Goal: Transaction & Acquisition: Purchase product/service

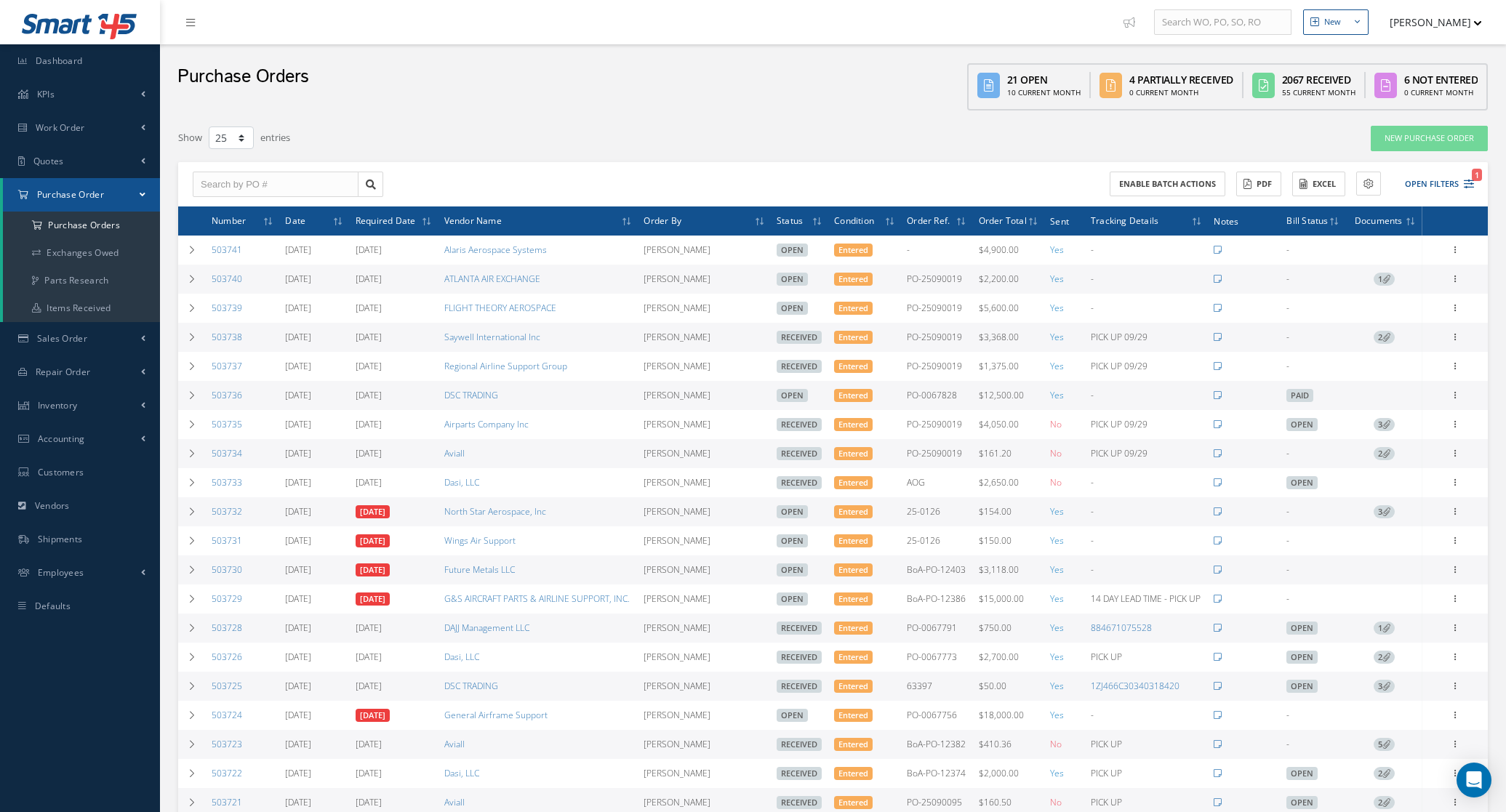
select select "25"
click at [194, 340] on icon at bounding box center [192, 338] width 11 height 9
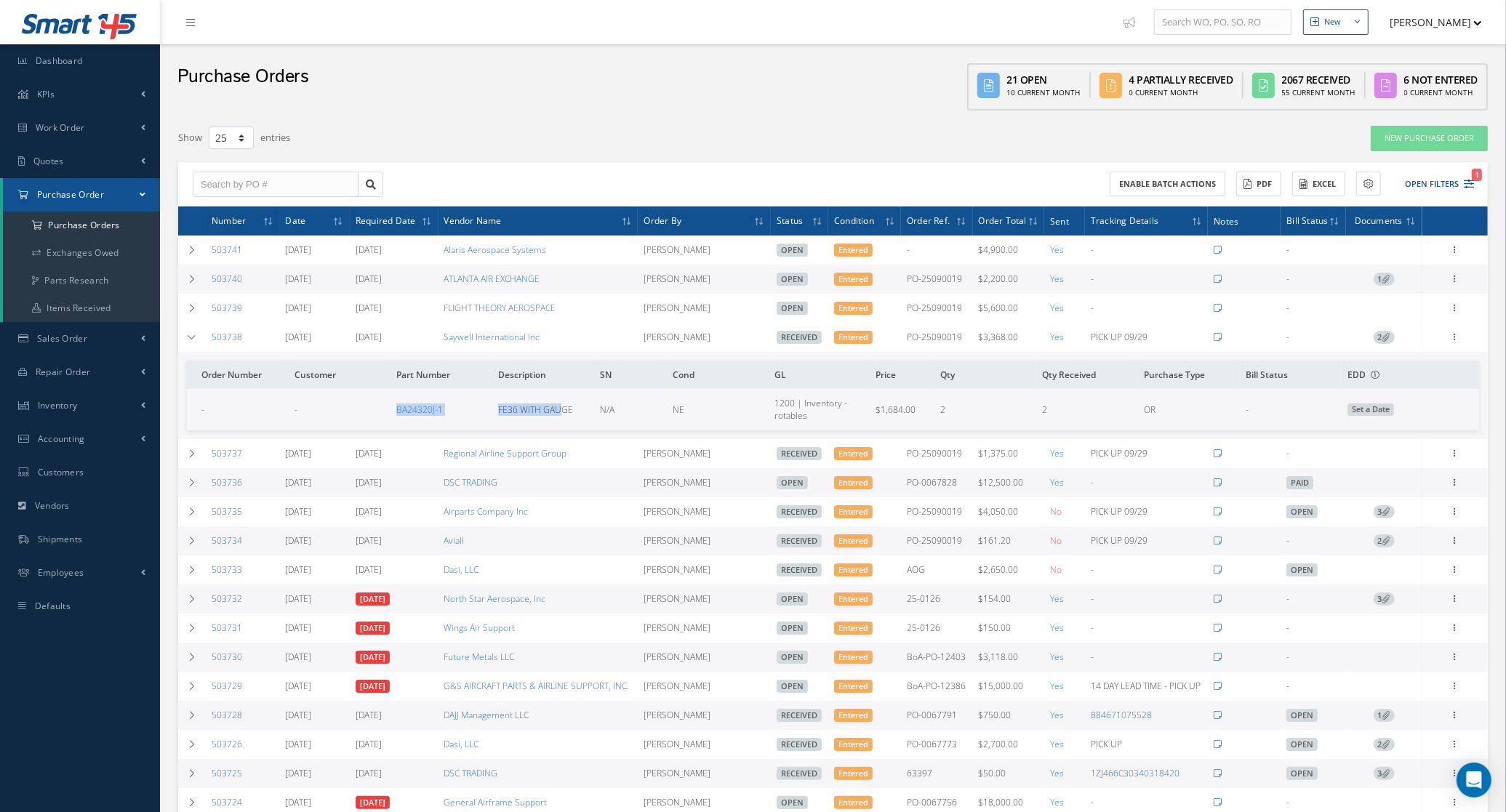
drag, startPoint x: 317, startPoint y: 420, endPoint x: 560, endPoint y: 419, distance: 243.0
click at [560, 419] on tr "- - BA24320J-1 FE36 WITH GAUGE N/A NE 1200 | Inventory - rotables $1,684.00 2 2…" at bounding box center [833, 409] width 1293 height 41
click at [193, 280] on icon at bounding box center [192, 280] width 11 height 9
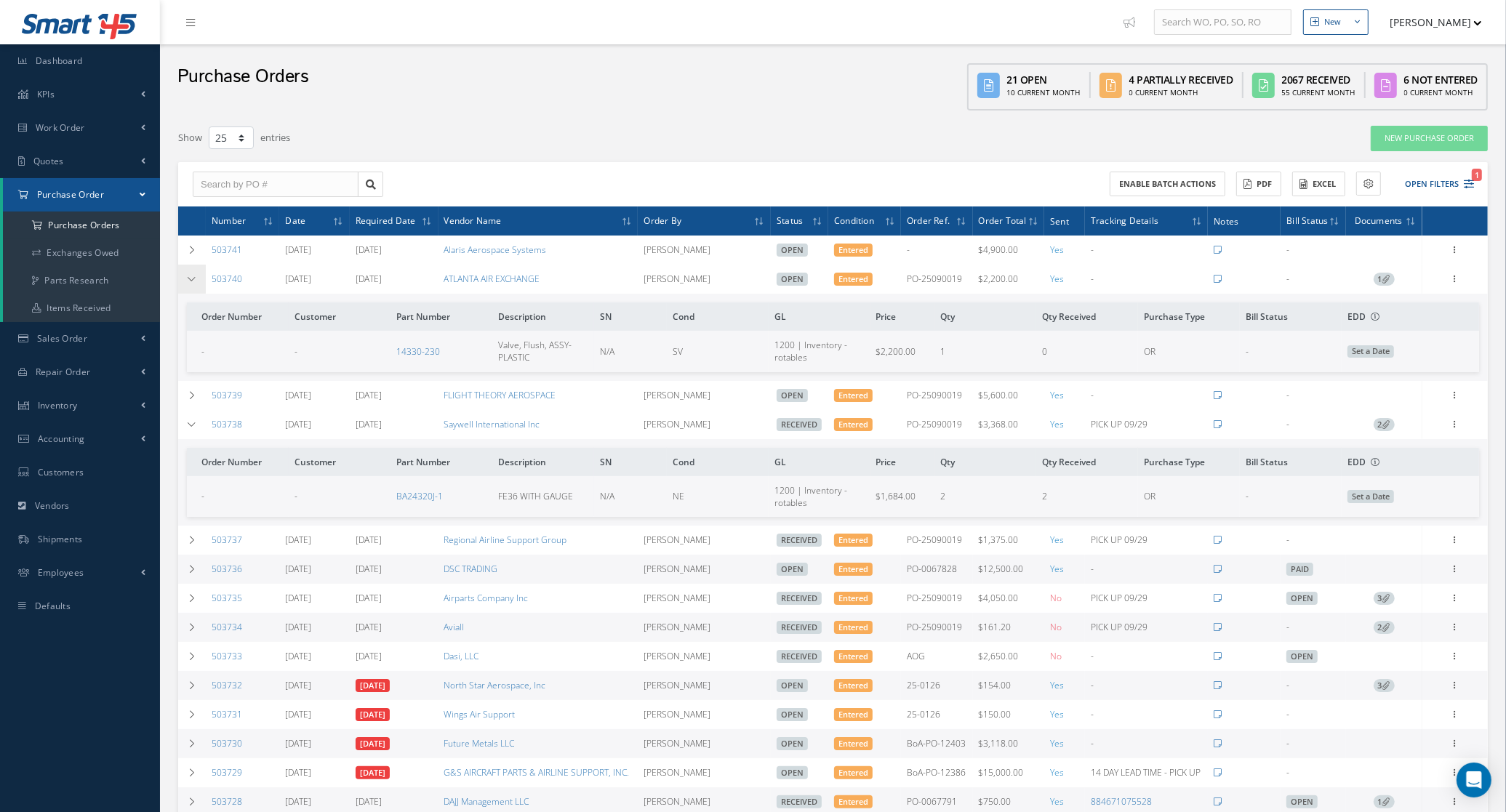
click at [193, 280] on icon at bounding box center [192, 280] width 11 height 9
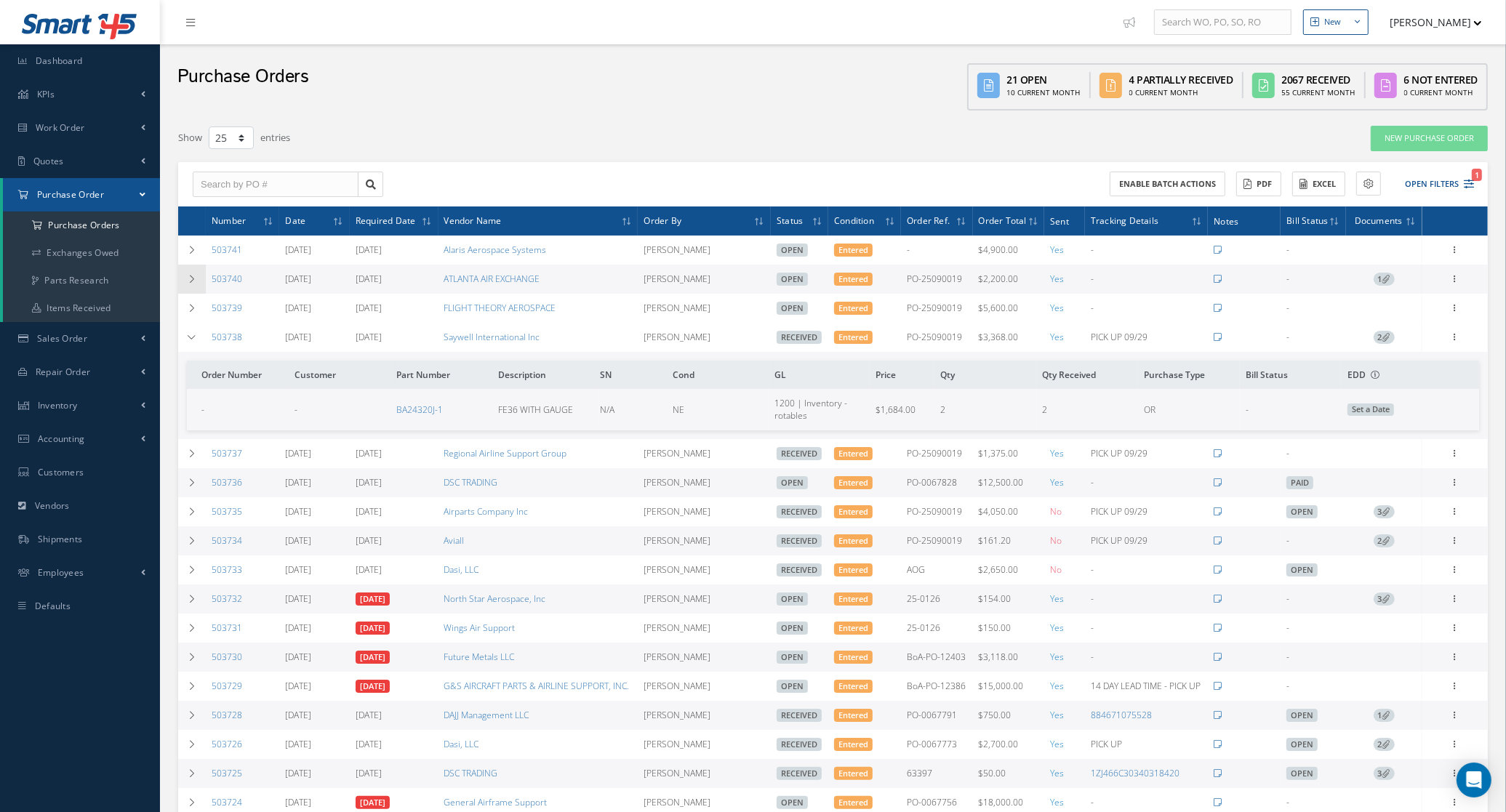
click at [191, 275] on icon at bounding box center [192, 280] width 11 height 9
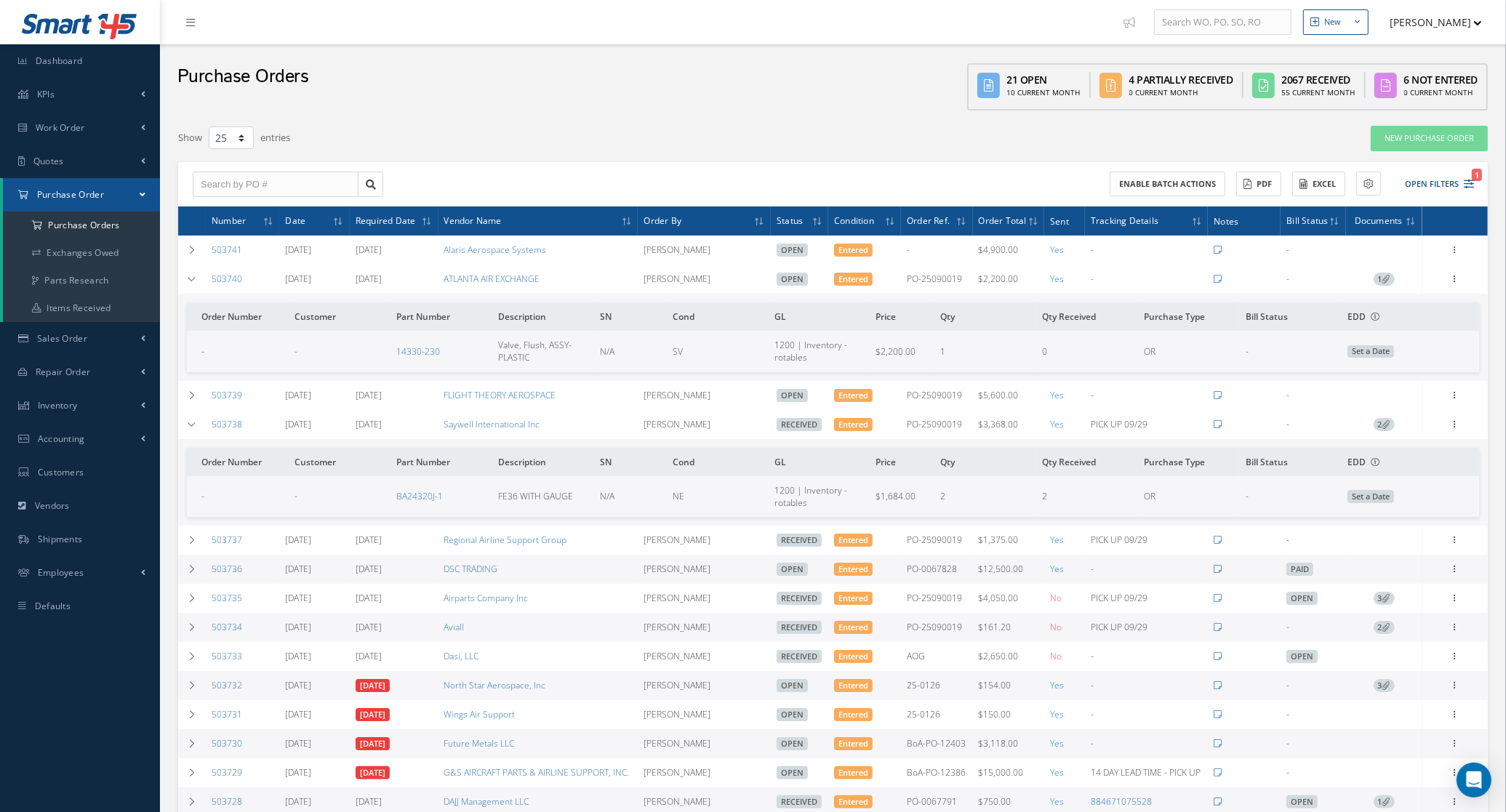
click at [1381, 278] on span "1" at bounding box center [1385, 279] width 21 height 13
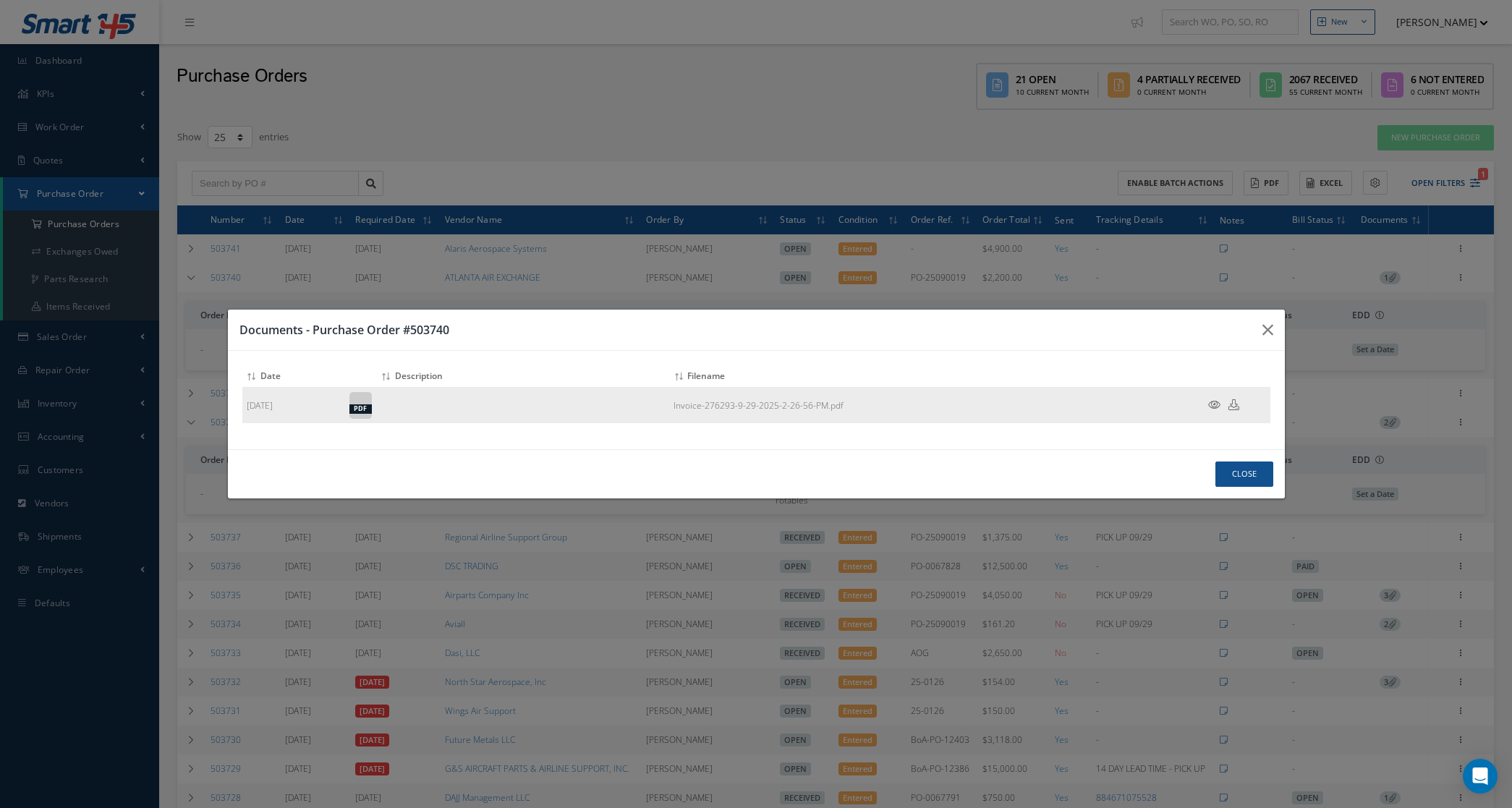
click at [1213, 410] on icon at bounding box center [1214, 404] width 12 height 11
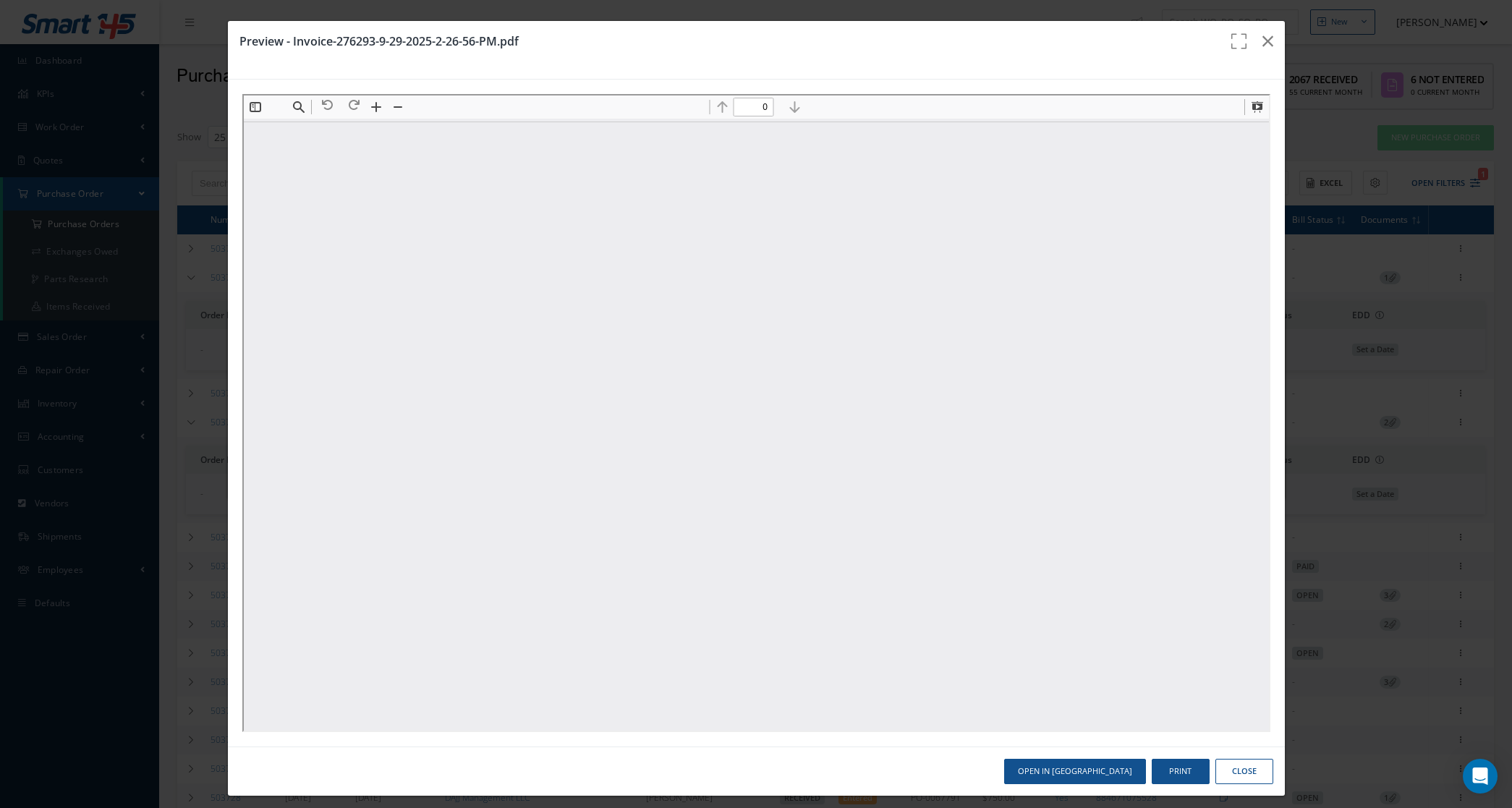
type input "1"
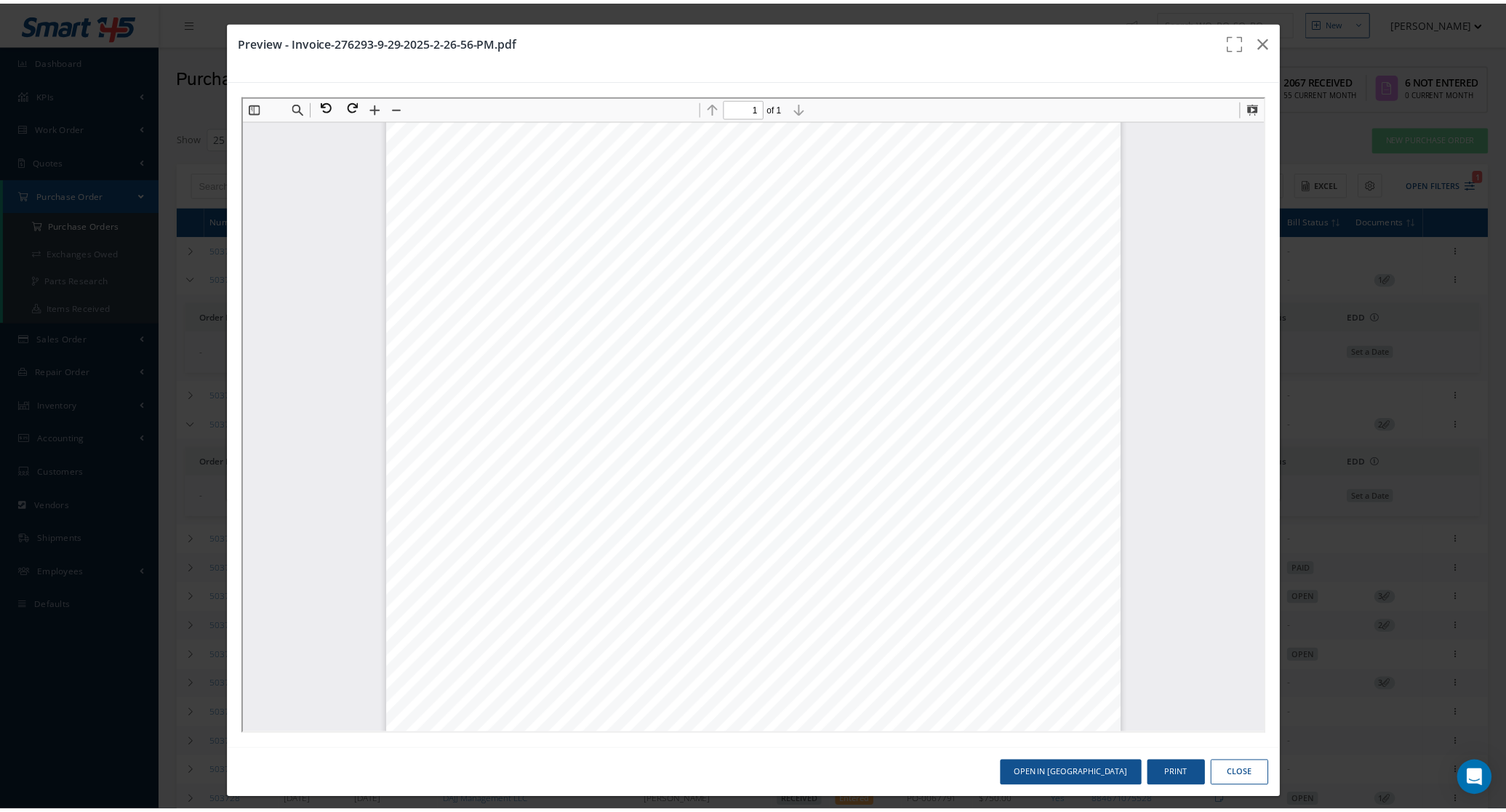
scroll to position [357, 0]
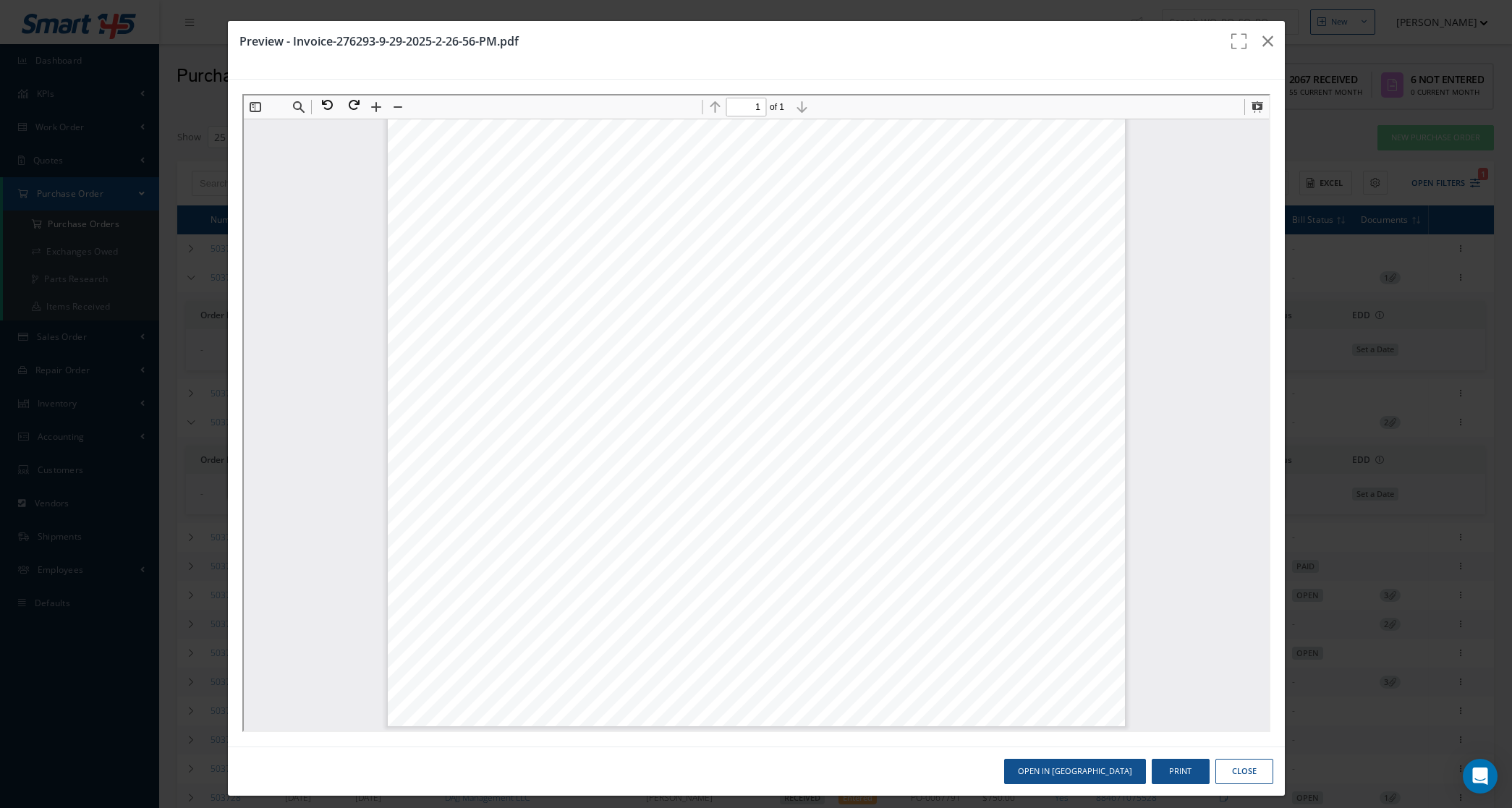
click at [1234, 778] on button "Close" at bounding box center [1244, 772] width 58 height 26
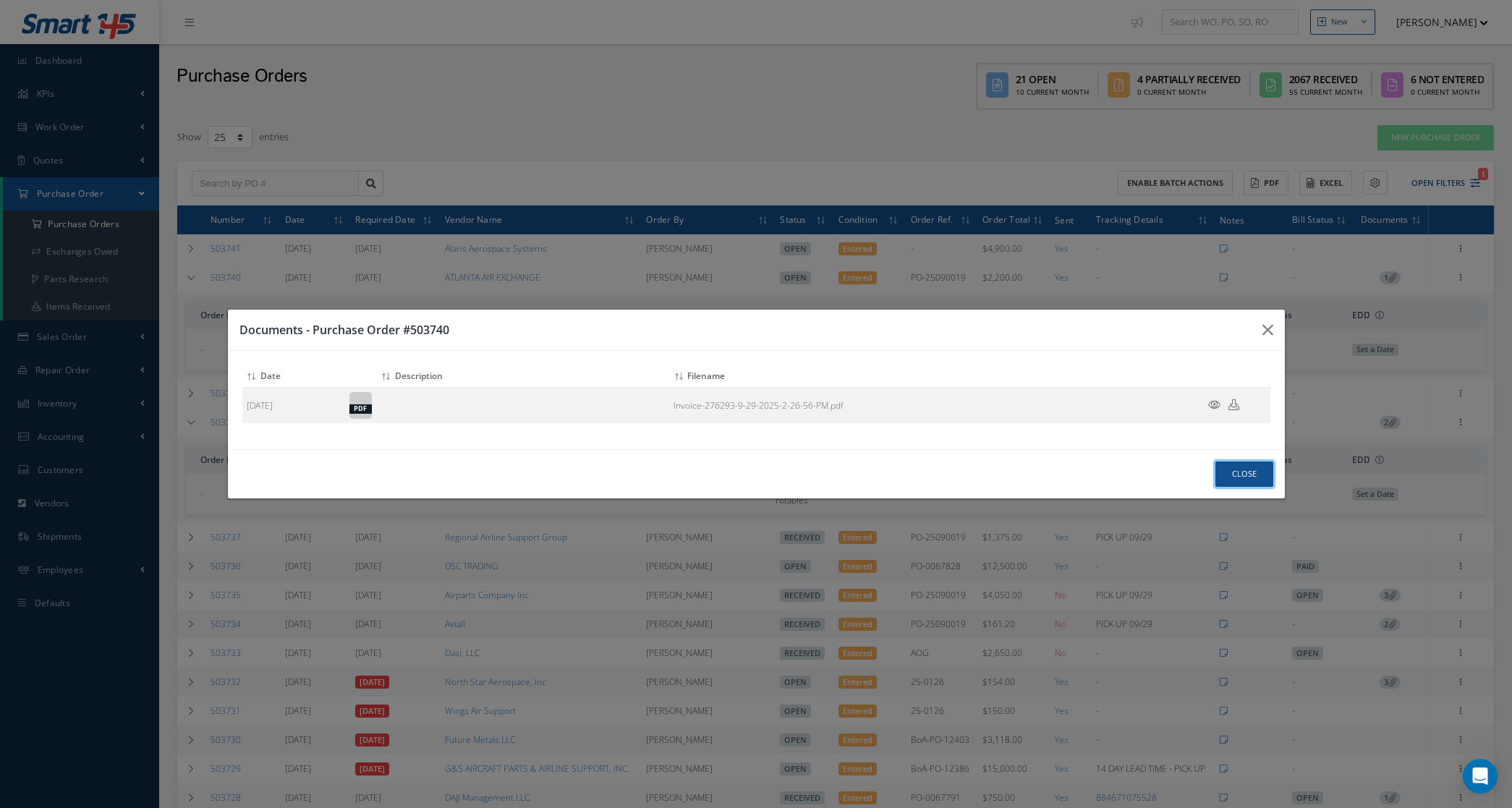
click at [1249, 475] on button "Close" at bounding box center [1244, 474] width 58 height 26
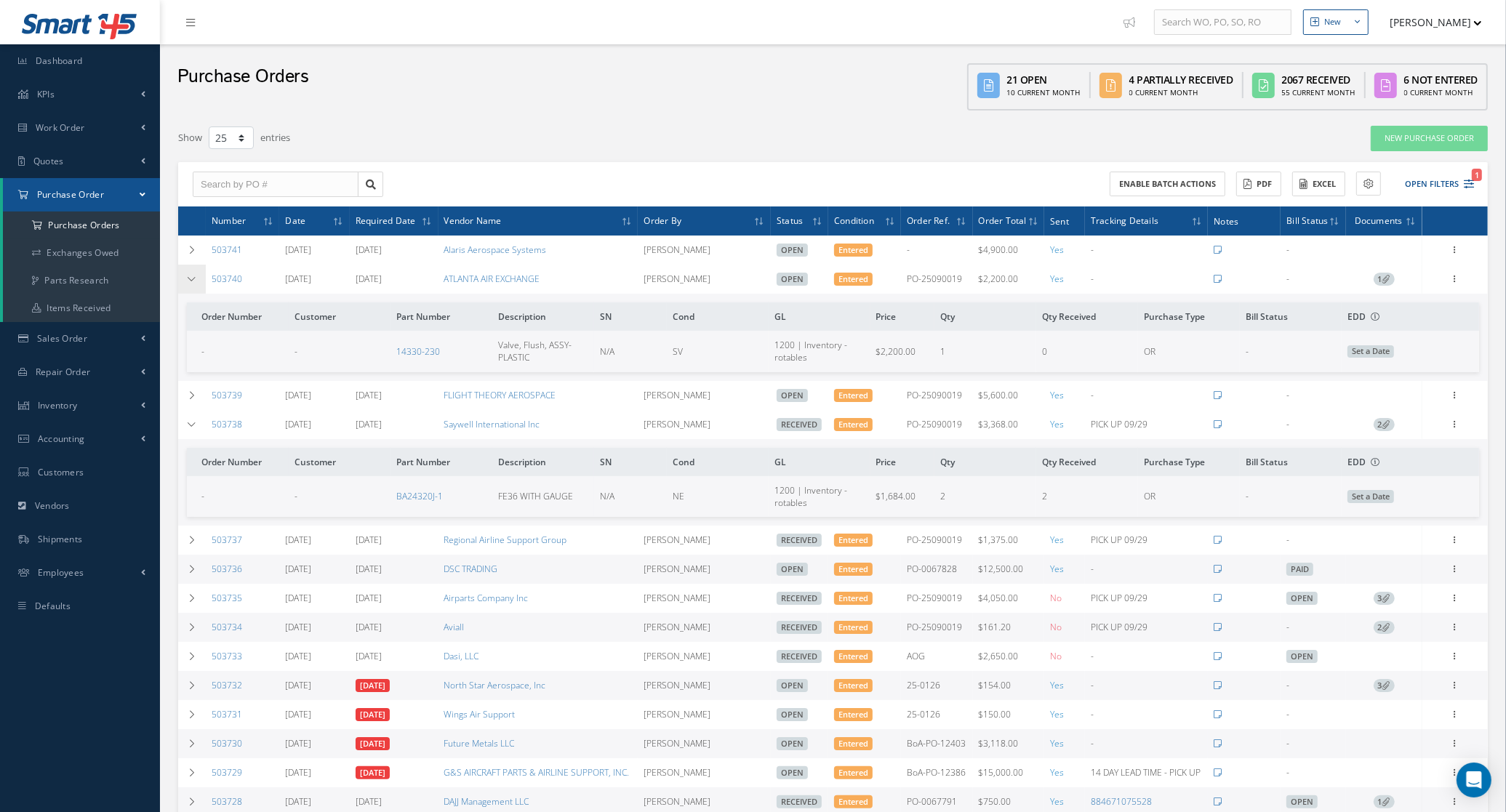
click at [201, 282] on td at bounding box center [192, 279] width 28 height 29
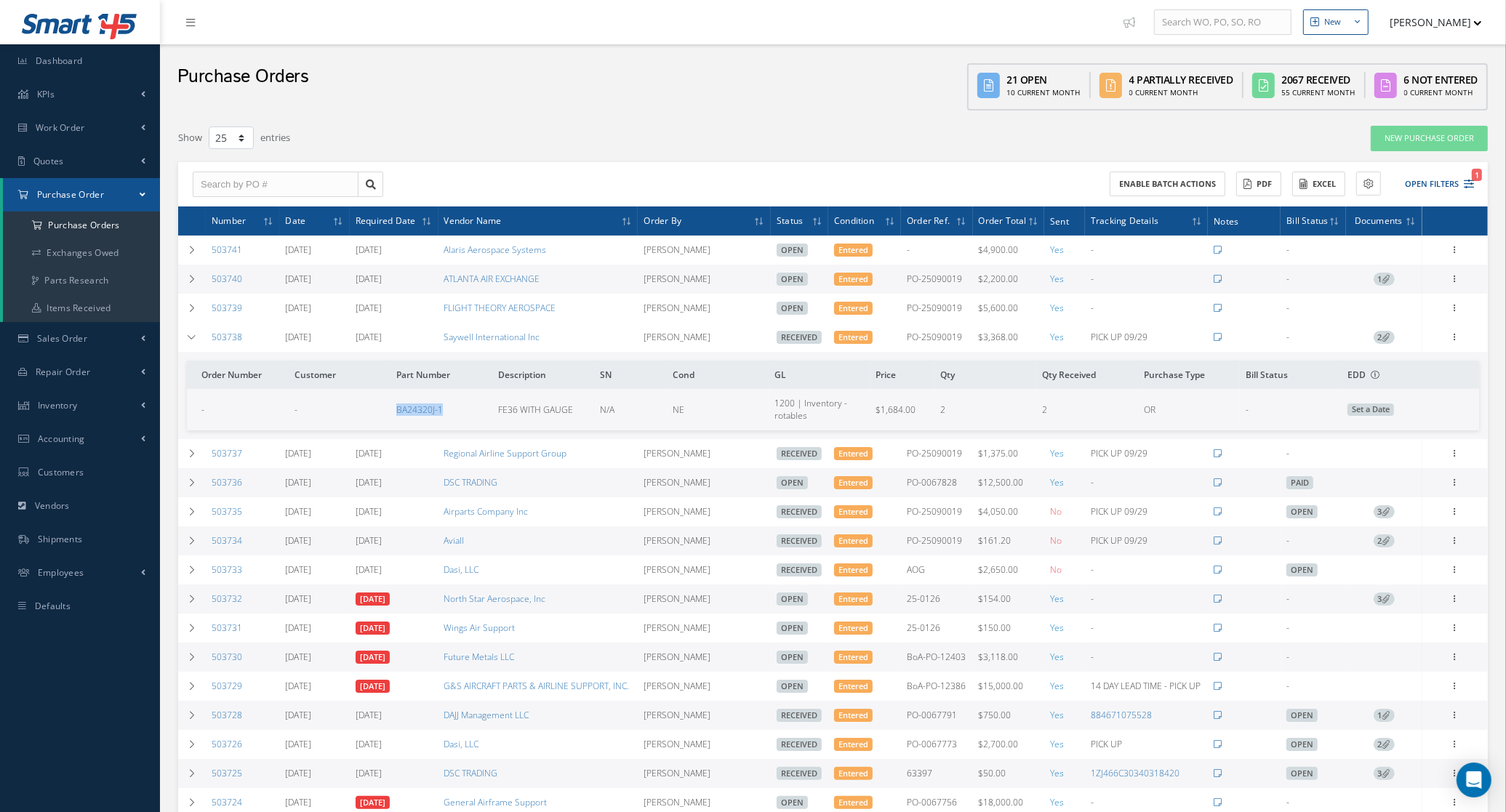
drag, startPoint x: 329, startPoint y: 409, endPoint x: 496, endPoint y: 408, distance: 167.0
click at [496, 408] on tr "- - BA24320J-1 FE36 WITH GAUGE N/A NE 1200 | Inventory - rotables $1,684.00 2 2…" at bounding box center [833, 409] width 1293 height 41
copy tr "BA24320J-1"
click at [187, 340] on icon at bounding box center [192, 338] width 11 height 9
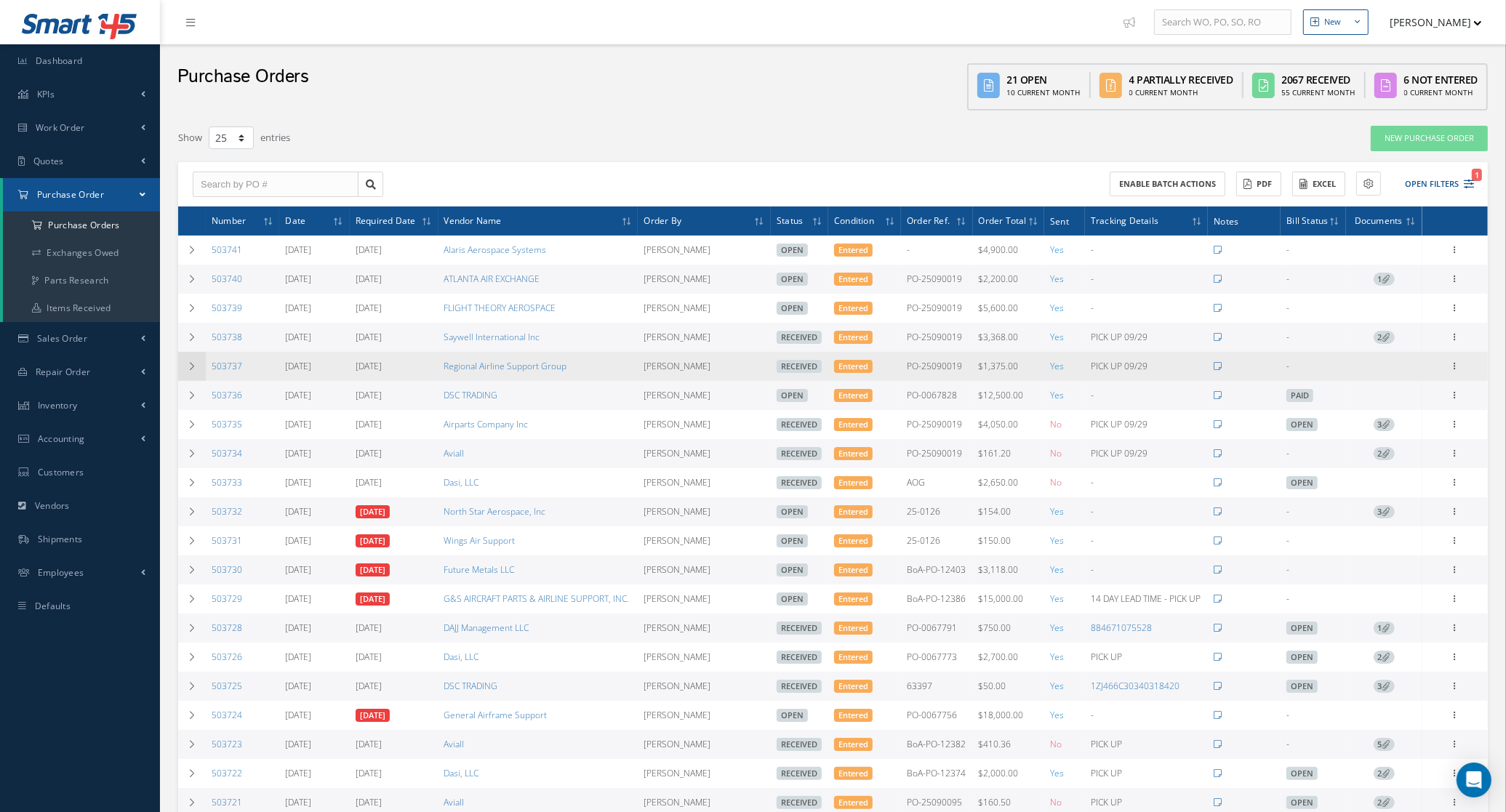
click at [195, 371] on icon at bounding box center [192, 366] width 11 height 9
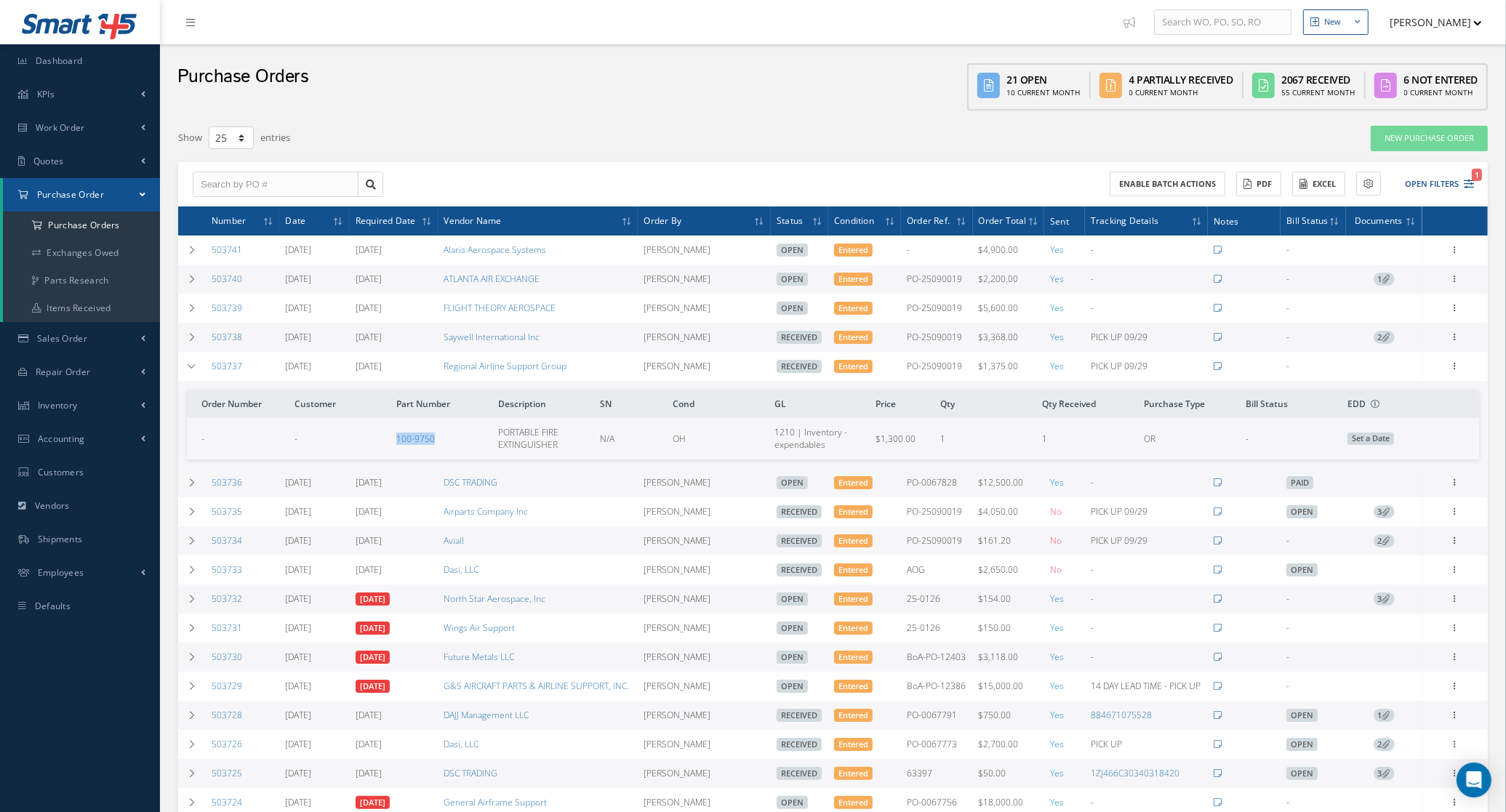
drag, startPoint x: 372, startPoint y: 457, endPoint x: 482, endPoint y: 461, distance: 110.1
click at [482, 459] on tr "- - 100-9750 PORTABLE FIRE EXTINGUISHER N/A OH 1210 | Inventory - expendables $…" at bounding box center [833, 439] width 1293 height 41
copy tr "100-9750"
click at [182, 364] on td at bounding box center [192, 366] width 28 height 29
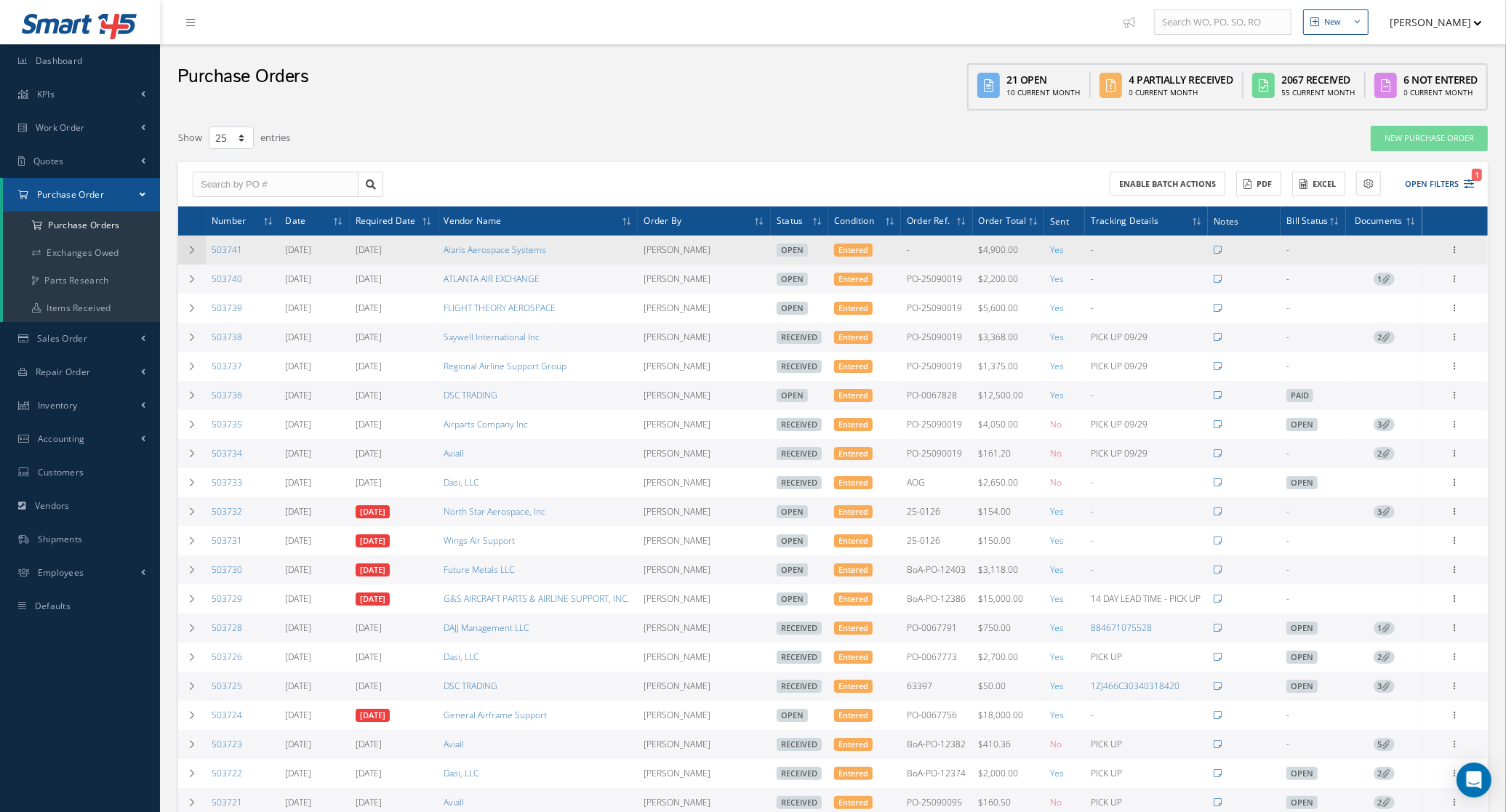
click at [179, 256] on td at bounding box center [192, 250] width 28 height 29
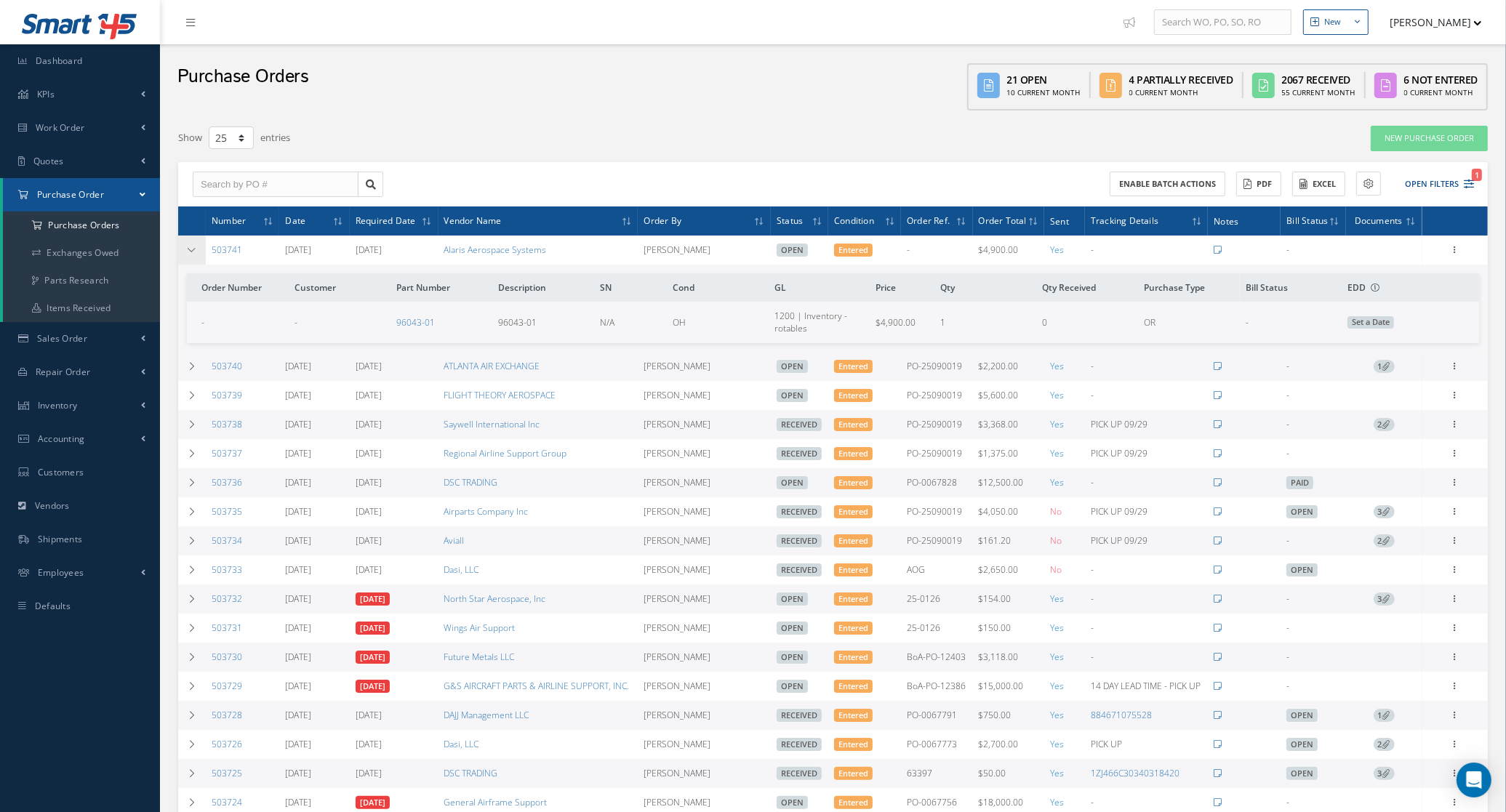
click at [200, 256] on td at bounding box center [192, 250] width 28 height 29
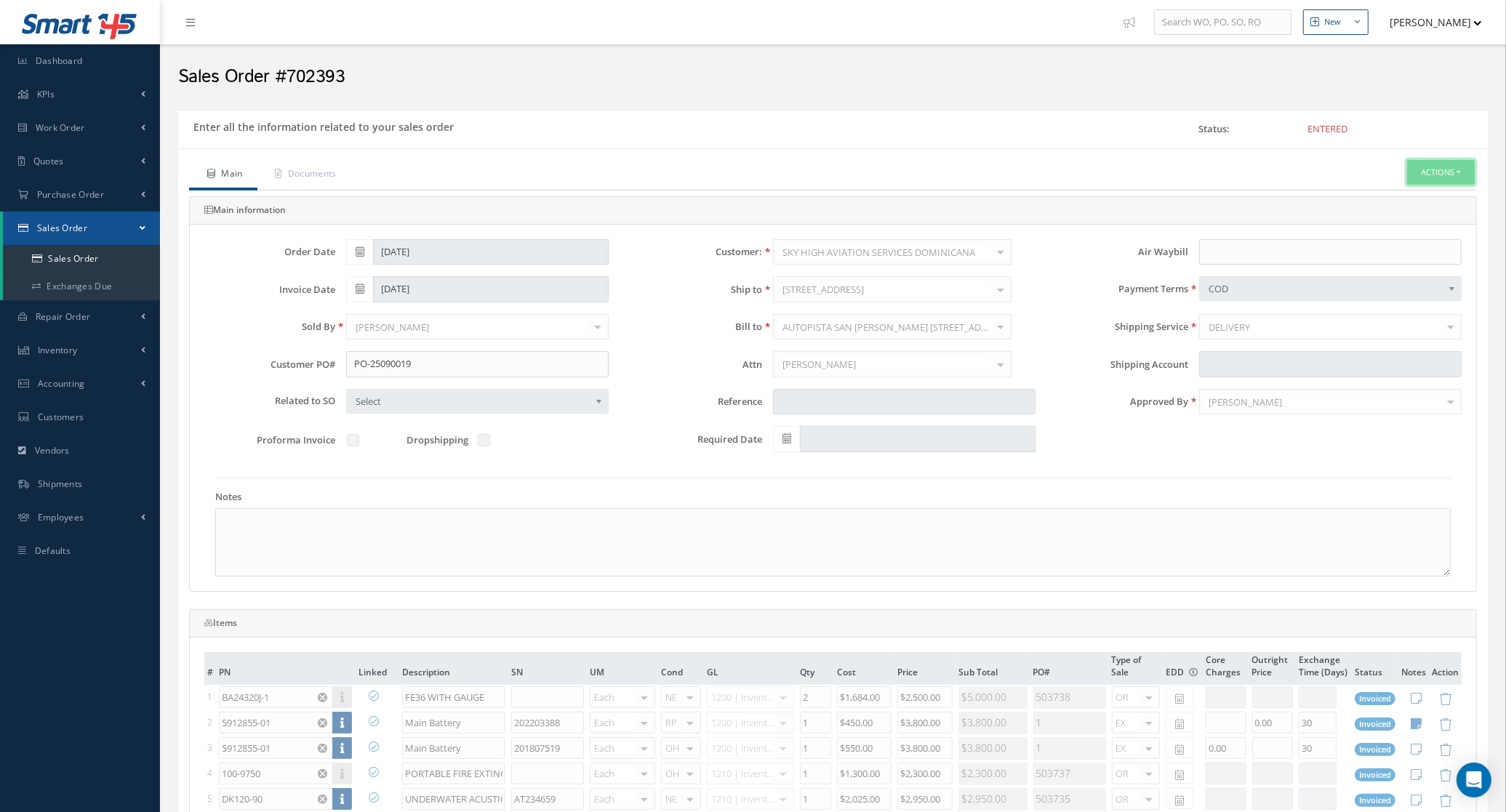
click at [1461, 176] on button "Actions" at bounding box center [1441, 173] width 68 height 26
click at [1437, 198] on link "Reverse Sales Order" at bounding box center [1419, 198] width 116 height 20
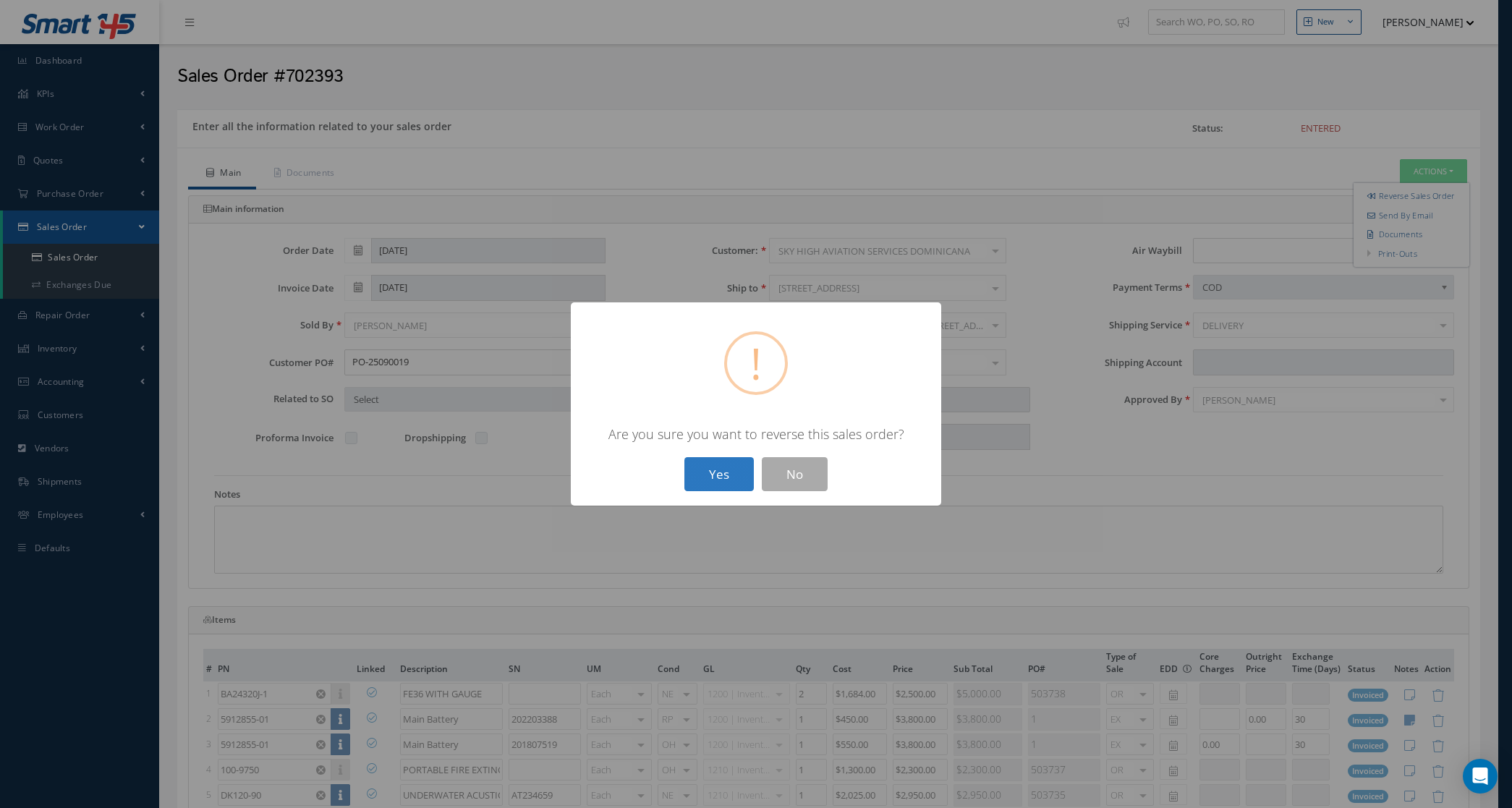
click at [730, 473] on button "Yes" at bounding box center [718, 474] width 70 height 34
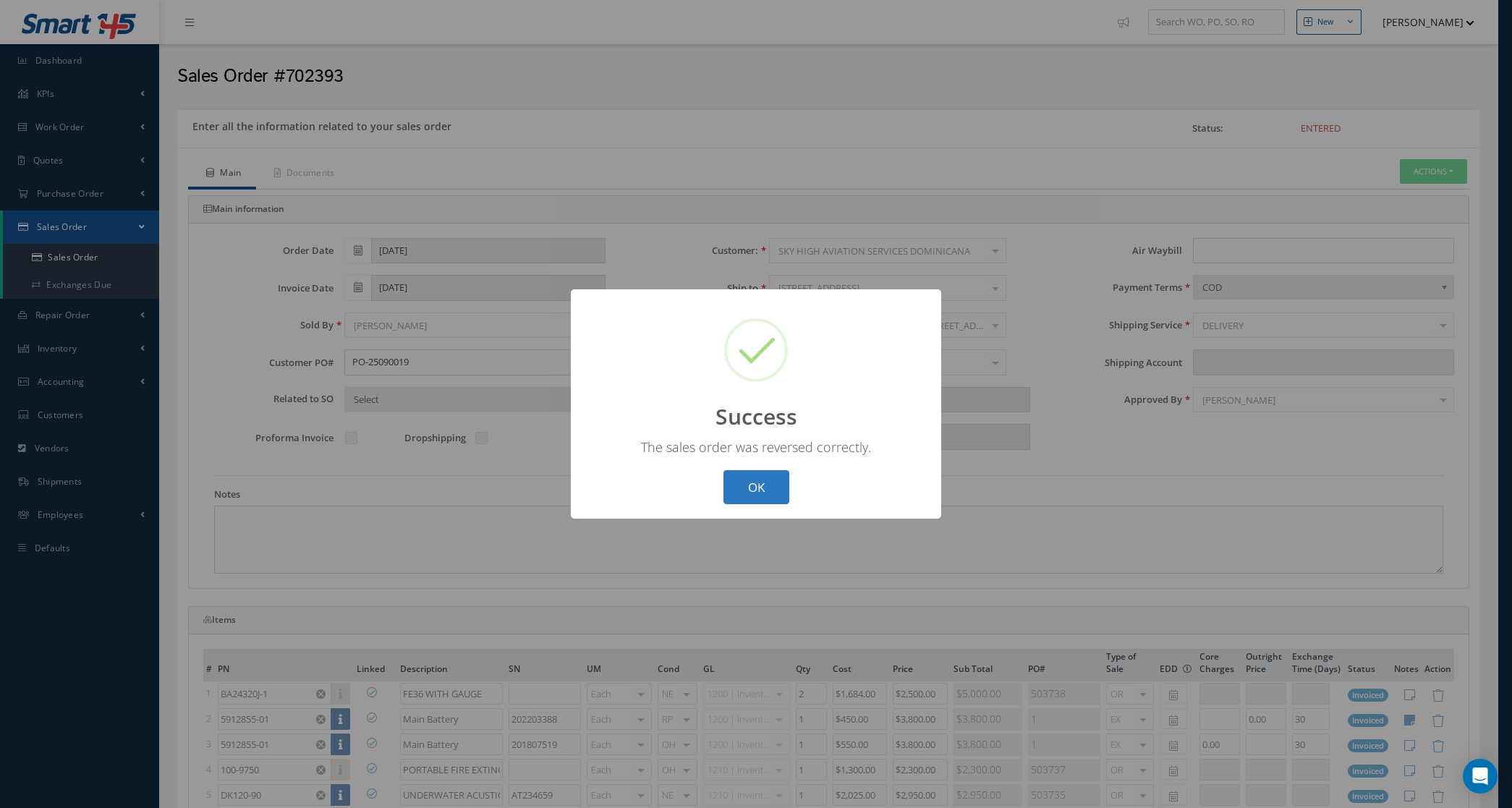
click at [768, 486] on button "OK" at bounding box center [756, 487] width 66 height 34
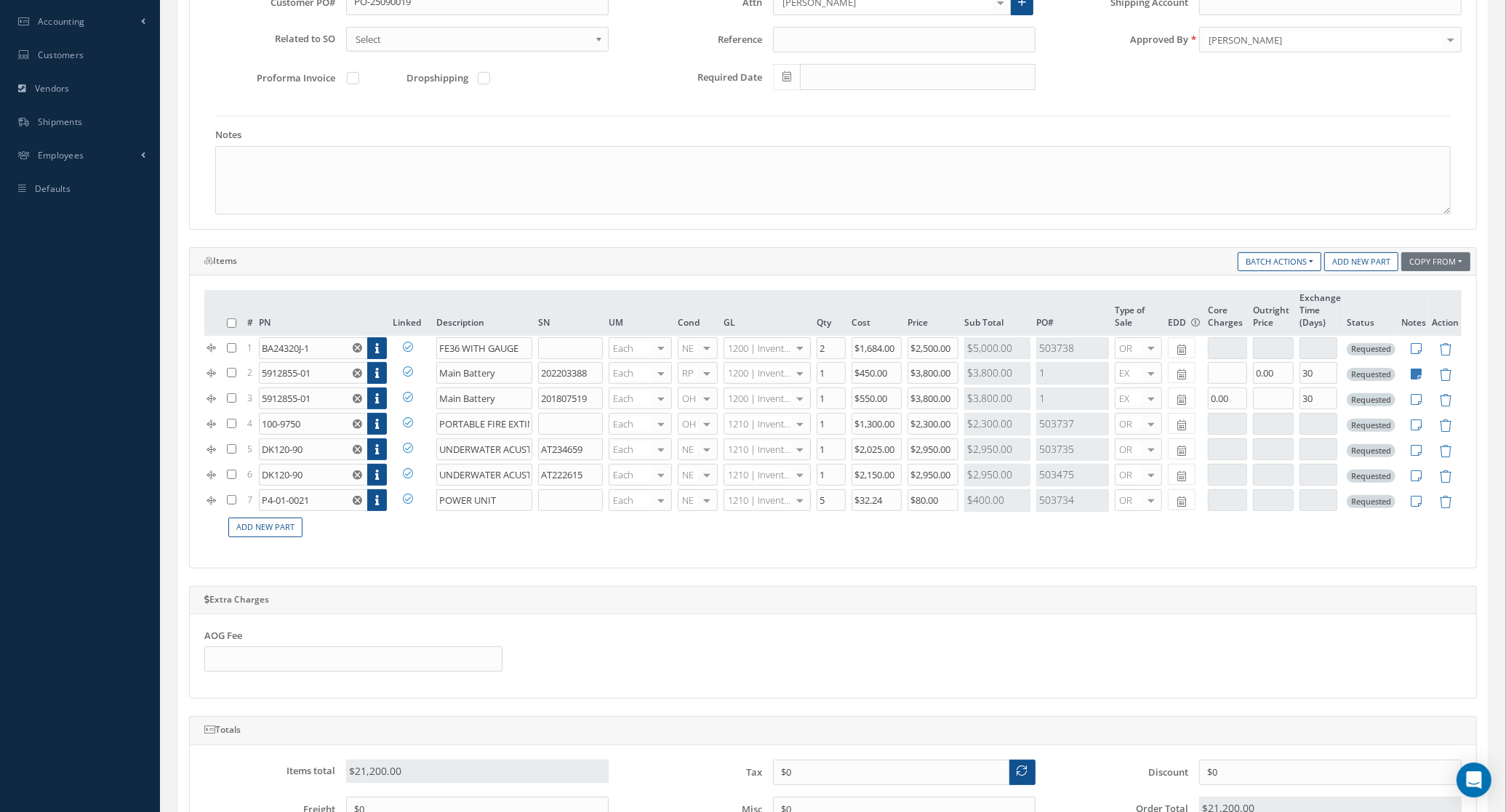
scroll to position [363, 0]
drag, startPoint x: 331, startPoint y: 346, endPoint x: 194, endPoint y: 355, distance: 137.3
click at [195, 357] on div "# PN Linked Description SN UM Cond GL Qty Cost Price Sub Total PO# Type of Sale…" at bounding box center [833, 421] width 1287 height 293
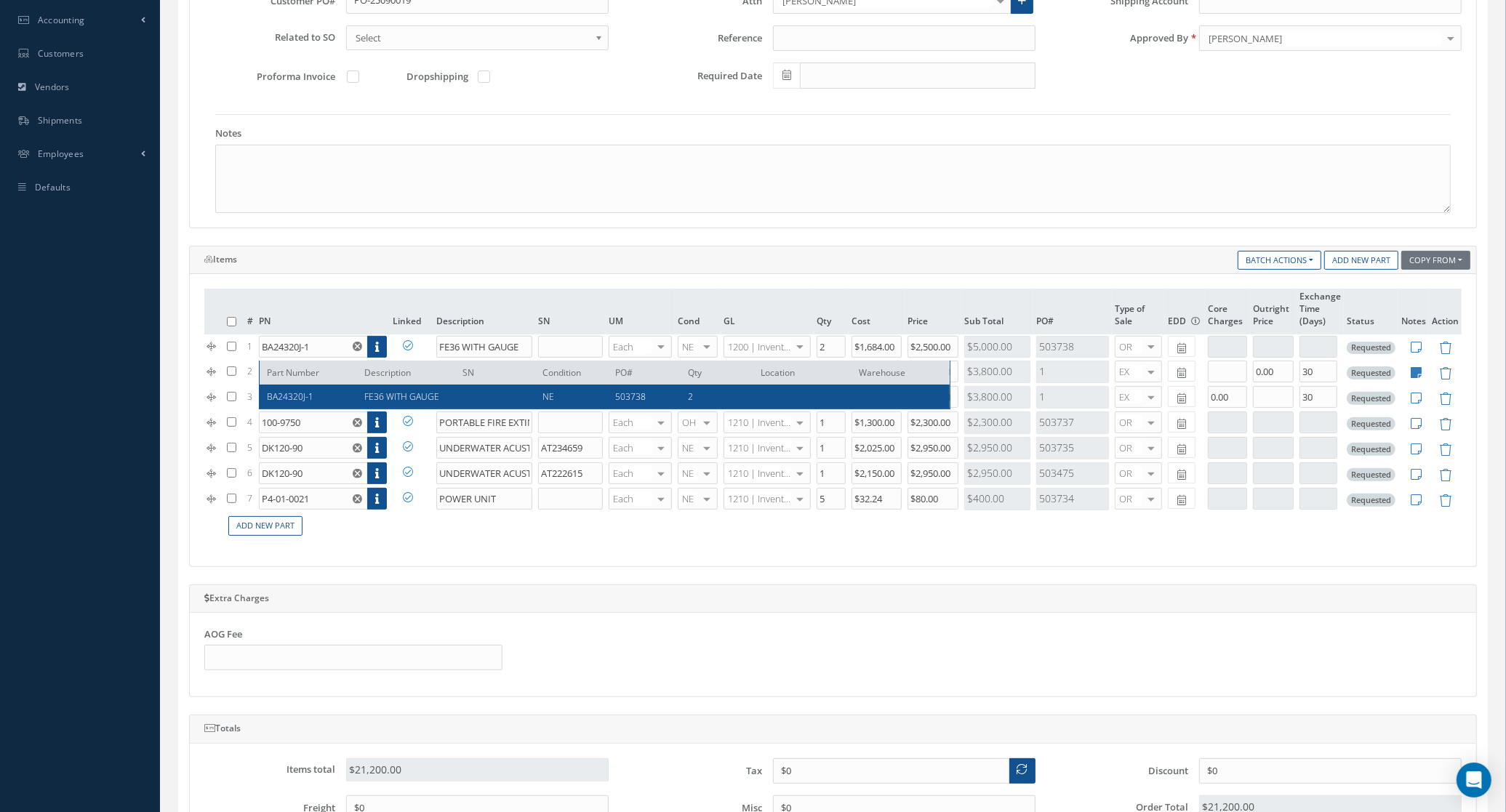
click at [417, 562] on div "# PN Linked Description SN UM Cond GL Qty Cost Price Sub Total PO# Type of Sale…" at bounding box center [833, 421] width 1287 height 293
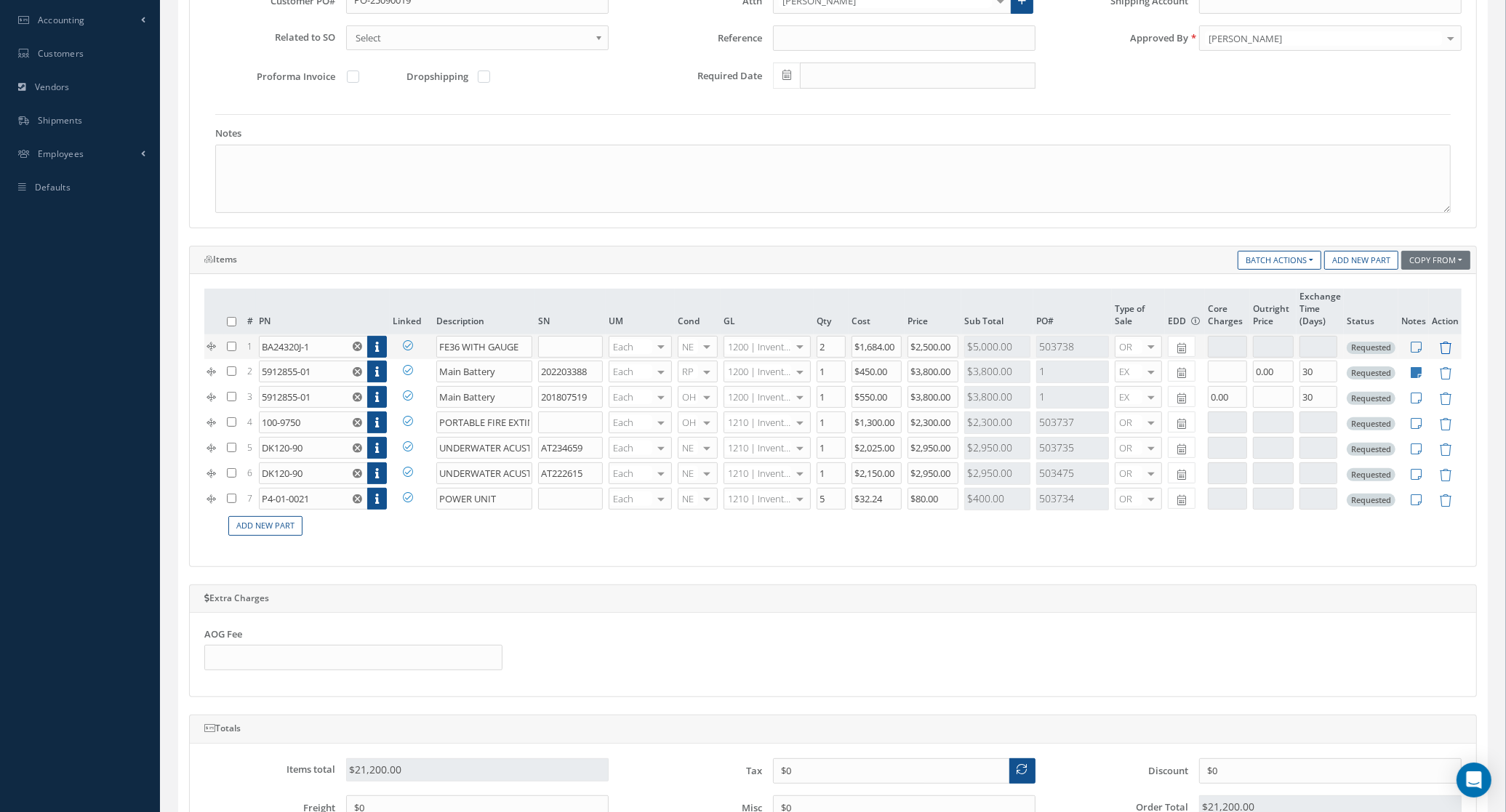
click at [1449, 349] on icon at bounding box center [1446, 348] width 12 height 12
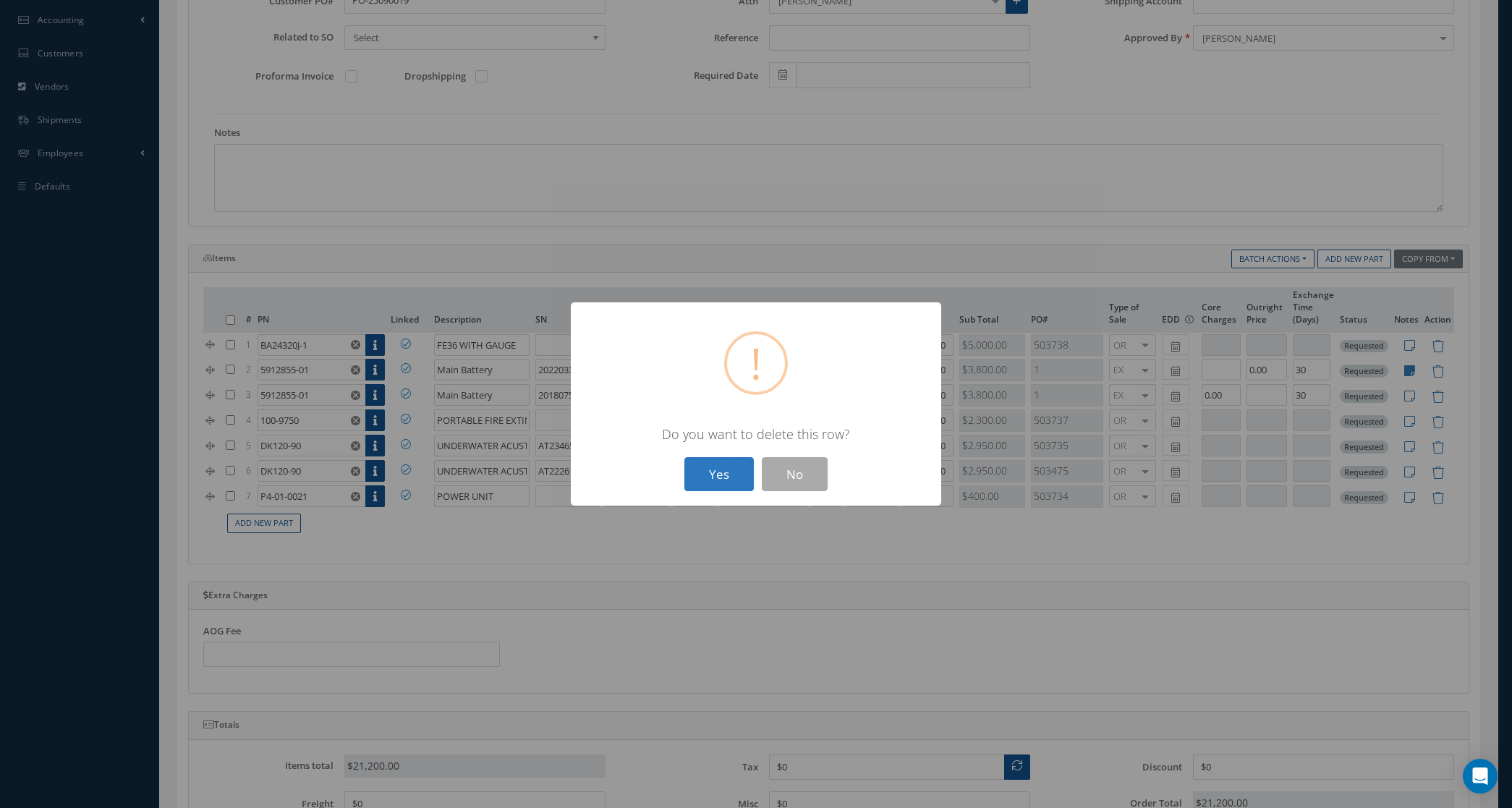
click at [713, 478] on button "Yes" at bounding box center [718, 474] width 70 height 34
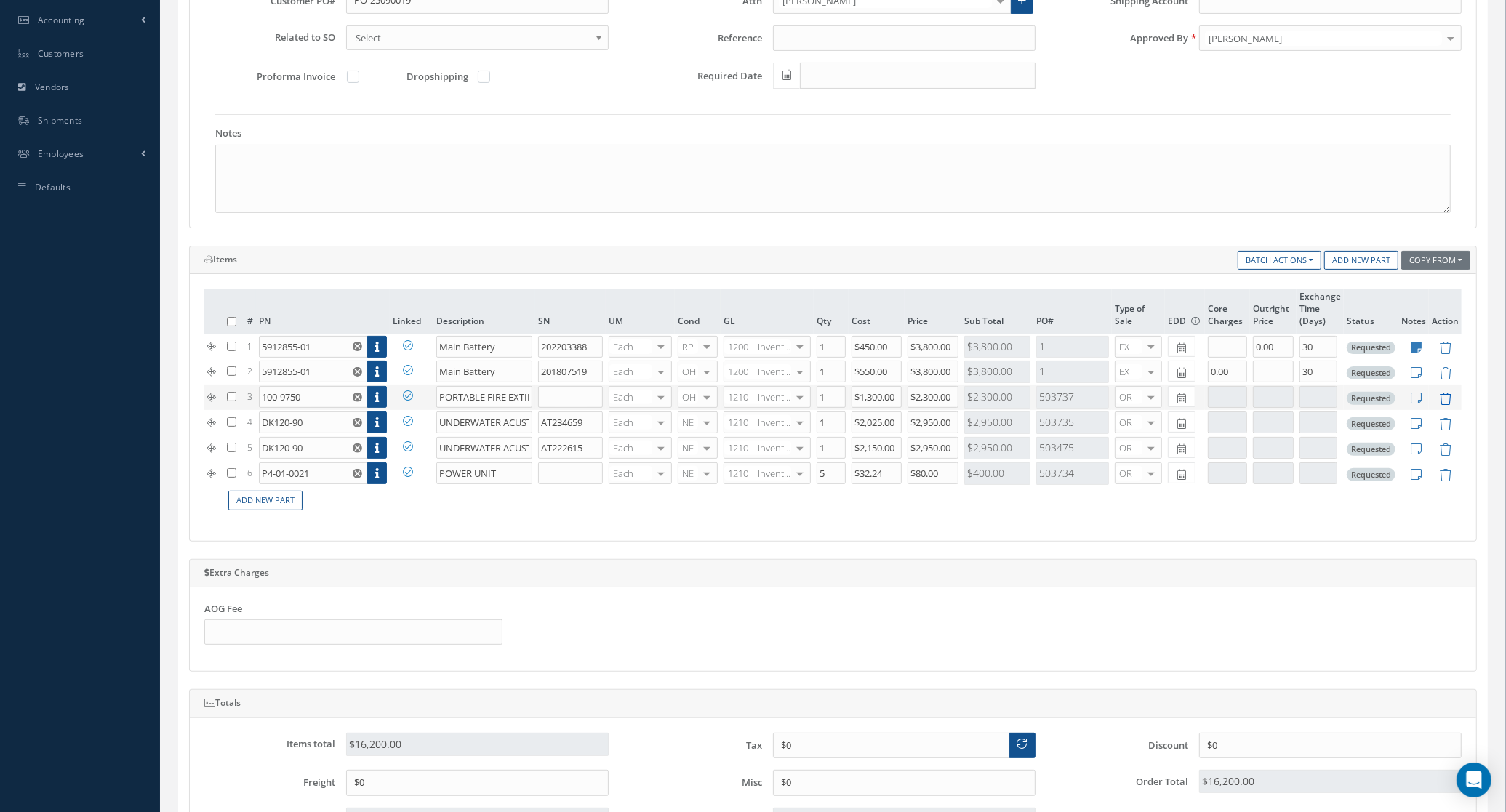
click at [1448, 405] on icon at bounding box center [1446, 399] width 12 height 12
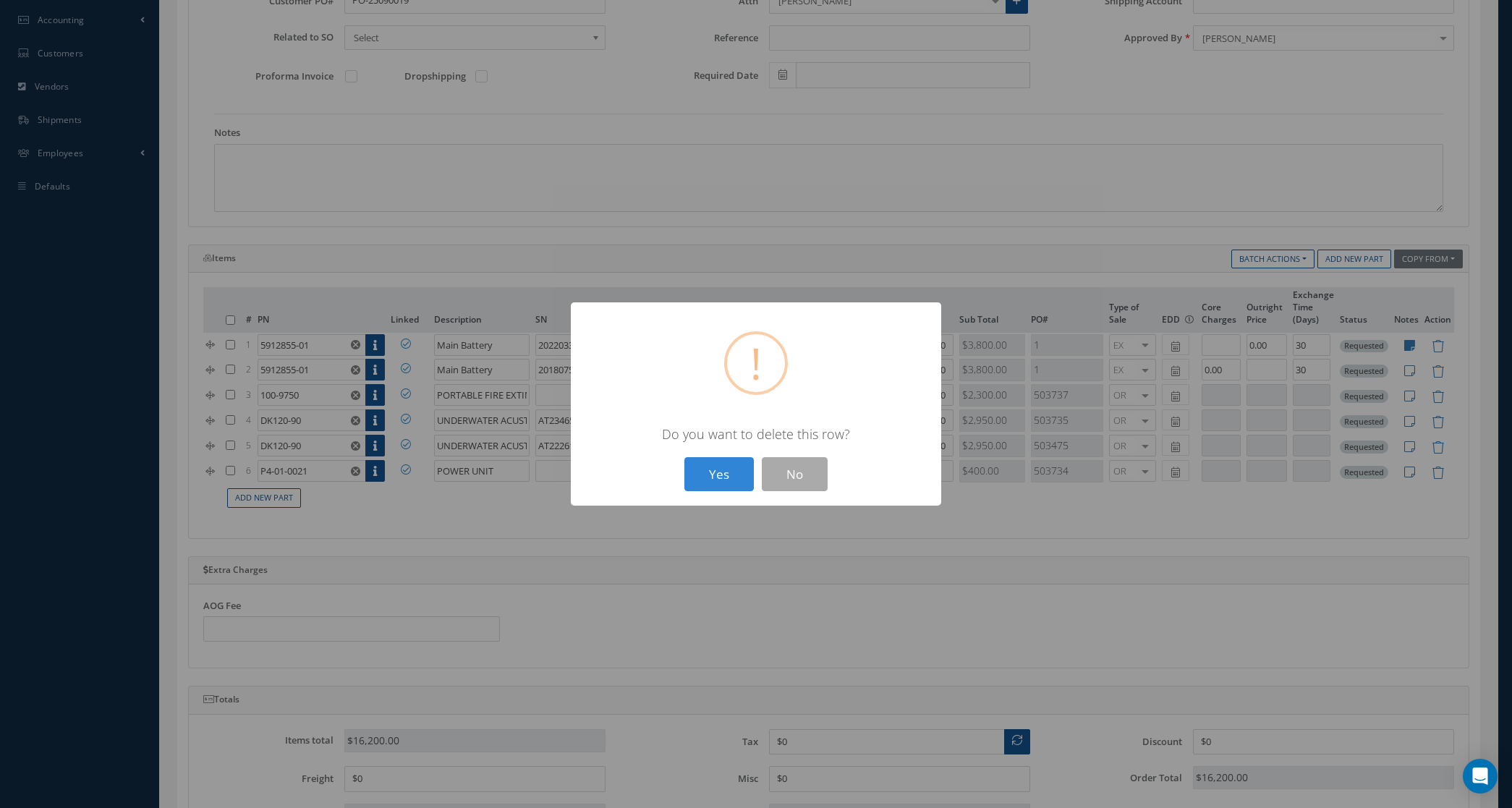
click at [824, 530] on div "? ! i × Do you want to delete this row? Yes No" at bounding box center [756, 404] width 1512 height 808
click at [816, 482] on button "No" at bounding box center [795, 474] width 66 height 34
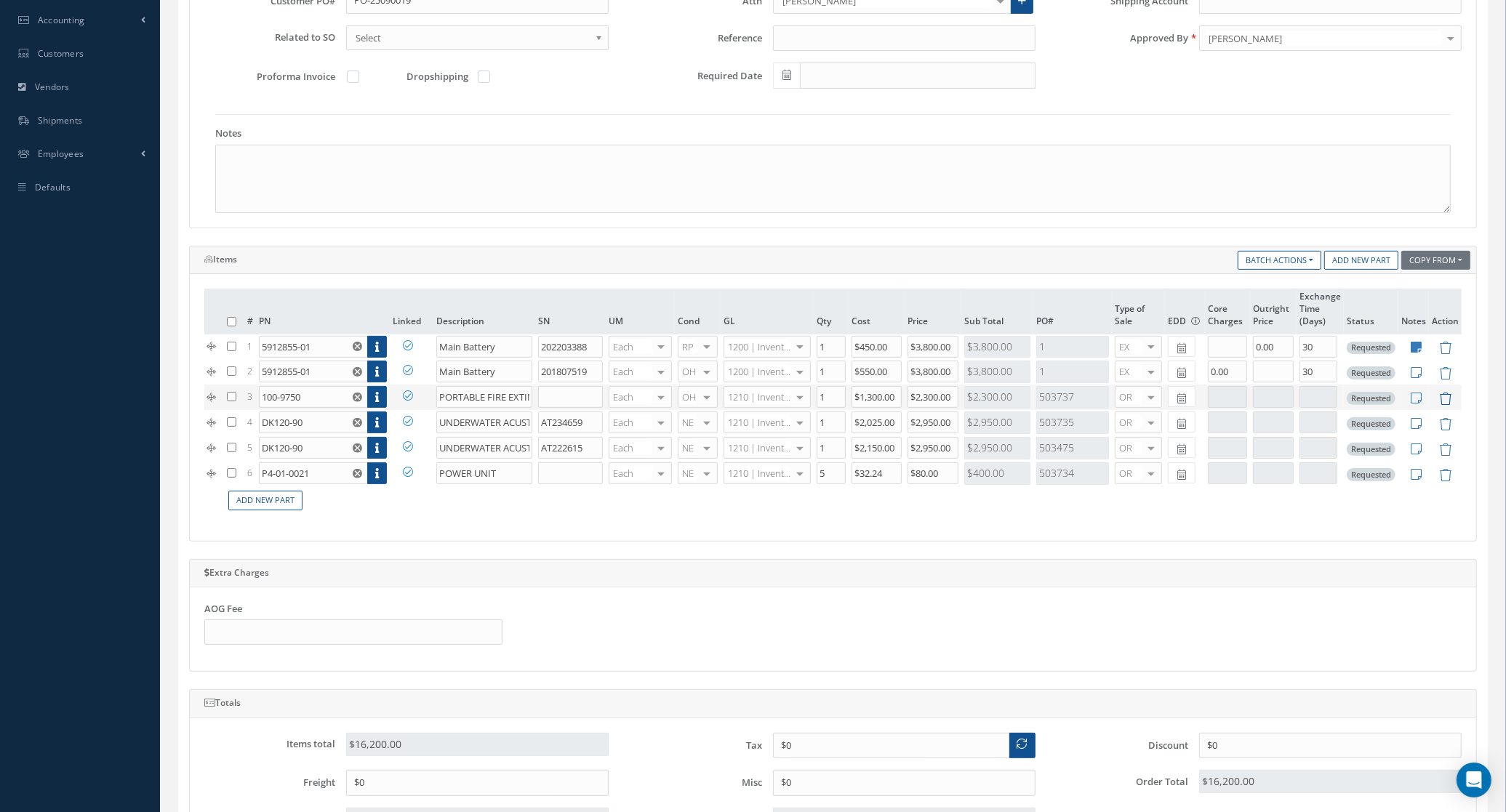
click at [1443, 405] on icon at bounding box center [1446, 399] width 12 height 12
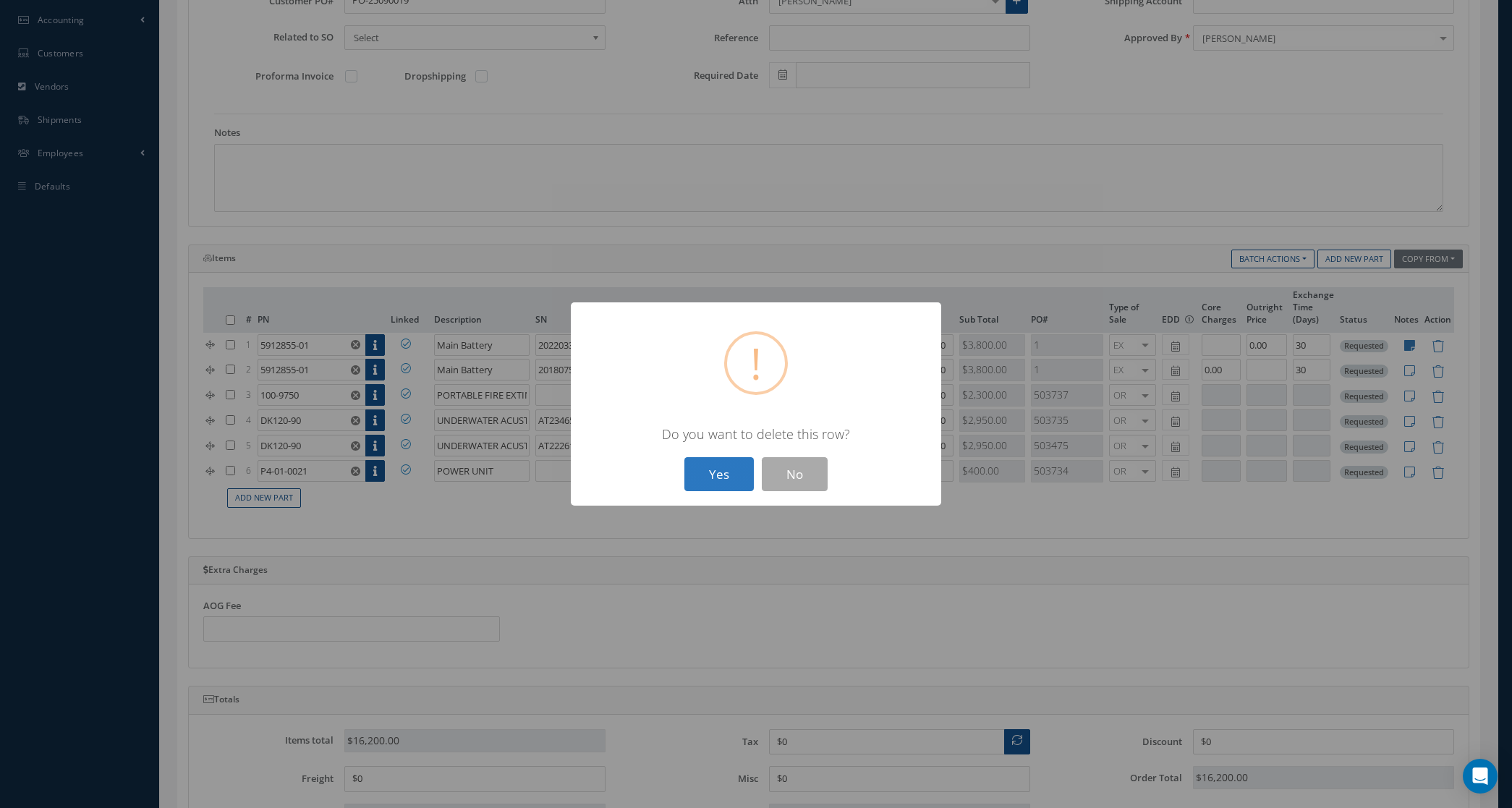
click at [718, 476] on button "Yes" at bounding box center [718, 474] width 70 height 34
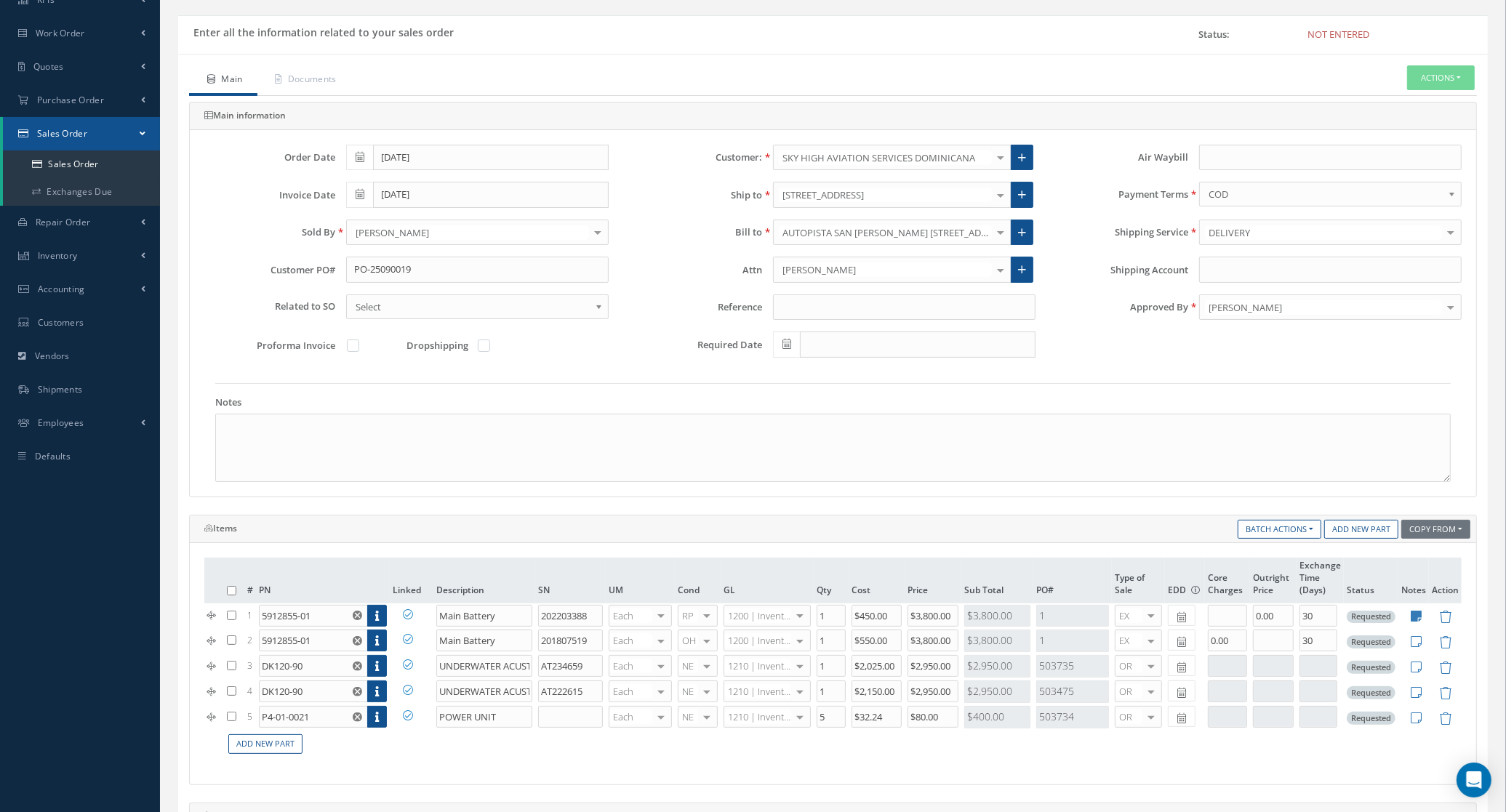
scroll to position [0, 0]
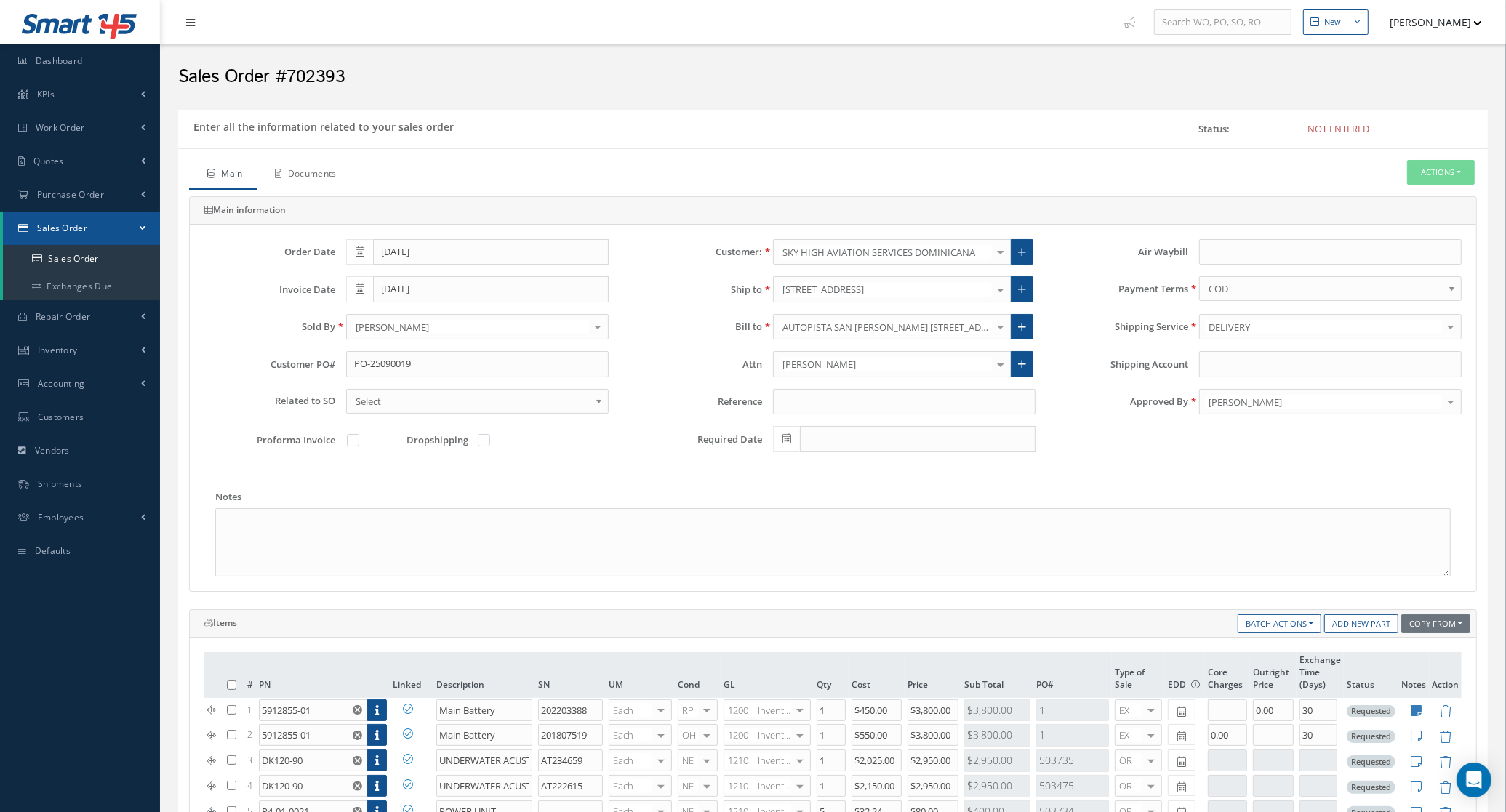
click at [313, 182] on link "Documents" at bounding box center [304, 175] width 94 height 31
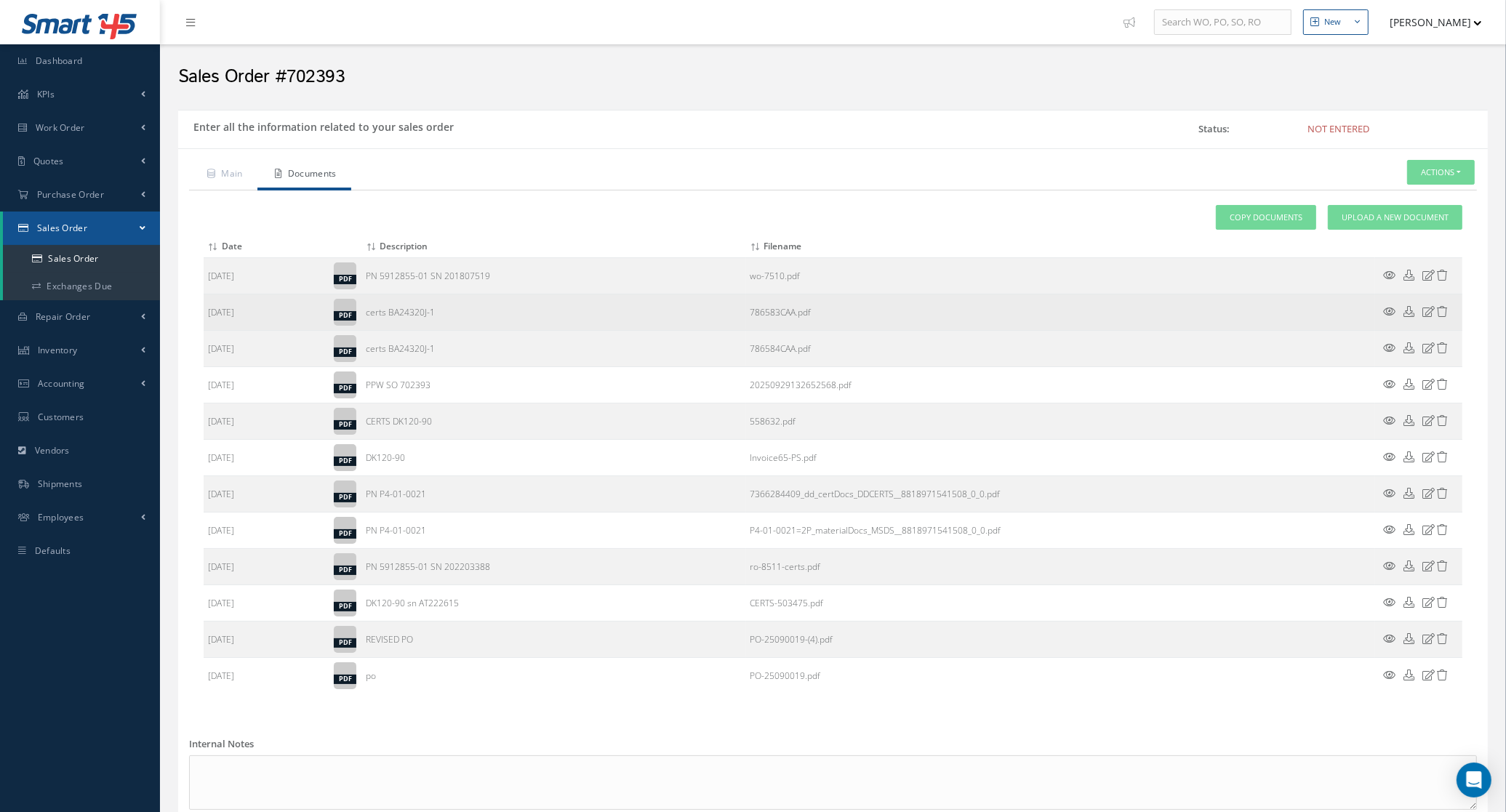
click at [1447, 314] on icon at bounding box center [1443, 311] width 11 height 11
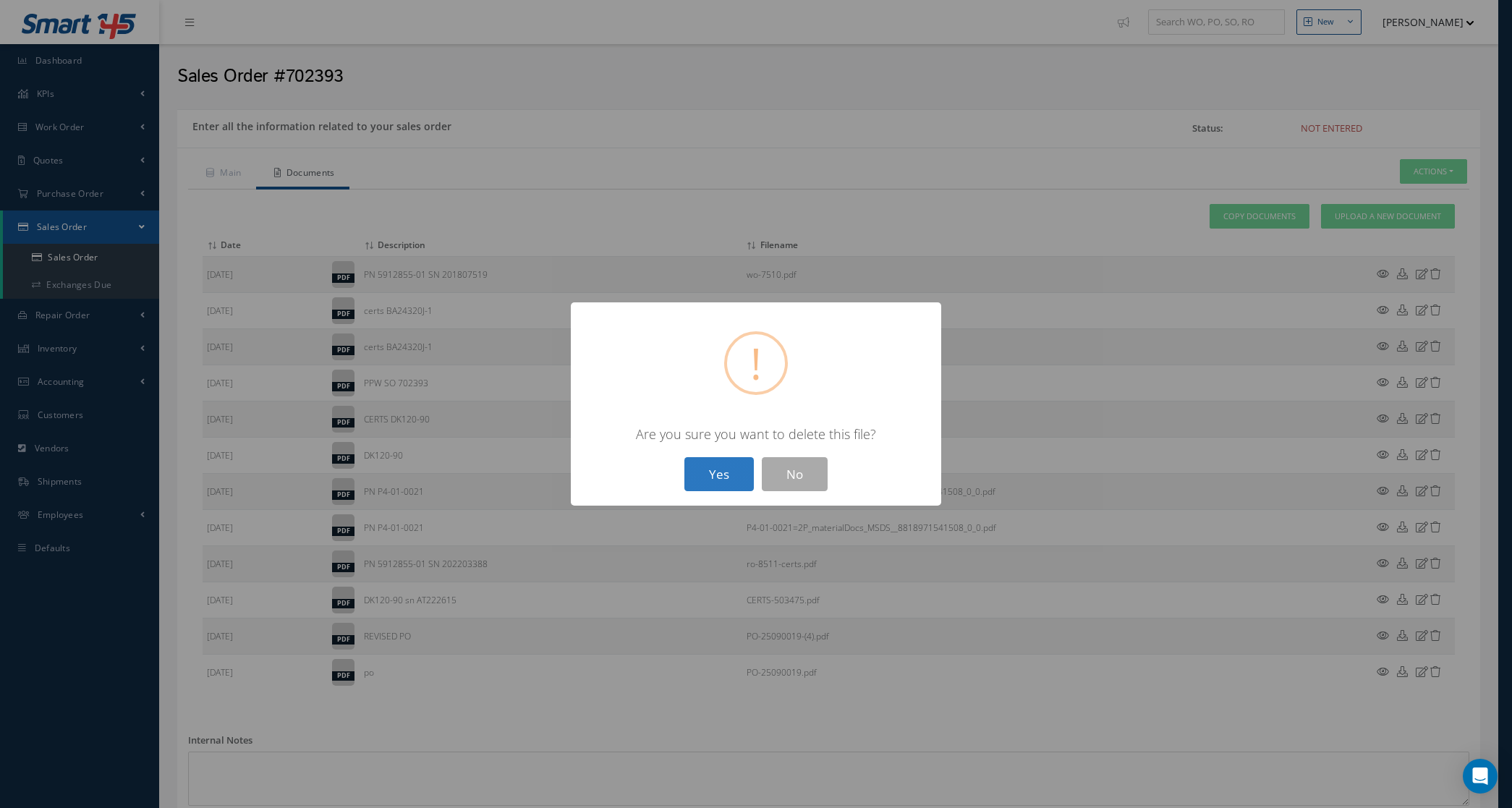
click at [725, 476] on button "Yes" at bounding box center [718, 474] width 70 height 34
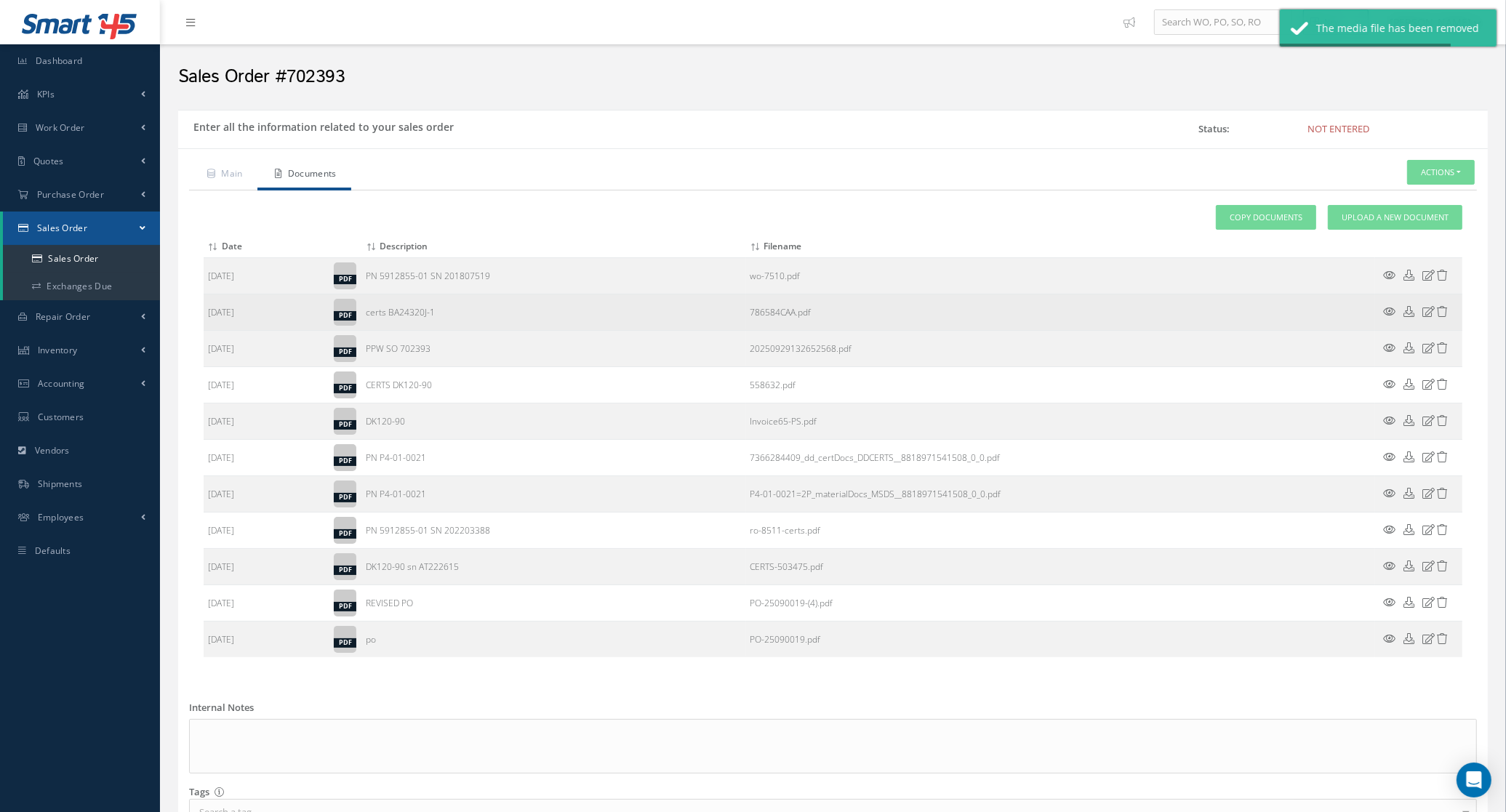
click at [1443, 311] on icon at bounding box center [1443, 311] width 11 height 11
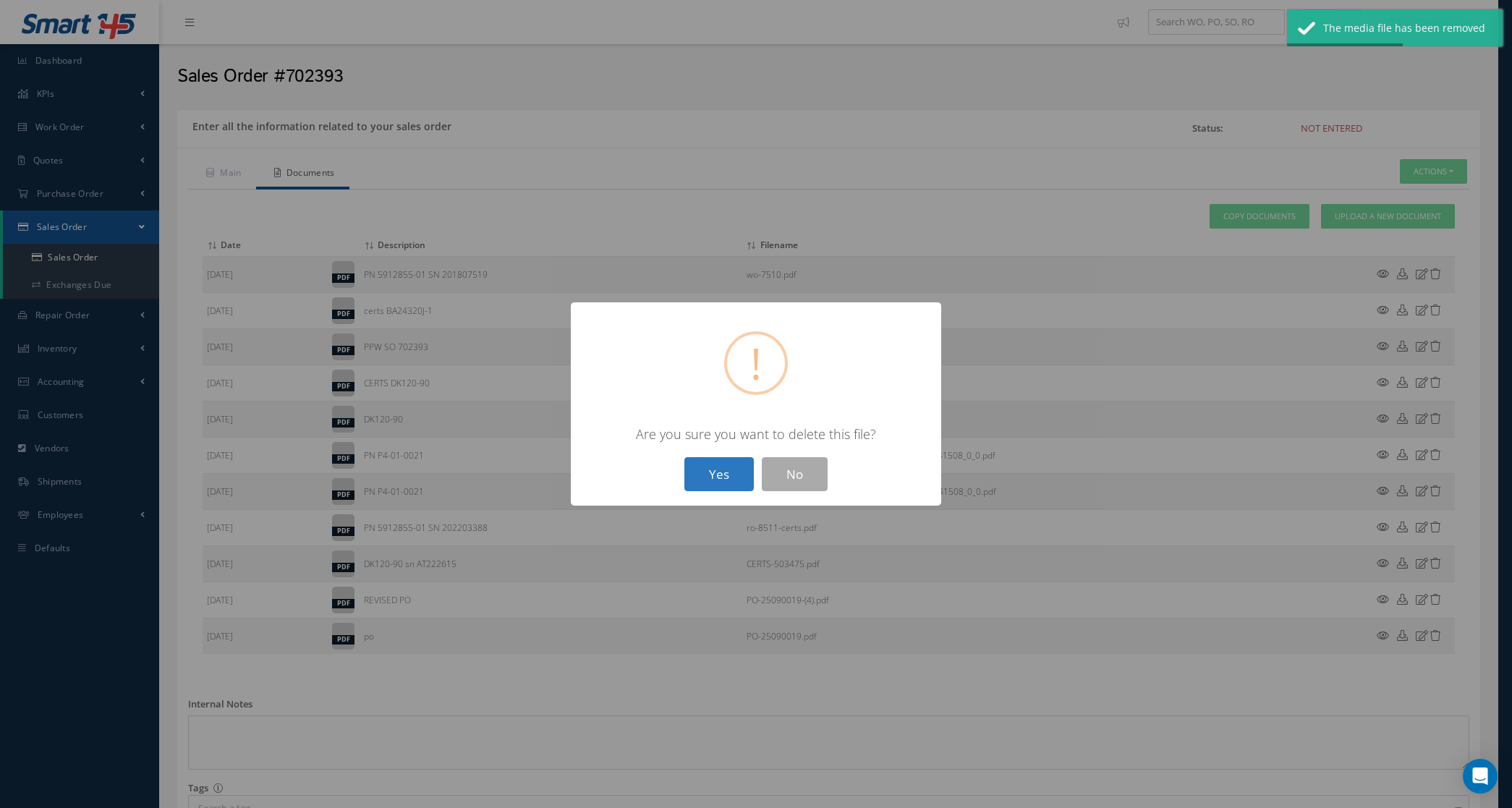
click at [699, 479] on button "Yes" at bounding box center [718, 474] width 70 height 34
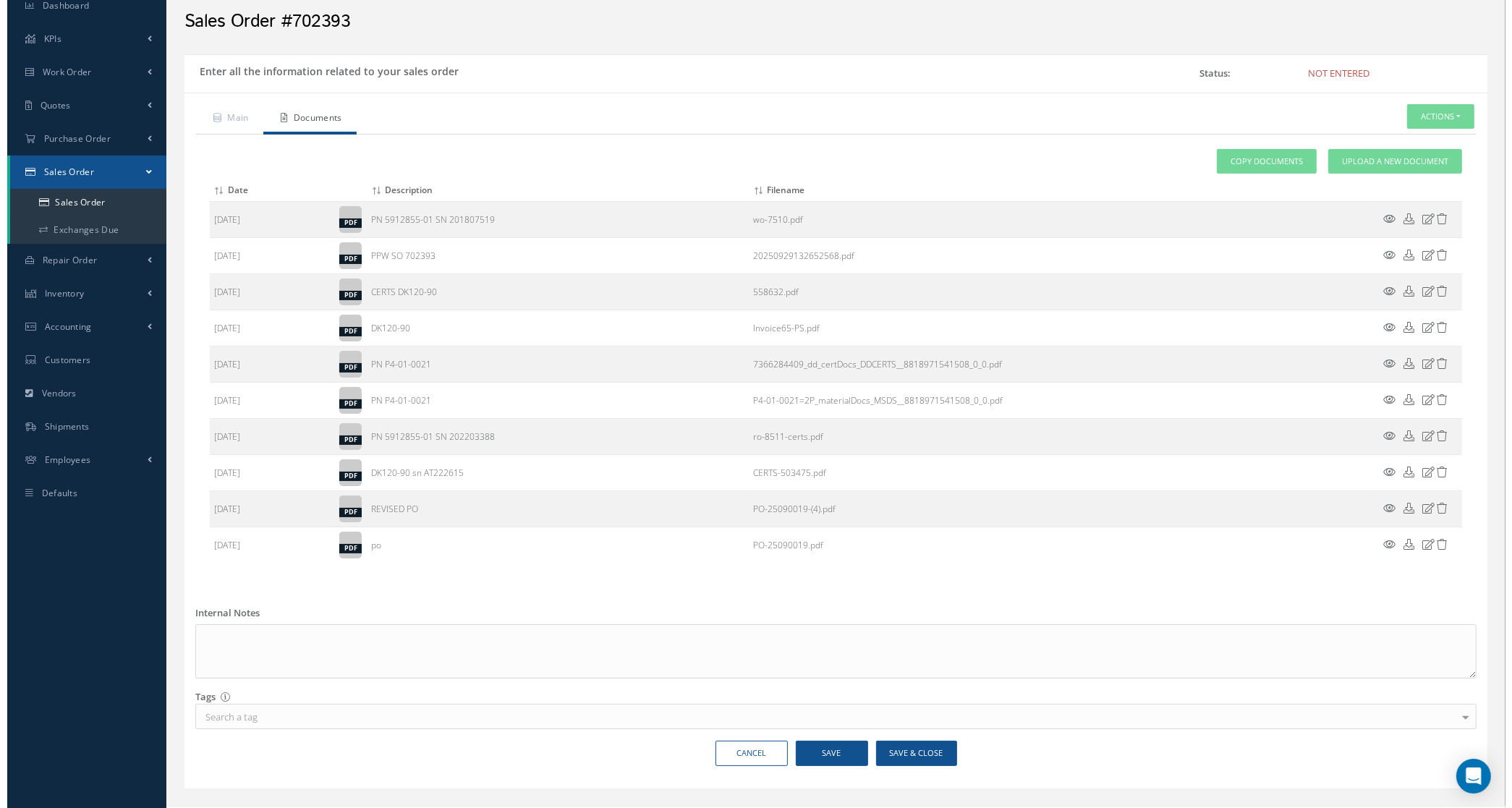
scroll to position [85, 0]
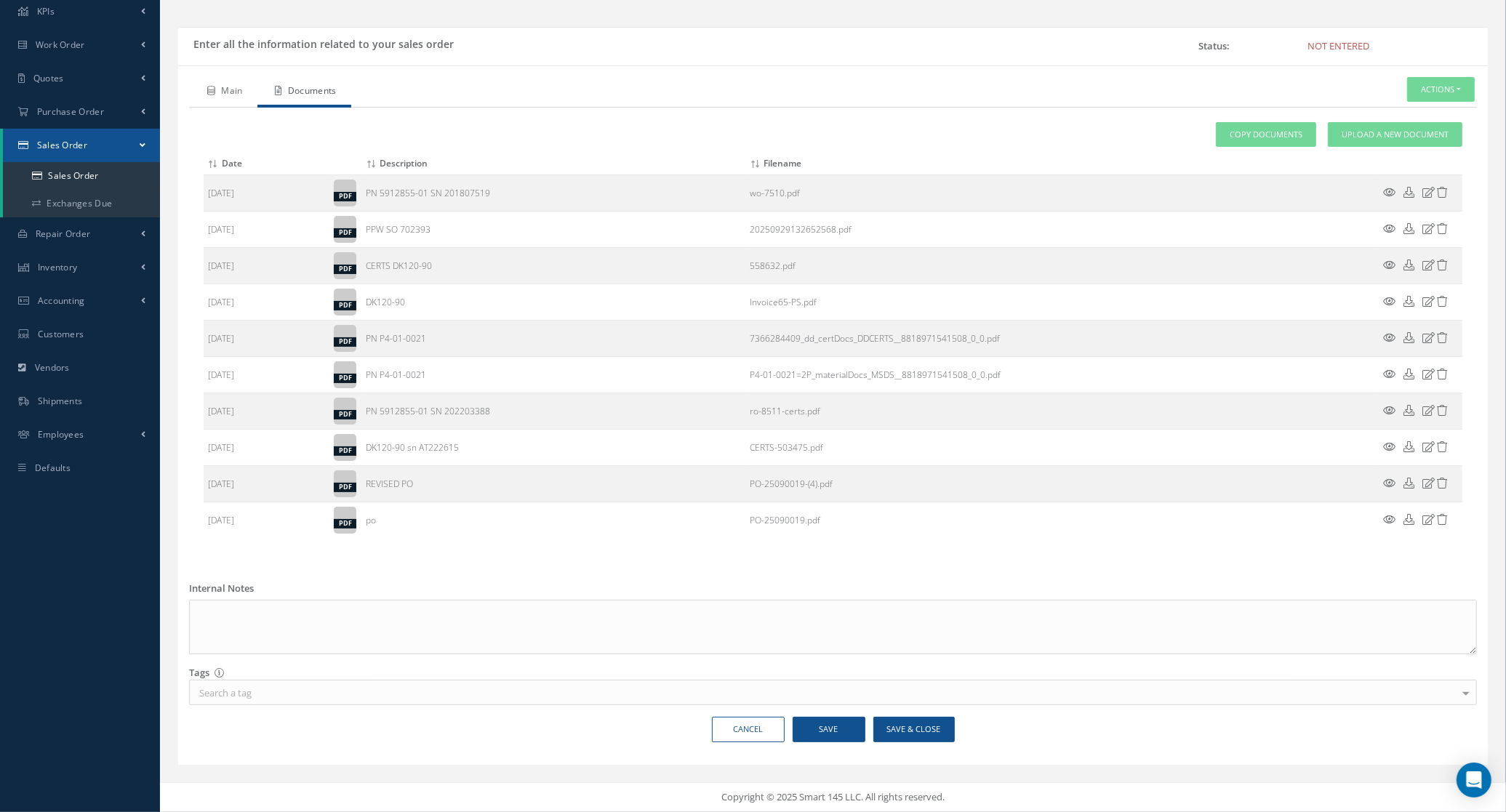
click at [241, 87] on link "Main" at bounding box center [223, 92] width 69 height 31
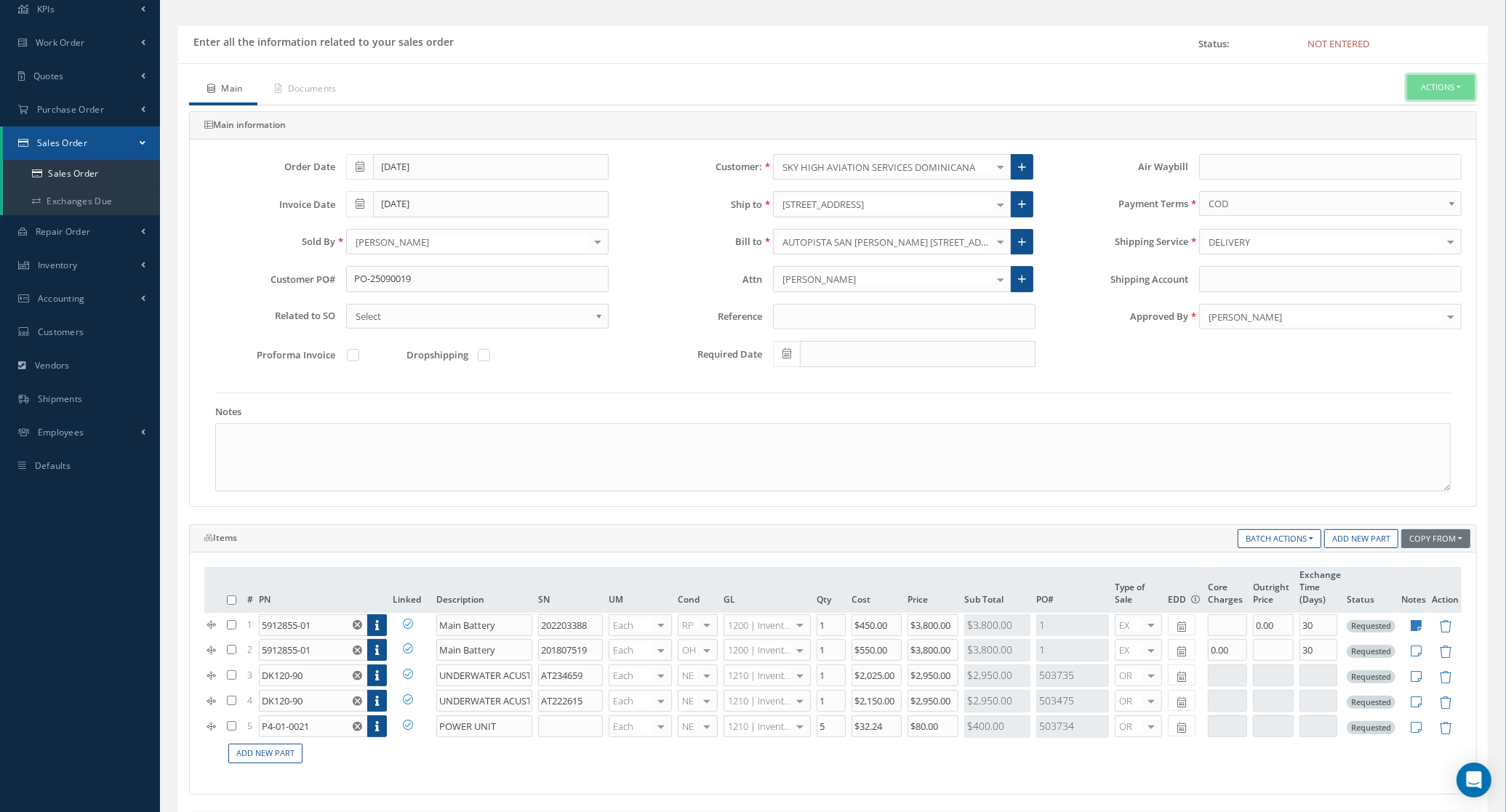
click at [1433, 95] on button "Actions" at bounding box center [1441, 87] width 68 height 26
click at [1416, 107] on link "Enter/Update" at bounding box center [1419, 112] width 116 height 20
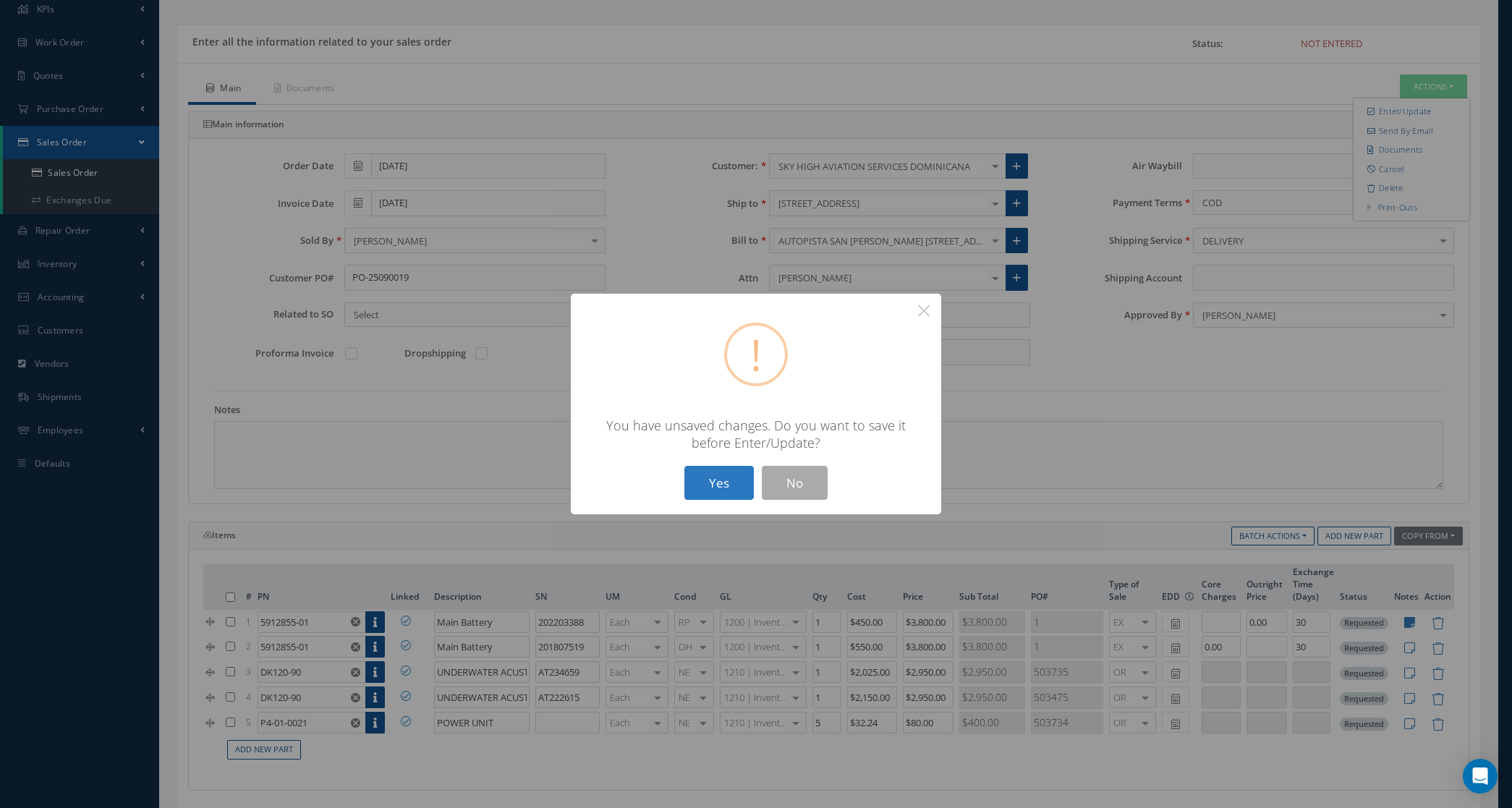
click at [702, 488] on button "Yes" at bounding box center [718, 482] width 70 height 34
click at [705, 492] on button "Yes" at bounding box center [718, 482] width 70 height 34
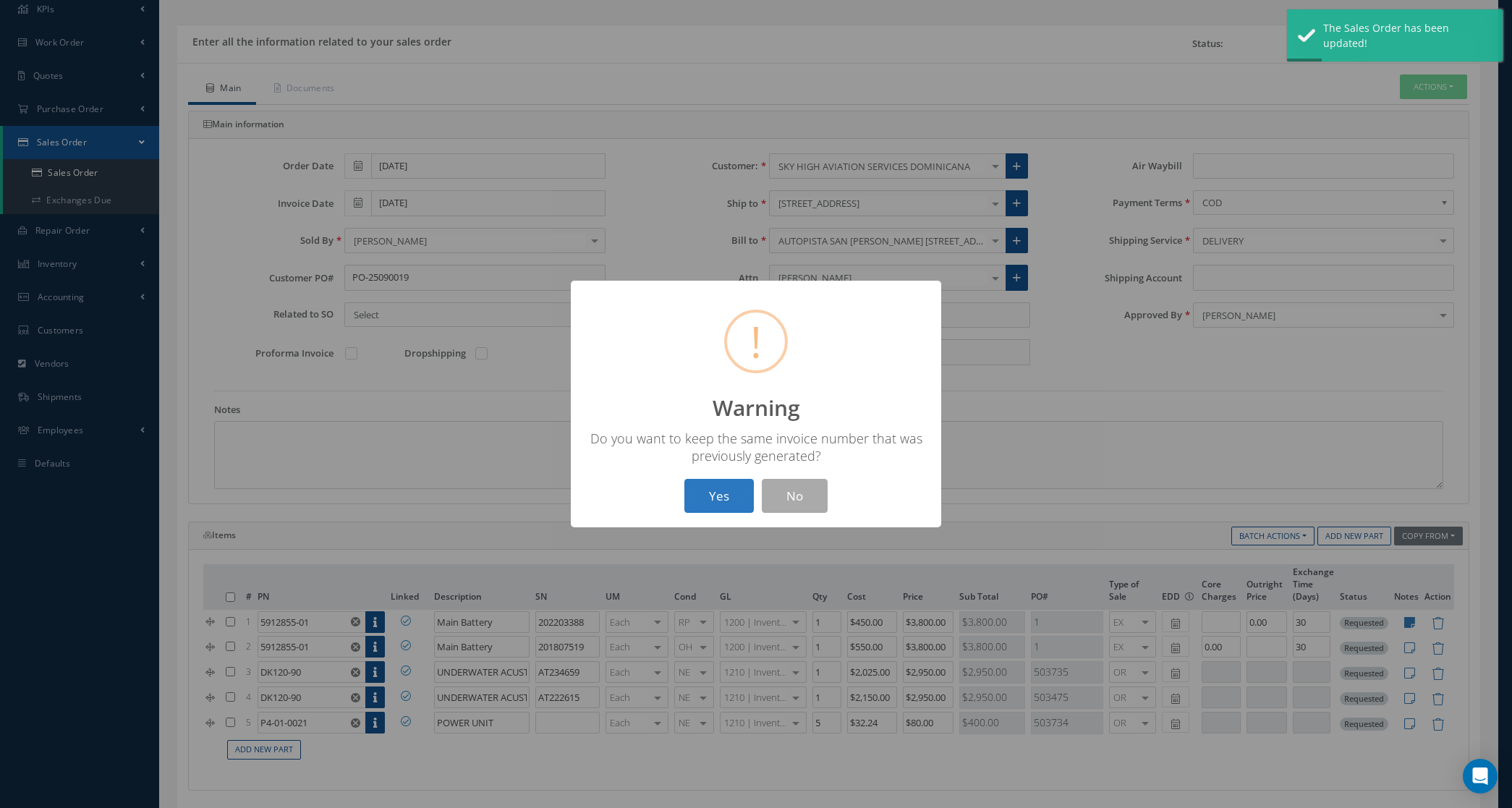
click at [733, 487] on button "Yes" at bounding box center [718, 495] width 70 height 34
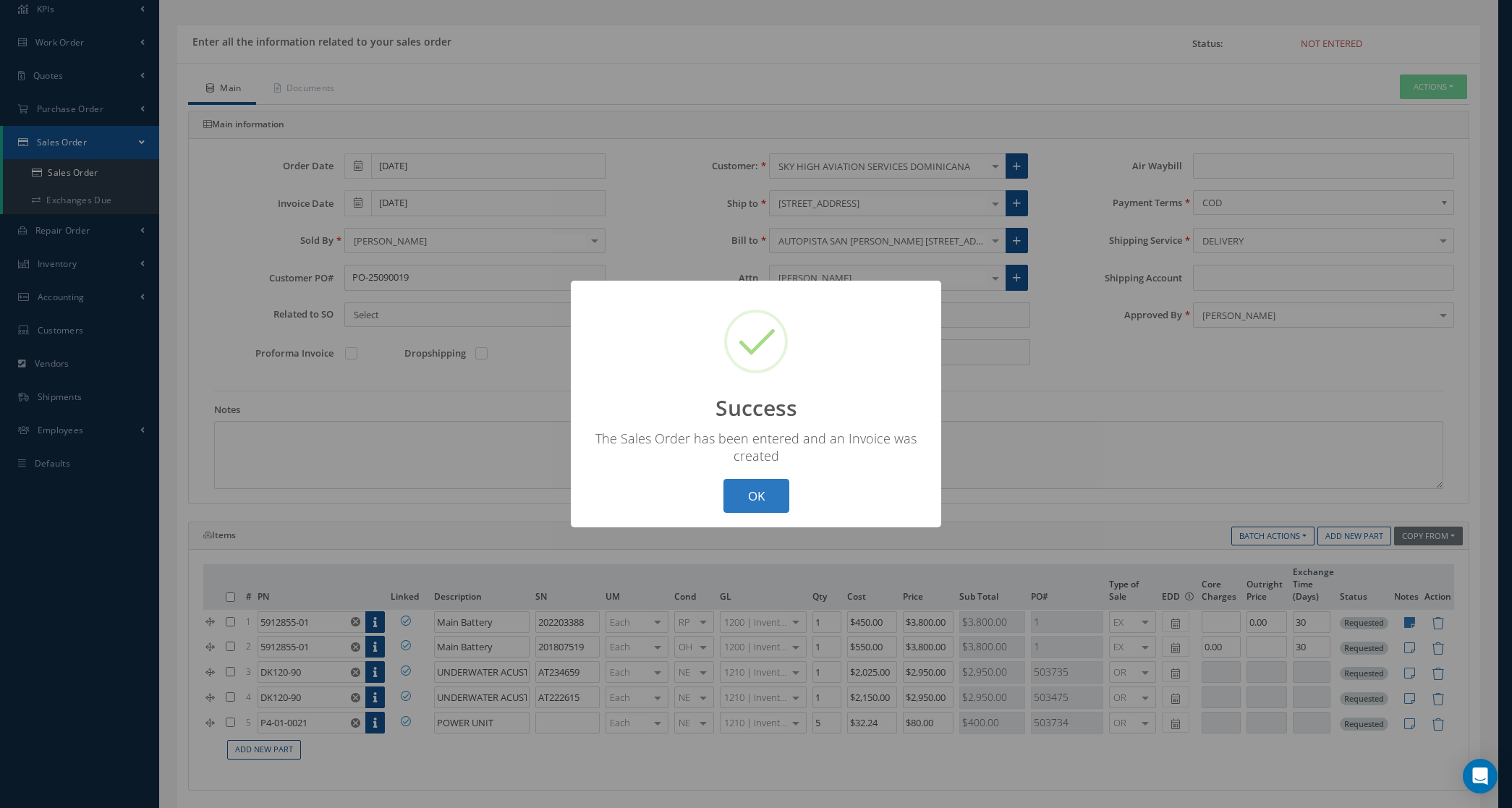
click at [770, 498] on button "OK" at bounding box center [756, 495] width 66 height 34
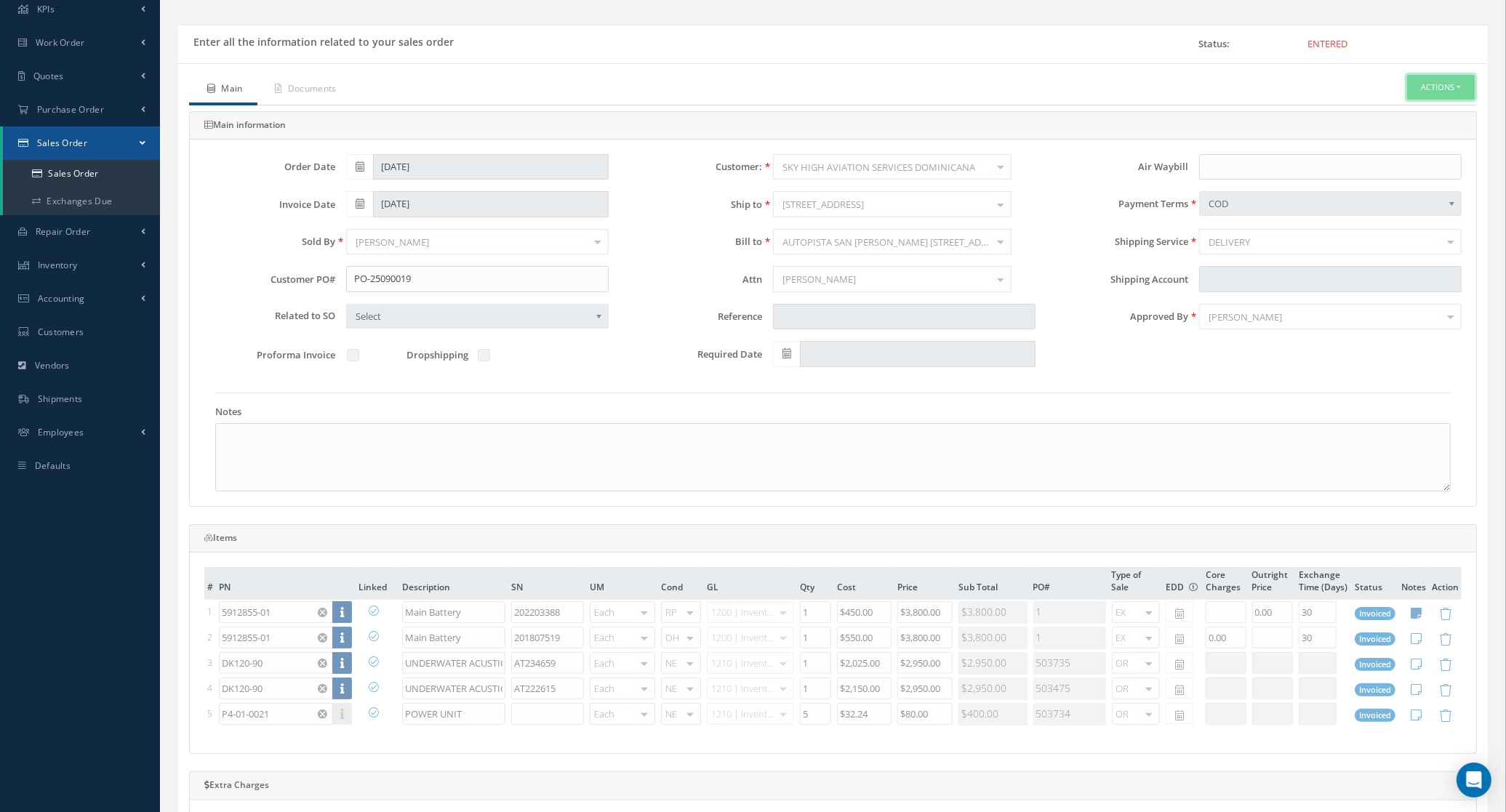
click at [1428, 77] on button "Actions" at bounding box center [1441, 87] width 68 height 26
click at [1412, 174] on link "Print-Outs" at bounding box center [1405, 169] width 39 height 11
click at [1403, 141] on link "Send By Email" at bounding box center [1419, 131] width 116 height 20
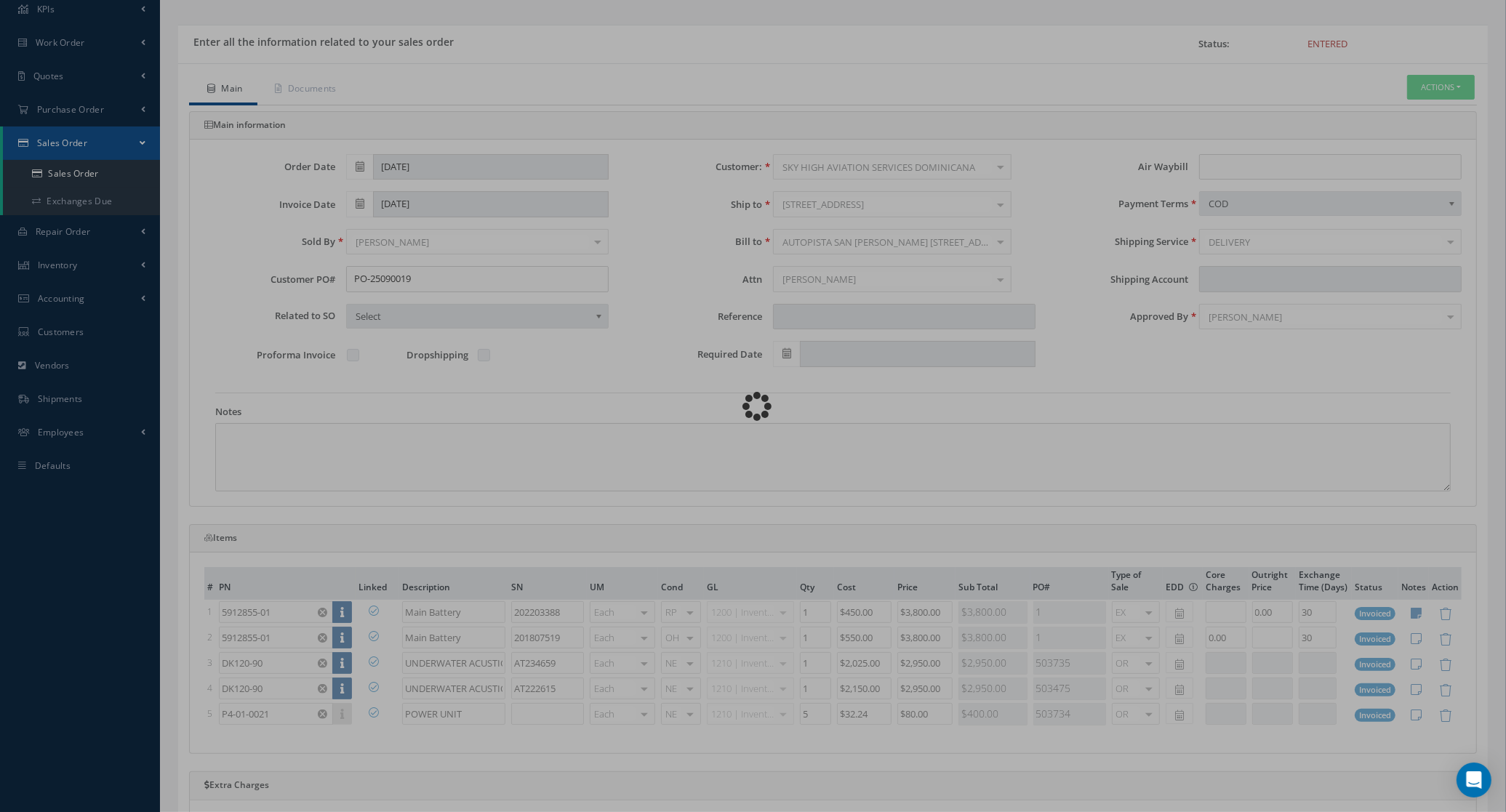
type input "Reports from Sales Order 702393"
type textarea "Dear, Please find attached your Sales Order 702393. Please feel free to contact…"
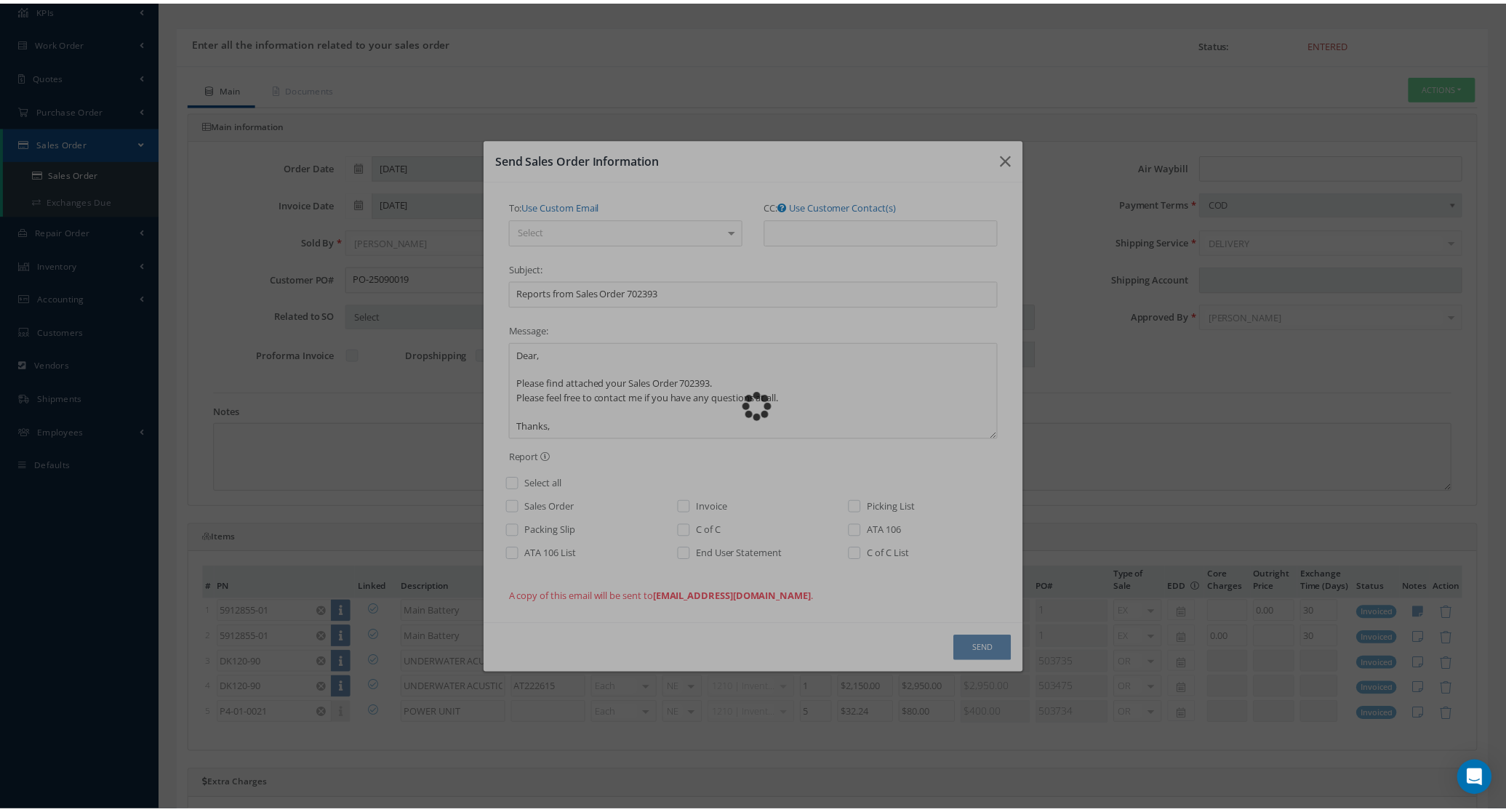
scroll to position [0, 0]
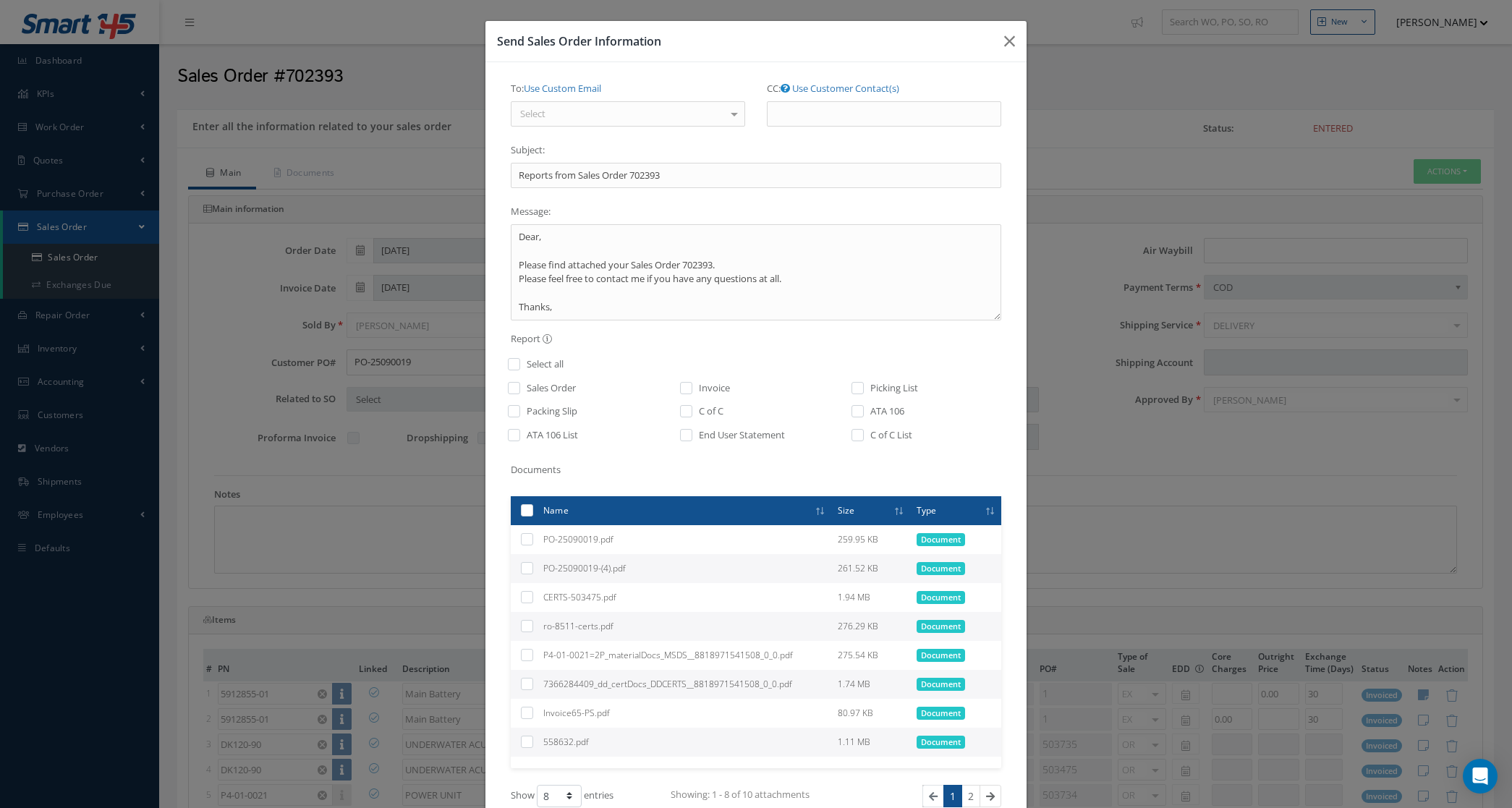
click at [532, 129] on div "To: Use Custom Email Select J Hernandez <jchernandez@skyhighdominicana.com> Jua…" at bounding box center [627, 107] width 256 height 62
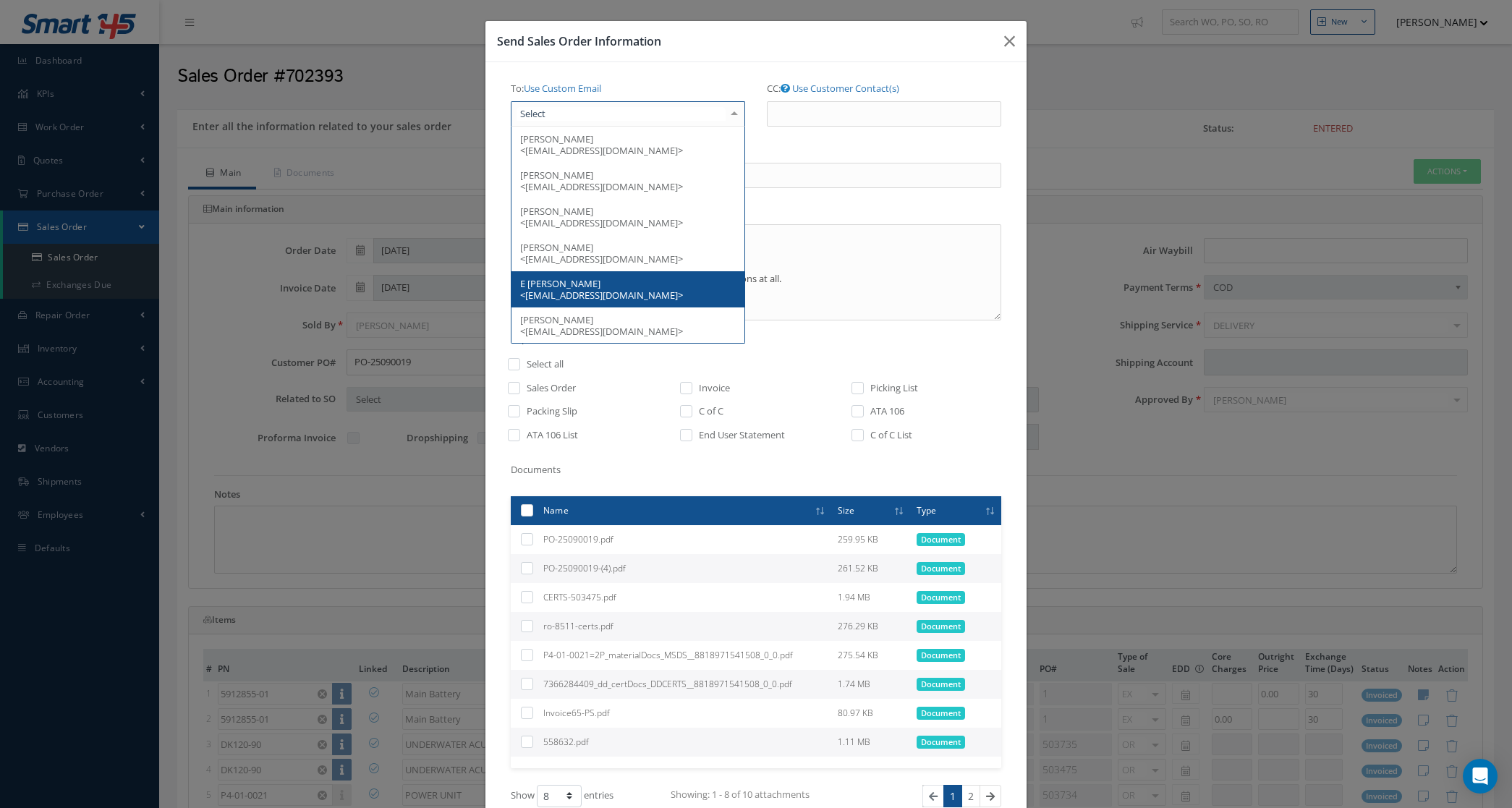
click at [1252, 432] on div "Send Sales Order Information To: Use Custom Email J Hernandez <jchernandez@skyh…" at bounding box center [756, 404] width 1512 height 808
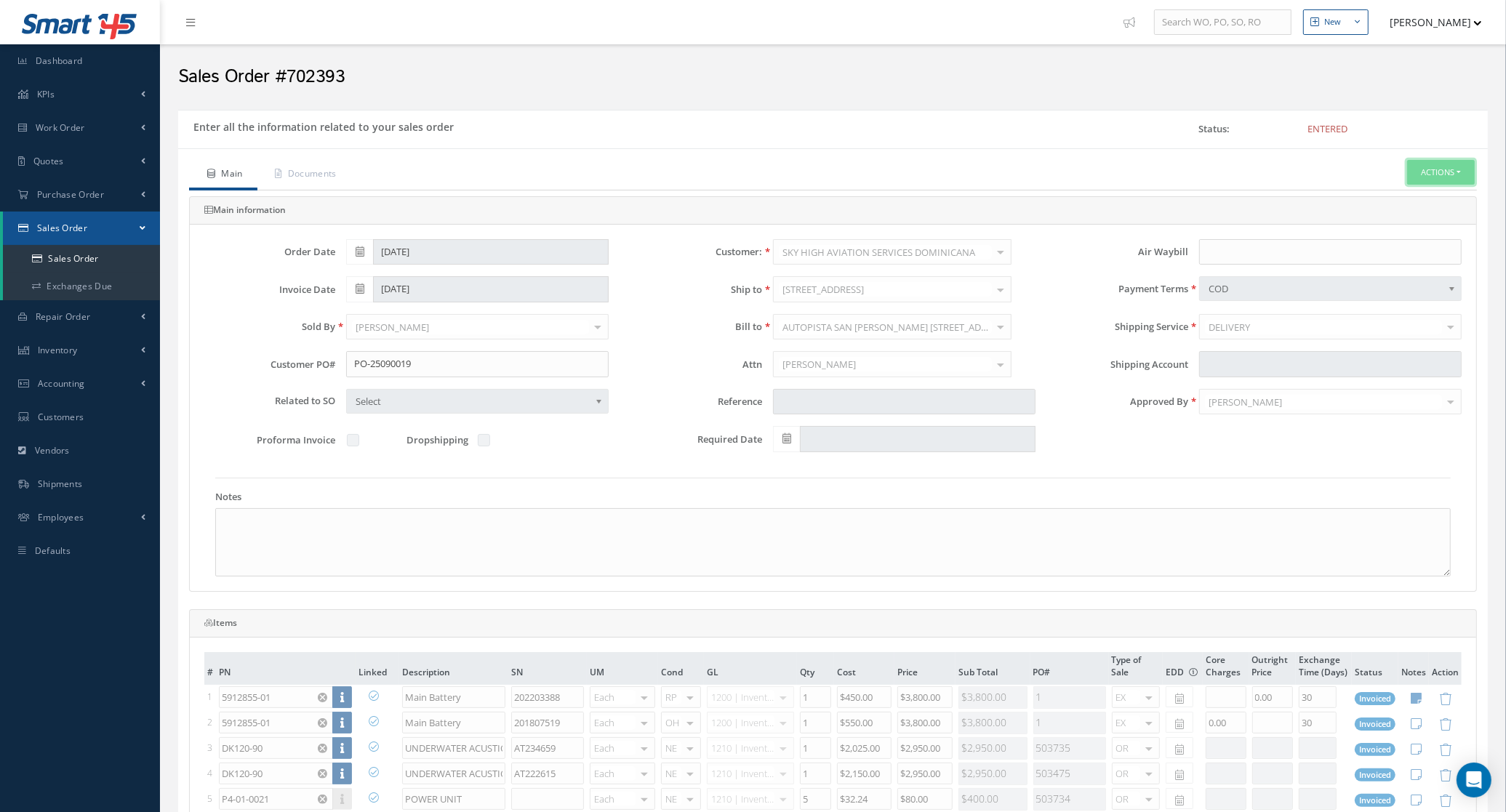
click at [1422, 172] on button "Actions" at bounding box center [1441, 173] width 68 height 26
click at [1420, 222] on link "Send By Email" at bounding box center [1419, 216] width 116 height 20
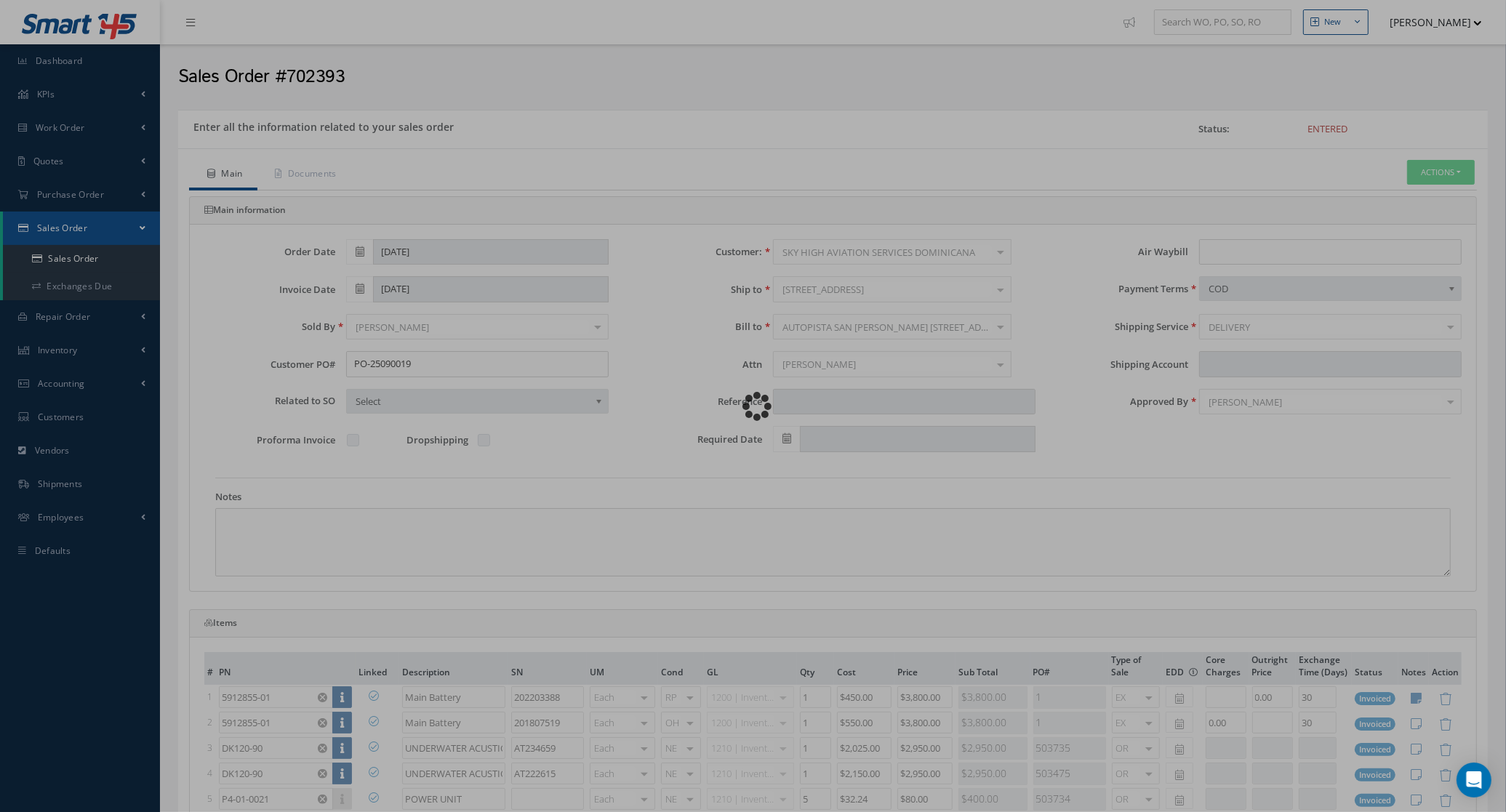
type input "Reports from Sales Order 702393"
type textarea "Dear, Please find attached your Sales Order 702393. Please feel free to contact…"
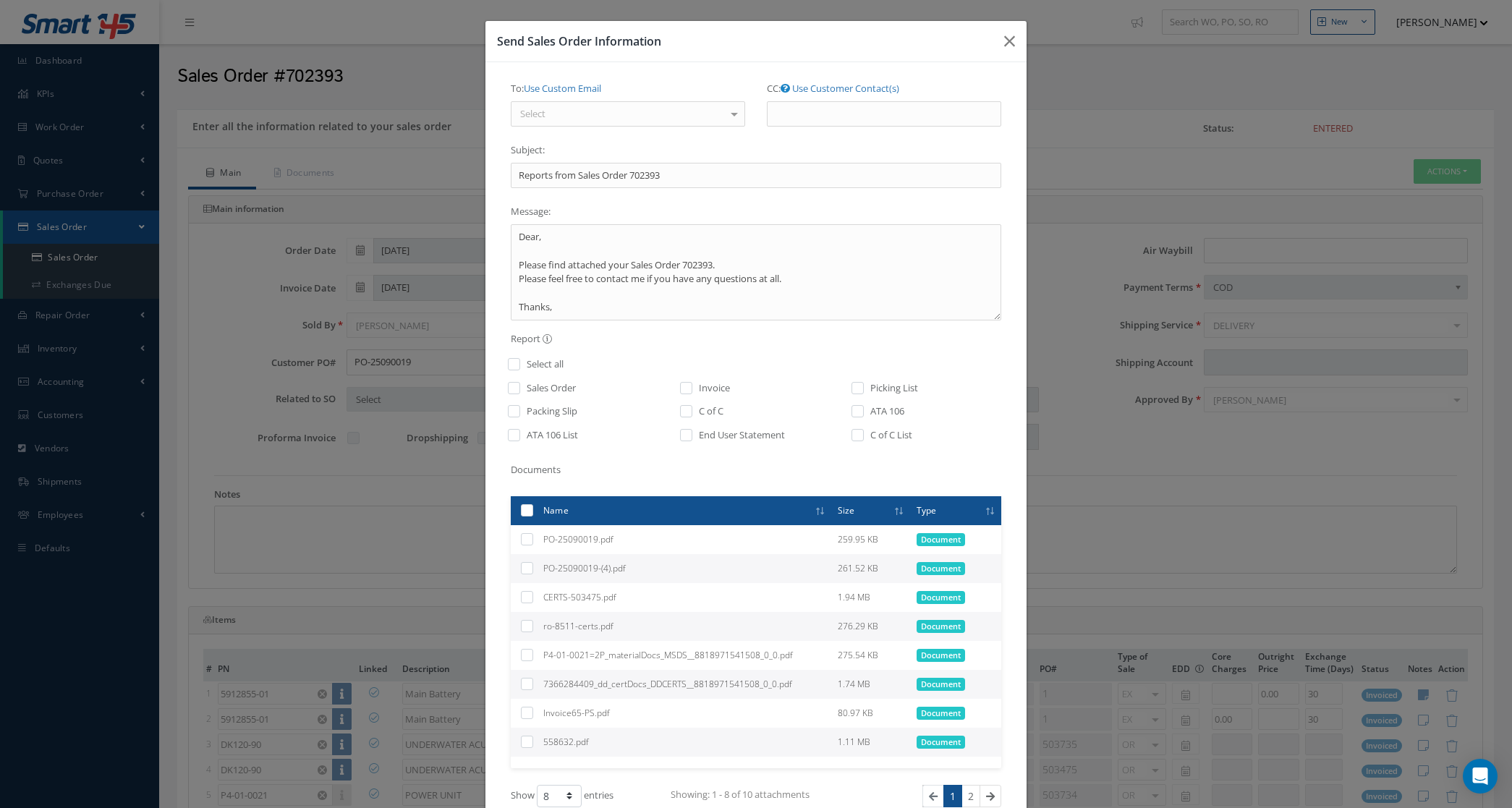
click at [559, 119] on div "Select" at bounding box center [628, 114] width 234 height 26
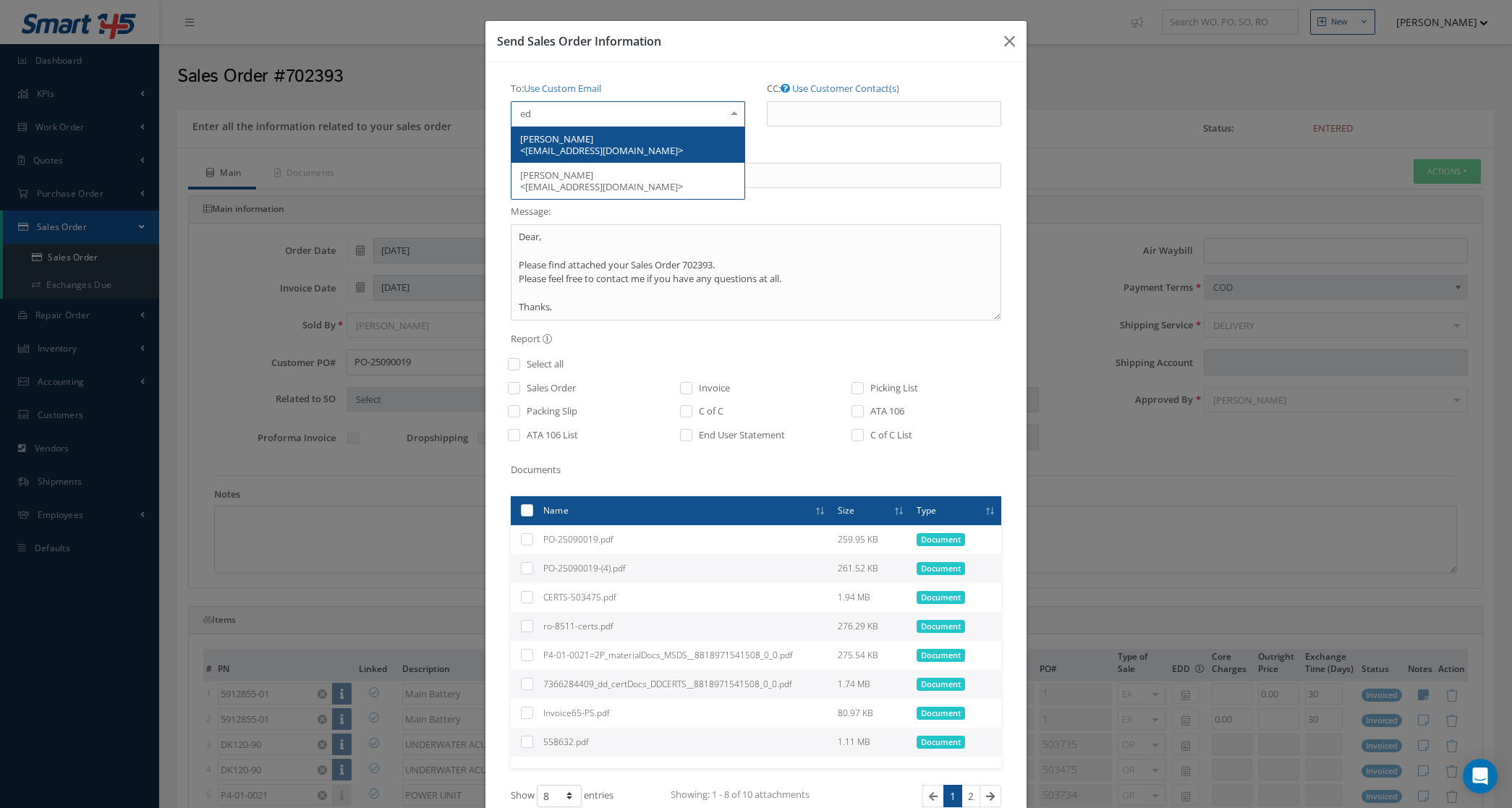
type input "e"
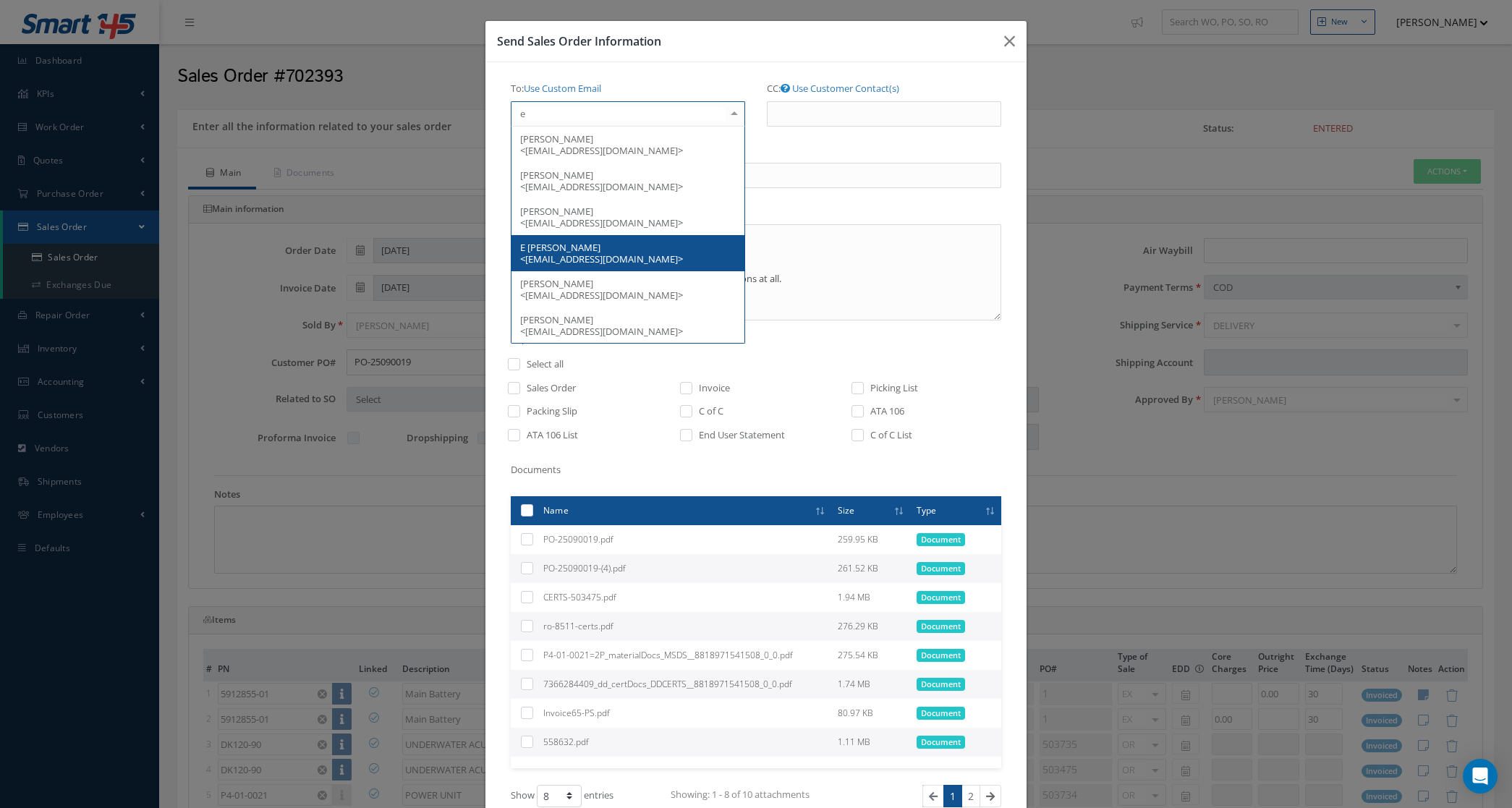
click at [601, 239] on span "E Hidalgo <ehidalgo@skyhighdominicana.com>" at bounding box center [628, 253] width 233 height 36
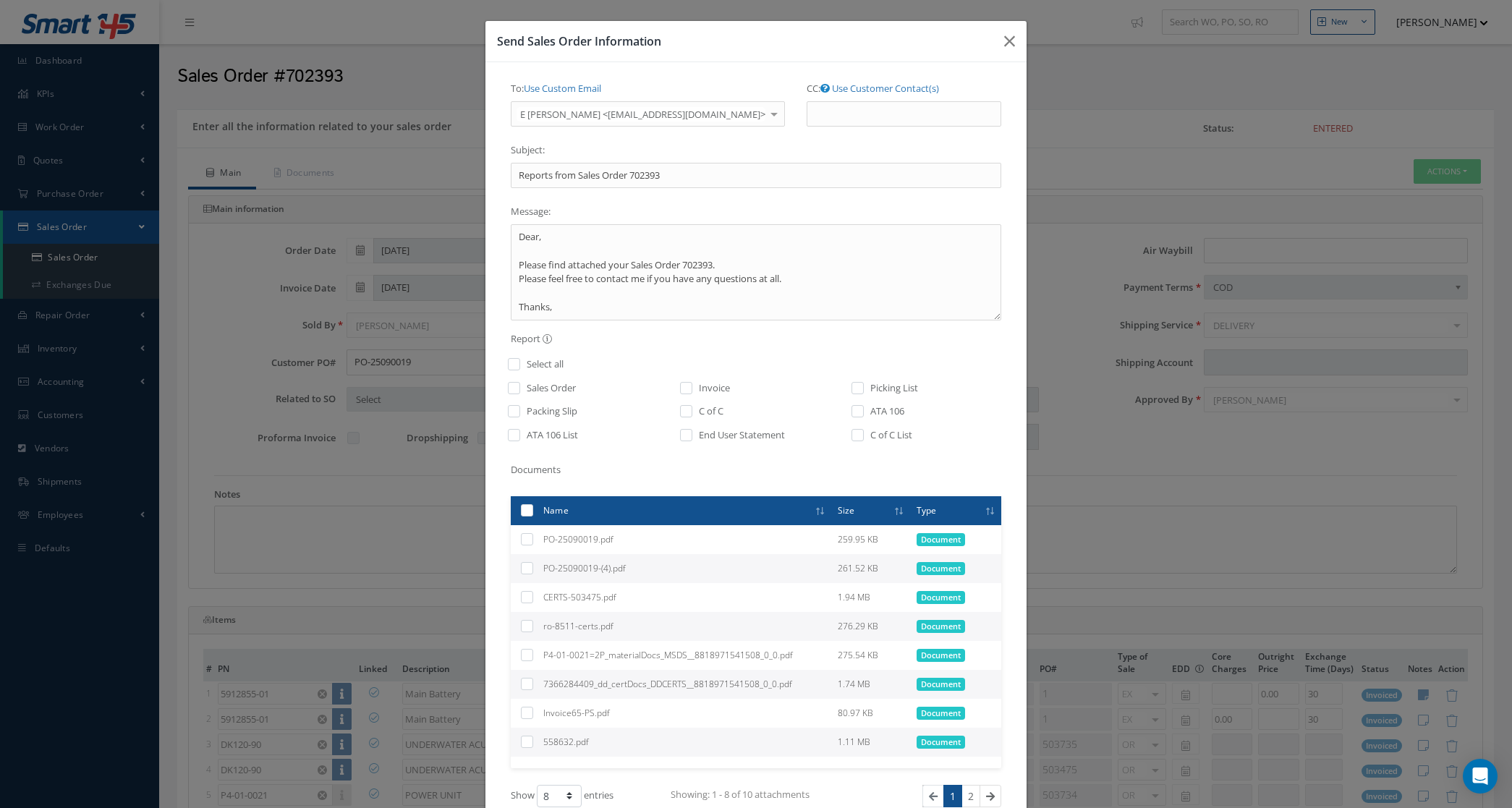
click at [806, 100] on label "CC: Use Customer Contact(s)" at bounding box center [872, 89] width 132 height 25
click at [806, 101] on input "CC: Use Customer Contact(s)" at bounding box center [903, 114] width 194 height 26
click at [832, 92] on link "Use Customer Contact(s)" at bounding box center [885, 88] width 107 height 13
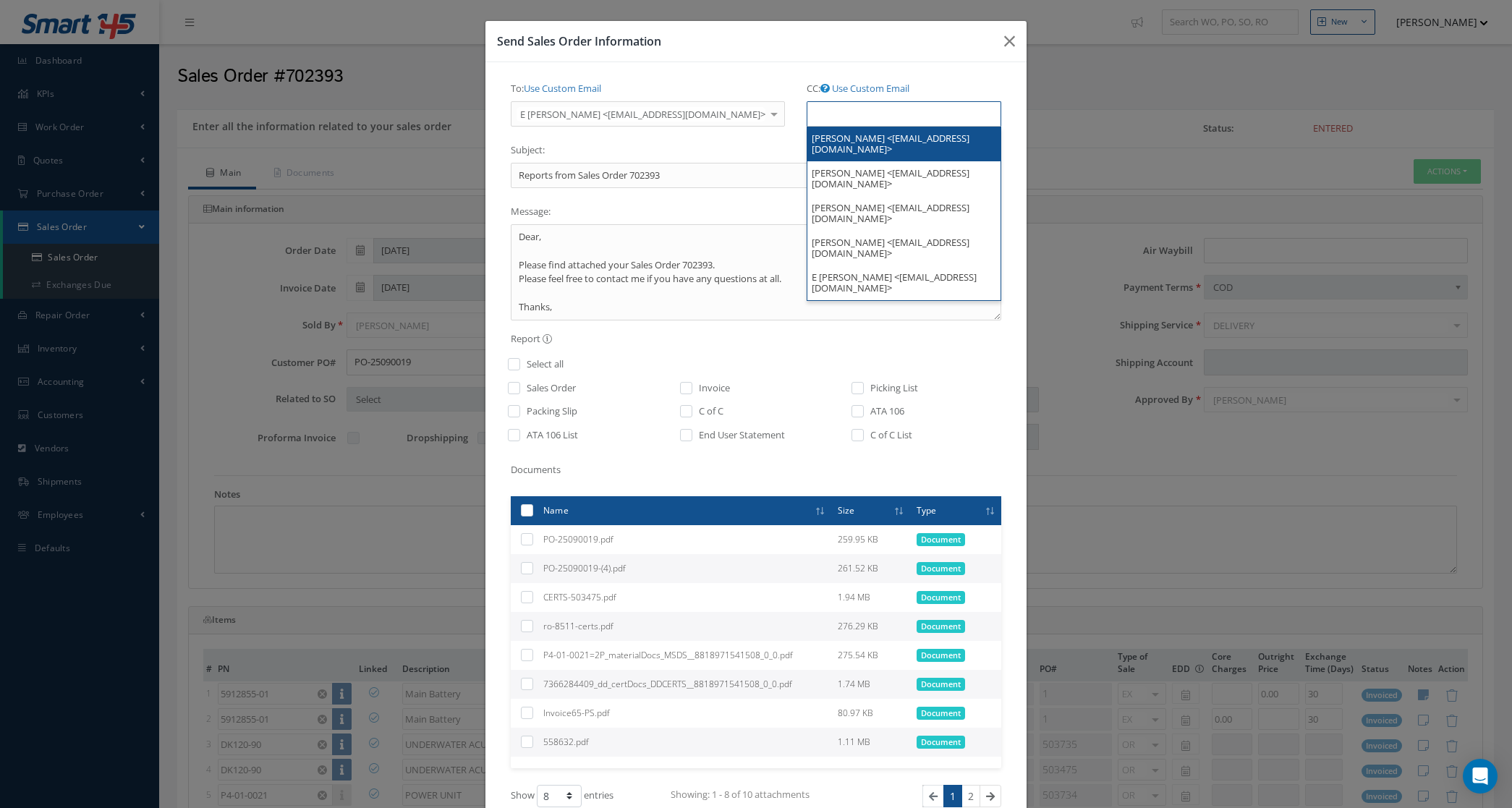
click at [809, 119] on input "text" at bounding box center [831, 114] width 44 height 18
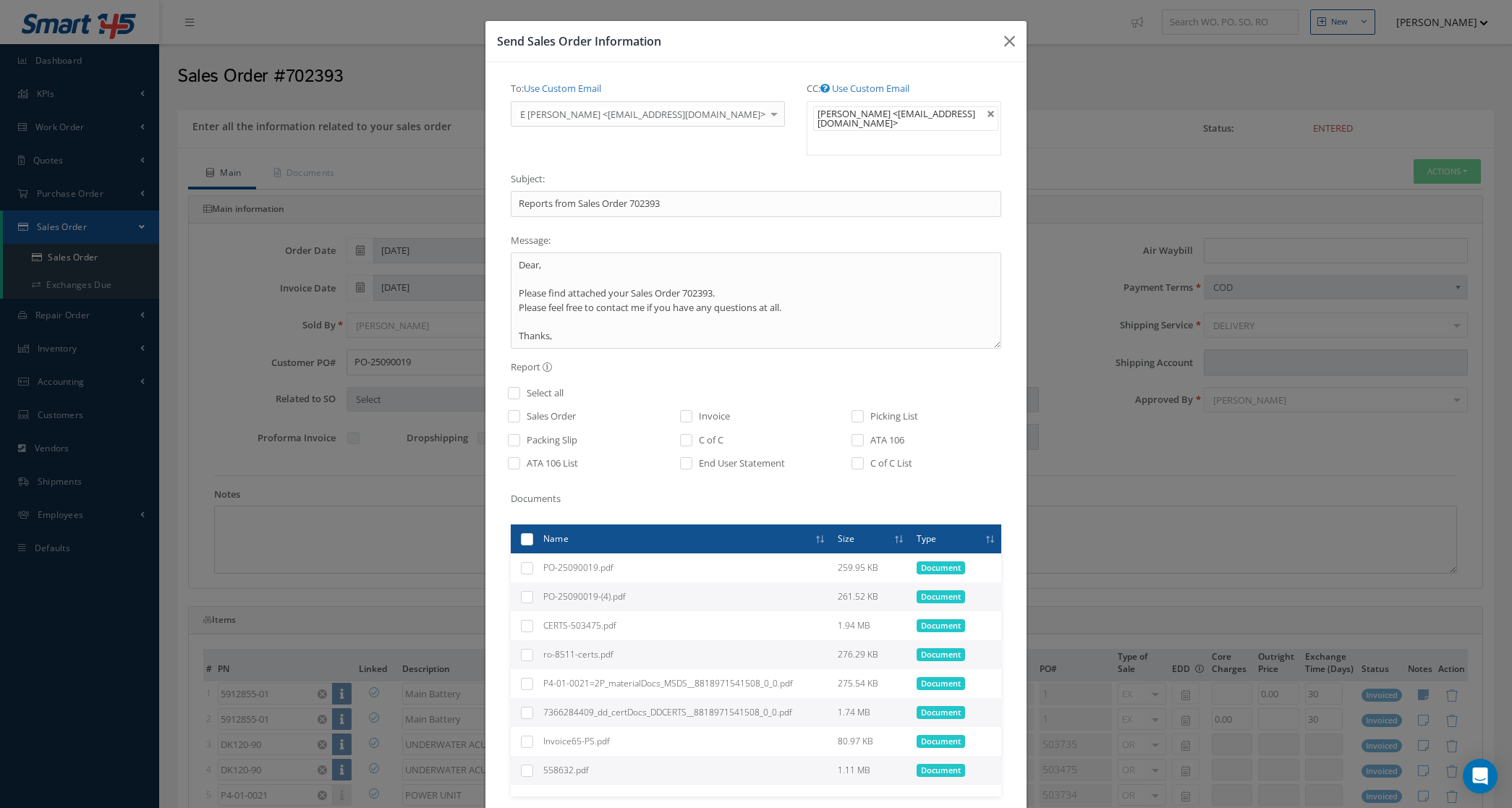
click at [814, 149] on ul "J Hernandez <jchernandez@skyhighdominicana.com>" at bounding box center [903, 128] width 194 height 54
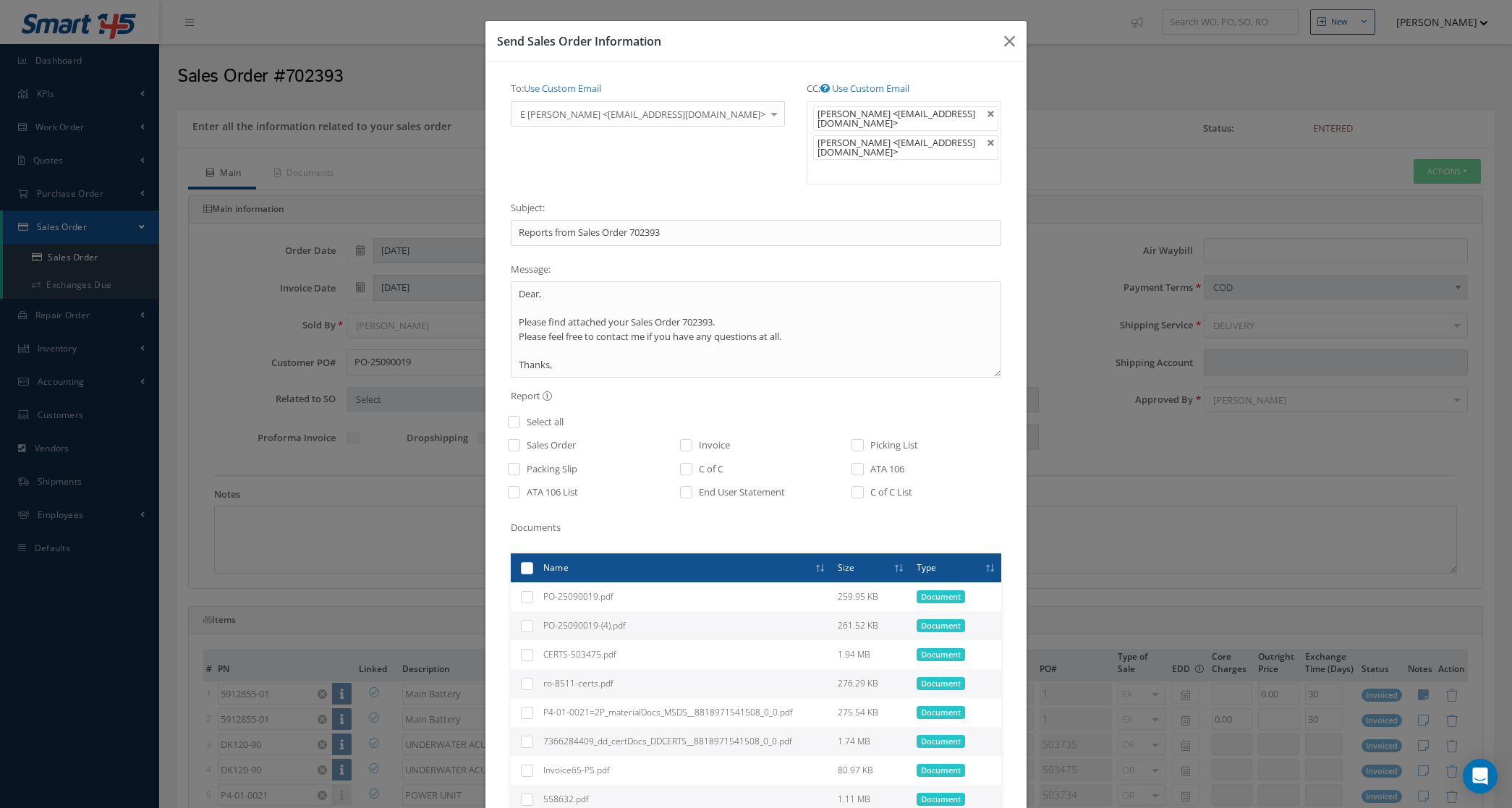
click at [812, 177] on ul "J Hernandez <jchernandez@skyhighdominicana.com> Juan Carlos Hernandez <juancarl…" at bounding box center [903, 143] width 194 height 83
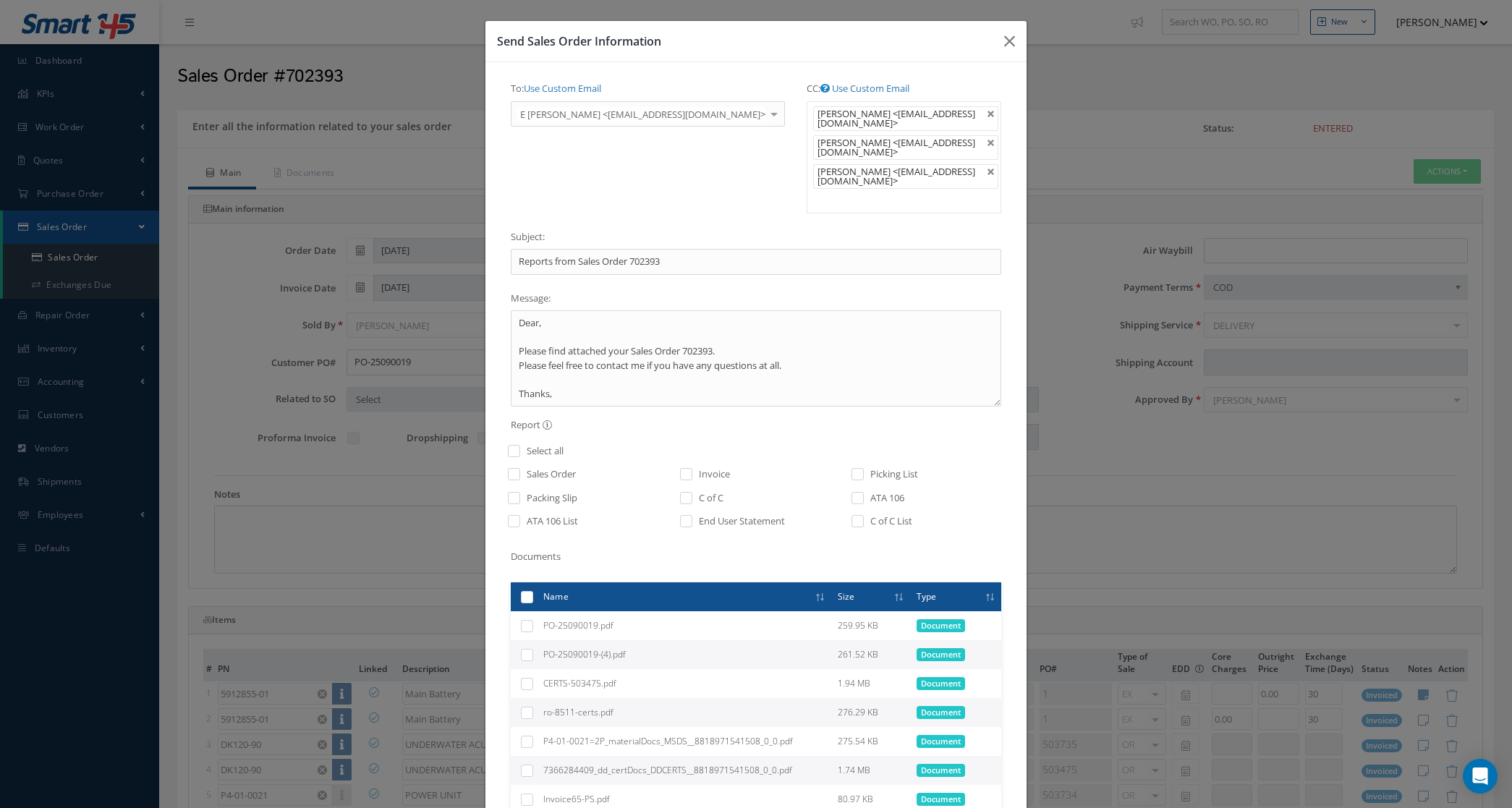
click at [806, 200] on ul "J Hernandez <jchernandez@skyhighdominicana.com> Juan Carlos Hernandez <juancarl…" at bounding box center [903, 157] width 194 height 112
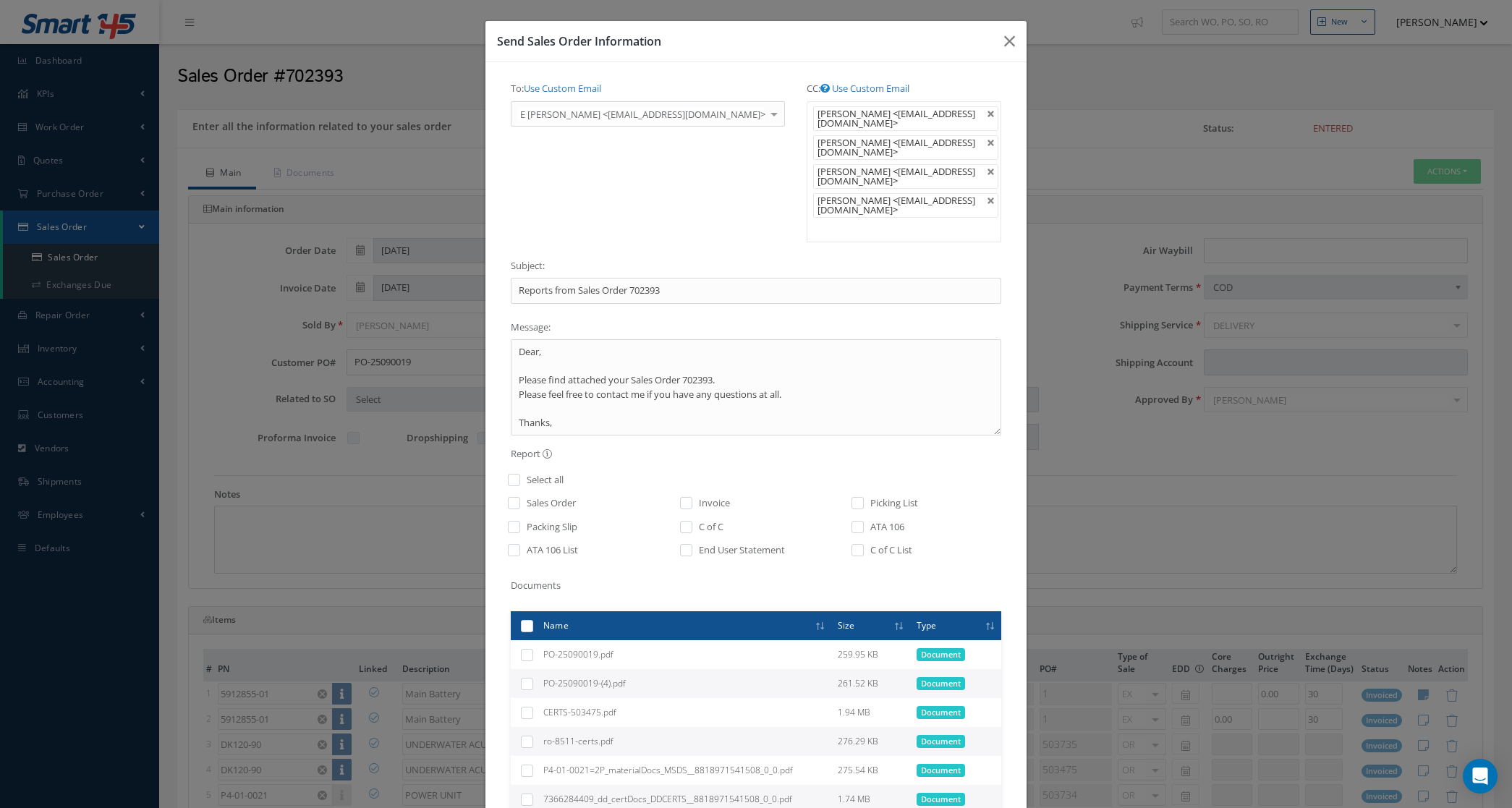
click at [814, 242] on ul "J Hernandez <jchernandez@skyhighdominicana.com> Juan Carlos Hernandez <juancarl…" at bounding box center [903, 172] width 194 height 141
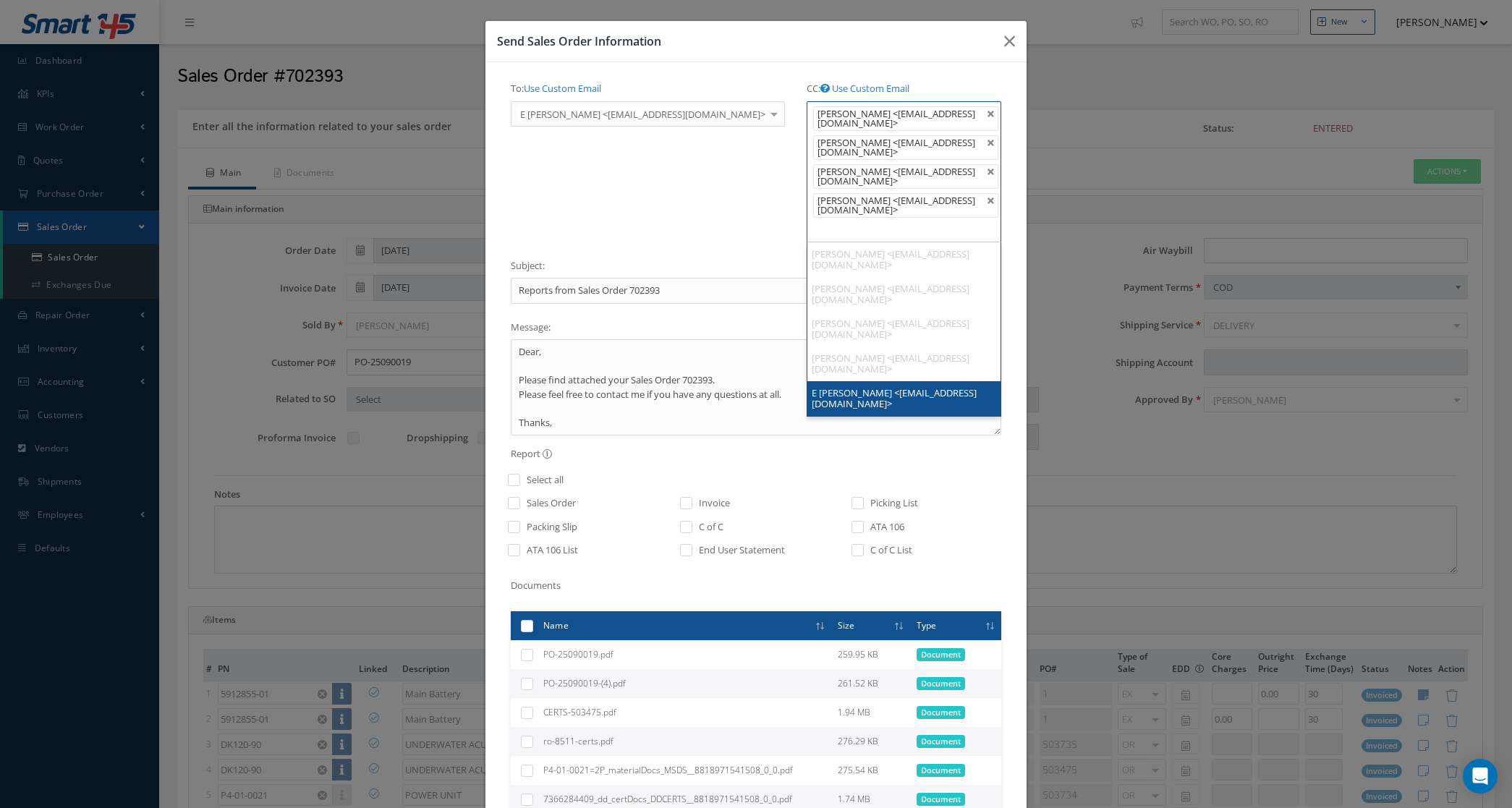
drag, startPoint x: 811, startPoint y: 387, endPoint x: 806, endPoint y: 348, distance: 39.3
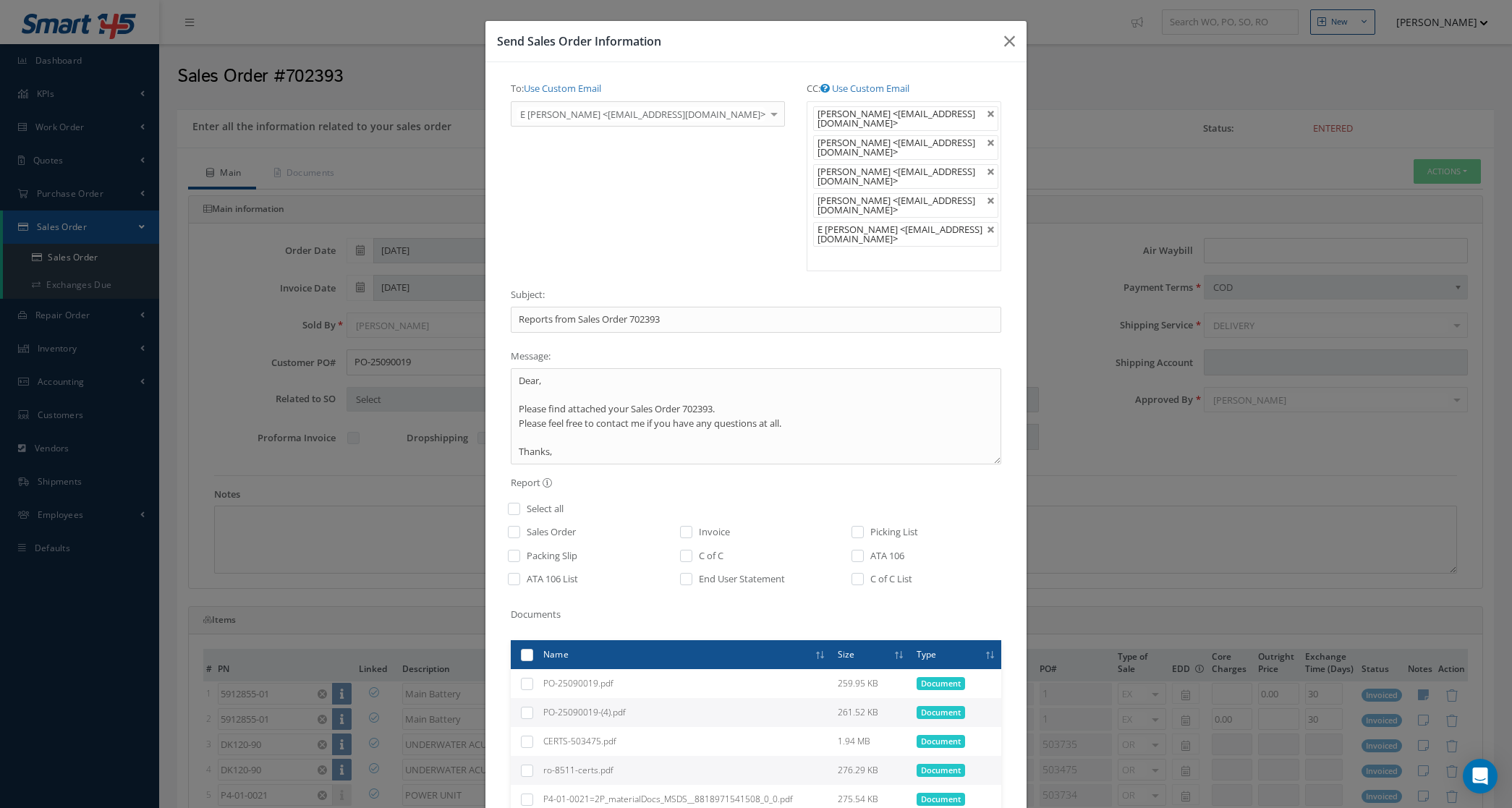
click at [806, 268] on ul "J Hernandez <jchernandez@skyhighdominicana.com> Juan Carlos Hernandez <juancarl…" at bounding box center [903, 186] width 194 height 170
click at [987, 233] on link at bounding box center [992, 230] width 9 height 9
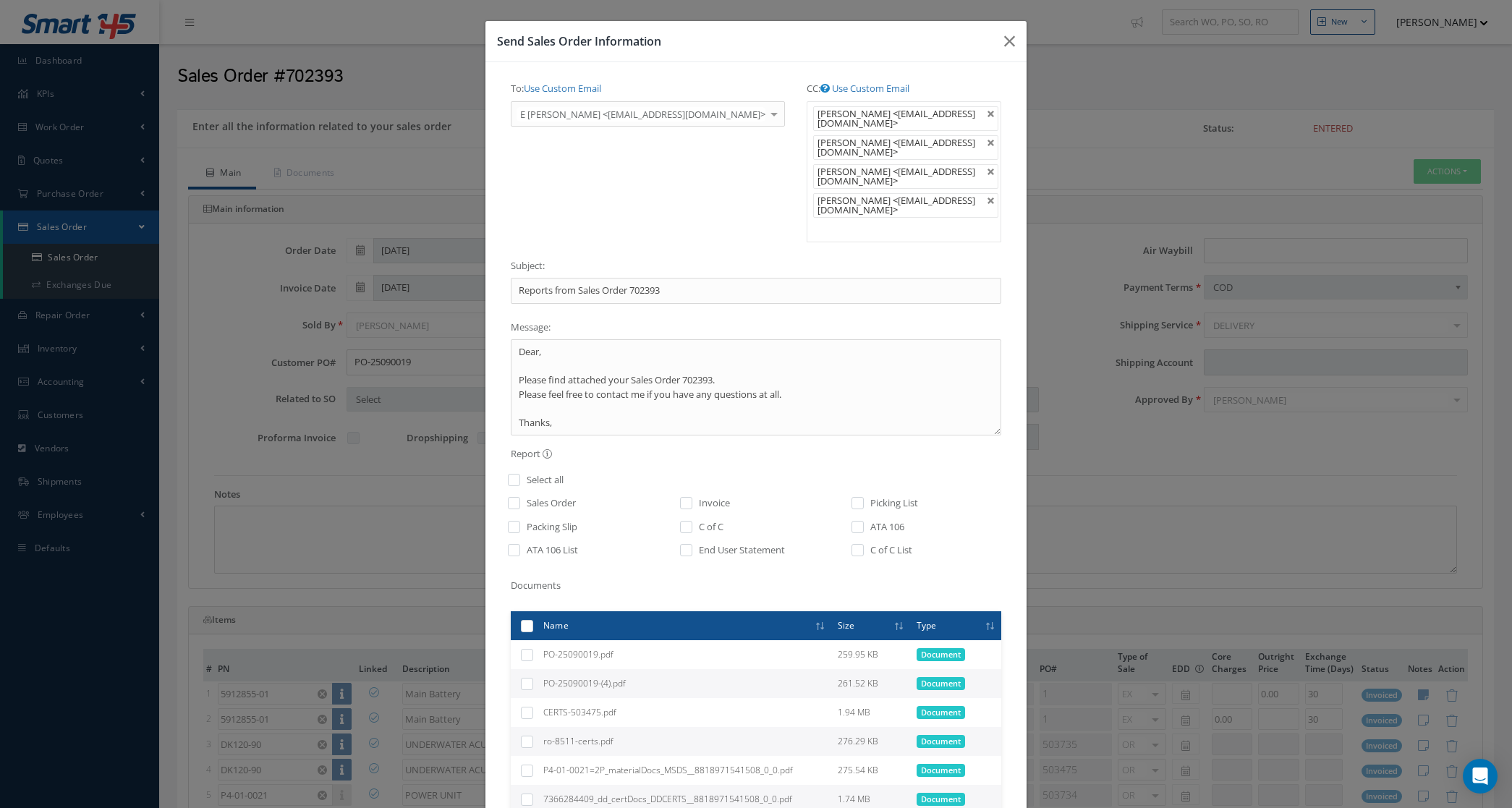
scroll to position [0, 0]
click at [852, 242] on ul "J Hernandez <jchernandez@skyhighdominicana.com> Juan Carlos Hernandez <juancarl…" at bounding box center [903, 172] width 194 height 141
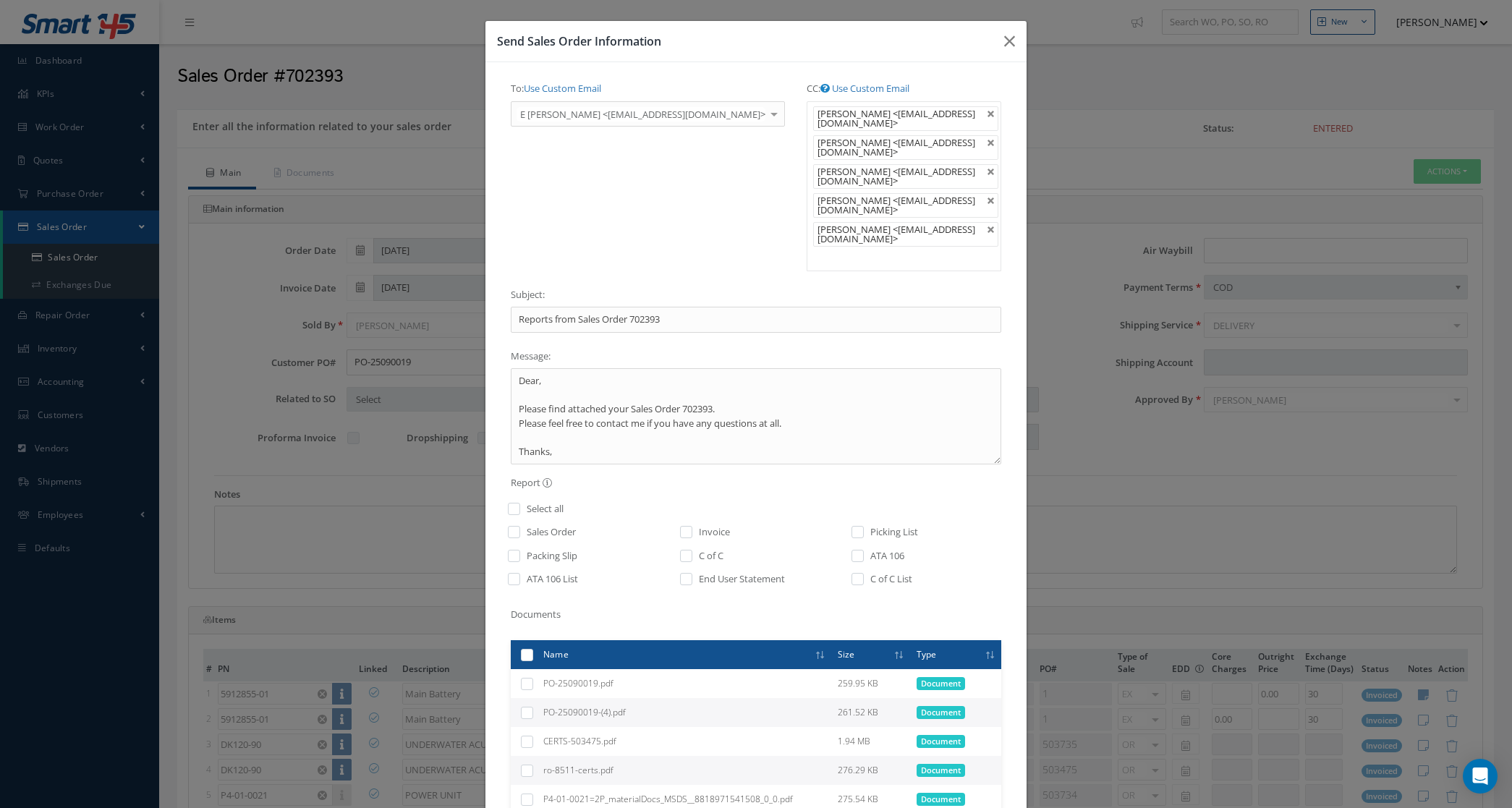
click at [822, 328] on div "To: Use Custom Email E Hidalgo <ehidalgo@skyhighdominicana.com> J Hernandez <jc…" at bounding box center [755, 546] width 512 height 940
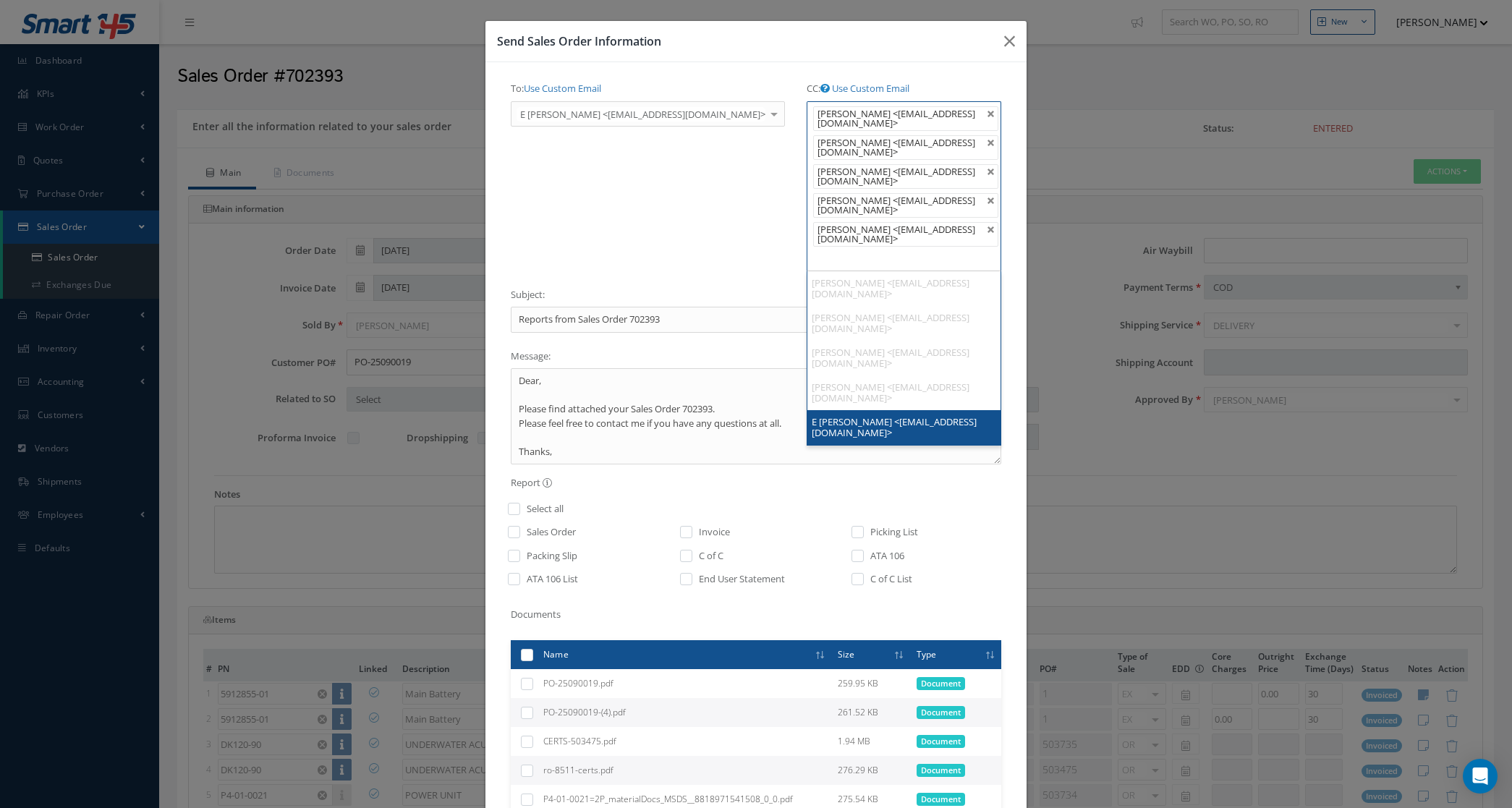
click at [816, 255] on ul "J Hernandez <jchernandez@skyhighdominicana.com> Juan Carlos Hernandez <juancarl…" at bounding box center [903, 186] width 194 height 170
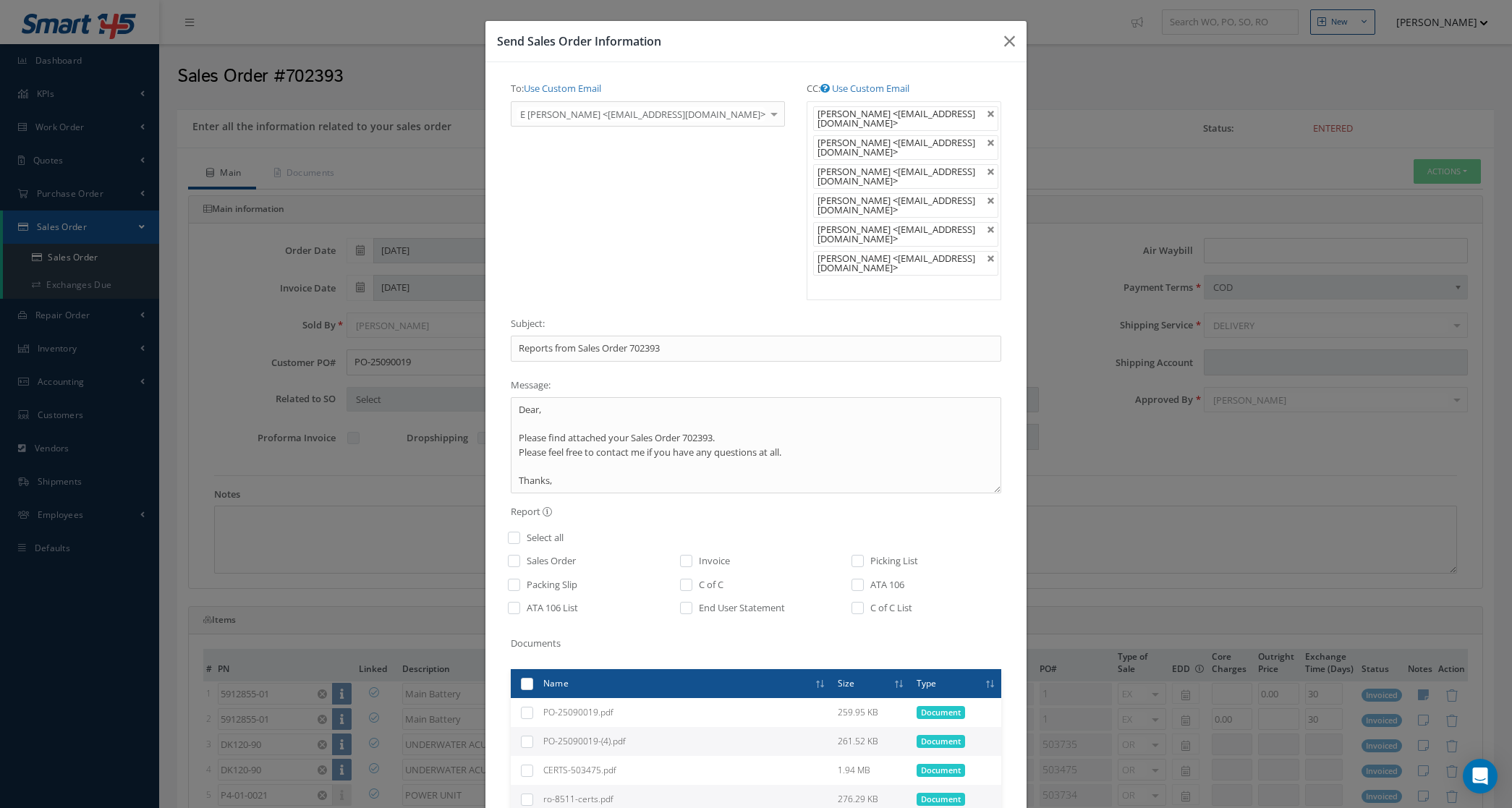
click at [808, 281] on ul "J Hernandez <jchernandez@skyhighdominicana.com> Juan Carlos Hernandez <juancarl…" at bounding box center [903, 200] width 194 height 199
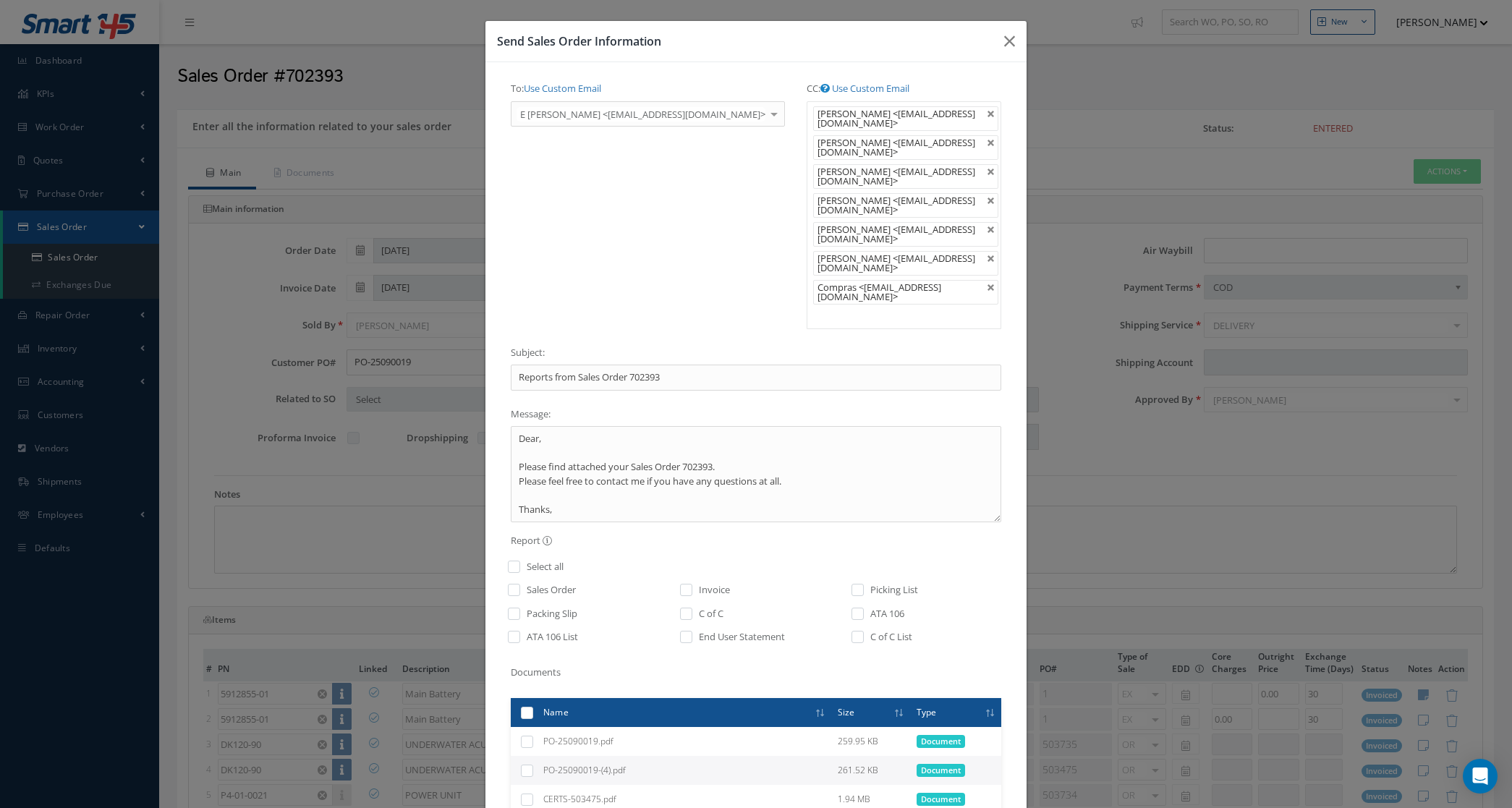
click at [825, 312] on ul "J Hernandez <jchernandez@skyhighdominicana.com> Juan Carlos Hernandez <juancarl…" at bounding box center [903, 215] width 194 height 228
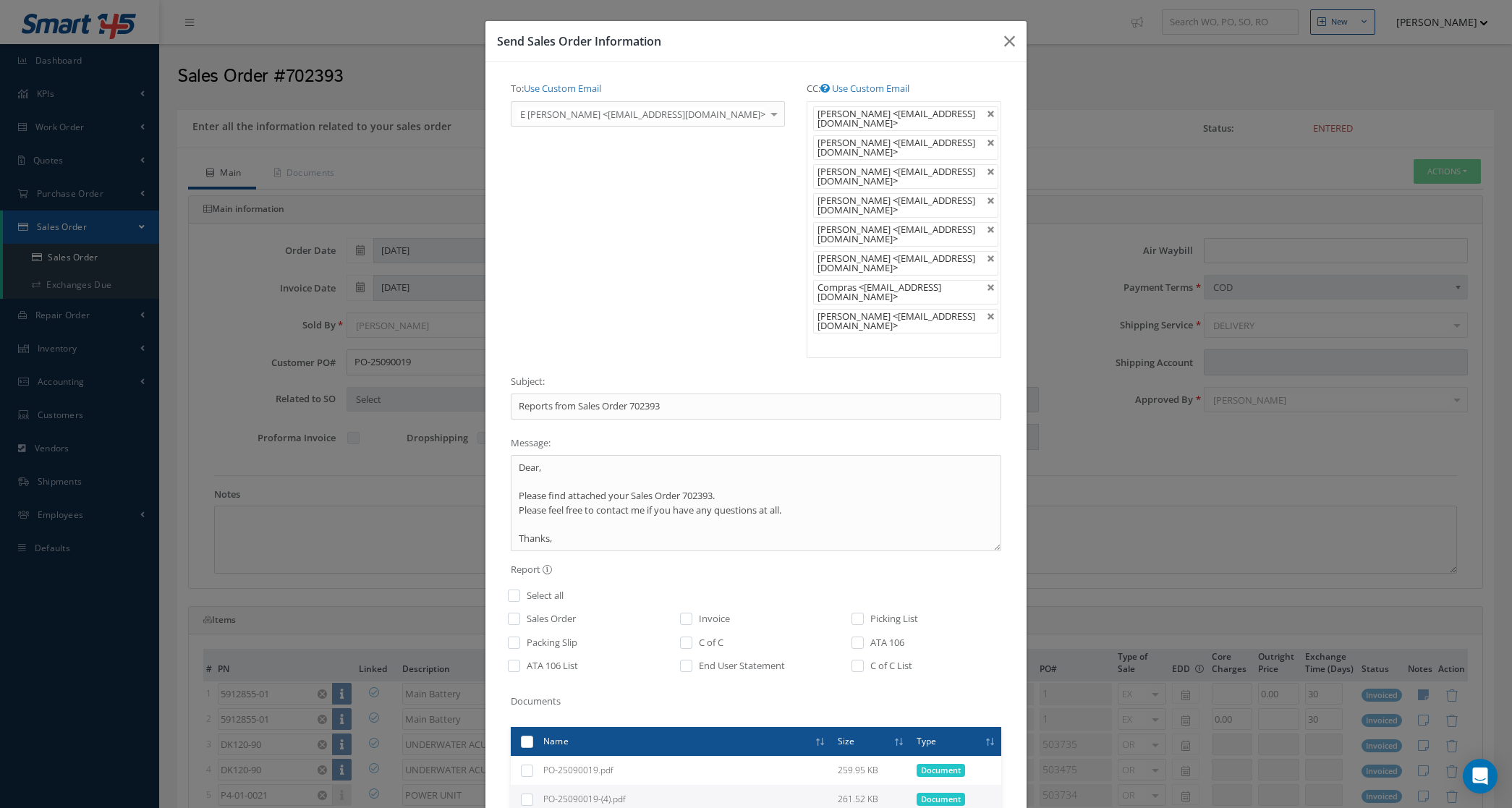
click at [812, 320] on ul "J Hernandez <jchernandez@skyhighdominicana.com> Juan Carlos Hernandez <juancarl…" at bounding box center [903, 230] width 194 height 257
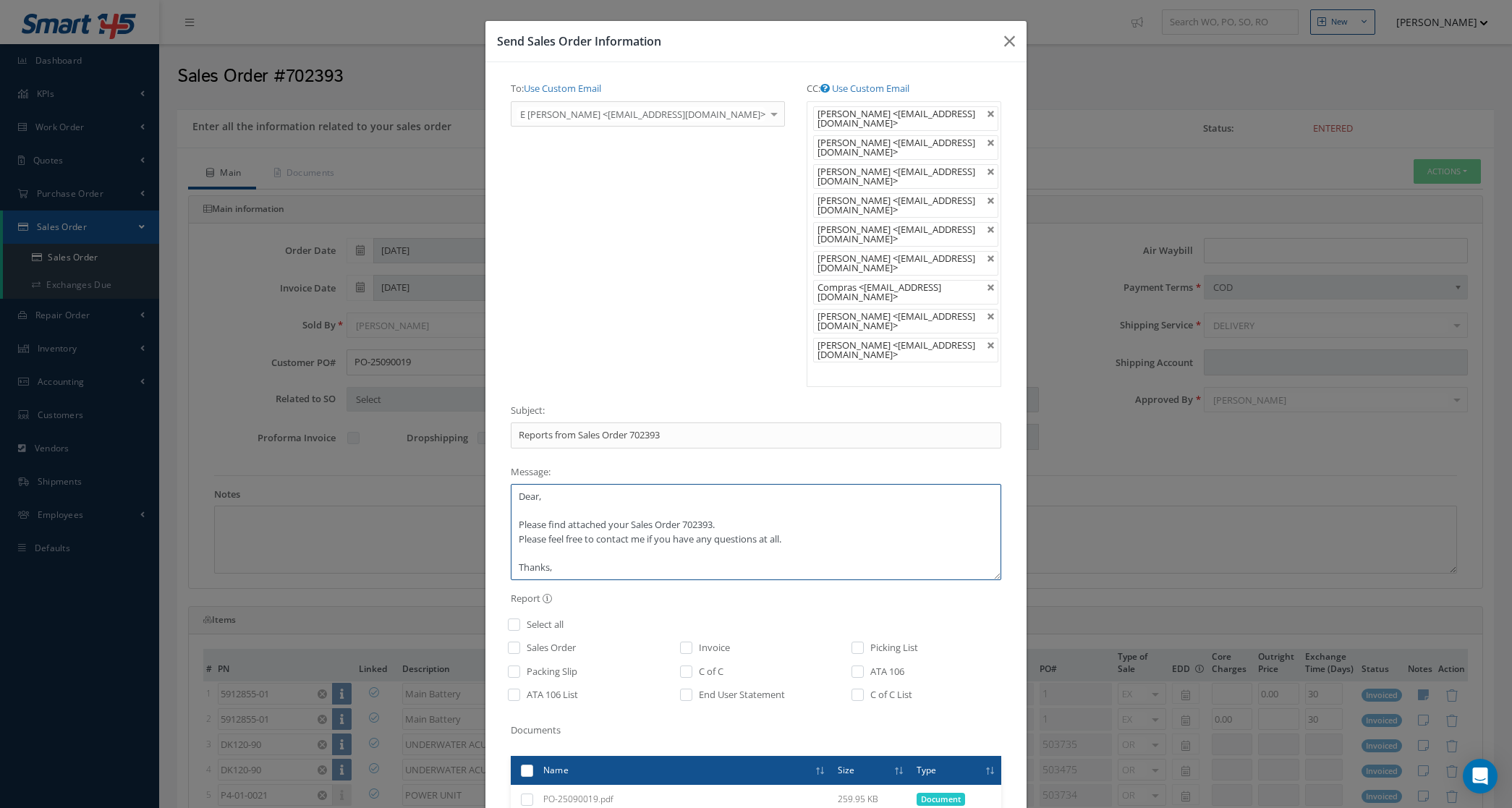
click at [649, 484] on textarea "Dear, Please find attached your Sales Order 702393. Please feel free to contact…" at bounding box center [756, 532] width 490 height 96
click at [626, 499] on textarea "Dear SKY HIGH Please find attached your Sales Order 702393. Please feel free to…" at bounding box center [756, 532] width 490 height 96
click at [836, 506] on textarea "Dear SKY HIGH Please find attached your documents for Sales Order 702393. Pleas…" at bounding box center [756, 532] width 490 height 96
click at [608, 551] on textarea "Dear SKY HIGH Please find attached your documents for Sales Order 702393 schedu…" at bounding box center [756, 532] width 490 height 96
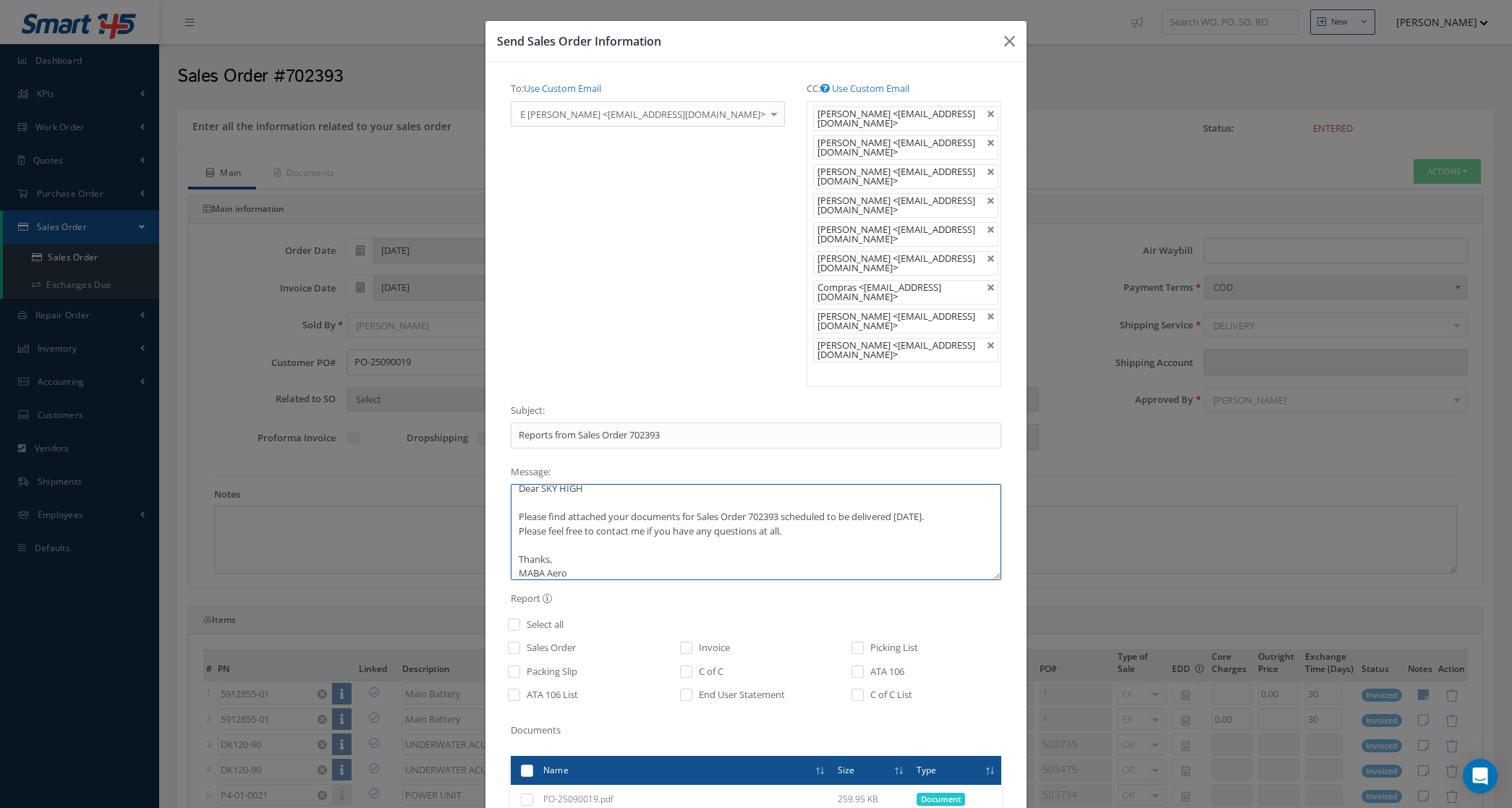
click at [692, 488] on textarea "Dear SKY HIGH Please find attached your documents for Sales Order 702393 schedu…" at bounding box center [756, 532] width 490 height 96
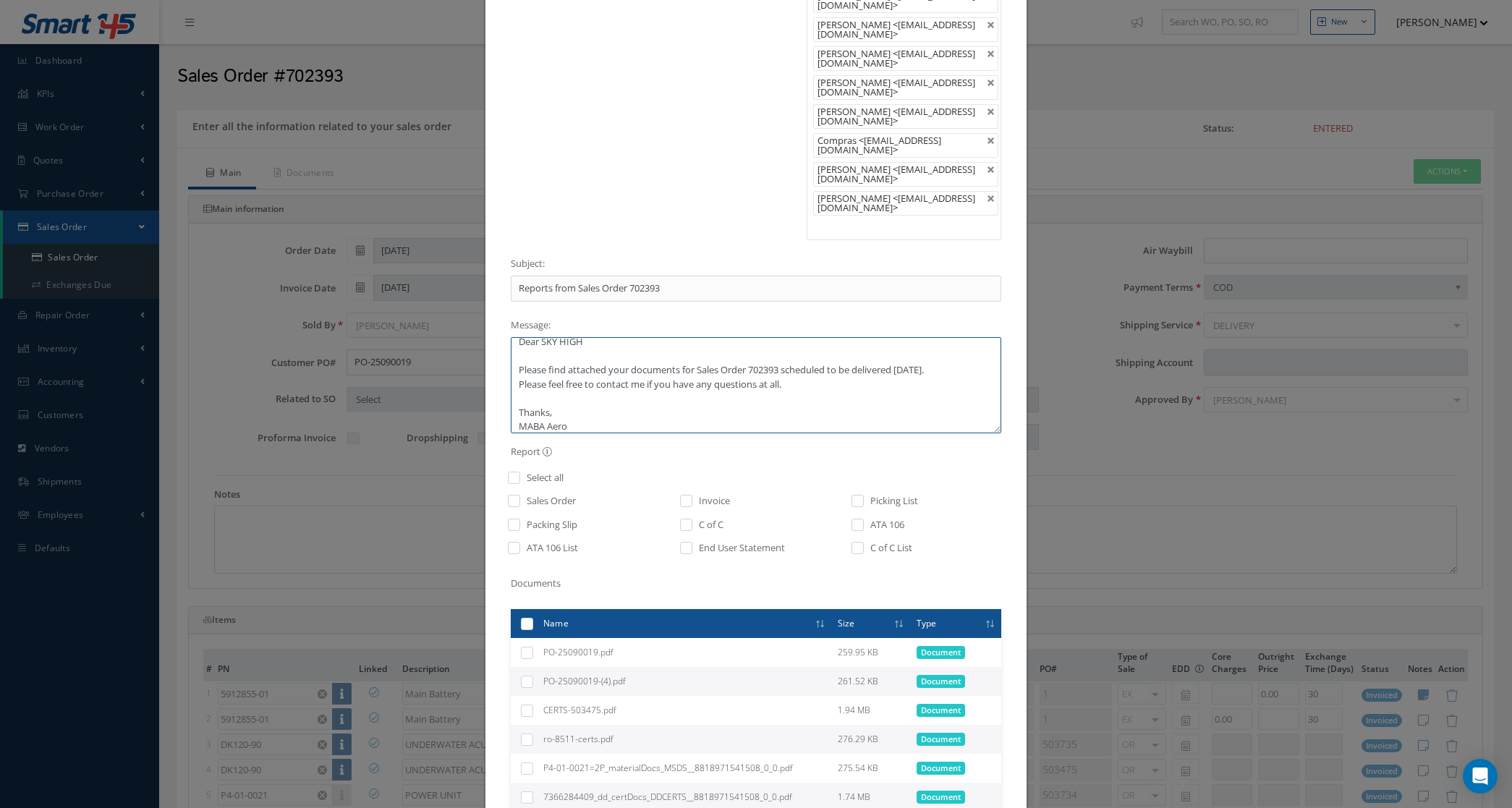
scroll to position [181, 0]
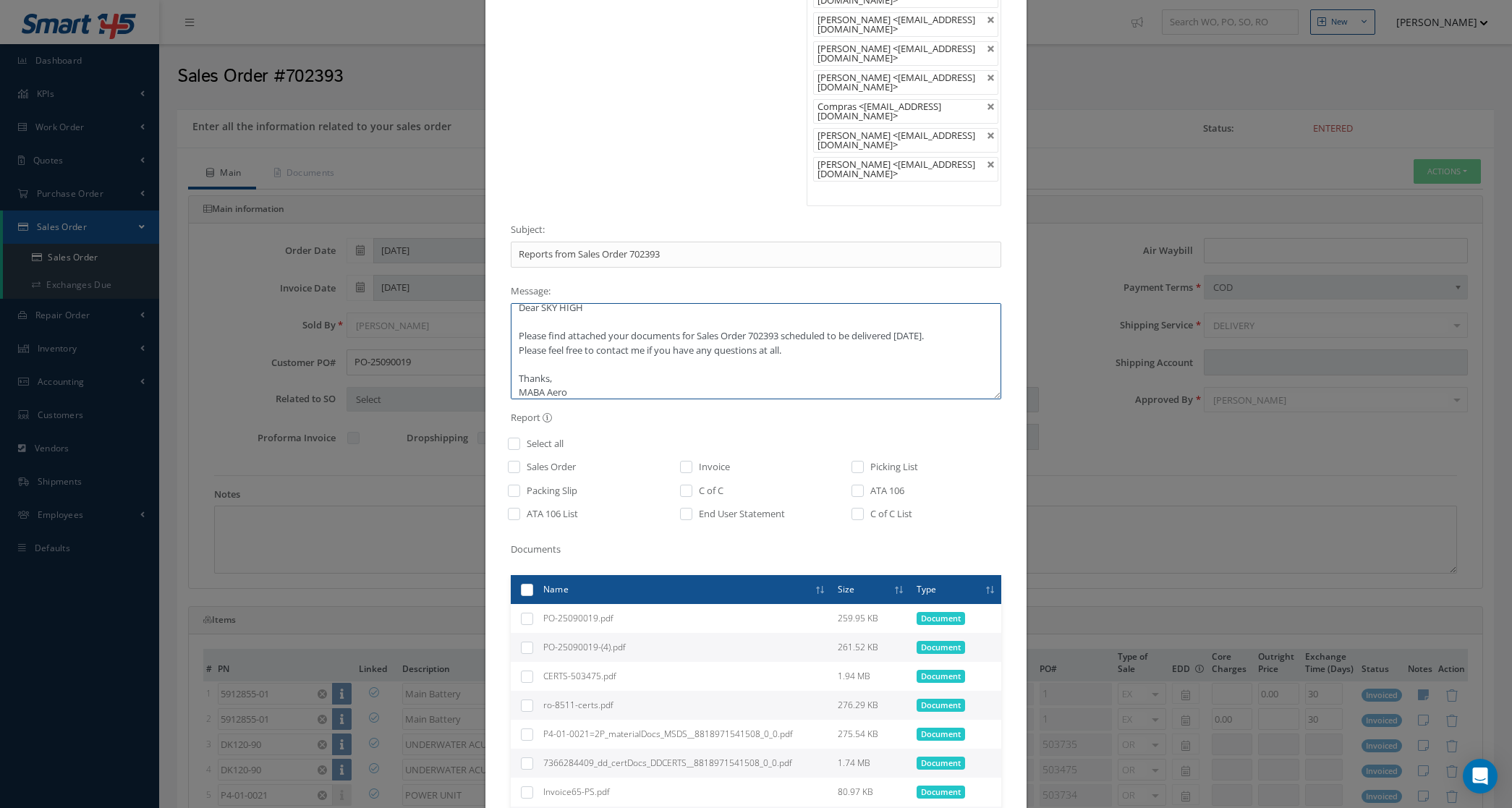
type textarea "Dear SKY HIGH Please find attached your documents for Sales Order 702393 schedu…"
click at [682, 464] on input "checkbox" at bounding box center [686, 472] width 10 height 17
checkbox input "true"
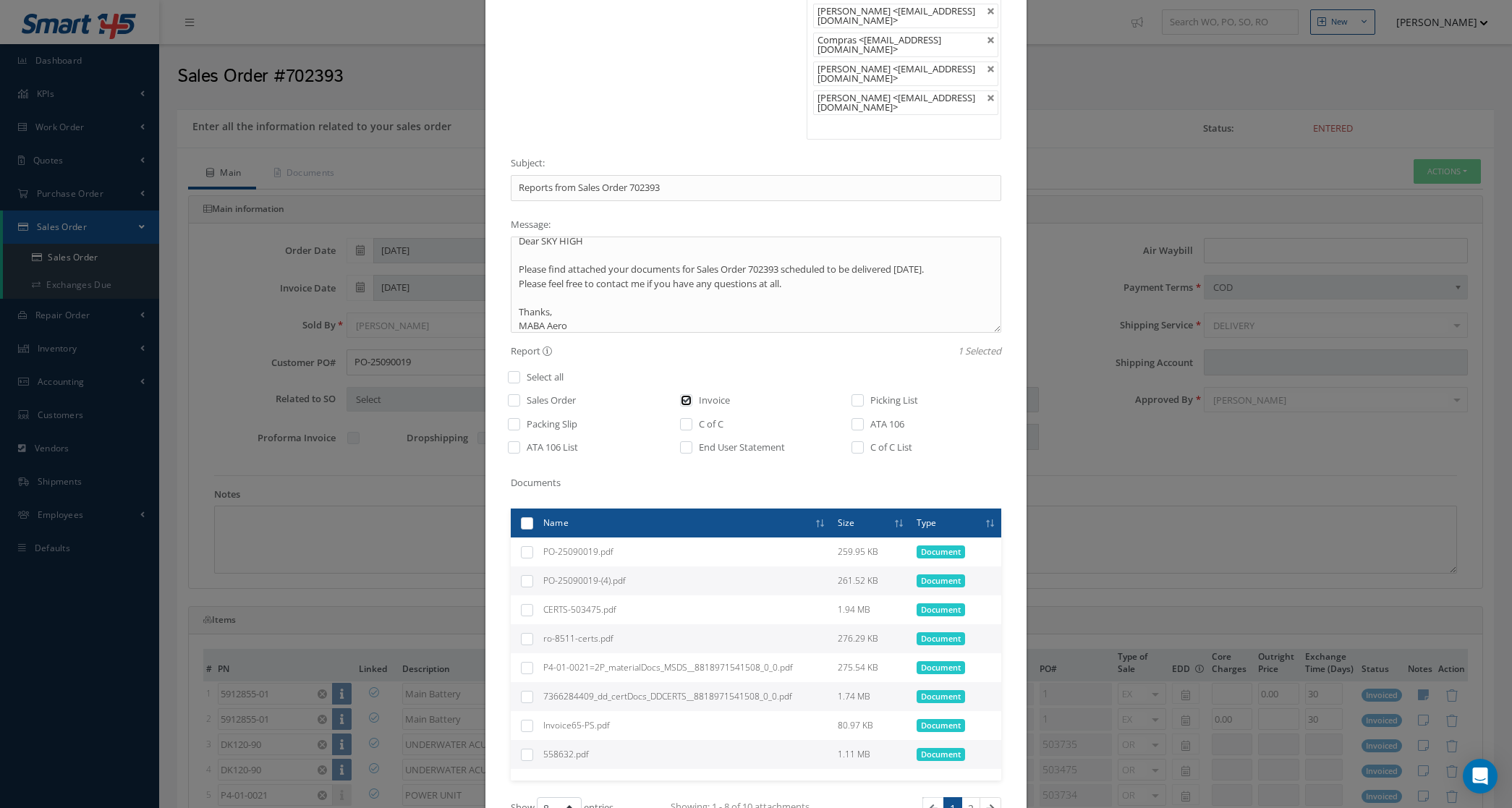
scroll to position [389, 0]
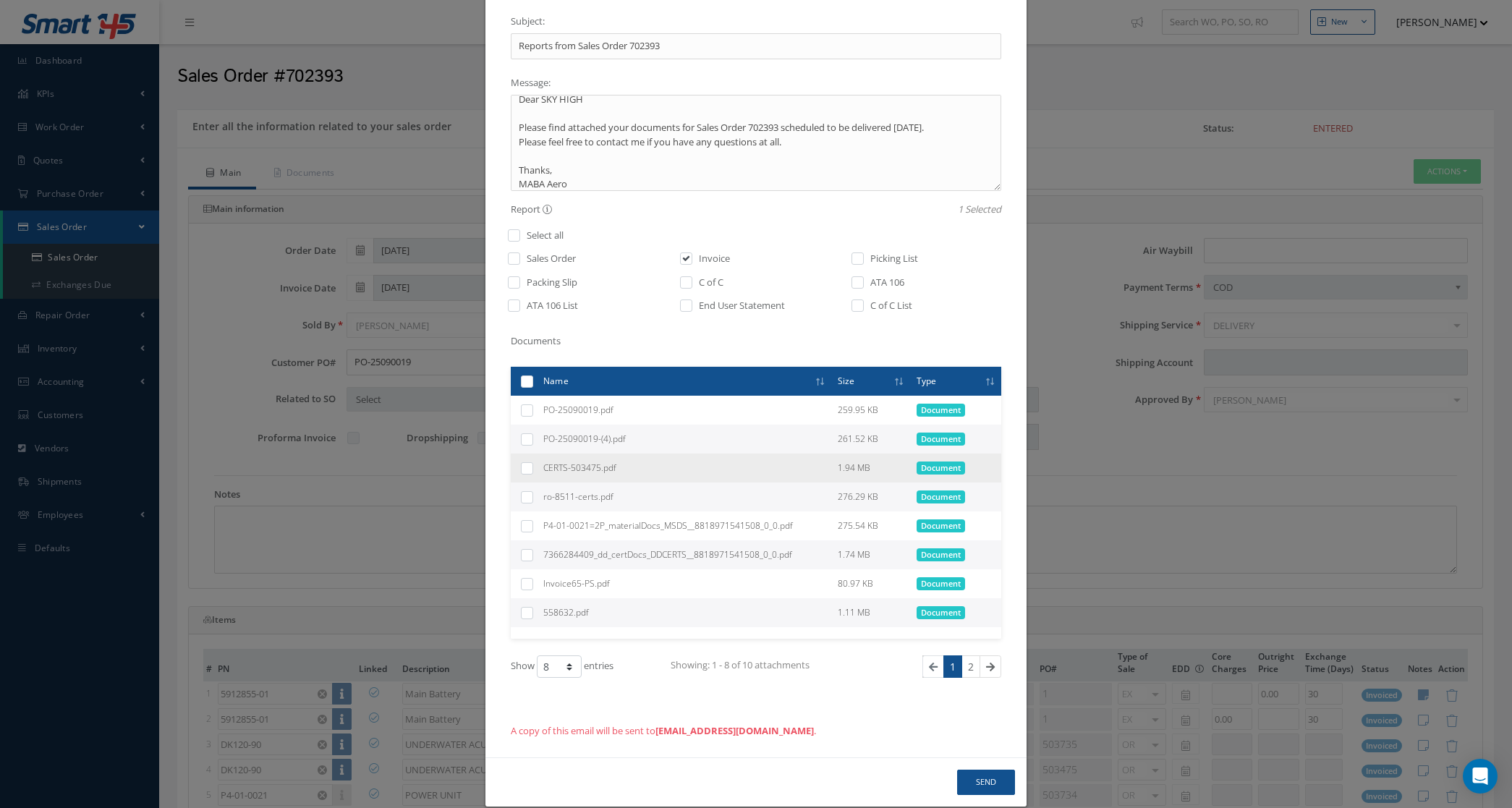
click at [532, 461] on label at bounding box center [532, 467] width 0 height 12
click at [523, 464] on input "checkbox" at bounding box center [527, 469] width 10 height 10
checkbox input "true"
click at [532, 491] on label at bounding box center [532, 497] width 0 height 12
click at [523, 494] on input "checkbox" at bounding box center [527, 498] width 10 height 10
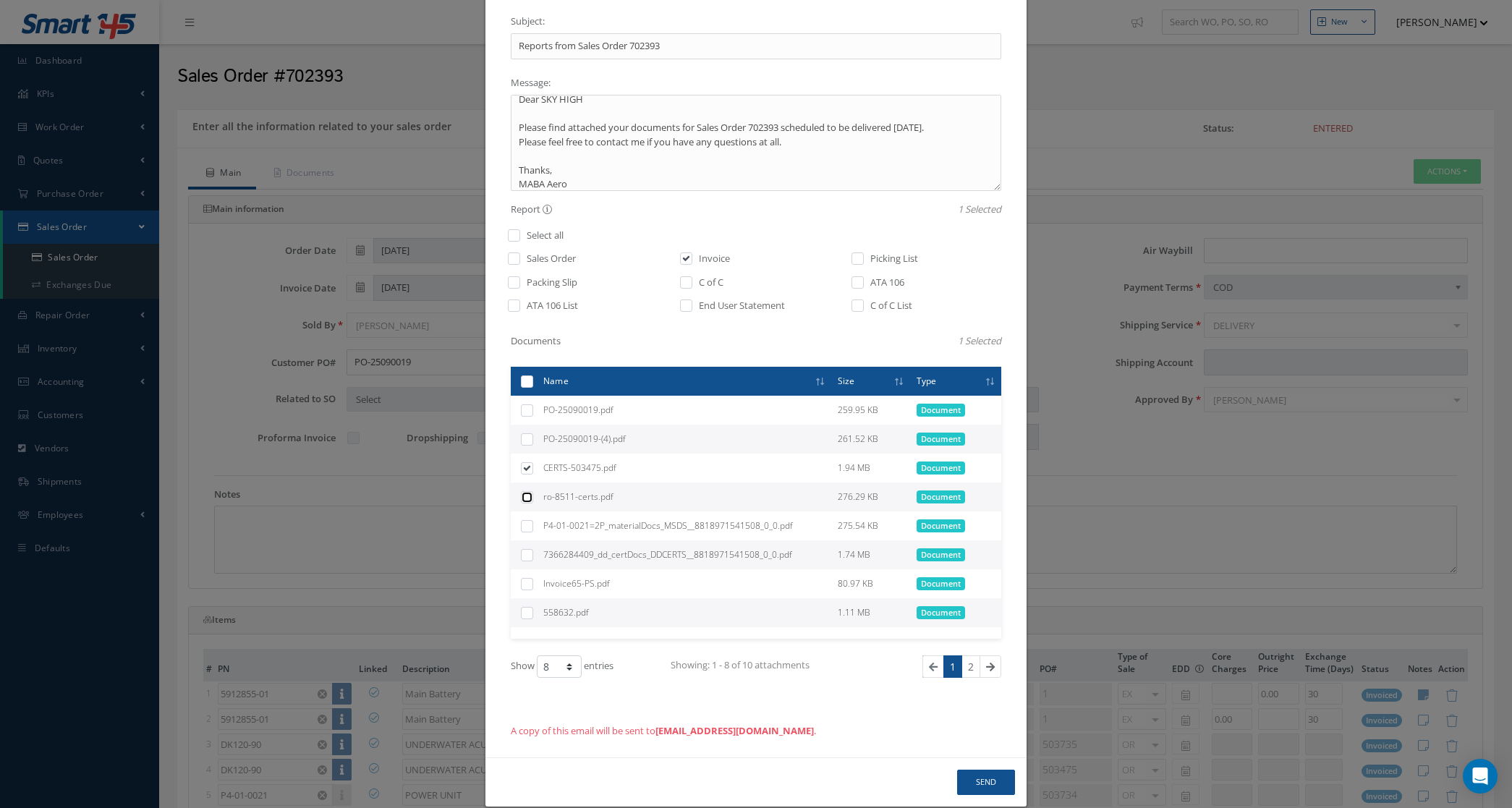
checkbox input "true"
click at [532, 519] on label at bounding box center [532, 525] width 0 height 12
click at [523, 522] on input "checkbox" at bounding box center [527, 527] width 10 height 10
checkbox input "true"
click at [528, 540] on td at bounding box center [524, 554] width 27 height 29
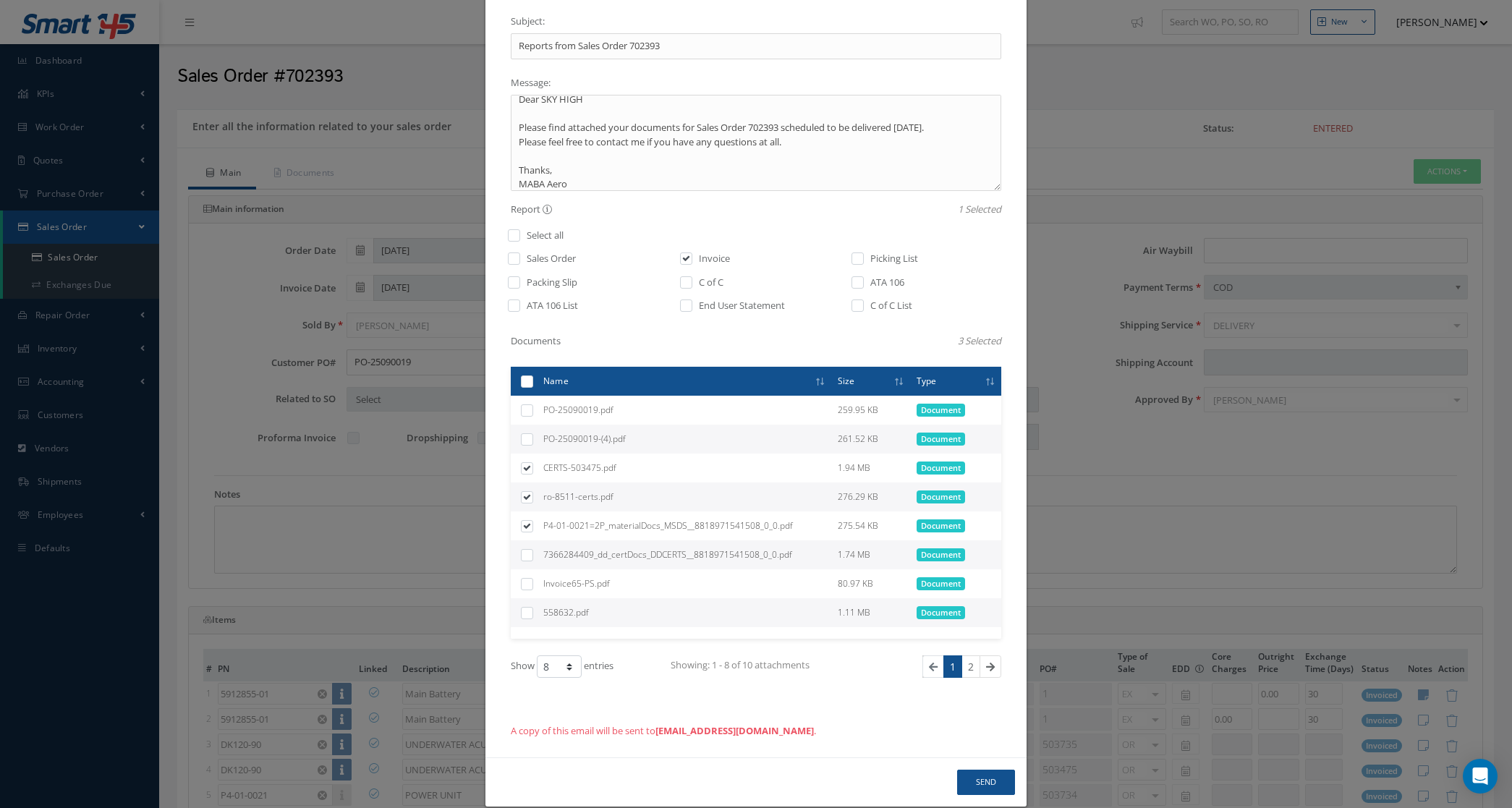
click at [532, 548] on label at bounding box center [532, 554] width 0 height 12
click at [523, 551] on input "checkbox" at bounding box center [527, 556] width 10 height 10
checkbox input "true"
click at [532, 606] on label at bounding box center [532, 612] width 0 height 12
click at [523, 609] on input "checkbox" at bounding box center [527, 614] width 10 height 10
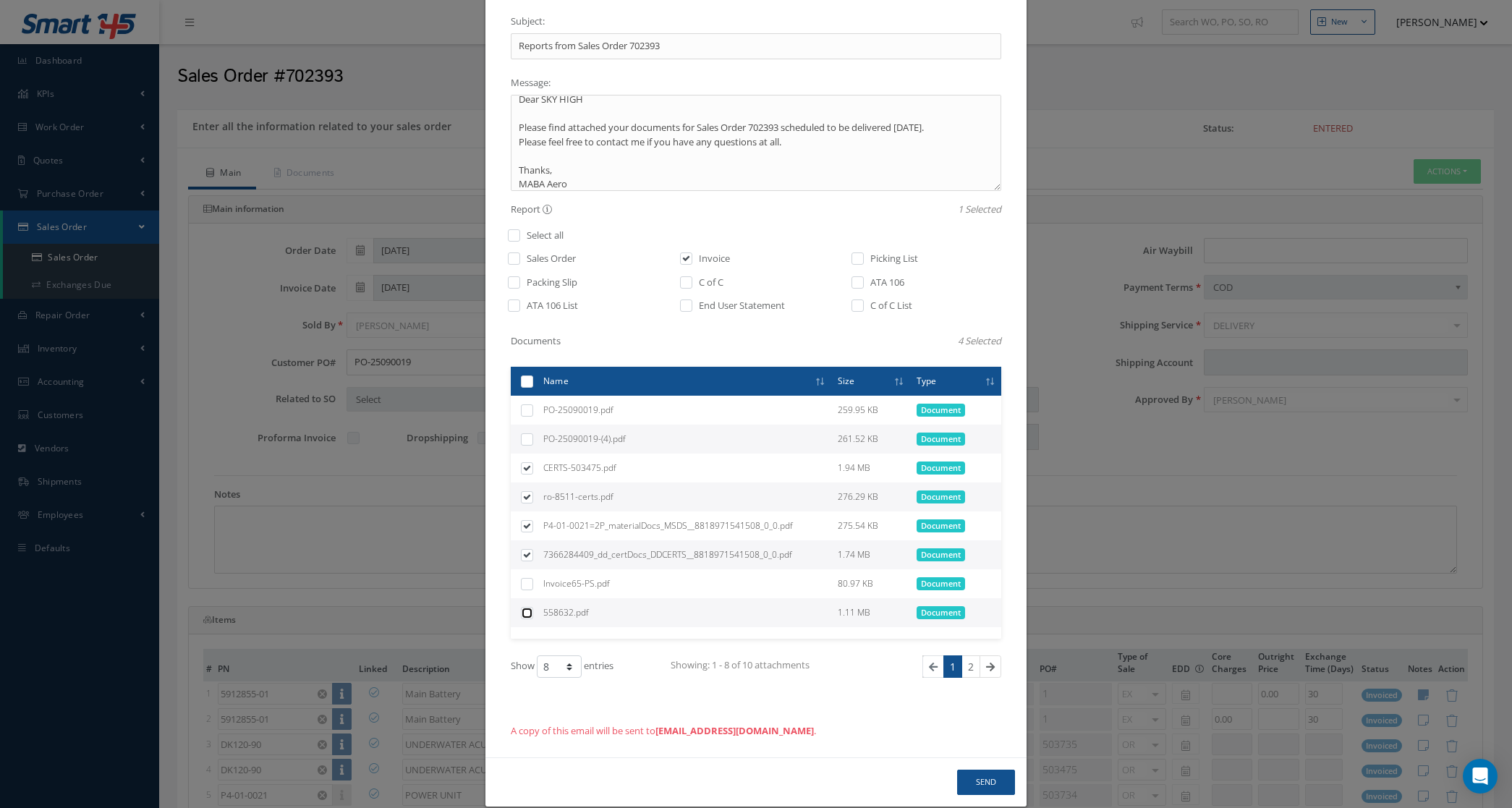
checkbox input "true"
click at [964, 656] on link "2" at bounding box center [970, 667] width 19 height 23
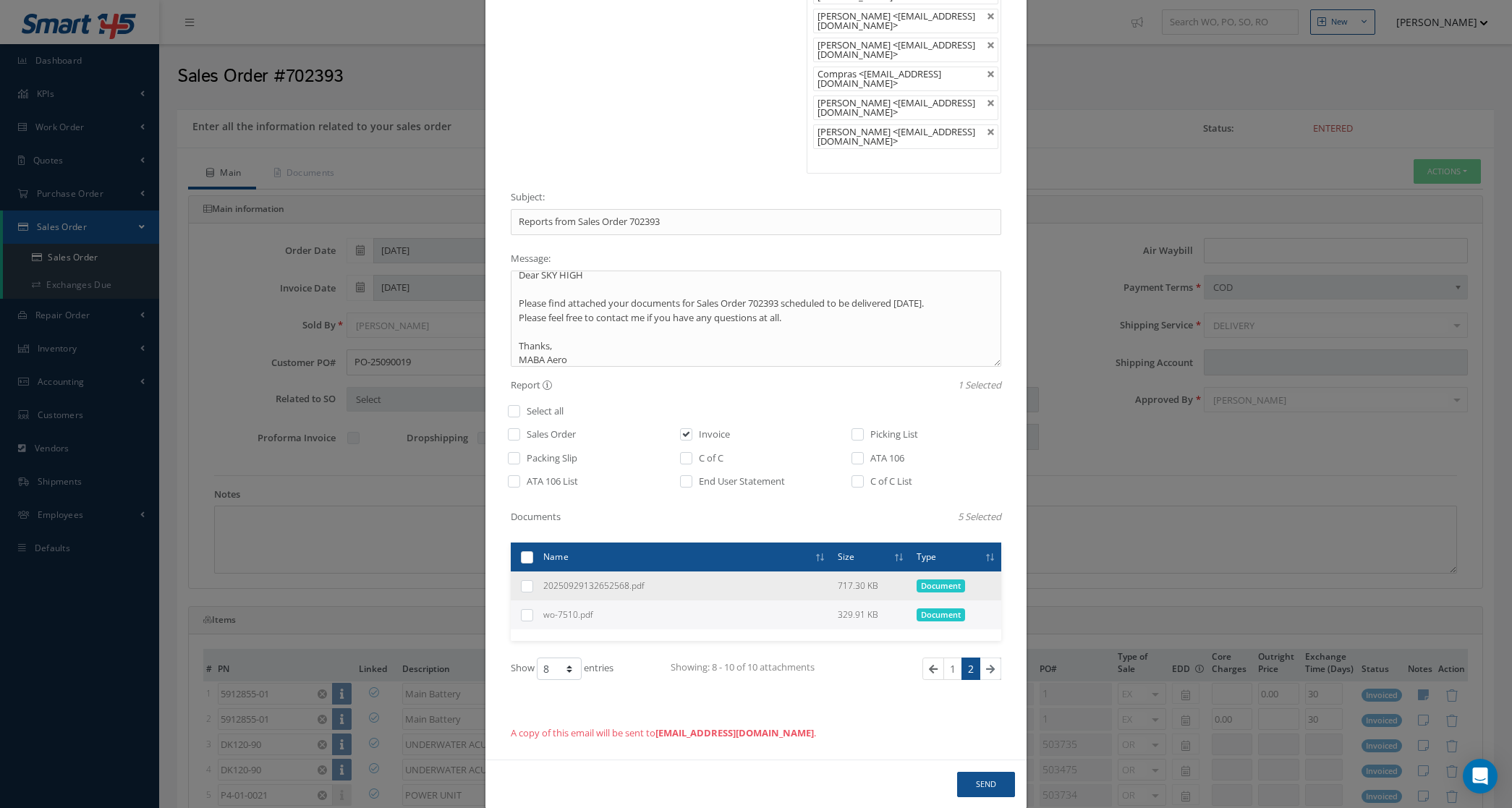
click at [532, 580] on label at bounding box center [532, 586] width 0 height 12
click at [523, 582] on input "checkbox" at bounding box center [527, 587] width 10 height 10
checkbox input "true"
click at [532, 608] on label at bounding box center [532, 614] width 0 height 12
click at [523, 611] on input "checkbox" at bounding box center [527, 616] width 10 height 10
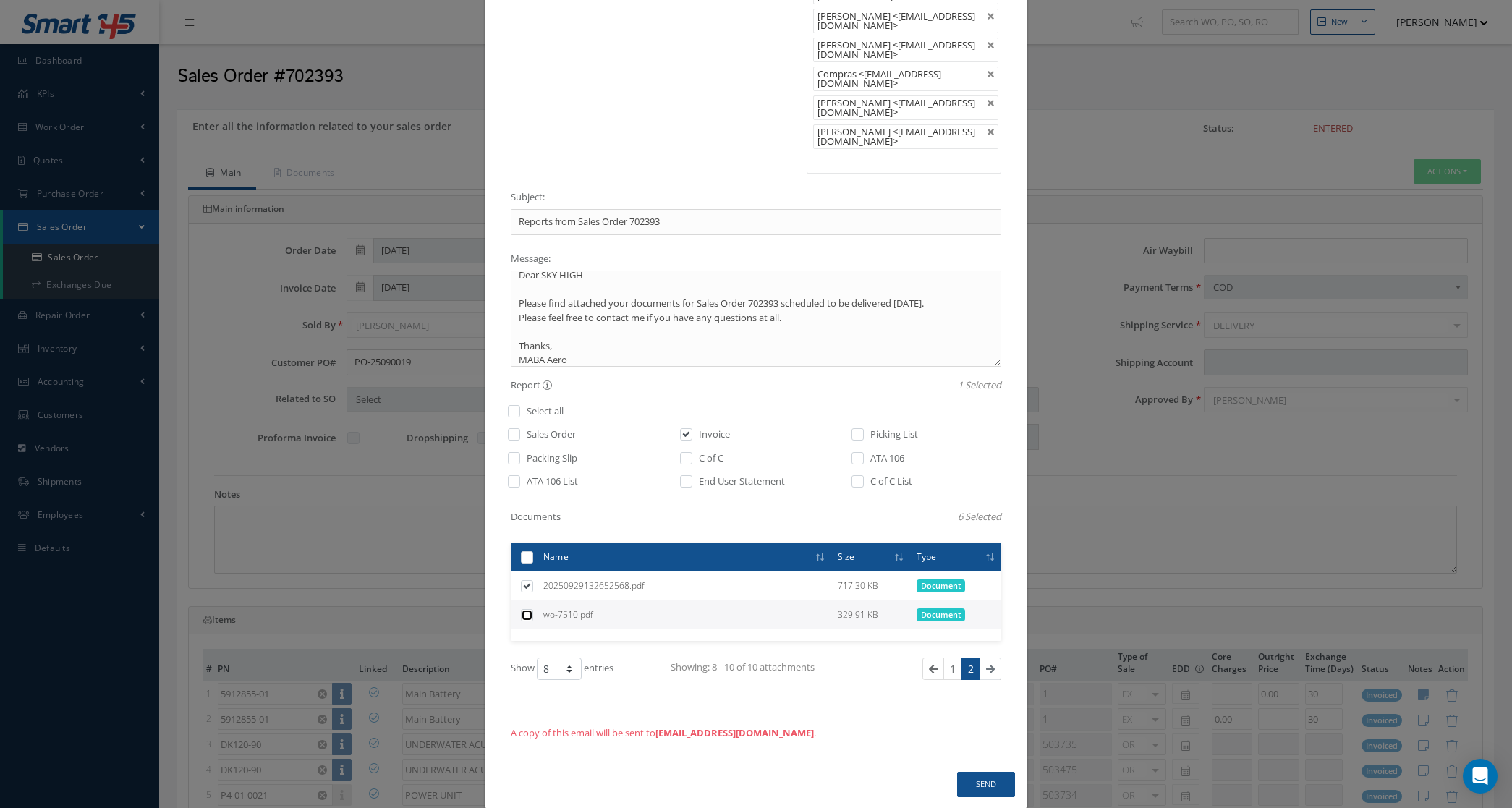
checkbox input "true"
click at [944, 658] on link "1" at bounding box center [952, 669] width 19 height 23
checkbox input "false"
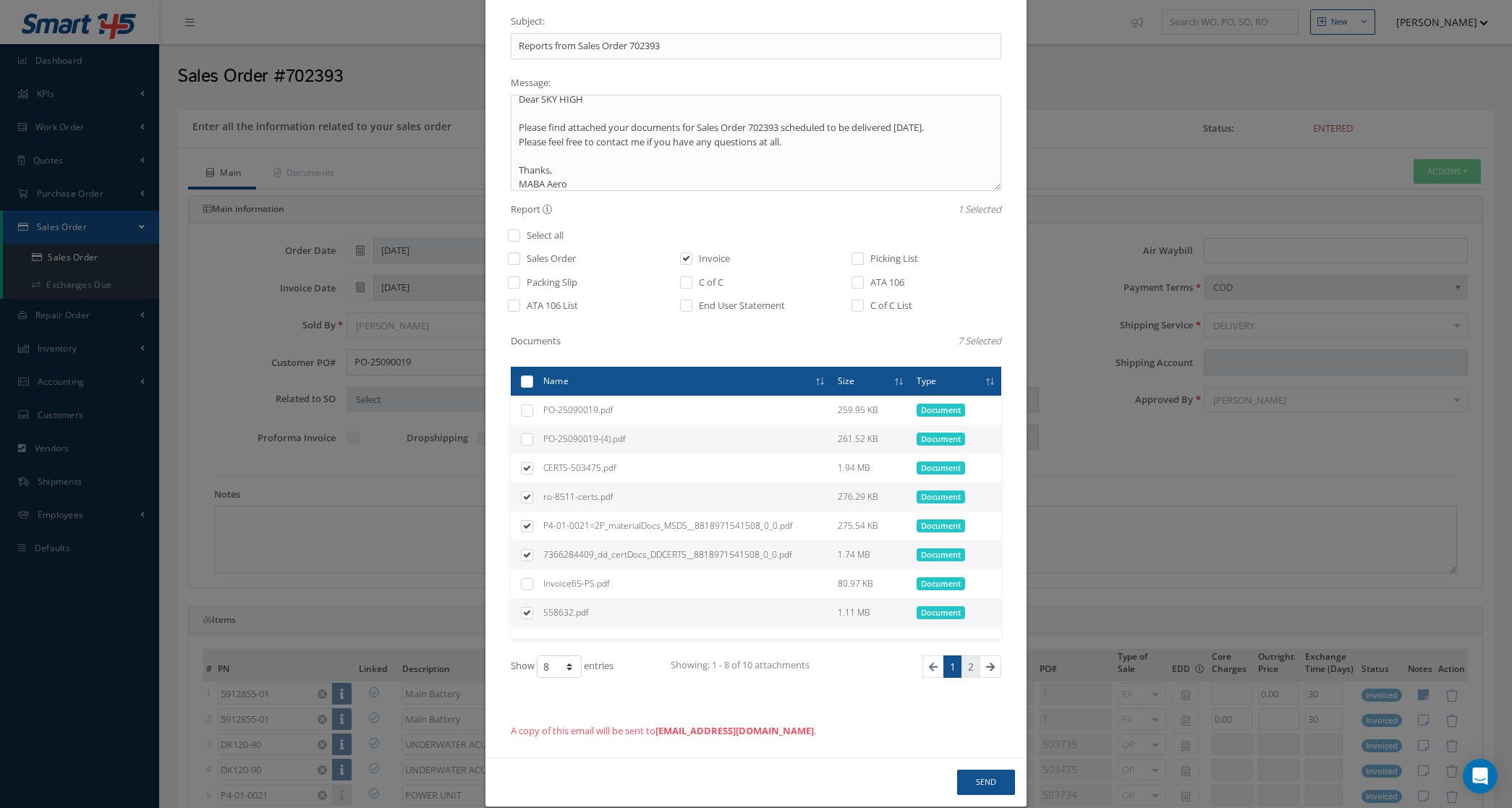
click at [963, 656] on link "2" at bounding box center [970, 667] width 19 height 23
checkbox input "true"
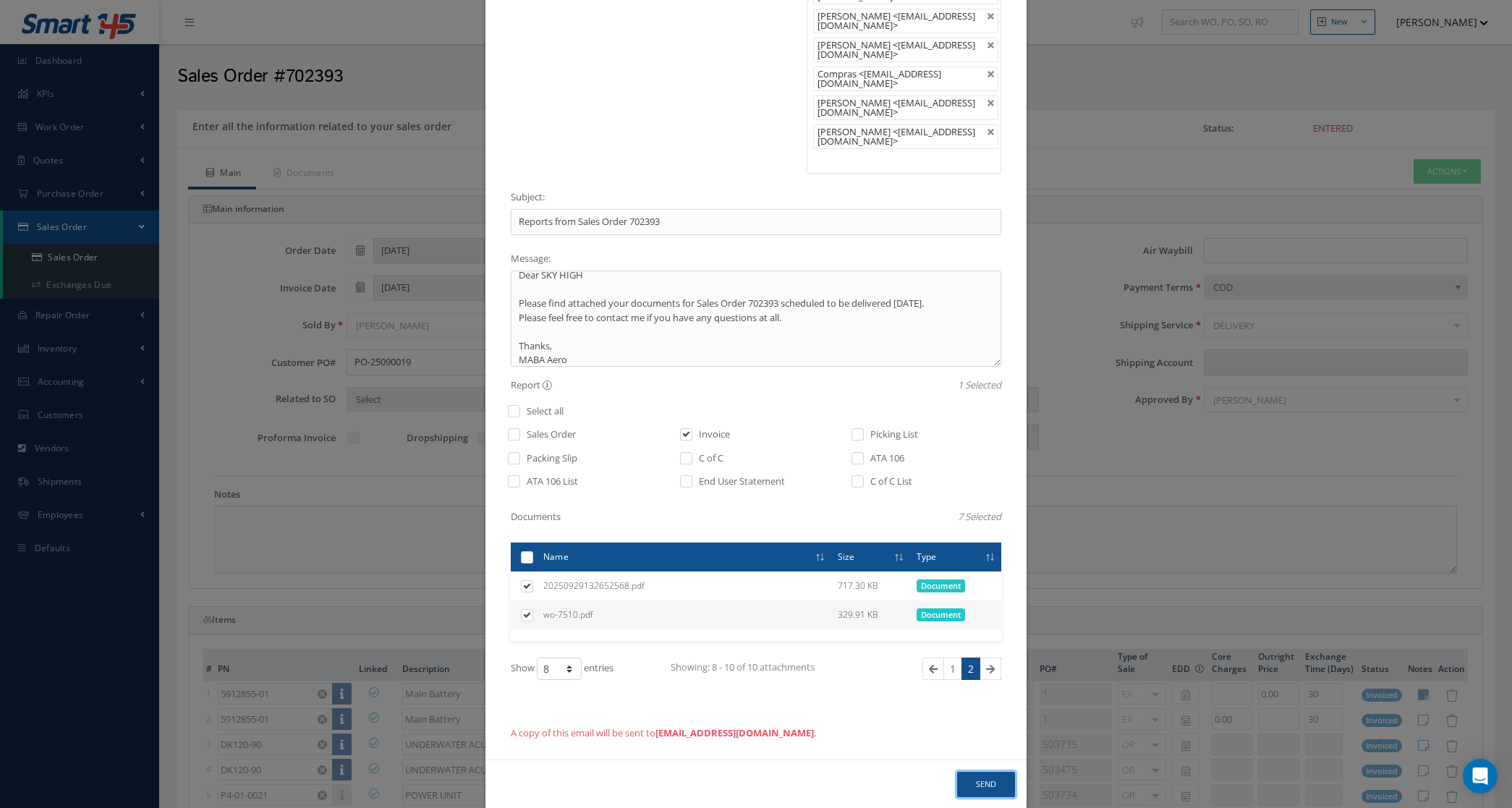
click at [964, 772] on button "Send" at bounding box center [986, 785] width 58 height 26
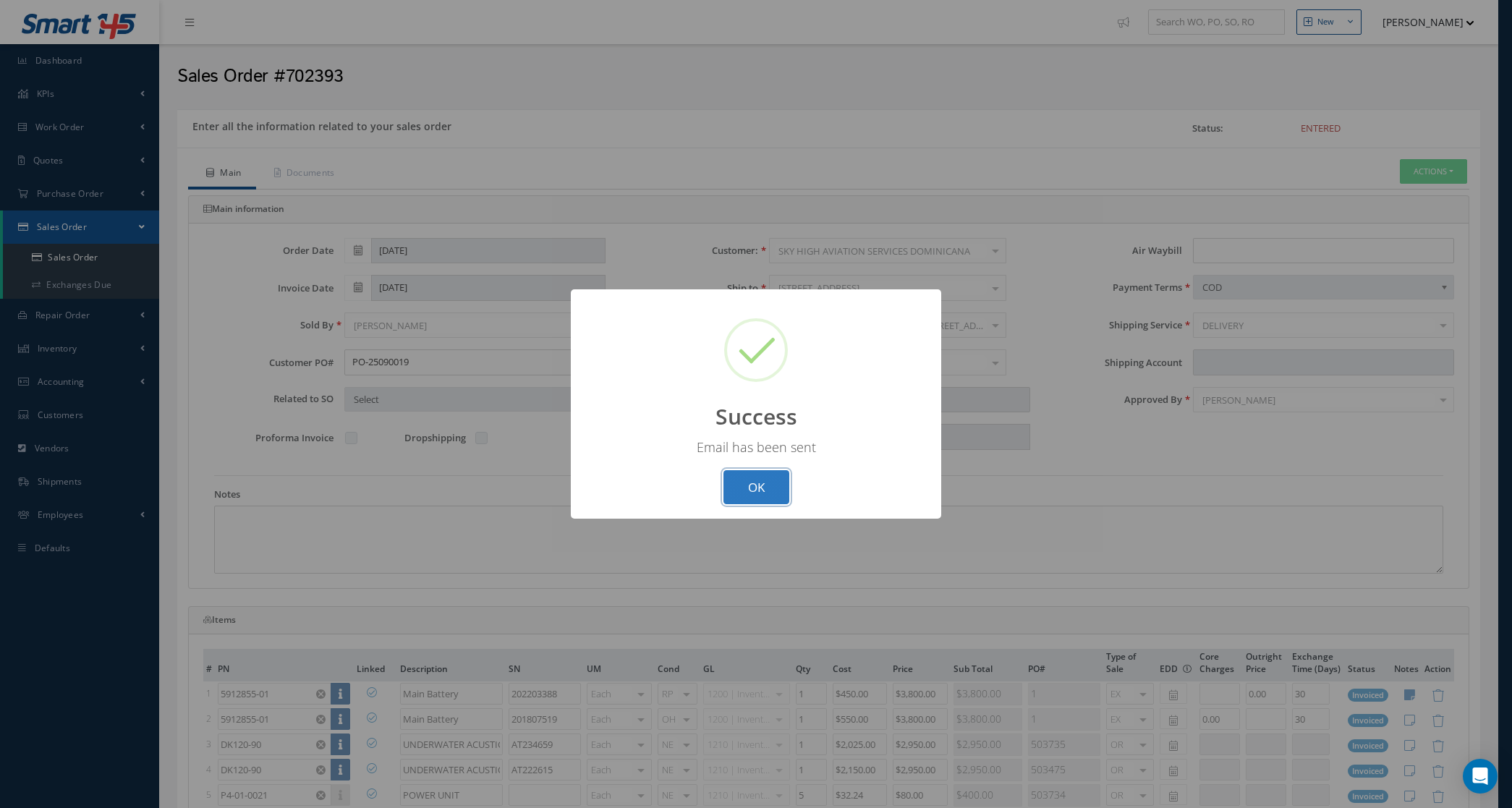
click at [782, 485] on button "OK" at bounding box center [756, 487] width 66 height 34
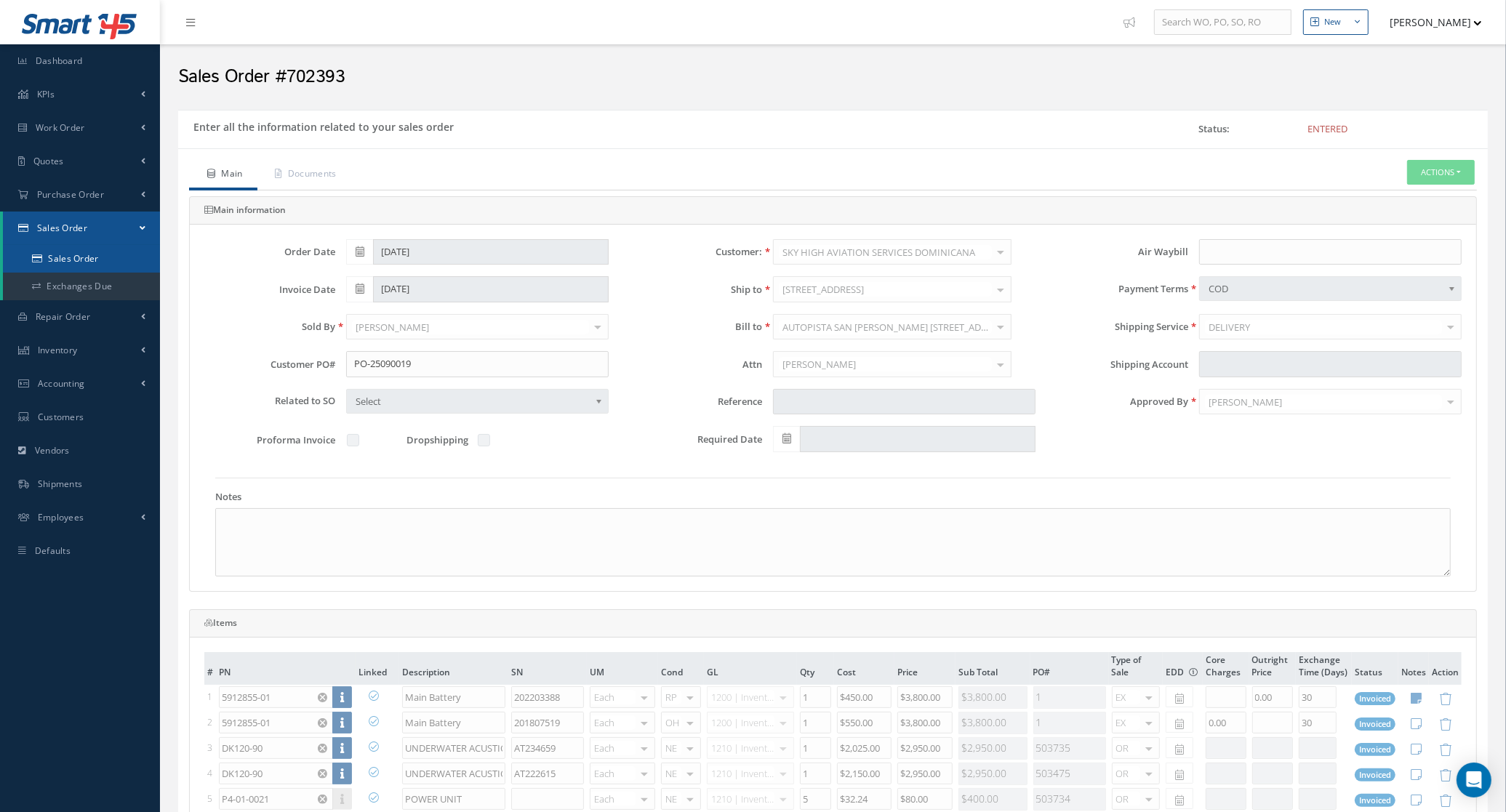
click at [107, 253] on link "Sales Order" at bounding box center [81, 259] width 157 height 28
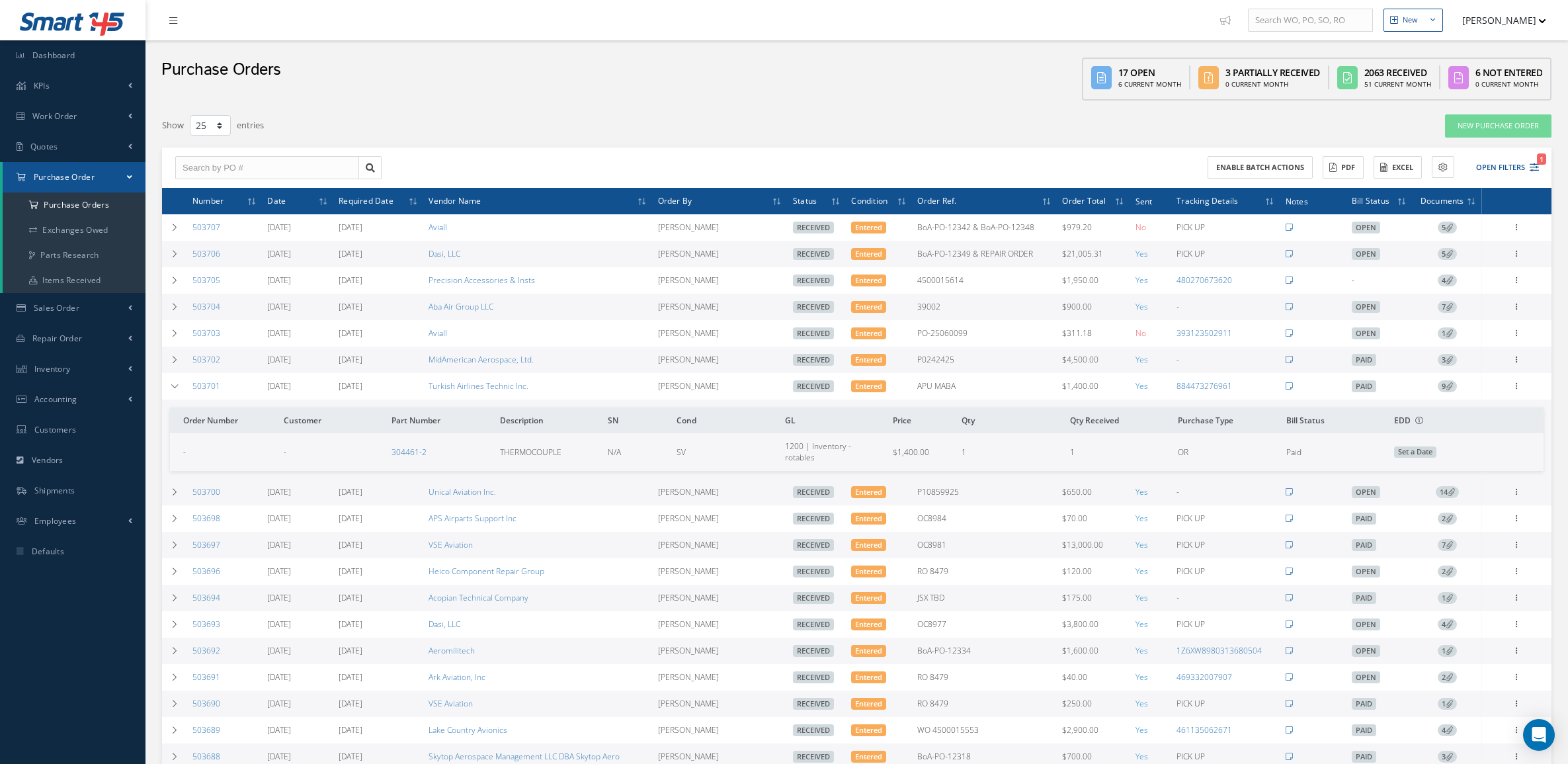
select select "25"
click at [71, 298] on link "Sales Order" at bounding box center [73, 308] width 145 height 30
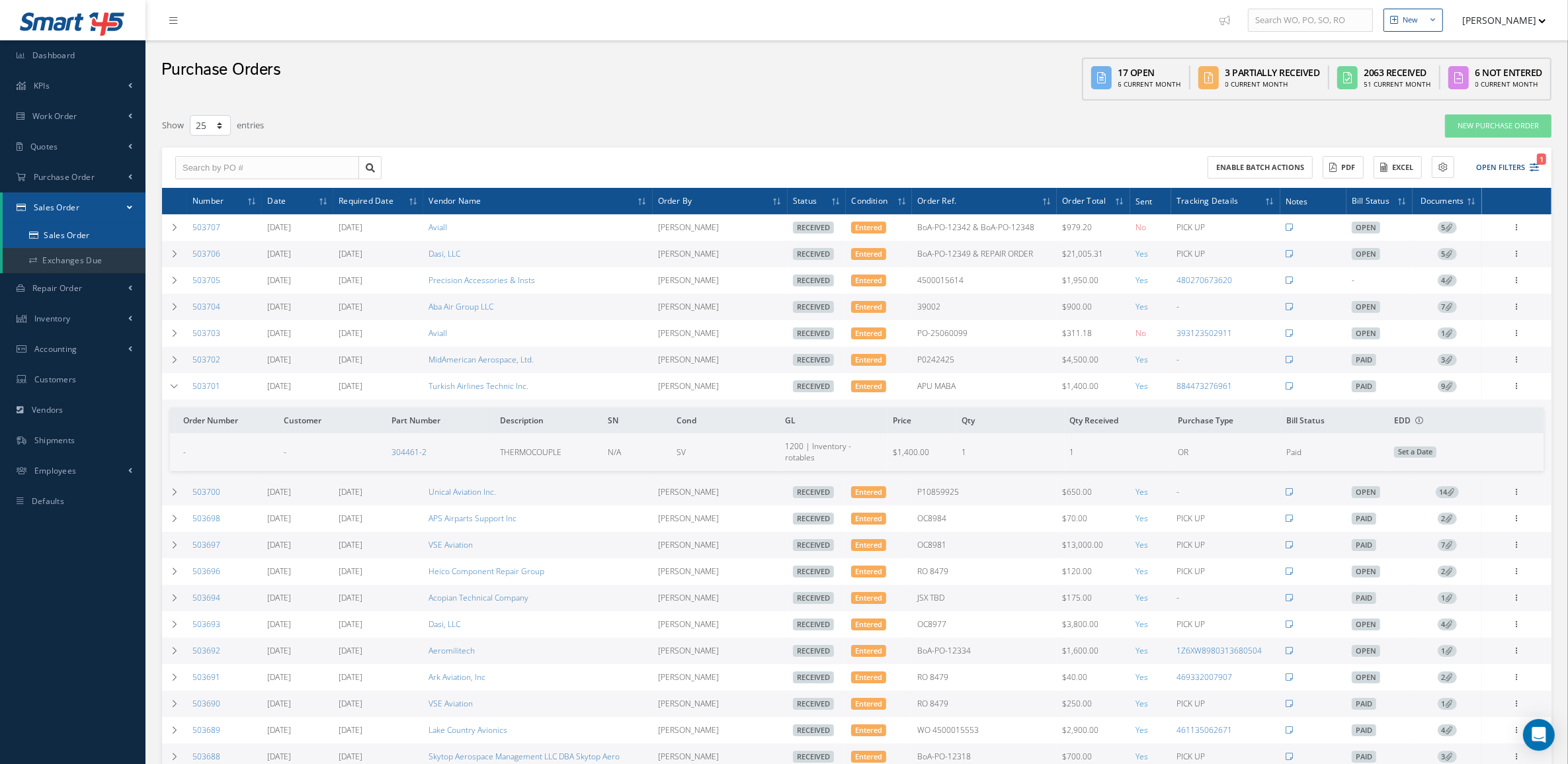
click at [86, 233] on link "Sales Order" at bounding box center [74, 235] width 143 height 25
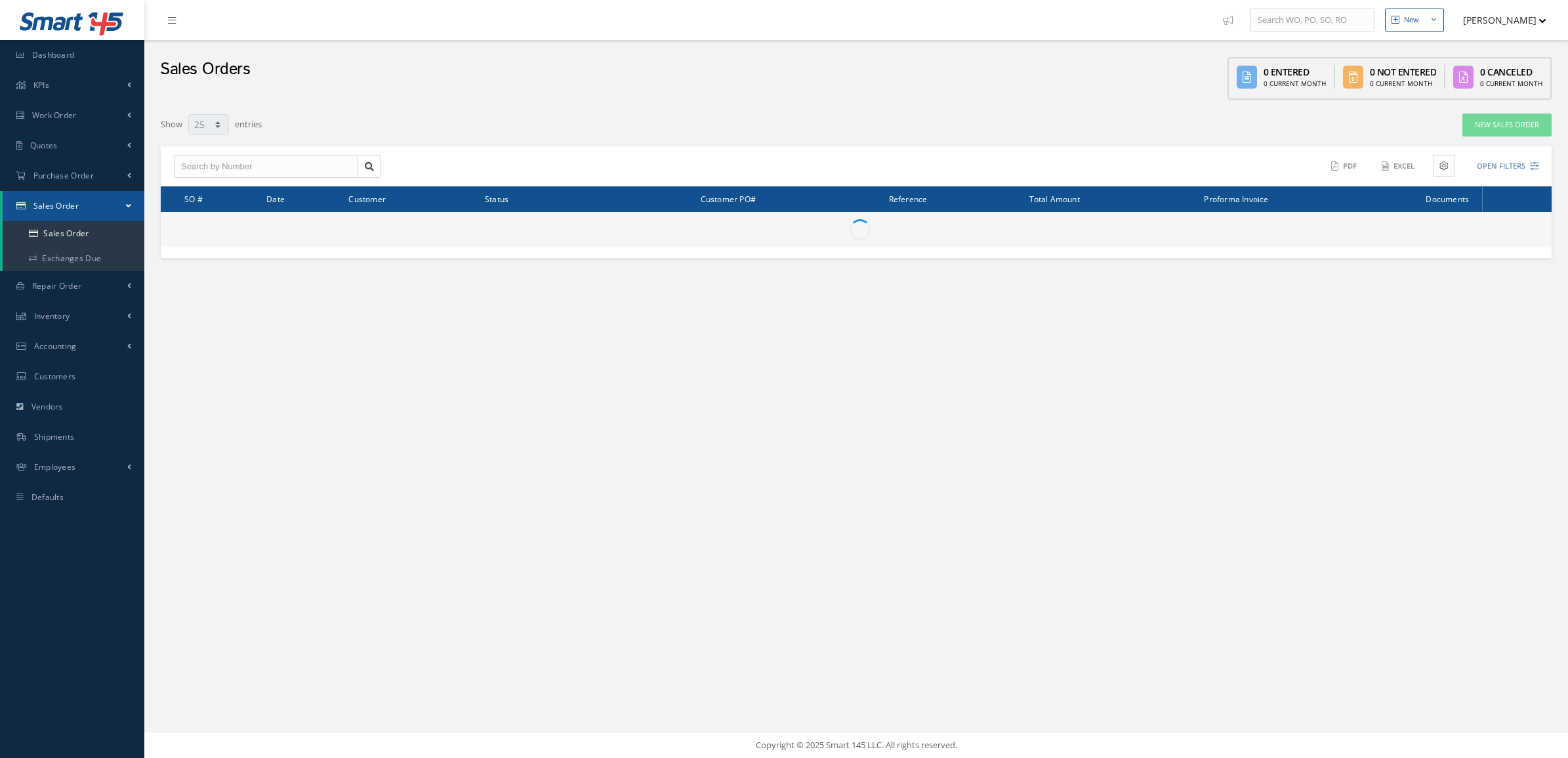
select select "25"
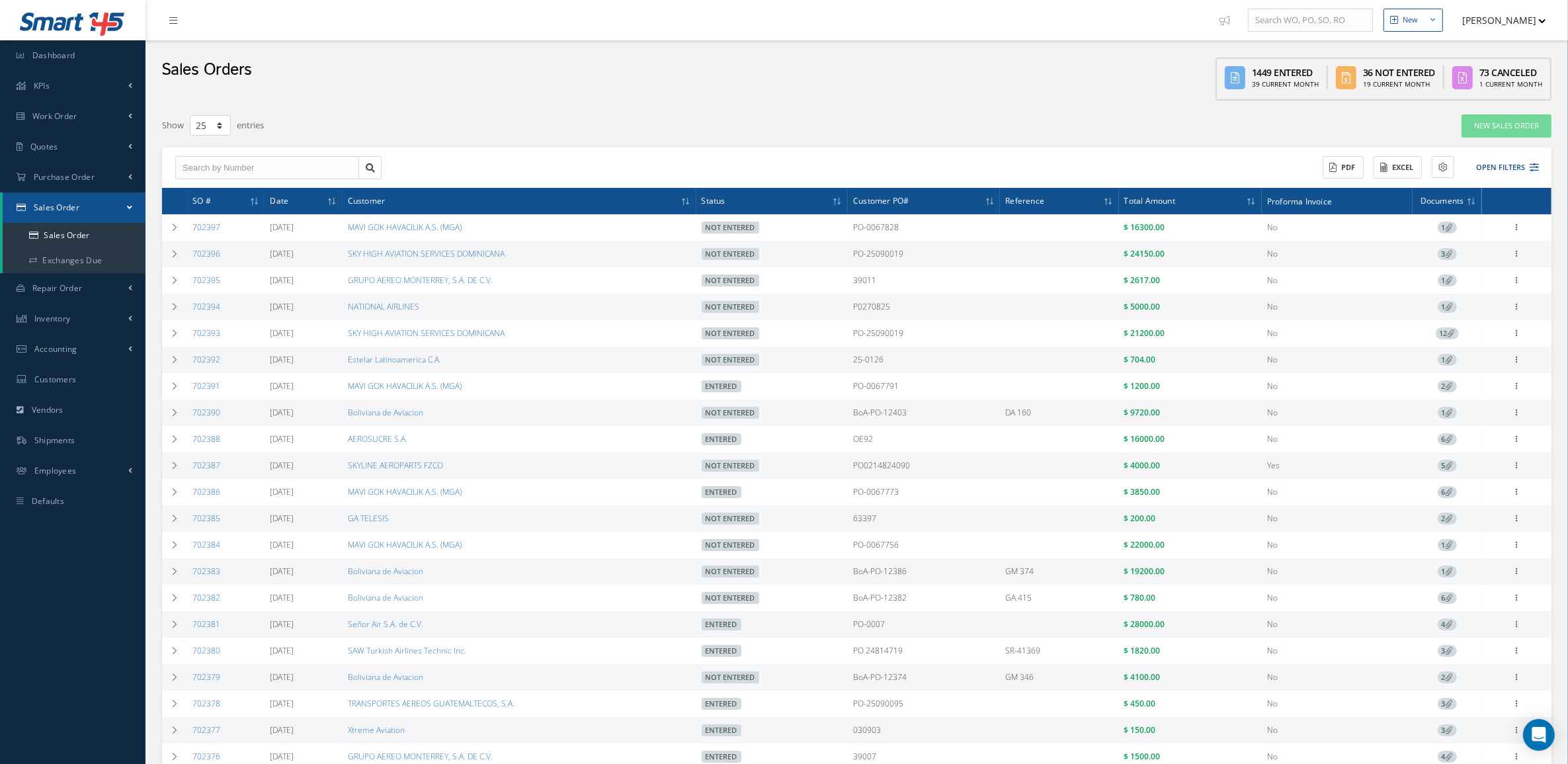
click at [1443, 256] on span "3" at bounding box center [1447, 254] width 19 height 12
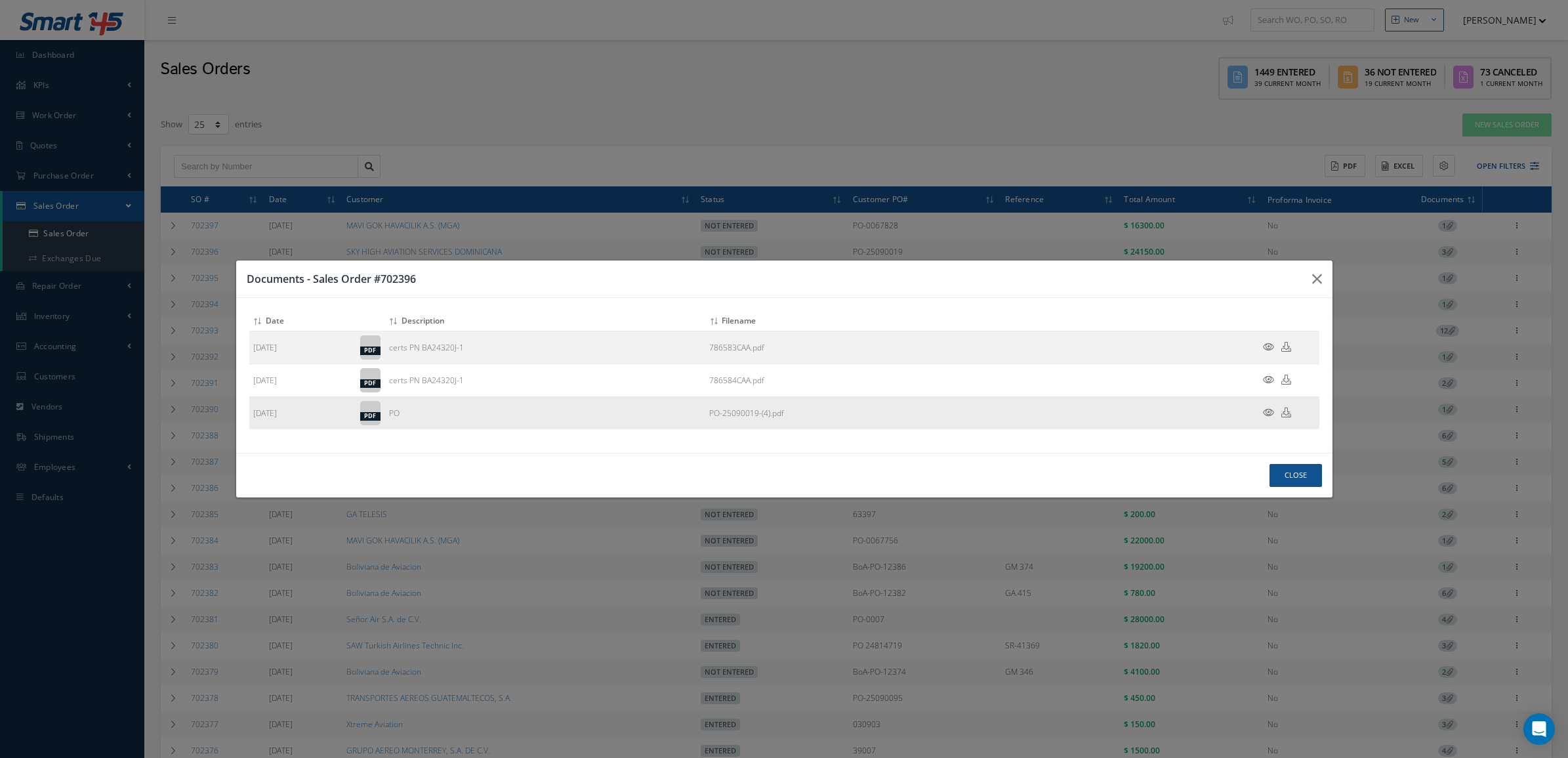
click at [1267, 412] on icon at bounding box center [1269, 412] width 11 height 10
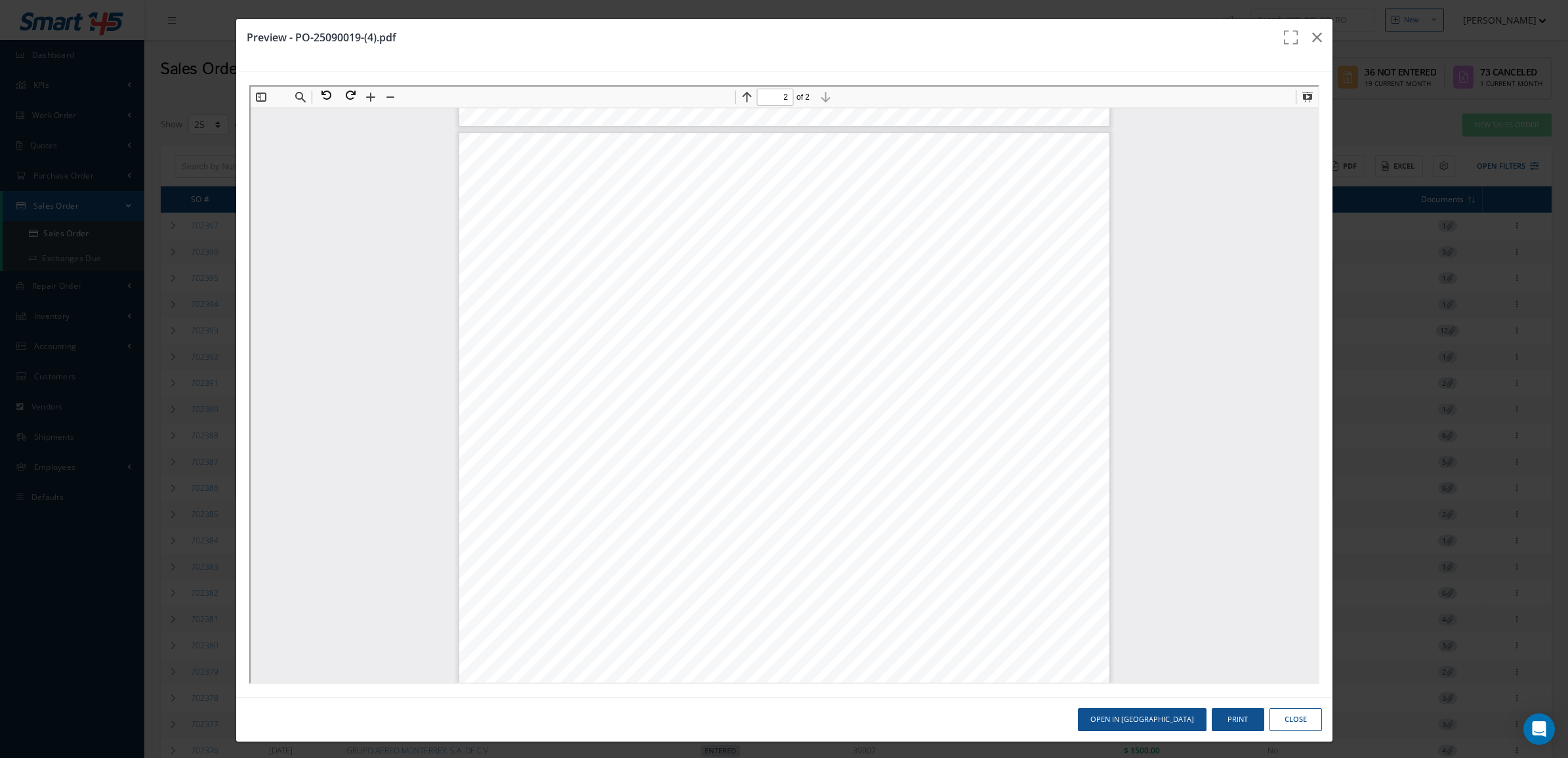
scroll to position [335, 0]
type input "1"
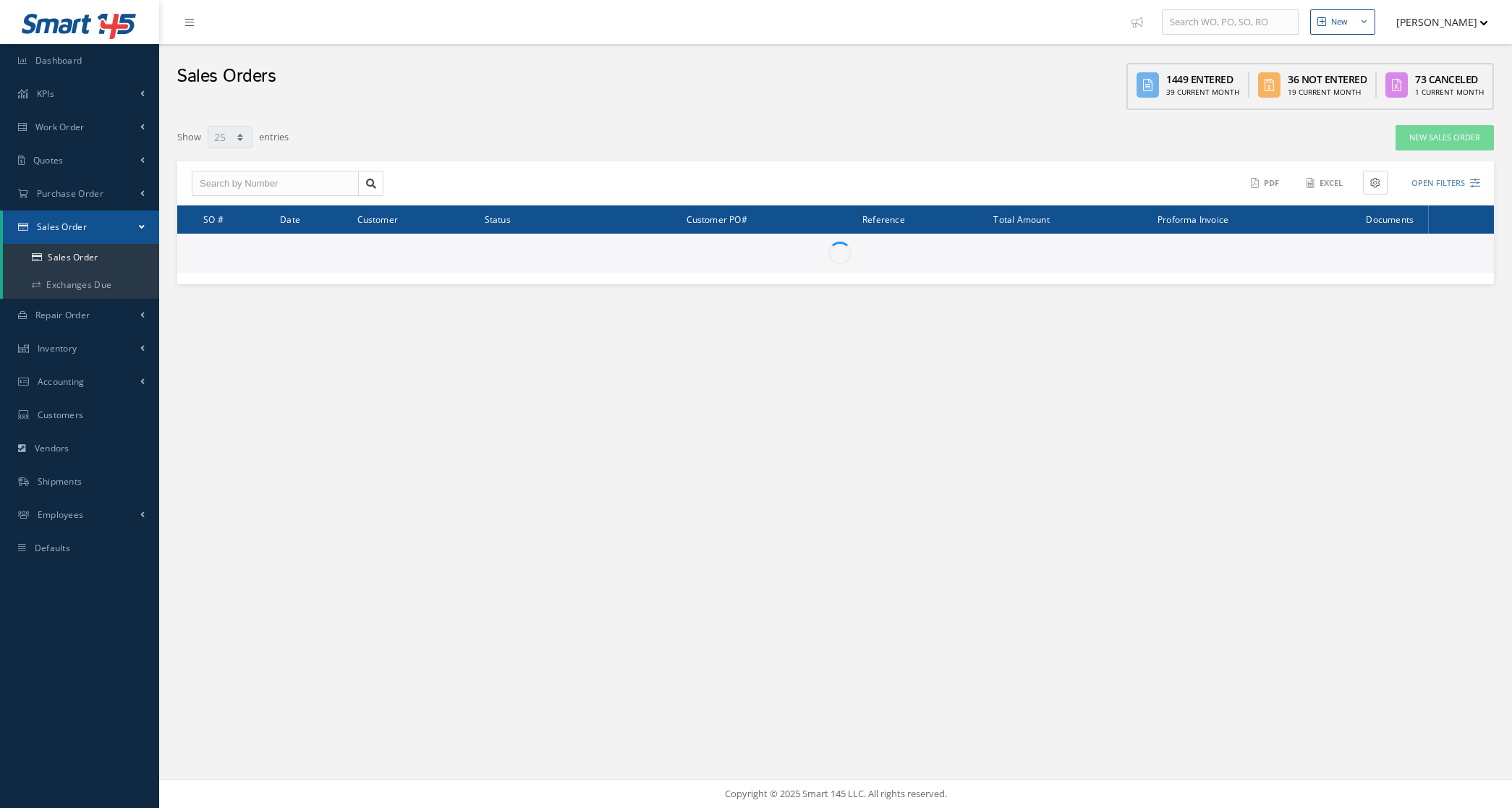
select select "25"
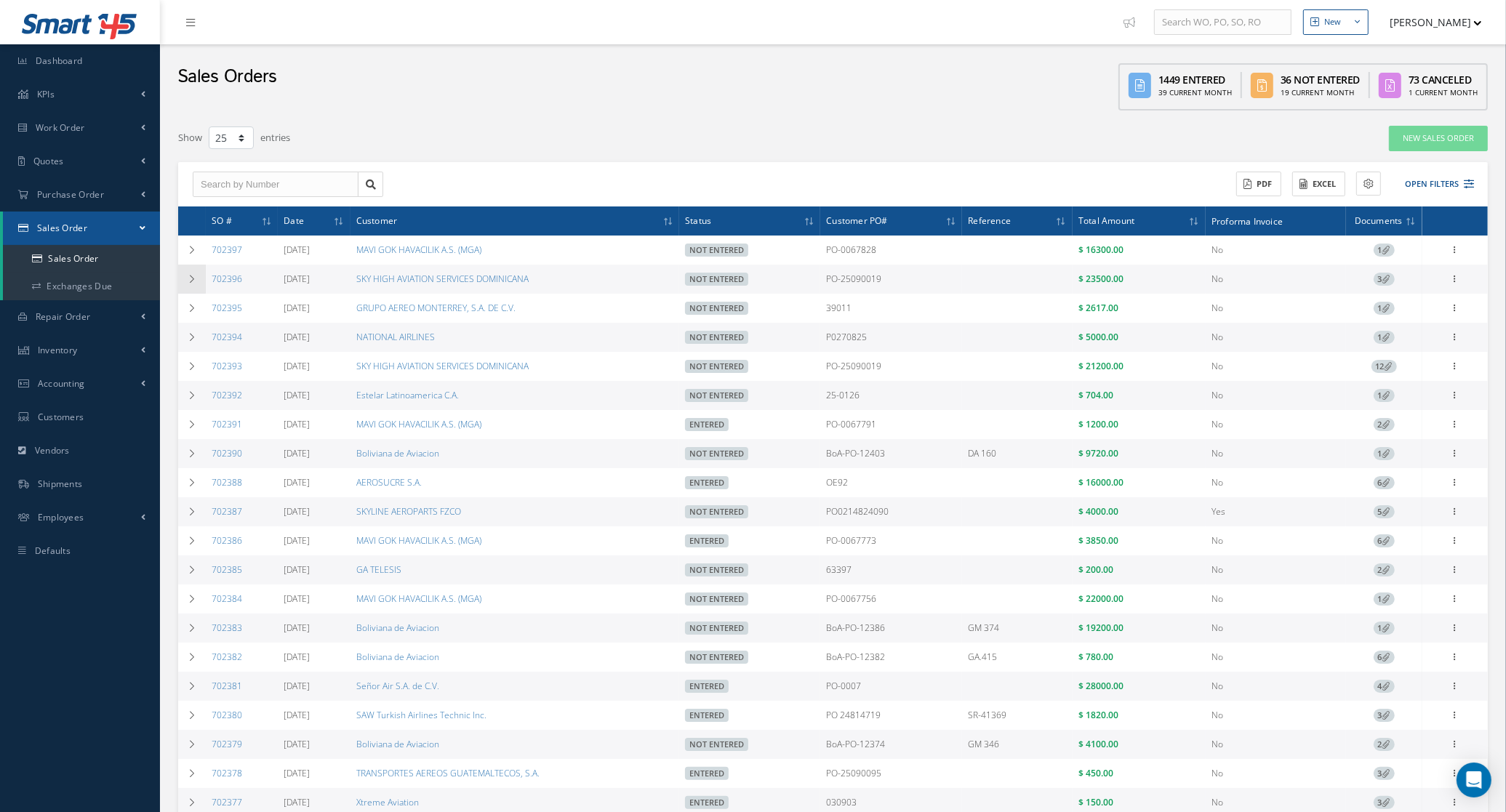
click at [182, 276] on td at bounding box center [192, 279] width 28 height 29
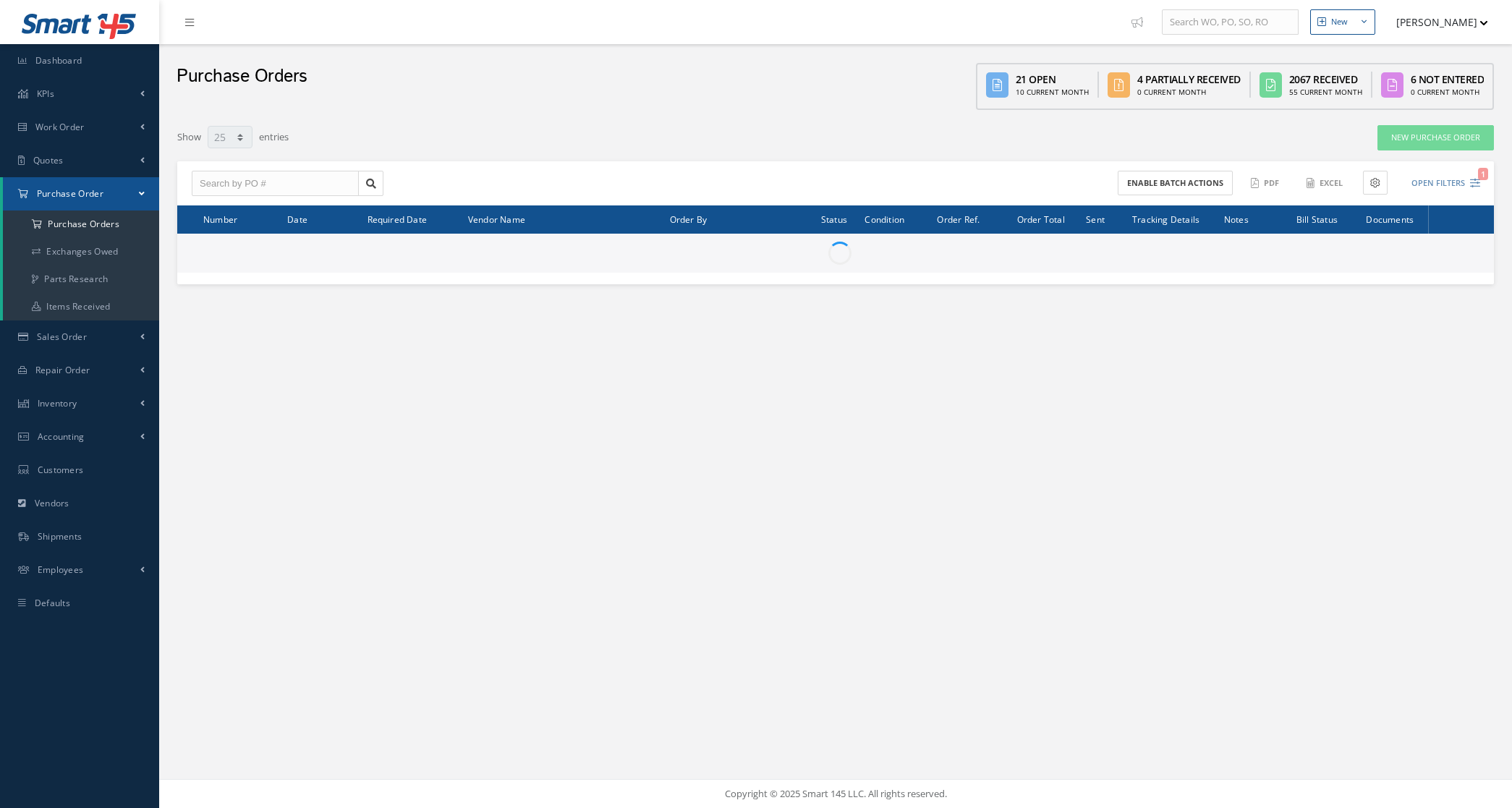
select select "25"
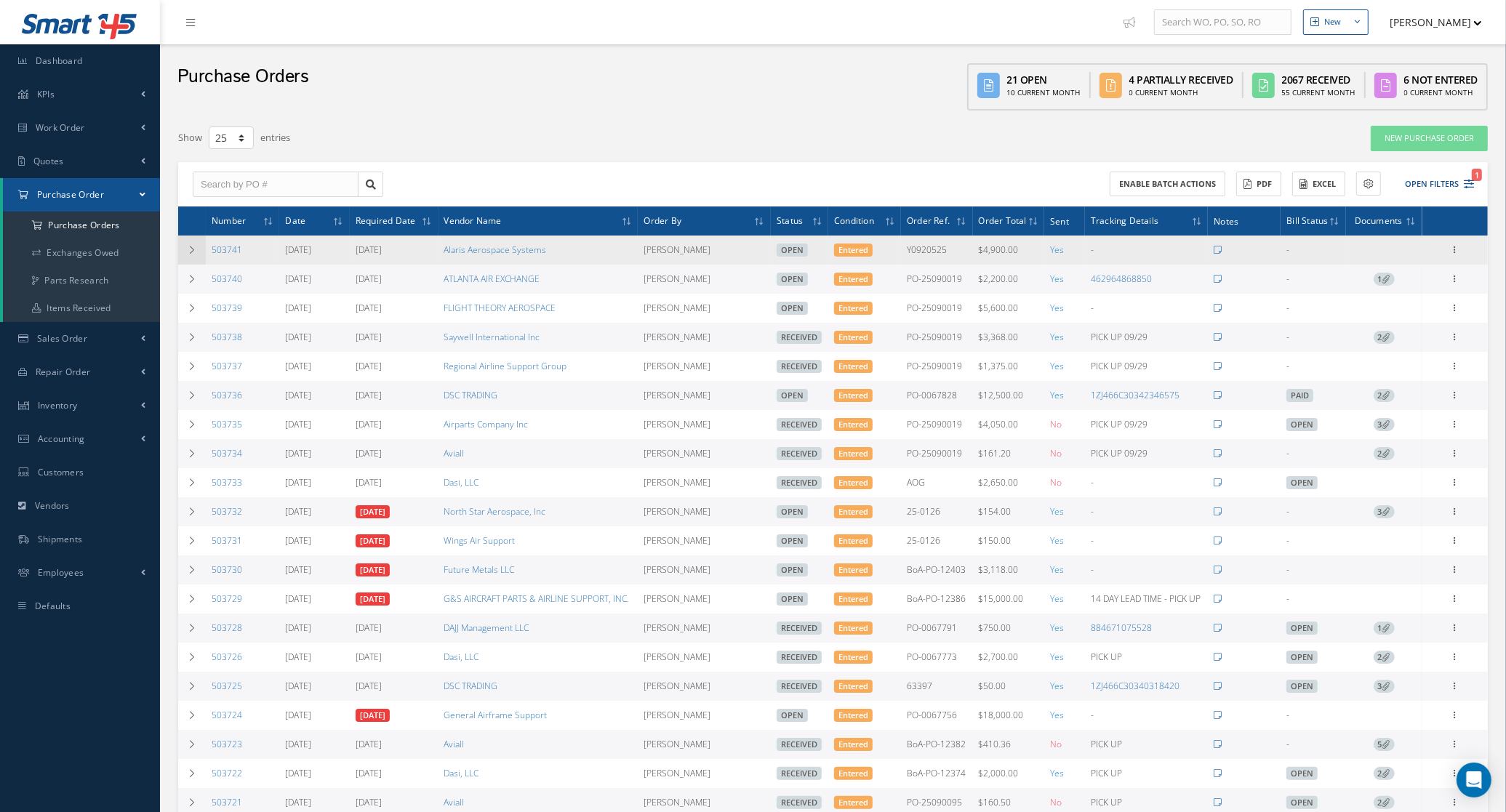
click at [197, 253] on td at bounding box center [192, 250] width 28 height 29
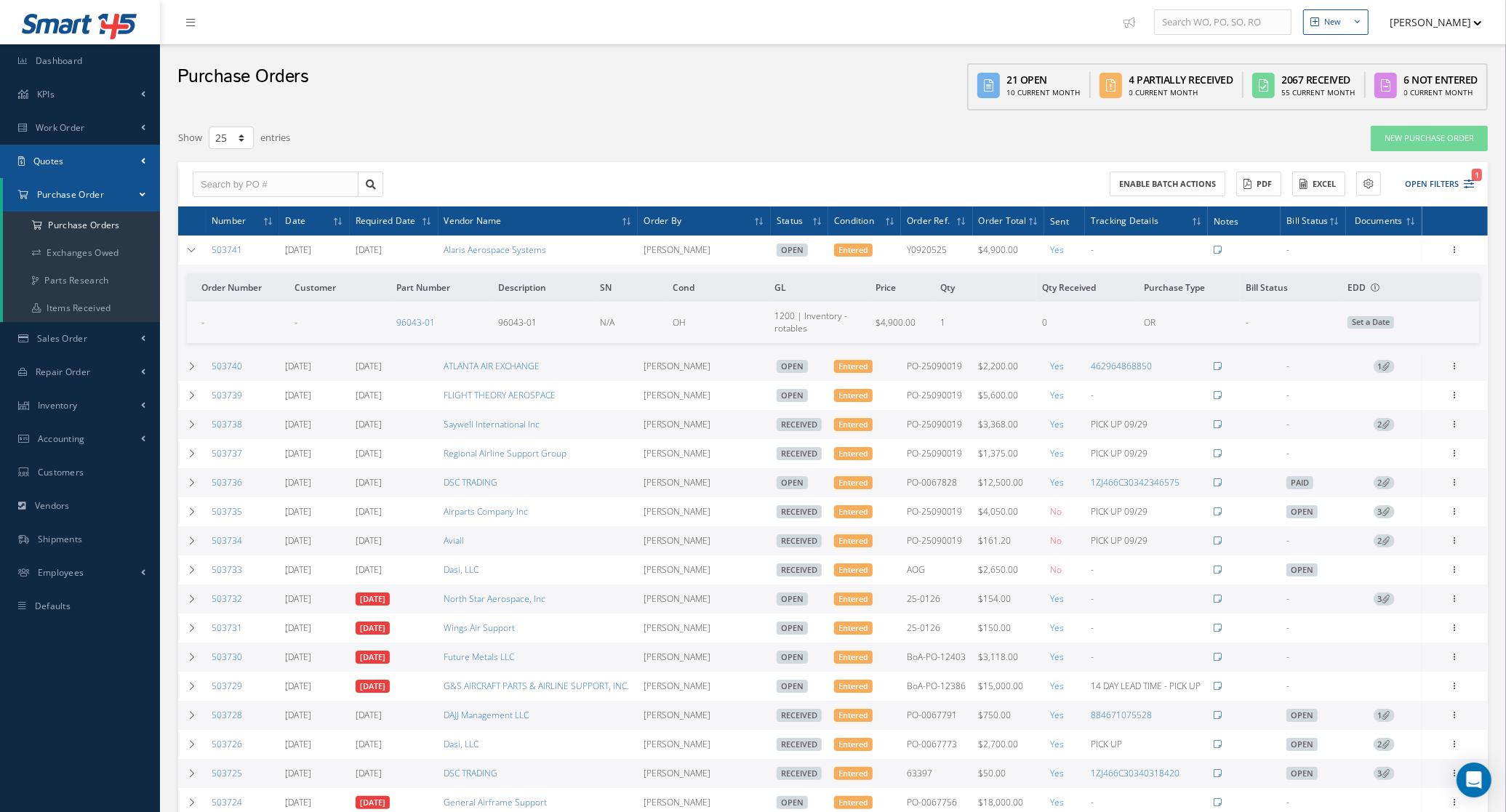
click at [63, 160] on span "Quotes" at bounding box center [48, 161] width 31 height 12
click at [60, 189] on link "Customers Quotes" at bounding box center [81, 192] width 157 height 28
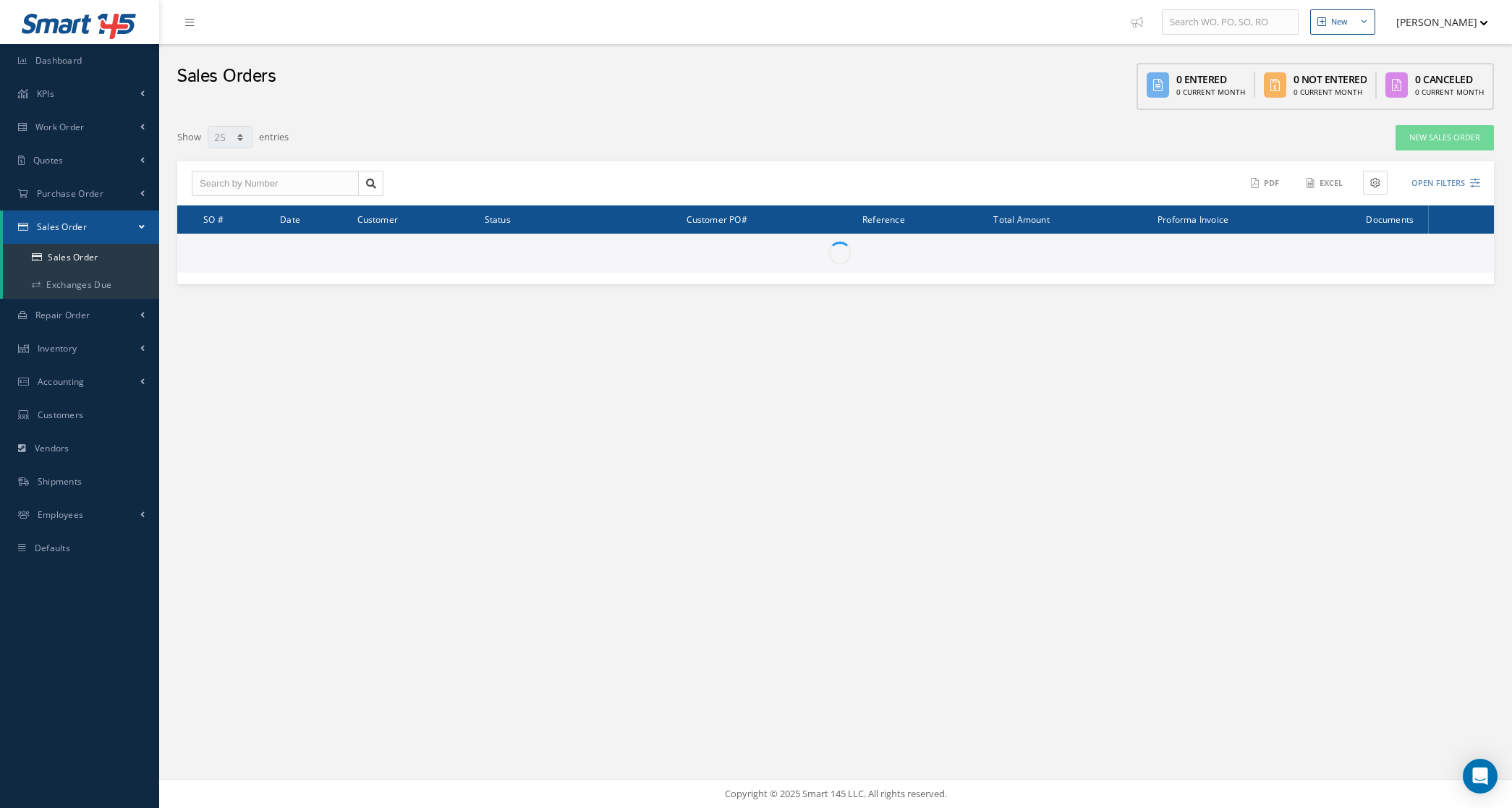
select select "25"
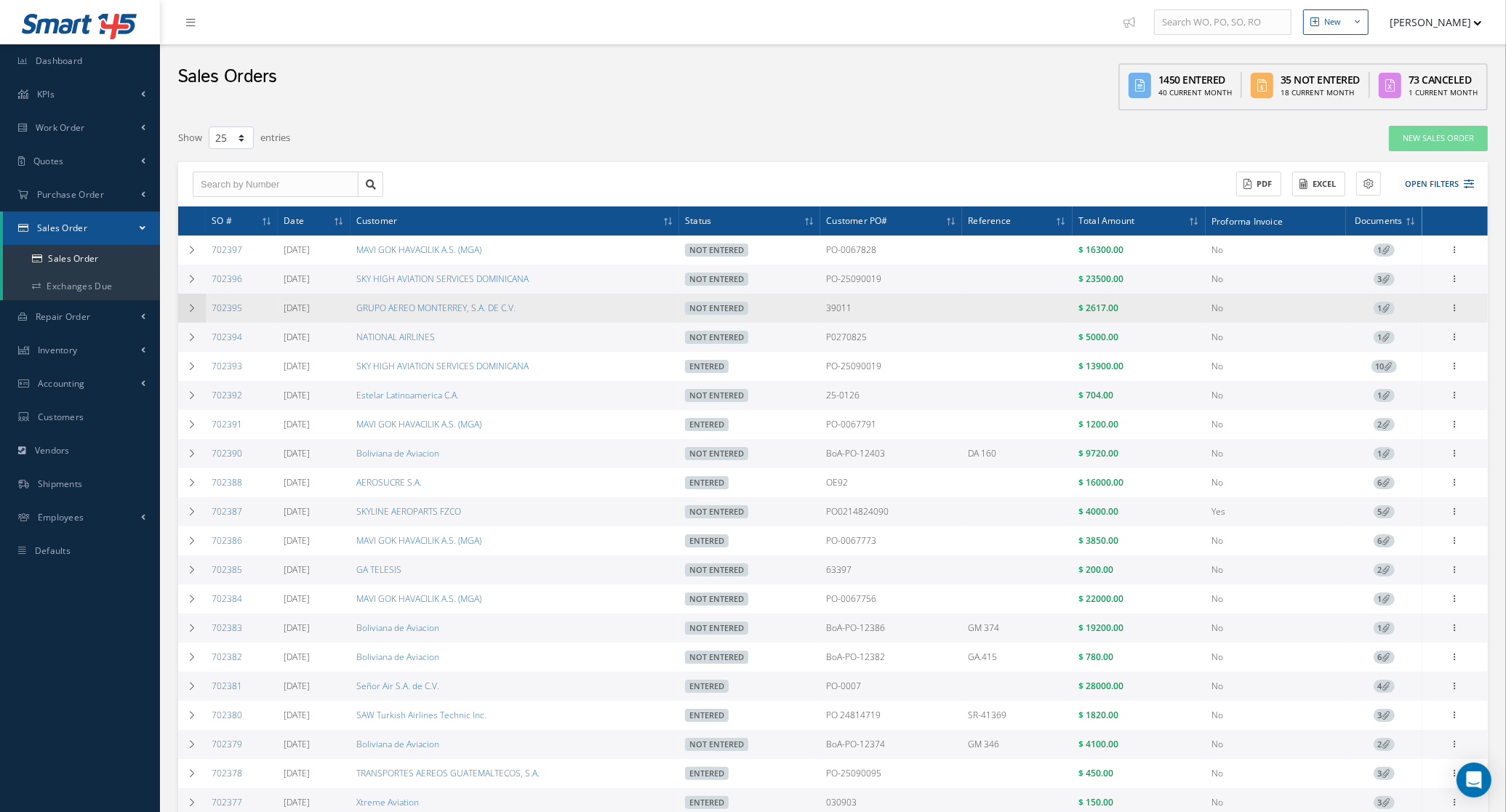
click at [198, 310] on td at bounding box center [192, 308] width 28 height 29
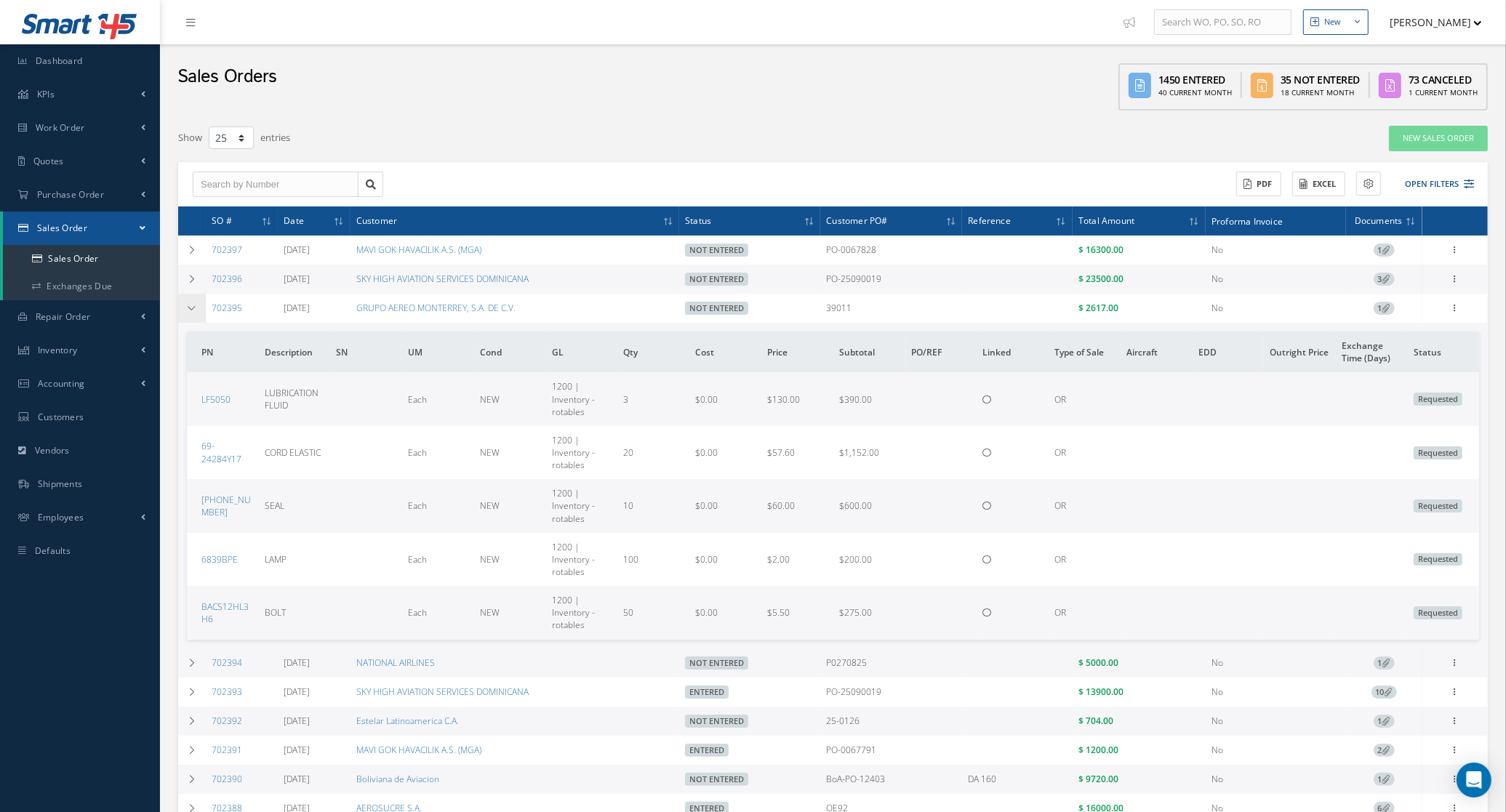
click at [198, 310] on td at bounding box center [192, 308] width 28 height 29
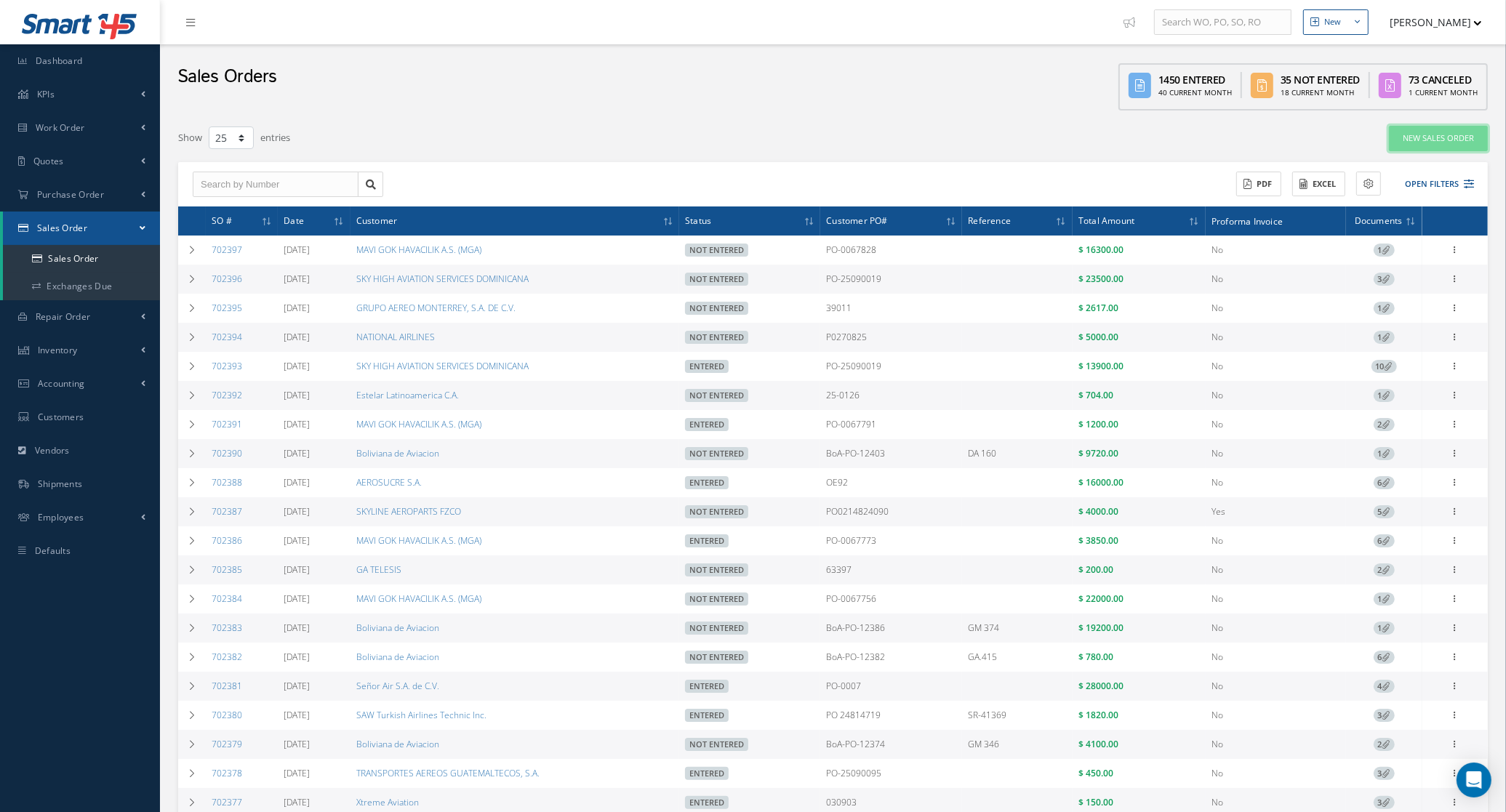
click at [1421, 140] on link "New Sales Order" at bounding box center [1438, 139] width 99 height 26
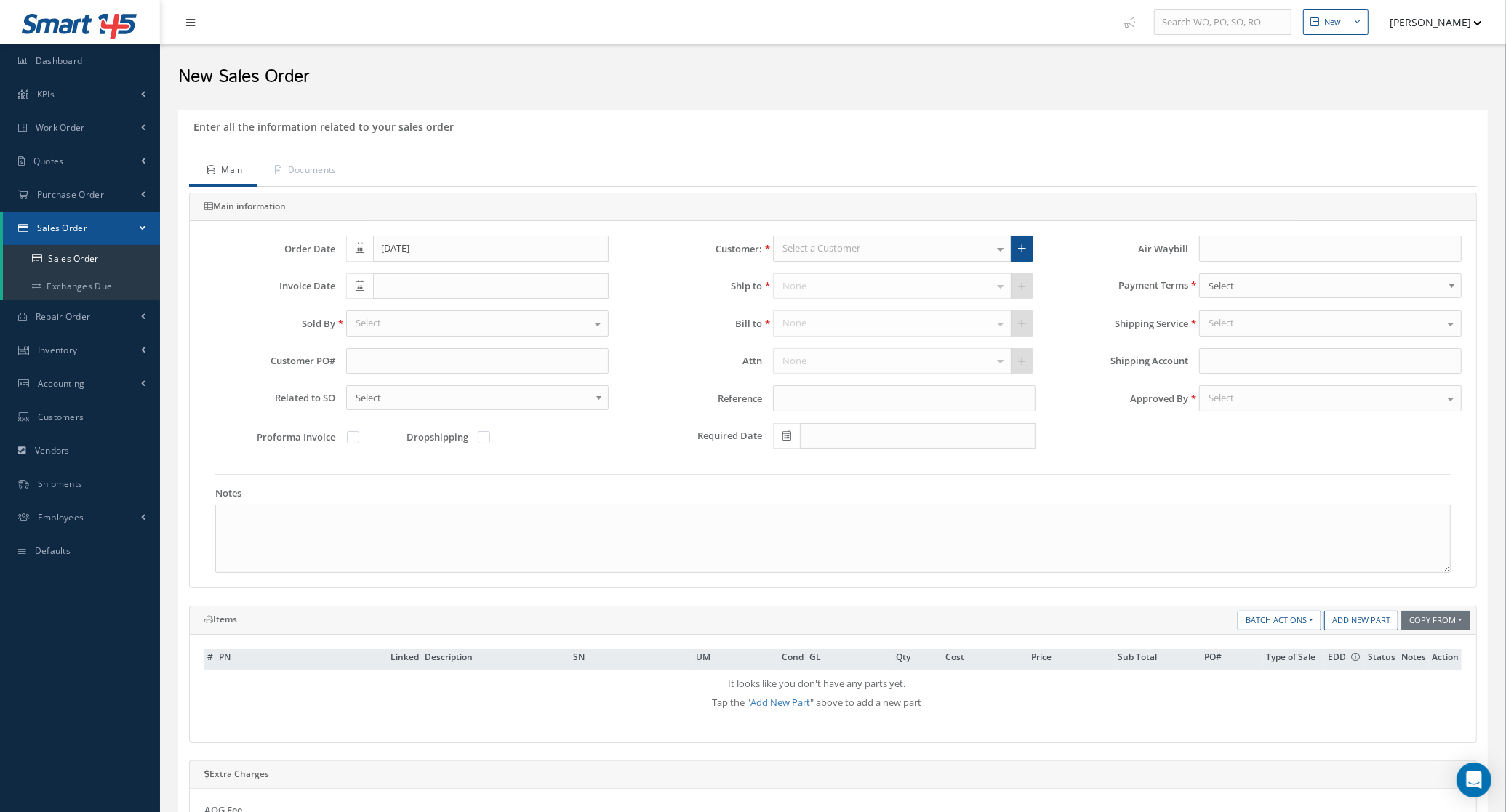
click at [893, 252] on div "Select a Customer" at bounding box center [892, 248] width 238 height 26
type input "aerovia"
click at [897, 270] on span "AEROVIAS DE [GEOGRAPHIC_DATA] SA DE CV" at bounding box center [879, 274] width 193 height 13
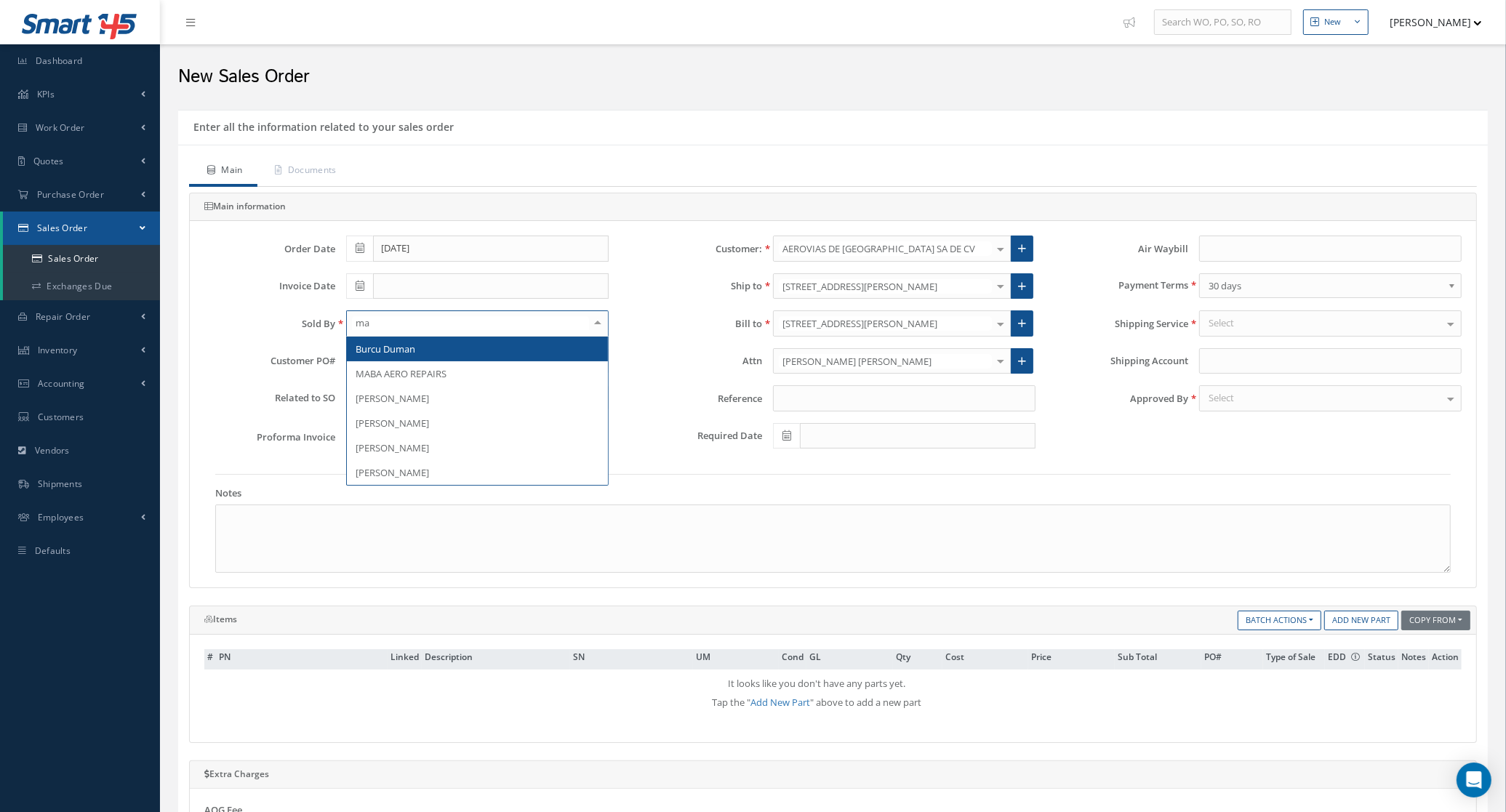
type input "mar"
click at [420, 353] on span "[PERSON_NAME]" at bounding box center [392, 348] width 73 height 13
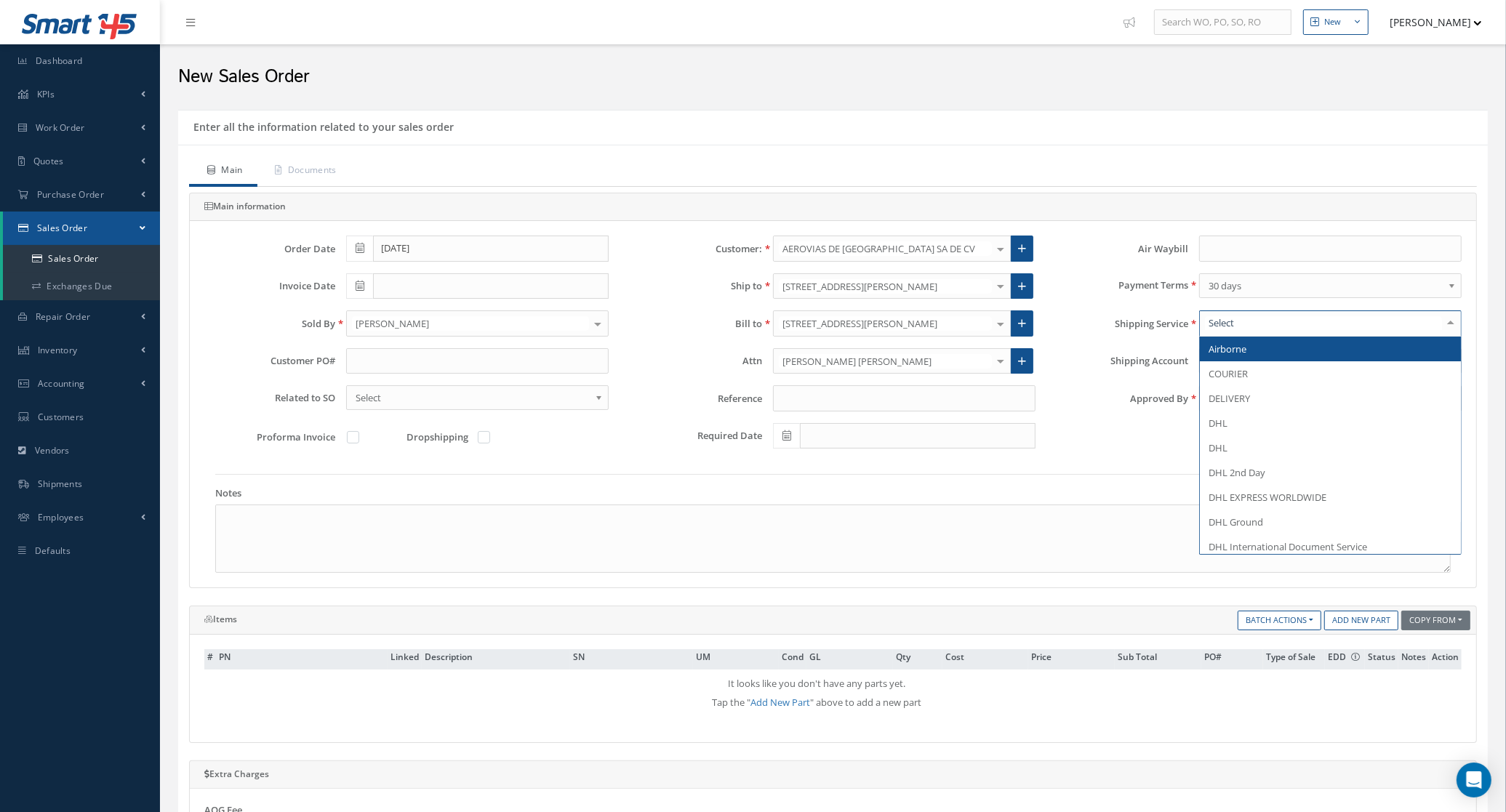
click at [1299, 320] on div at bounding box center [1330, 323] width 262 height 26
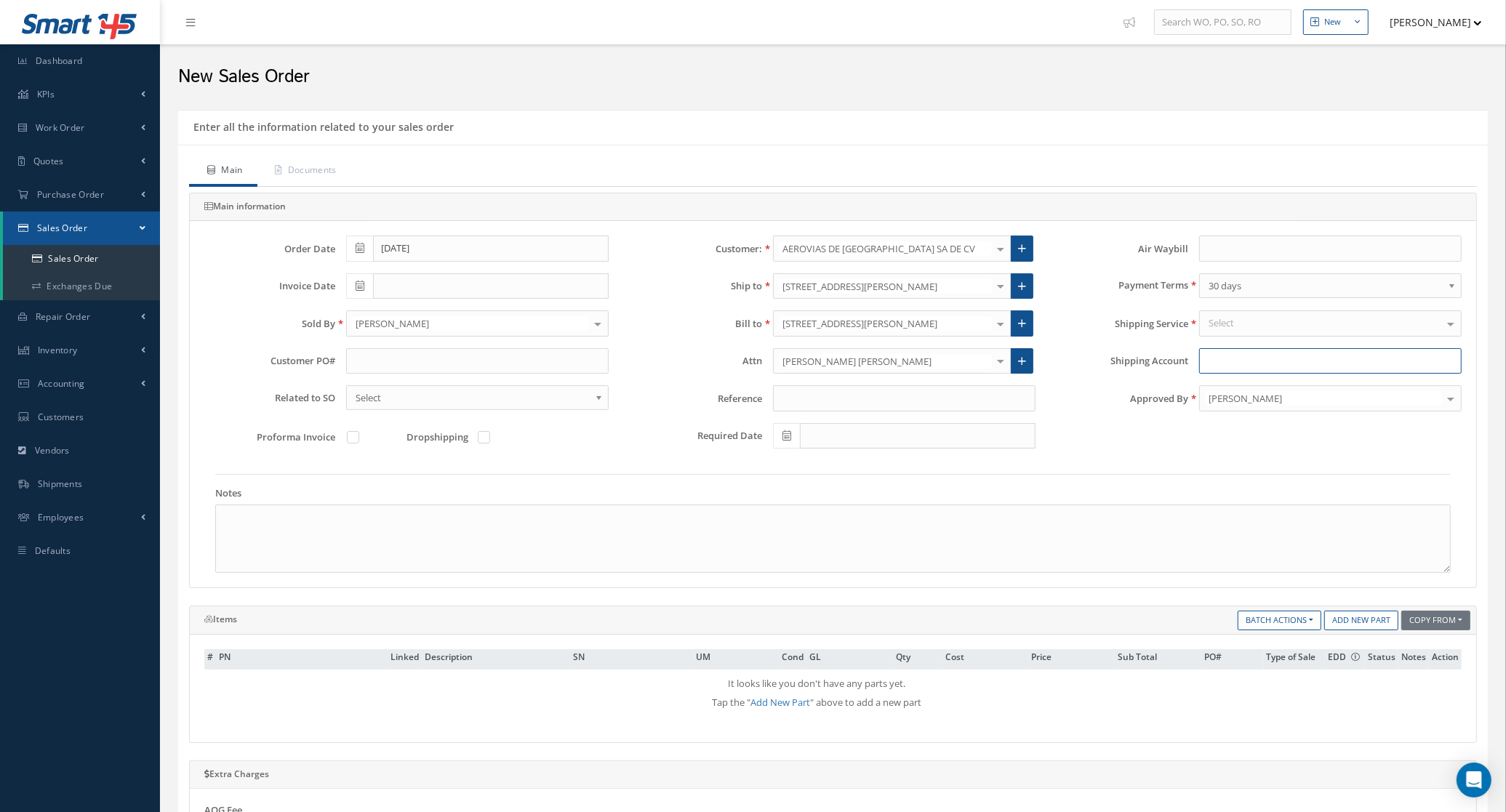
click at [1262, 363] on div "Order Date 09/29/2025 Customer: AEROVIAS DE MEXICO SA DE CV MABA AERO LLC 21 AI…" at bounding box center [833, 348] width 1280 height 227
click at [1248, 333] on div "Select" at bounding box center [1330, 323] width 262 height 26
type input "pic"
click at [1247, 348] on span "PICK UP" at bounding box center [1330, 349] width 261 height 25
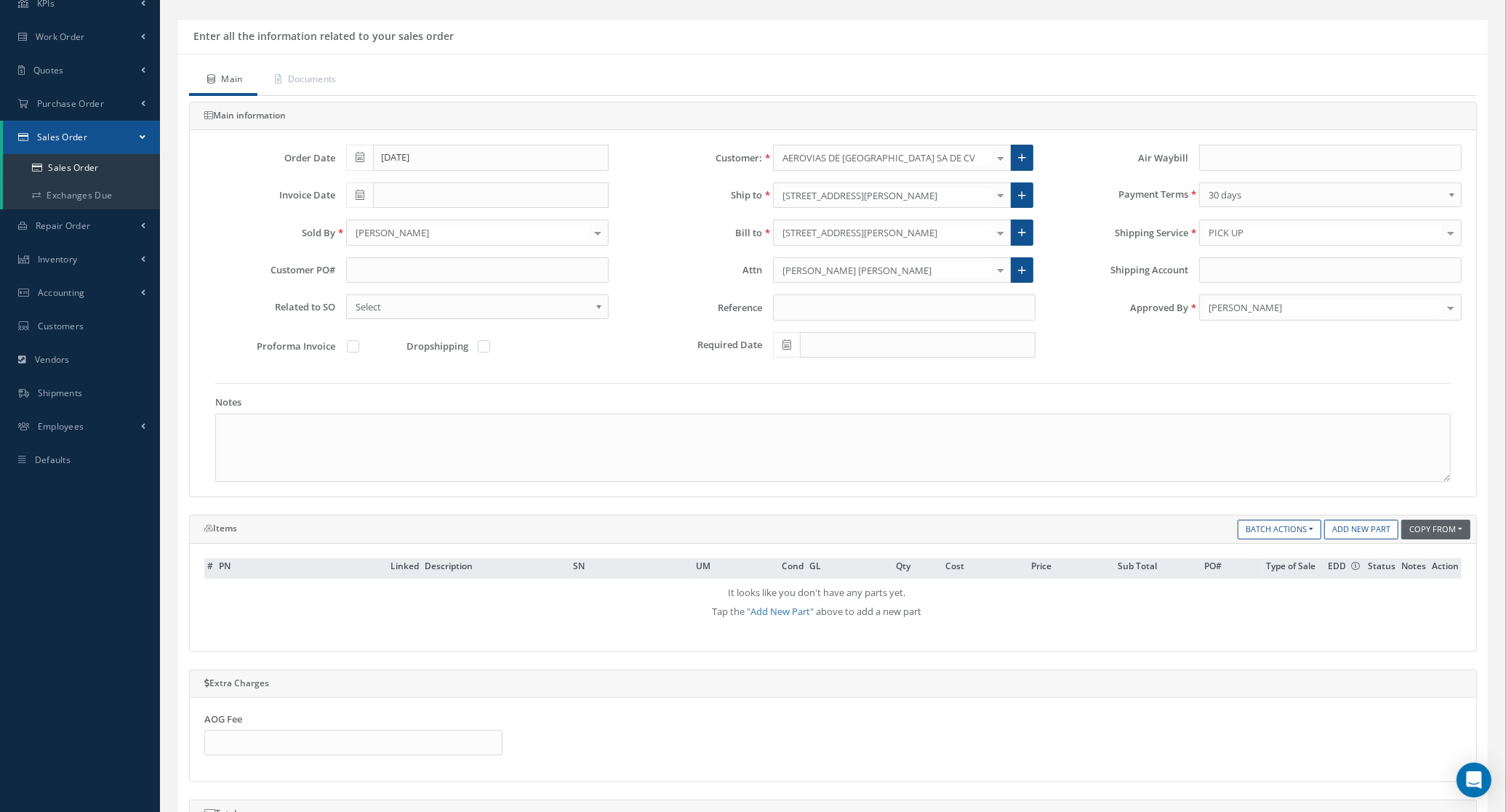
click at [1422, 532] on button "Copy From" at bounding box center [1437, 530] width 69 height 20
click at [1412, 553] on link "Purchase Order" at bounding box center [1444, 550] width 116 height 20
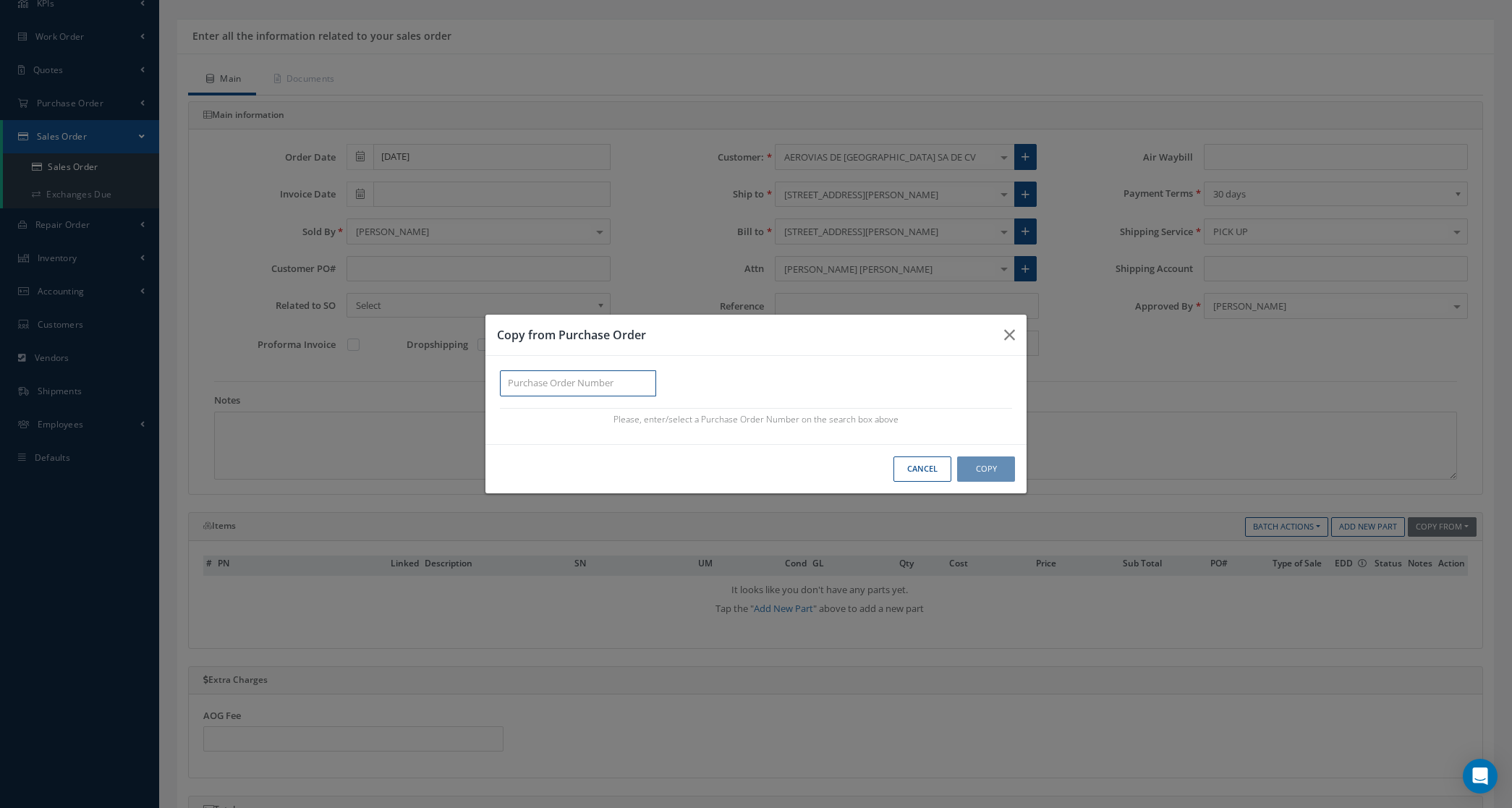
click at [626, 382] on input "text" at bounding box center [578, 383] width 156 height 26
click at [592, 402] on div "503741" at bounding box center [578, 409] width 140 height 14
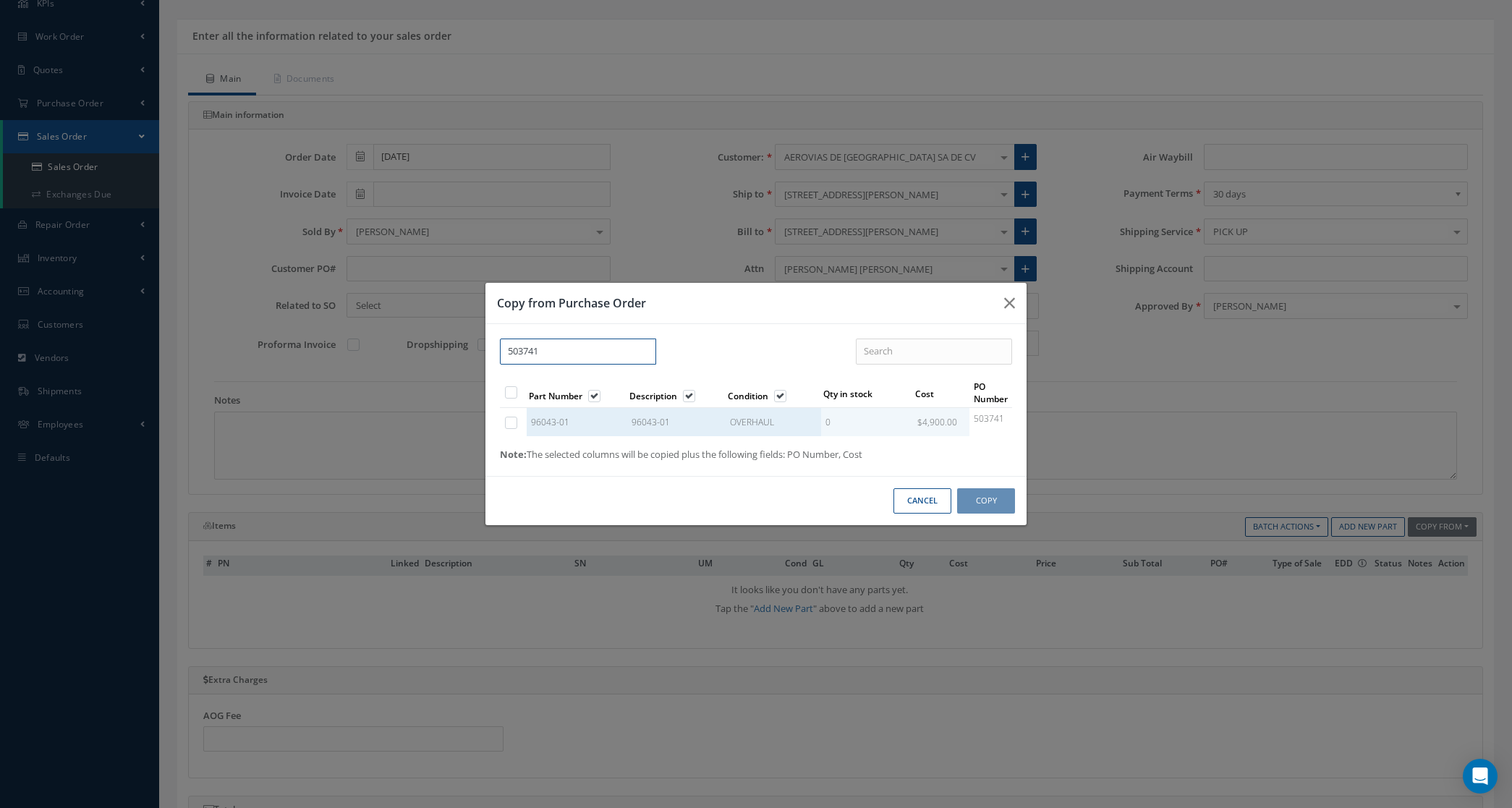
type input "503741"
click at [560, 425] on td "96043-01" at bounding box center [577, 422] width 100 height 29
checkbox input "true"
click at [1000, 503] on button "Copy" at bounding box center [986, 501] width 58 height 26
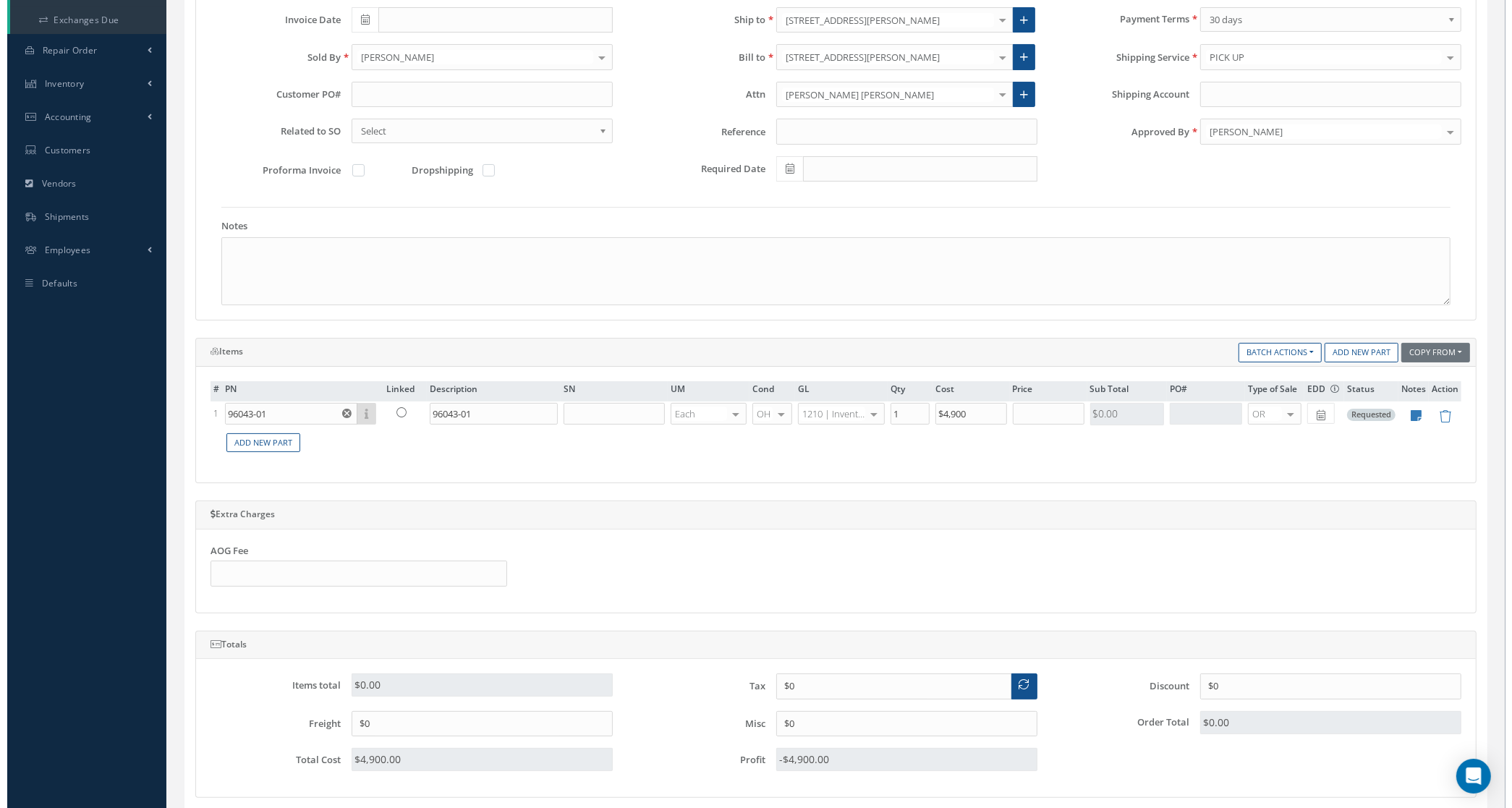
scroll to position [272, 0]
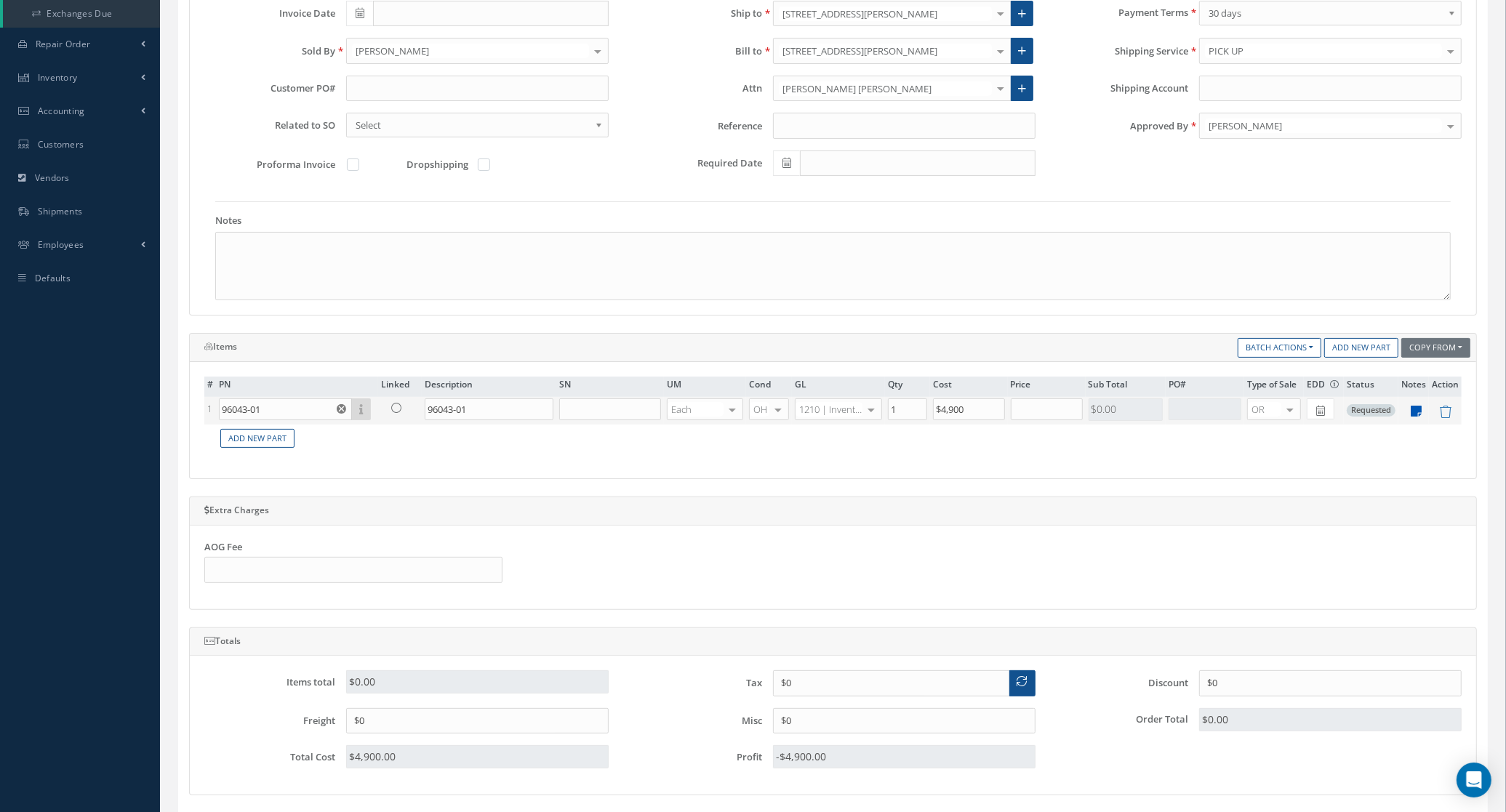
click at [1420, 416] on icon at bounding box center [1417, 411] width 11 height 12
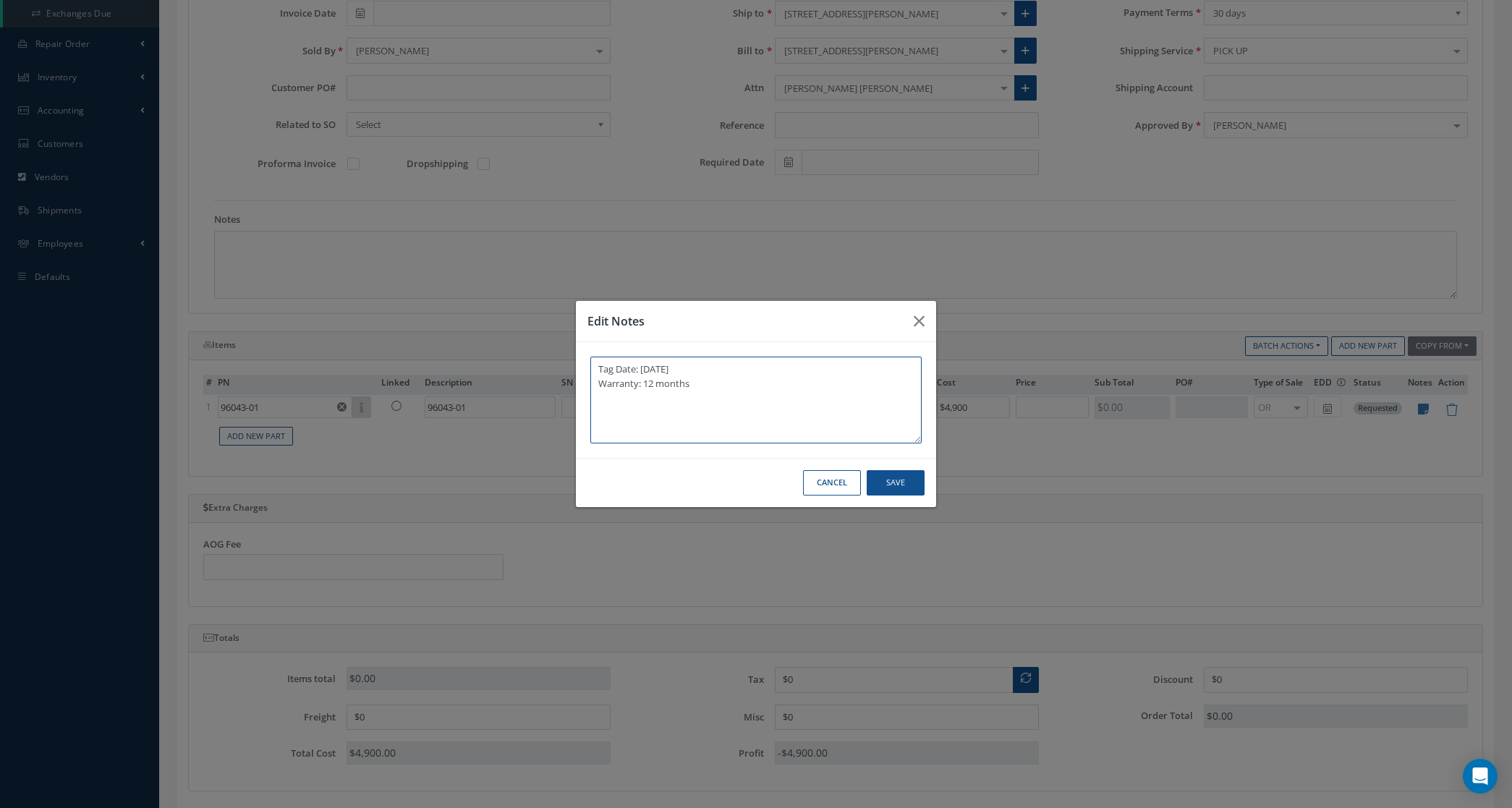
click at [806, 400] on textarea "Tag Date: 6/17/2025 Warranty: 12 months" at bounding box center [756, 400] width 332 height 87
click at [846, 488] on button "Cancel" at bounding box center [832, 483] width 58 height 26
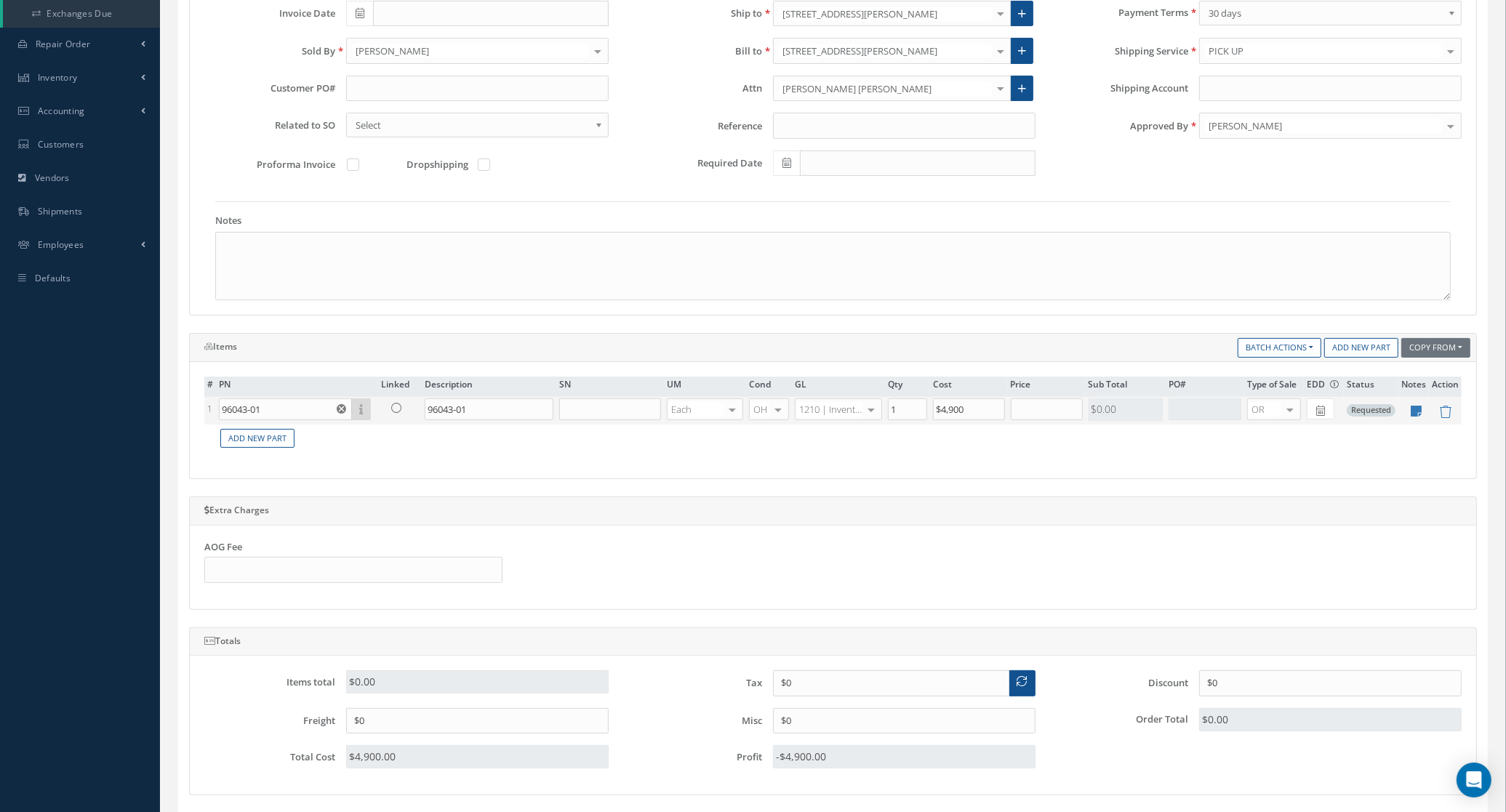
click at [1271, 420] on div "OR" at bounding box center [1274, 409] width 54 height 22
click at [1271, 458] on span "EX" at bounding box center [1273, 460] width 52 height 25
type input "$0"
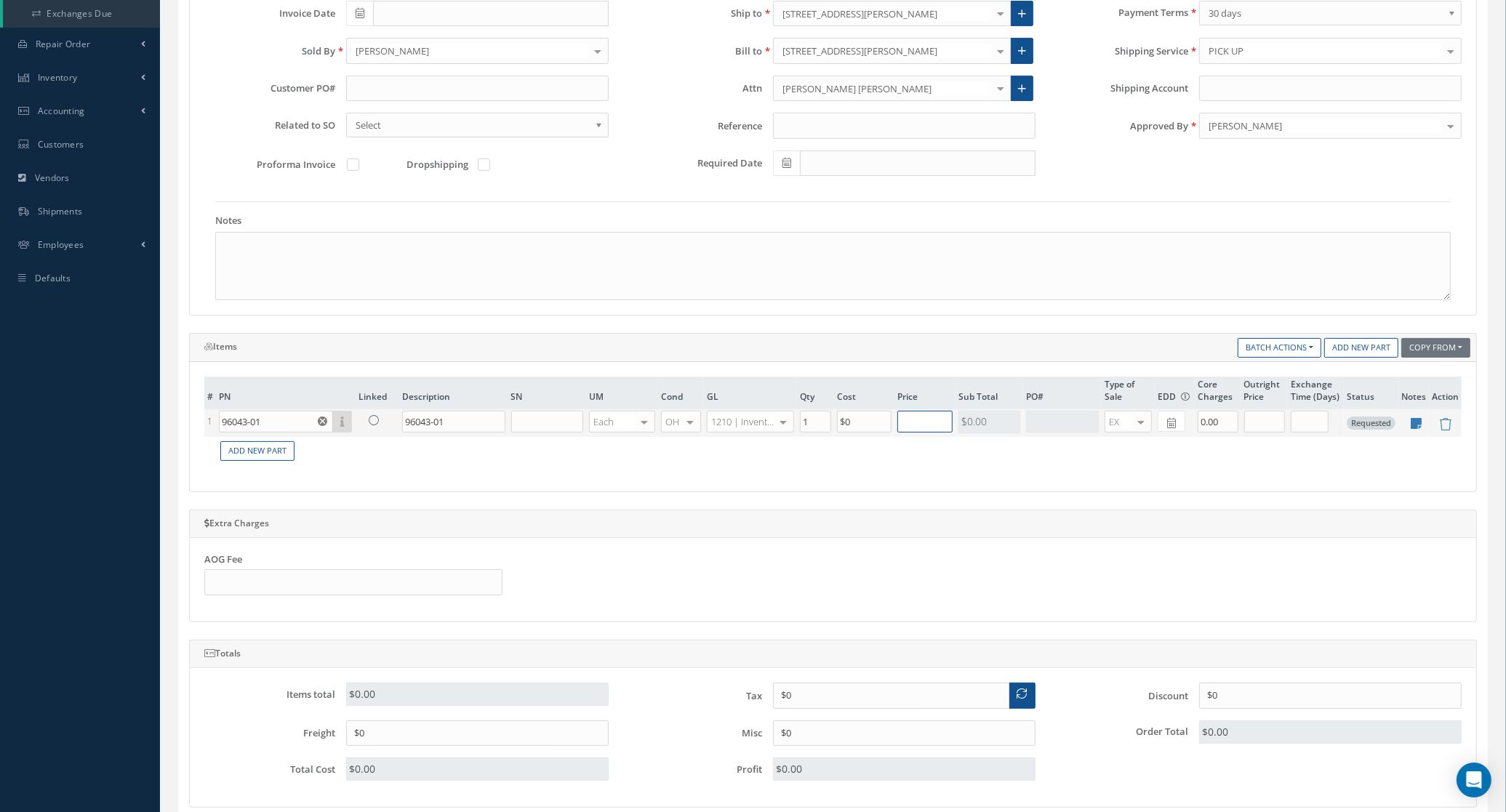
click at [911, 426] on input "text" at bounding box center [925, 421] width 55 height 22
click at [273, 426] on input "96043-01" at bounding box center [275, 421] width 114 height 22
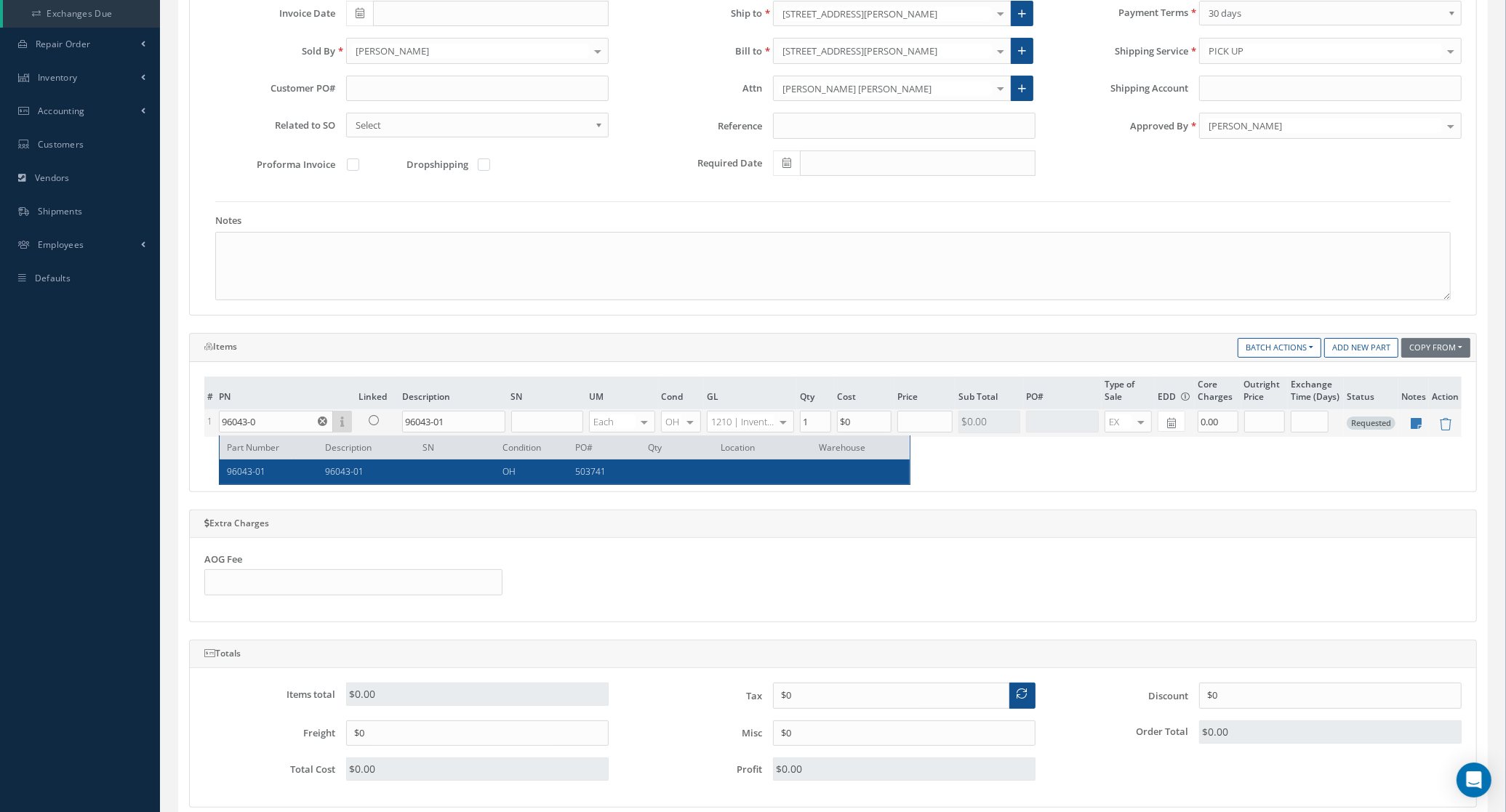
click at [263, 465] on span "96043-01" at bounding box center [246, 471] width 38 height 12
type input "96043-01"
type input "$4,900"
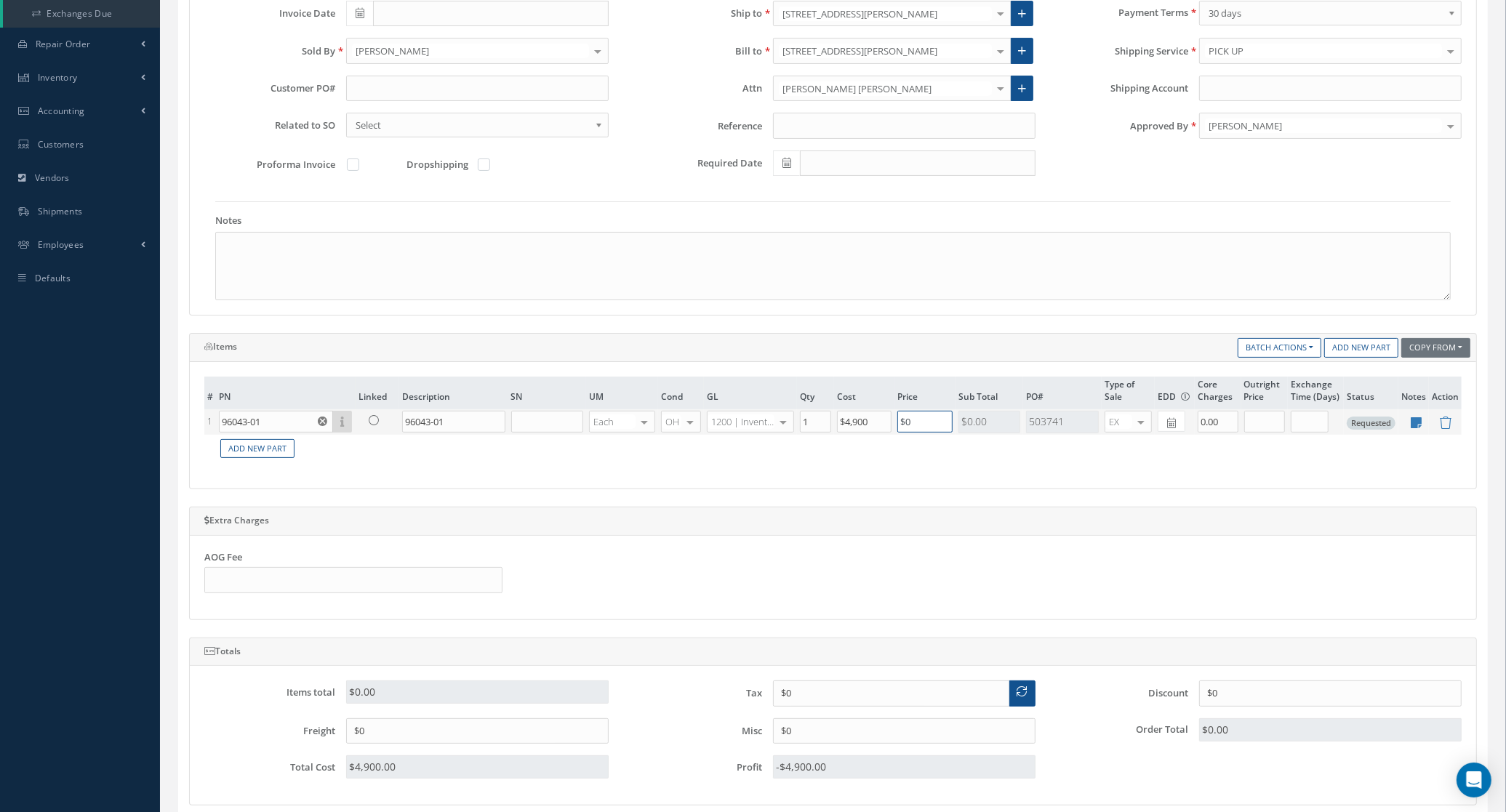
drag, startPoint x: 917, startPoint y: 424, endPoint x: 885, endPoint y: 427, distance: 32.1
click at [885, 427] on tr "1 96043-01 Part Number Description SN Condition PO# Qty Location Warehouse 9604…" at bounding box center [833, 422] width 1258 height 26
type input "$600"
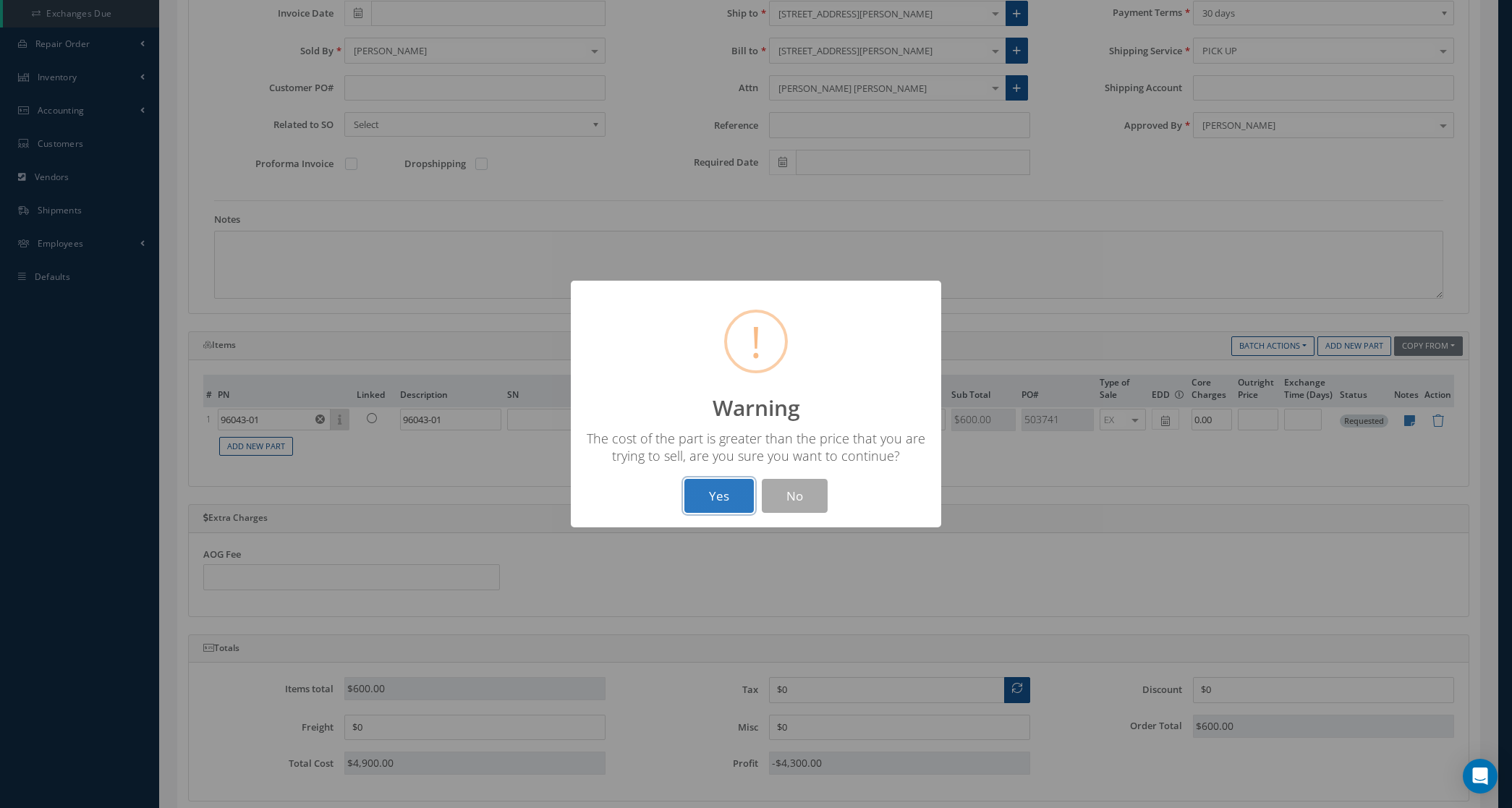
click at [745, 498] on button "Yes" at bounding box center [718, 495] width 70 height 34
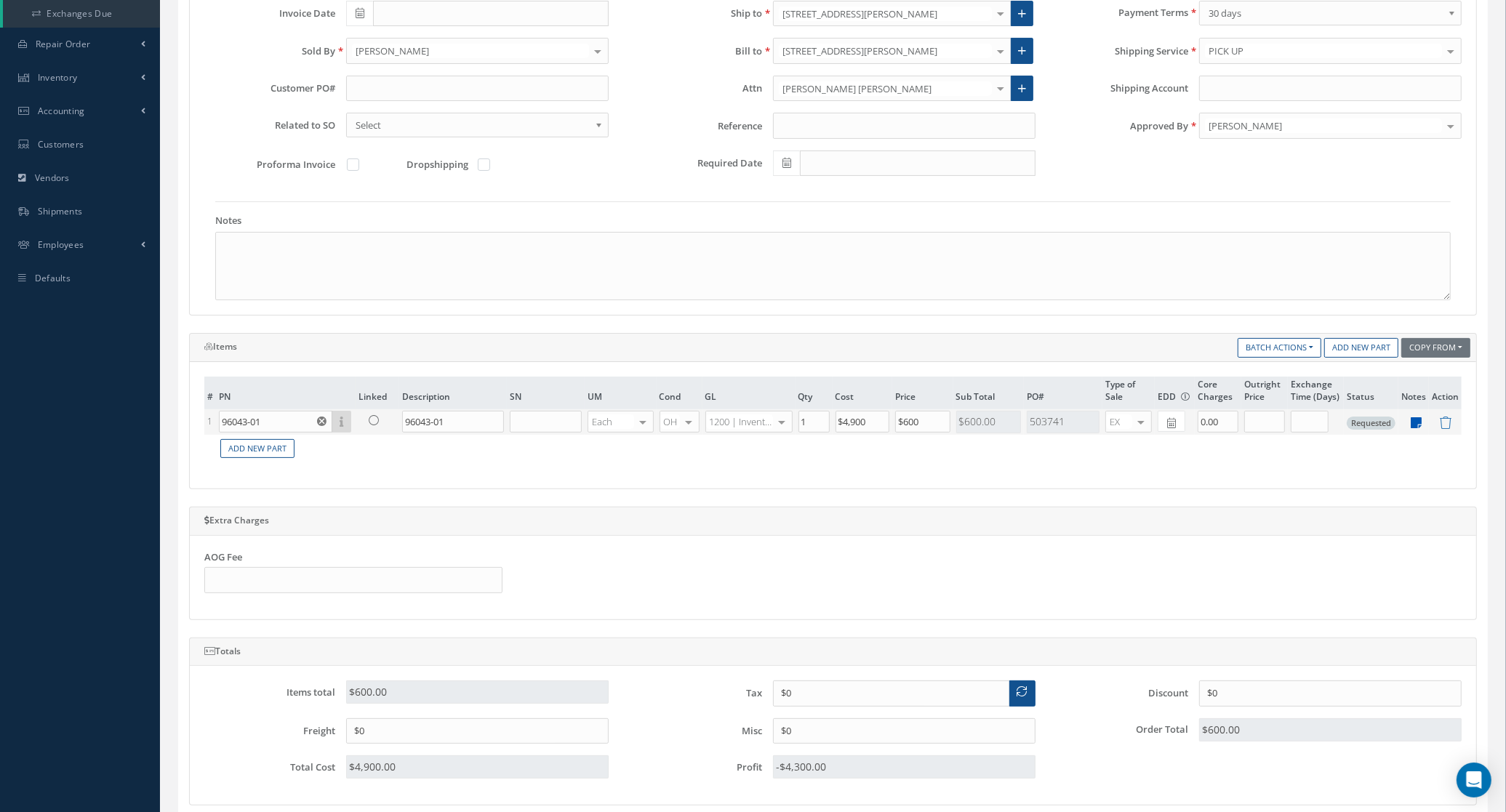
click at [1416, 424] on icon at bounding box center [1417, 423] width 11 height 12
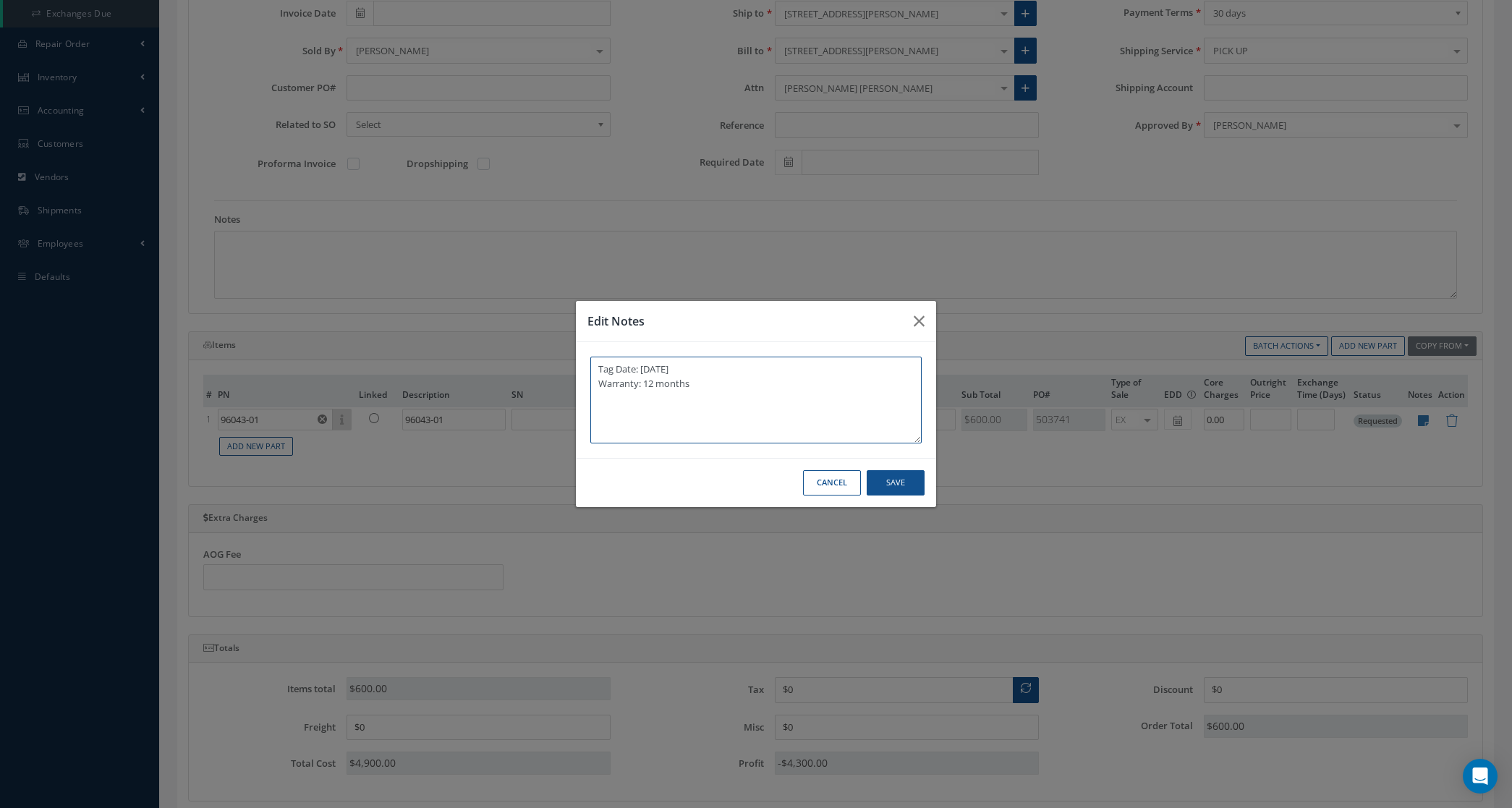
drag, startPoint x: 784, startPoint y: 398, endPoint x: 528, endPoint y: 348, distance: 260.8
click at [528, 348] on div "Edit Notes Tag Date: 6/17/2025 Warranty: 12 months Cancel Save" at bounding box center [756, 404] width 1512 height 808
paste textarea "Cert Source: SAS Tag Src: ACCESSORY TECHNOLOGIES CORP. Tag Date: 6/17/2025 Warr…"
click at [598, 431] on textarea "Cert Source: SAS Tag Src: ACCESSORY TECHNOLOGIES CORP. Tag Date: 6/17/2025 Warr…" at bounding box center [756, 400] width 332 height 87
click at [623, 431] on textarea "Cert Source: SAS Tag Src: ACCESSORY TECHNOLOGIES CORP. Tag Date: 6/17/2025 Warr…" at bounding box center [756, 400] width 332 height 87
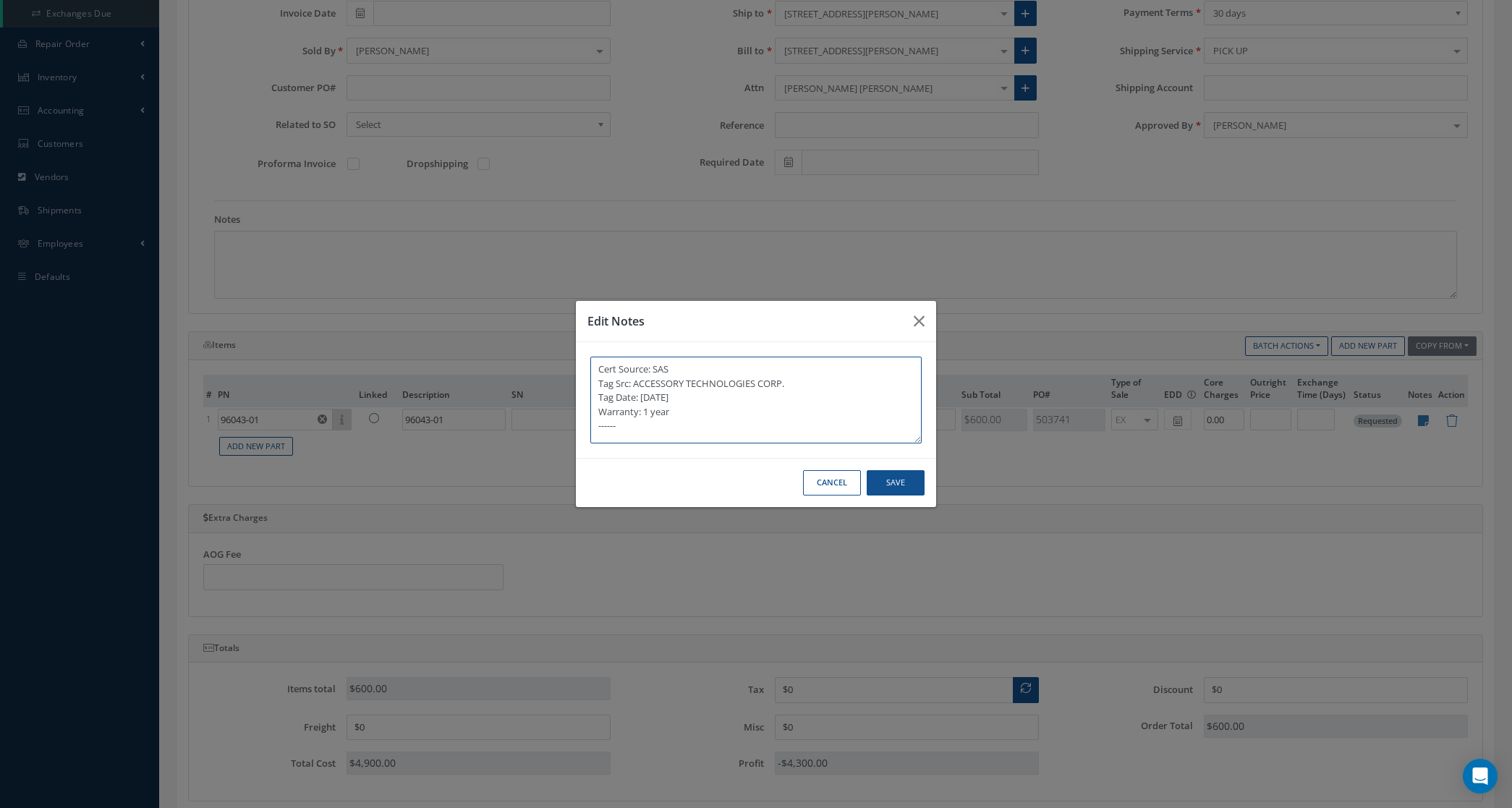
scroll to position [4, 0]
paste textarea "EX: $600.00 USD BER: $6,500.00 USD CORE DUE: 30 DIAS"
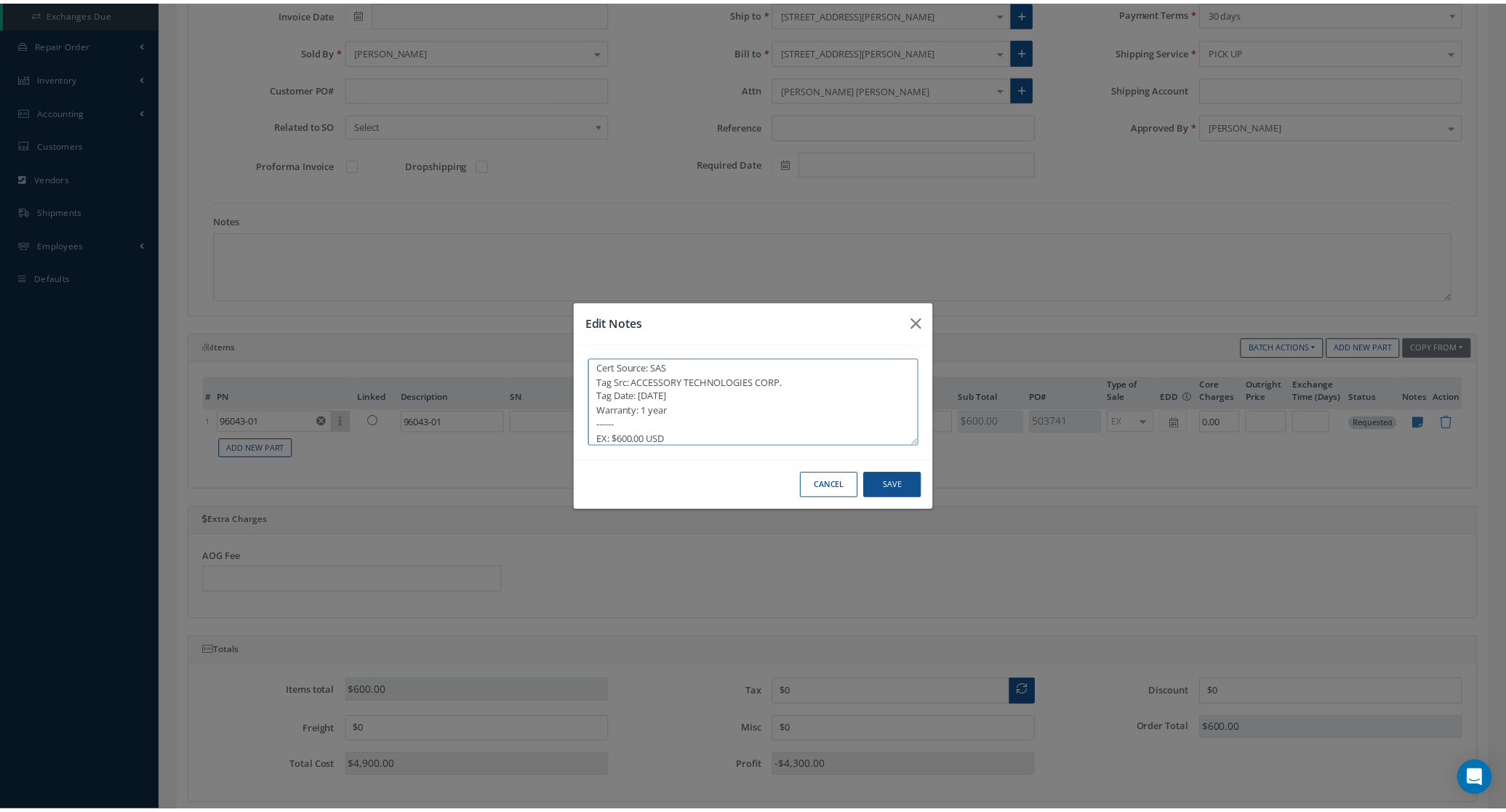
scroll to position [31, 0]
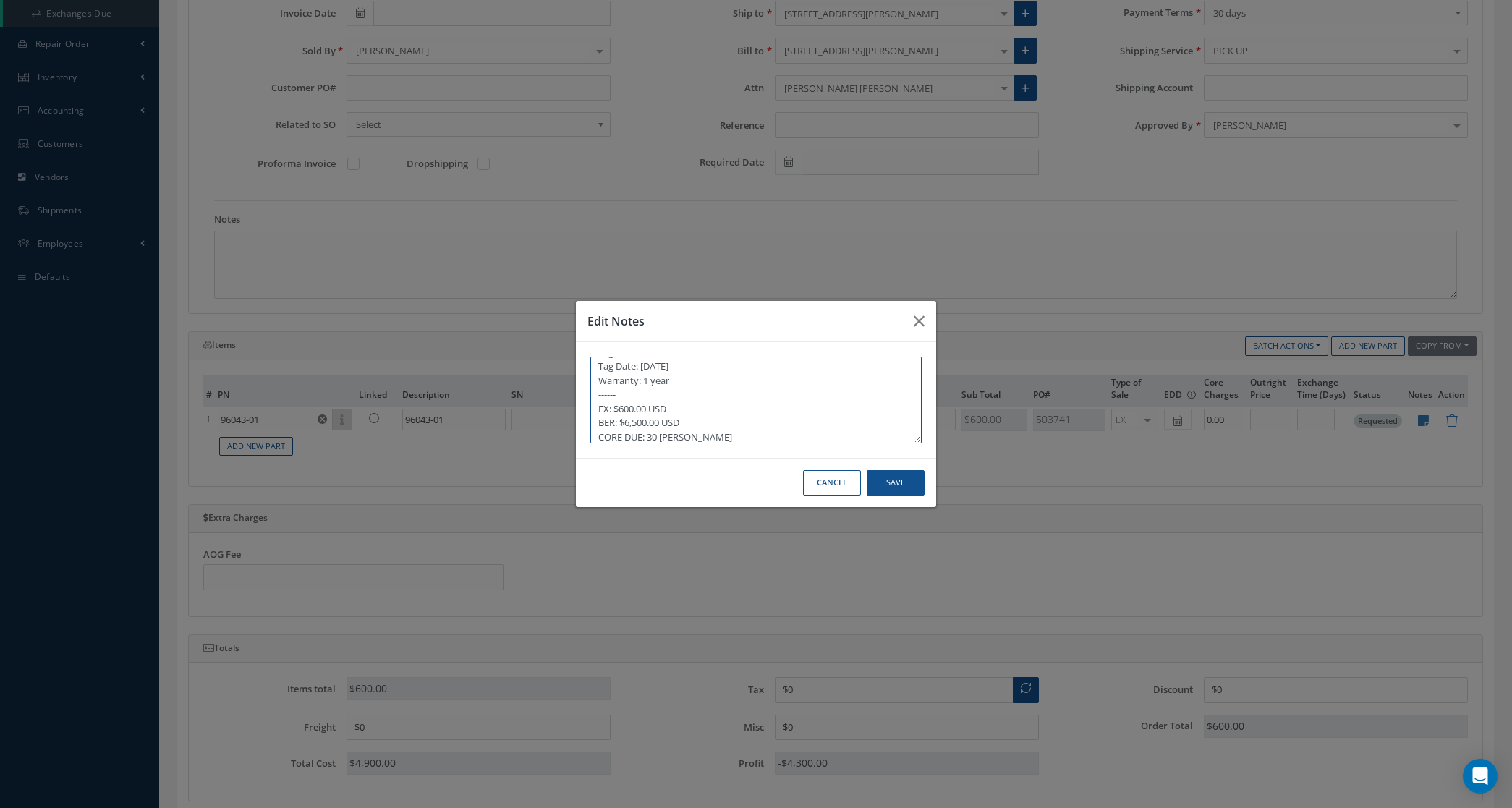
type textarea "Cert Source: SAS Tag Src: ACCESSORY TECHNOLOGIES CORP. Tag Date: 6/17/2025 Warr…"
click at [913, 490] on button "Save" at bounding box center [895, 483] width 58 height 26
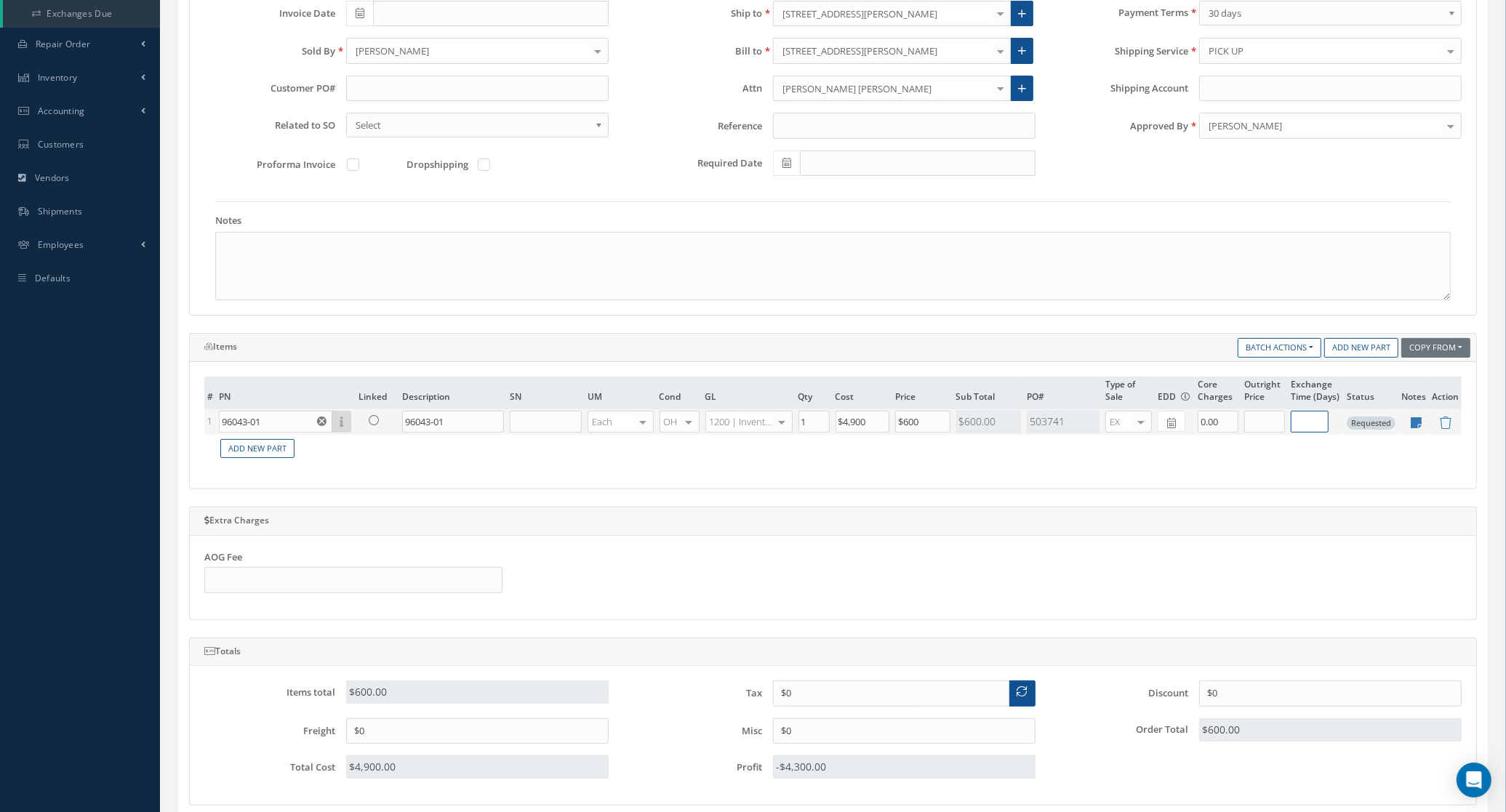
click at [1308, 426] on input "text" at bounding box center [1310, 421] width 38 height 22
type input "30"
click at [1260, 426] on input "text" at bounding box center [1265, 421] width 41 height 22
type input "6500"
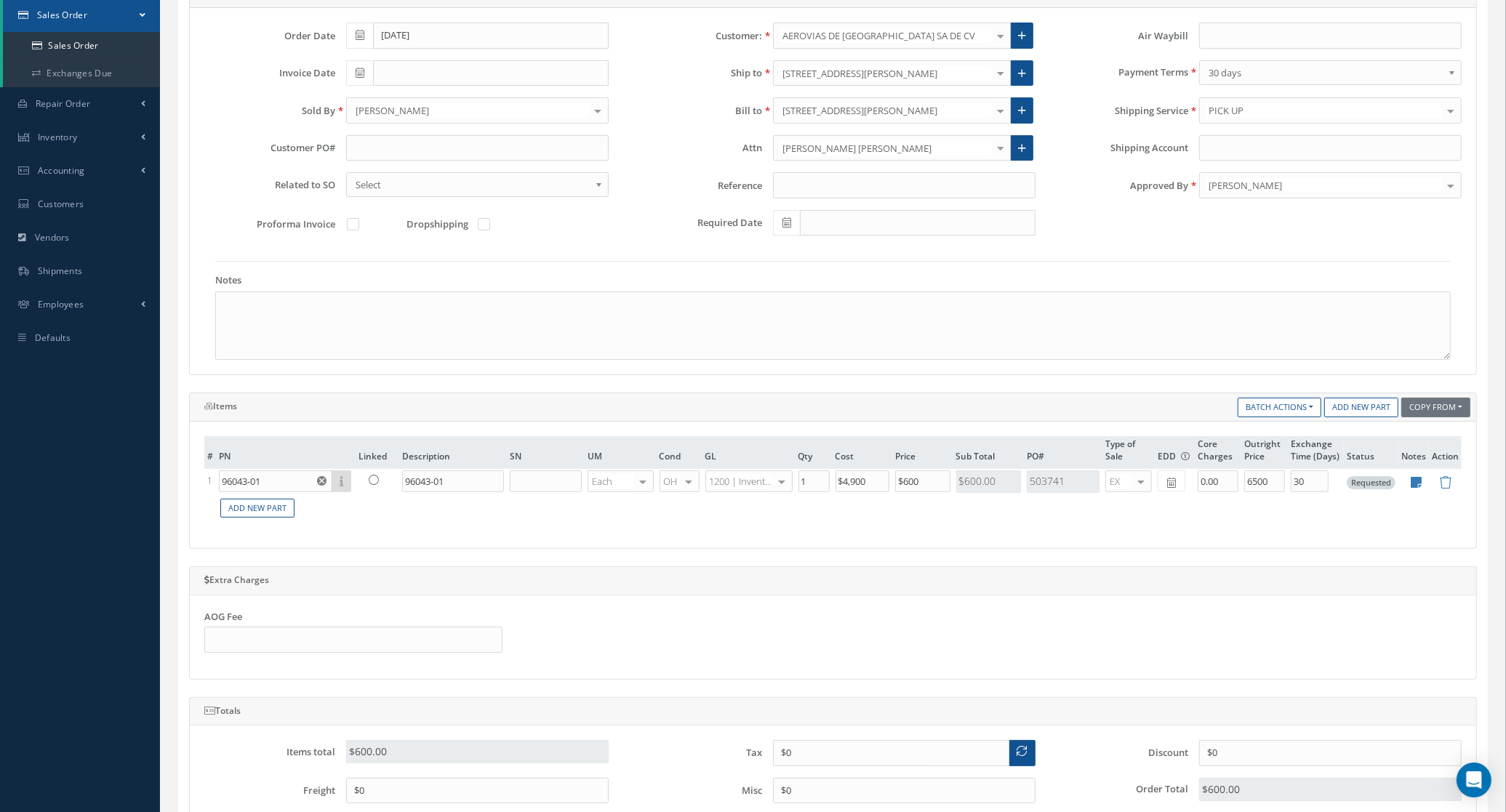
scroll to position [182, 0]
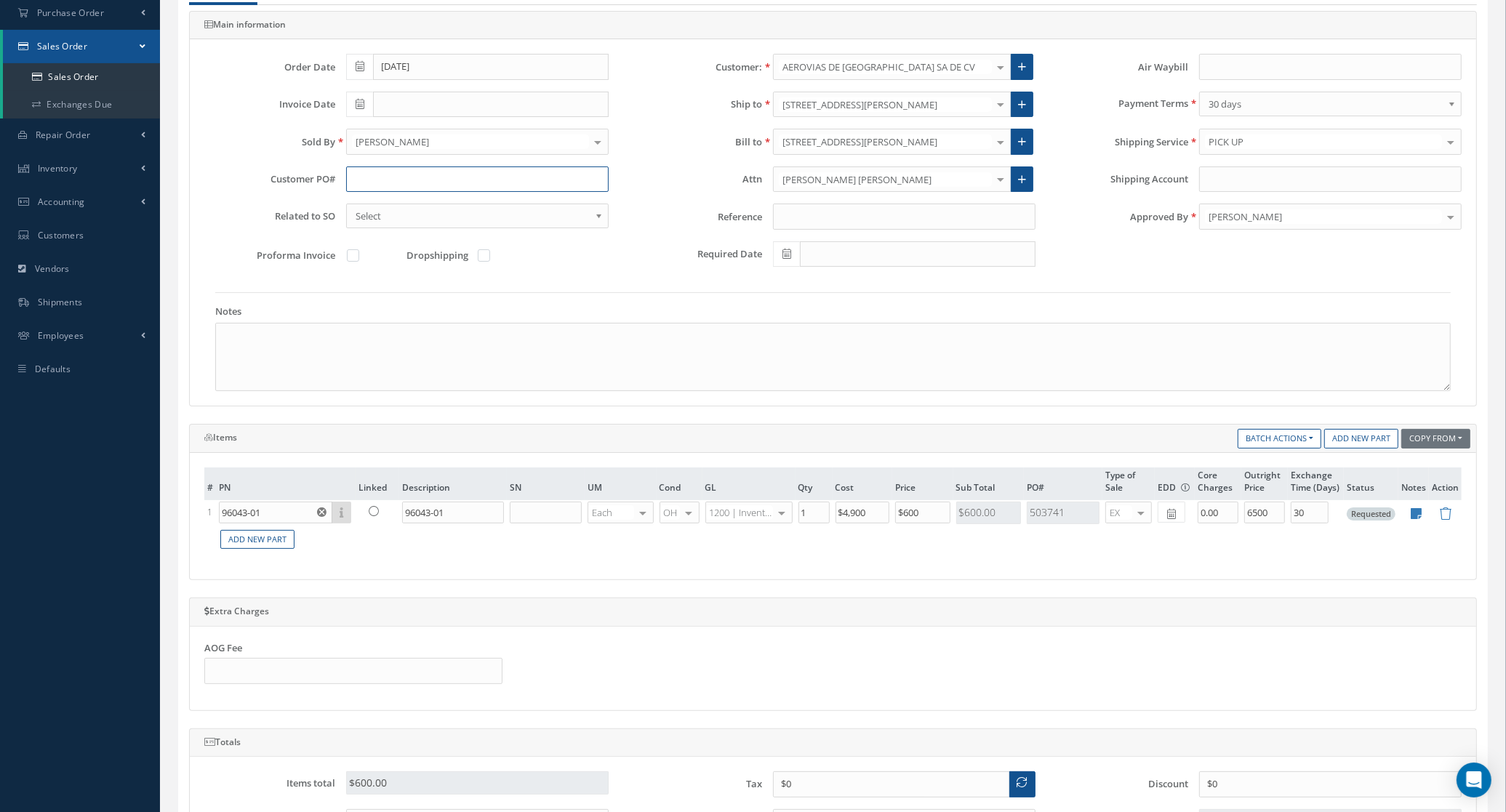
click at [462, 171] on input "text" at bounding box center [477, 179] width 262 height 26
paste input "Y0920525"
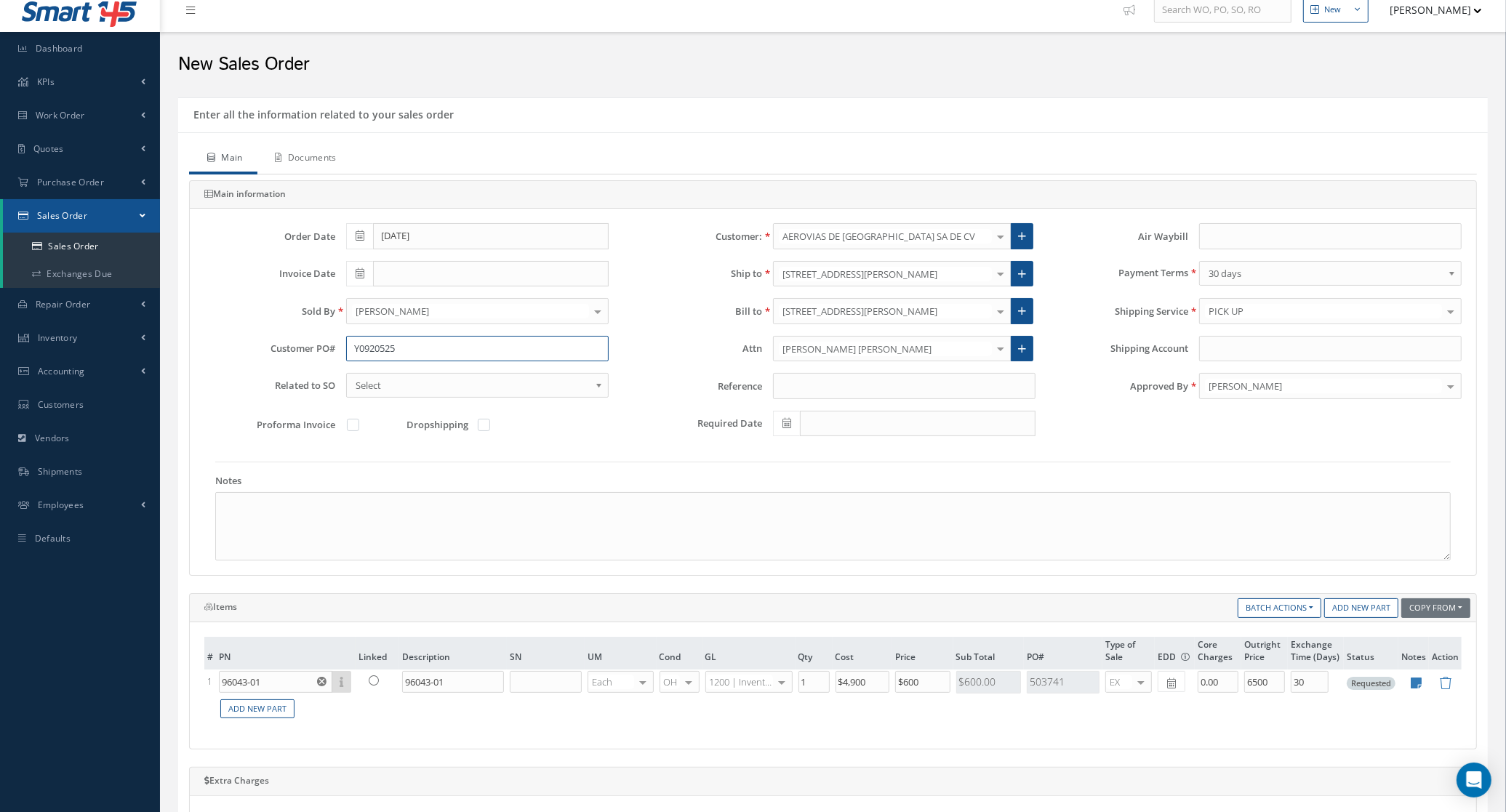
scroll to position [0, 0]
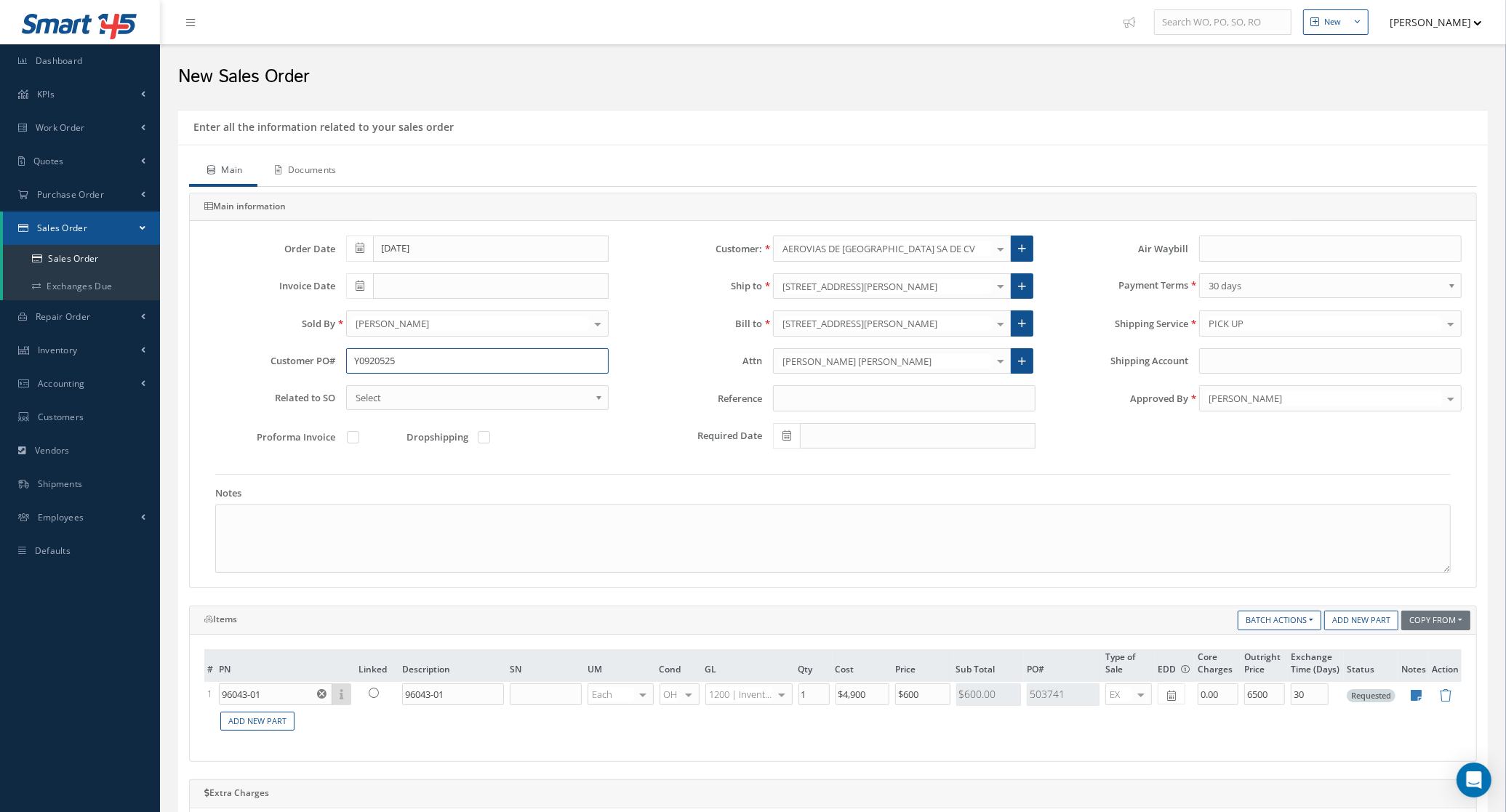
type input "Y0920525"
click at [325, 169] on link "Documents" at bounding box center [304, 171] width 94 height 31
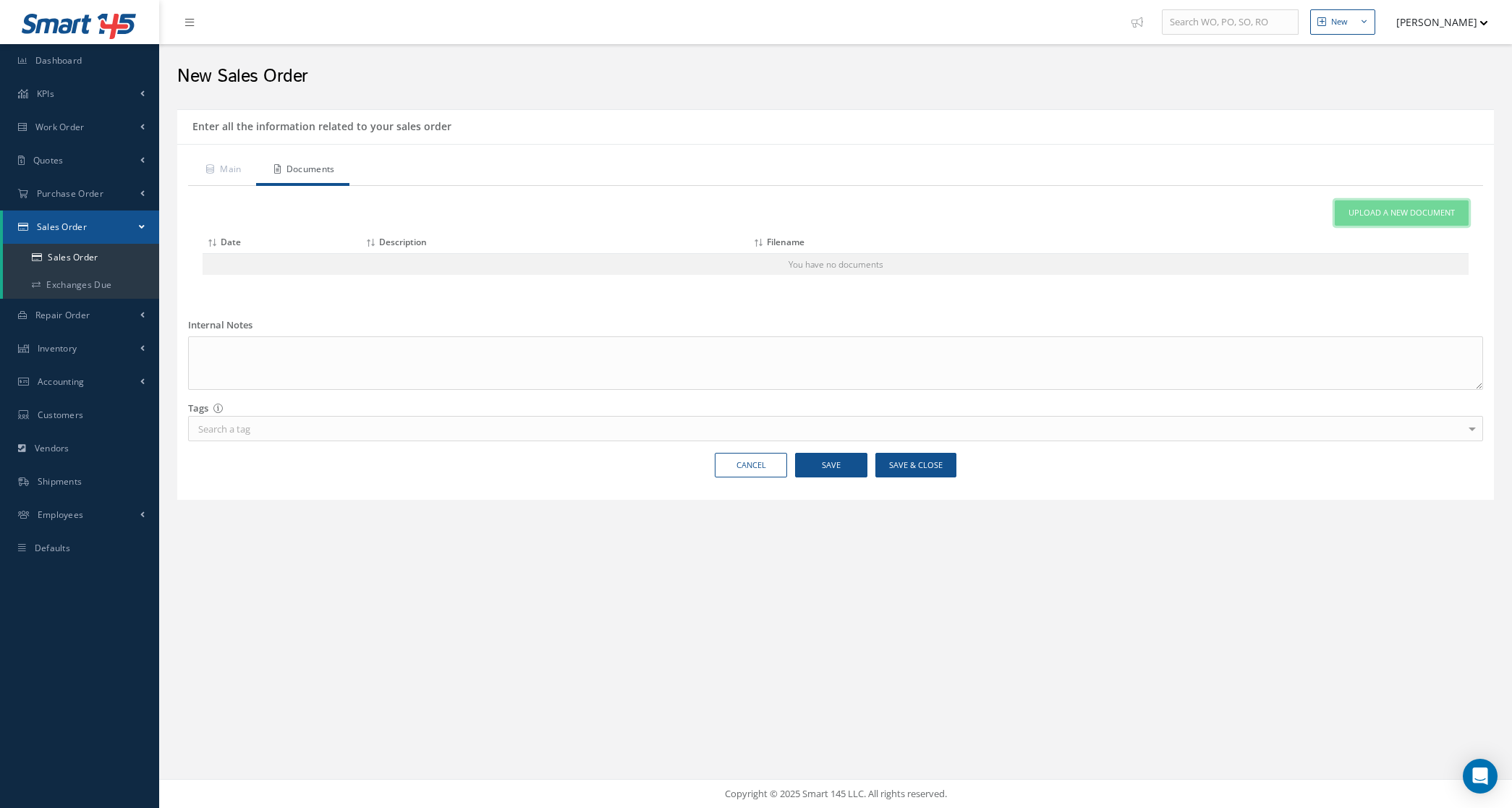
click at [1438, 207] on span "Upload a New Document" at bounding box center [1402, 213] width 106 height 12
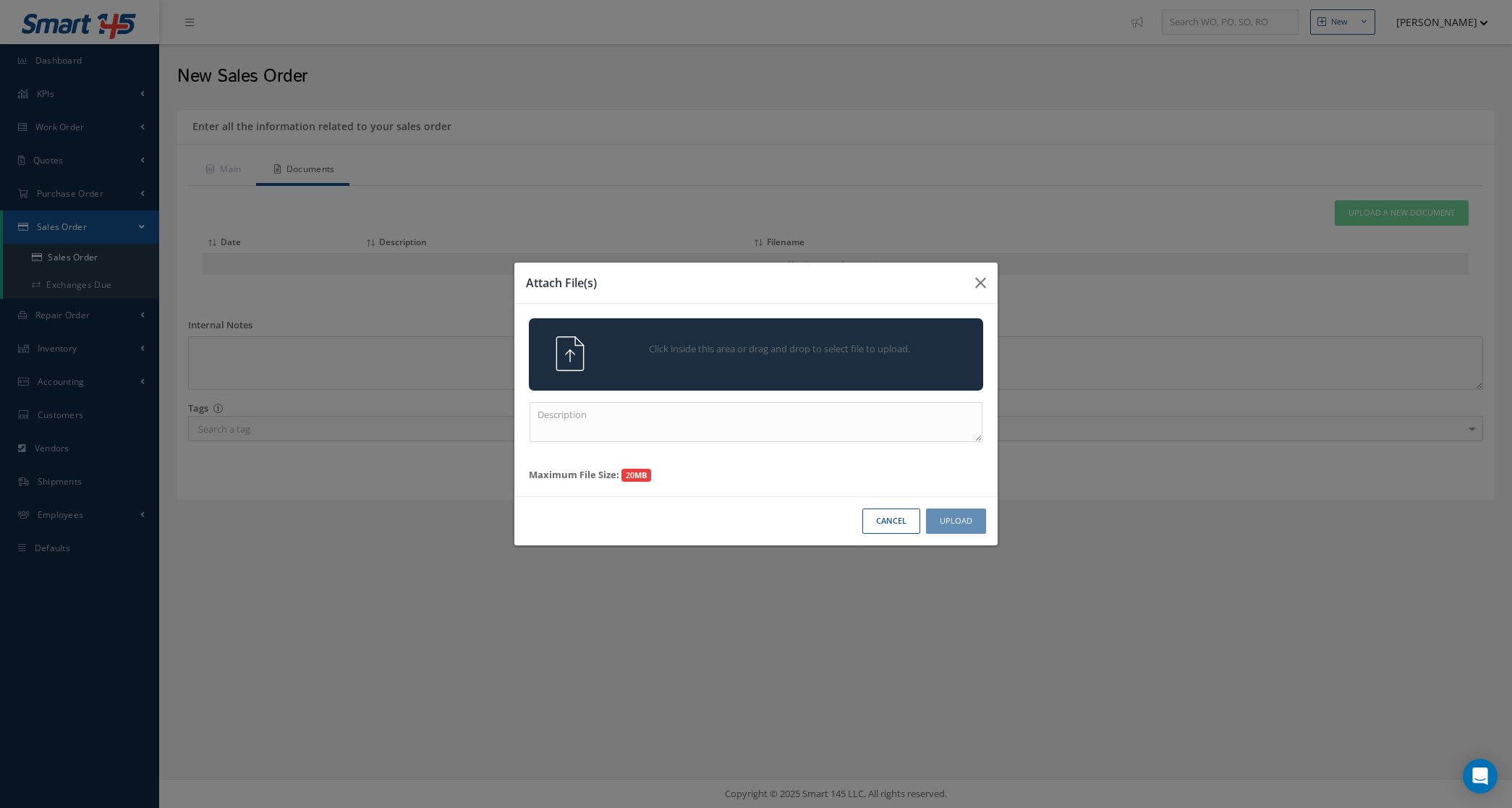
click at [932, 332] on div "Click inside this area or drag and drop to select file to upload." at bounding box center [756, 354] width 454 height 72
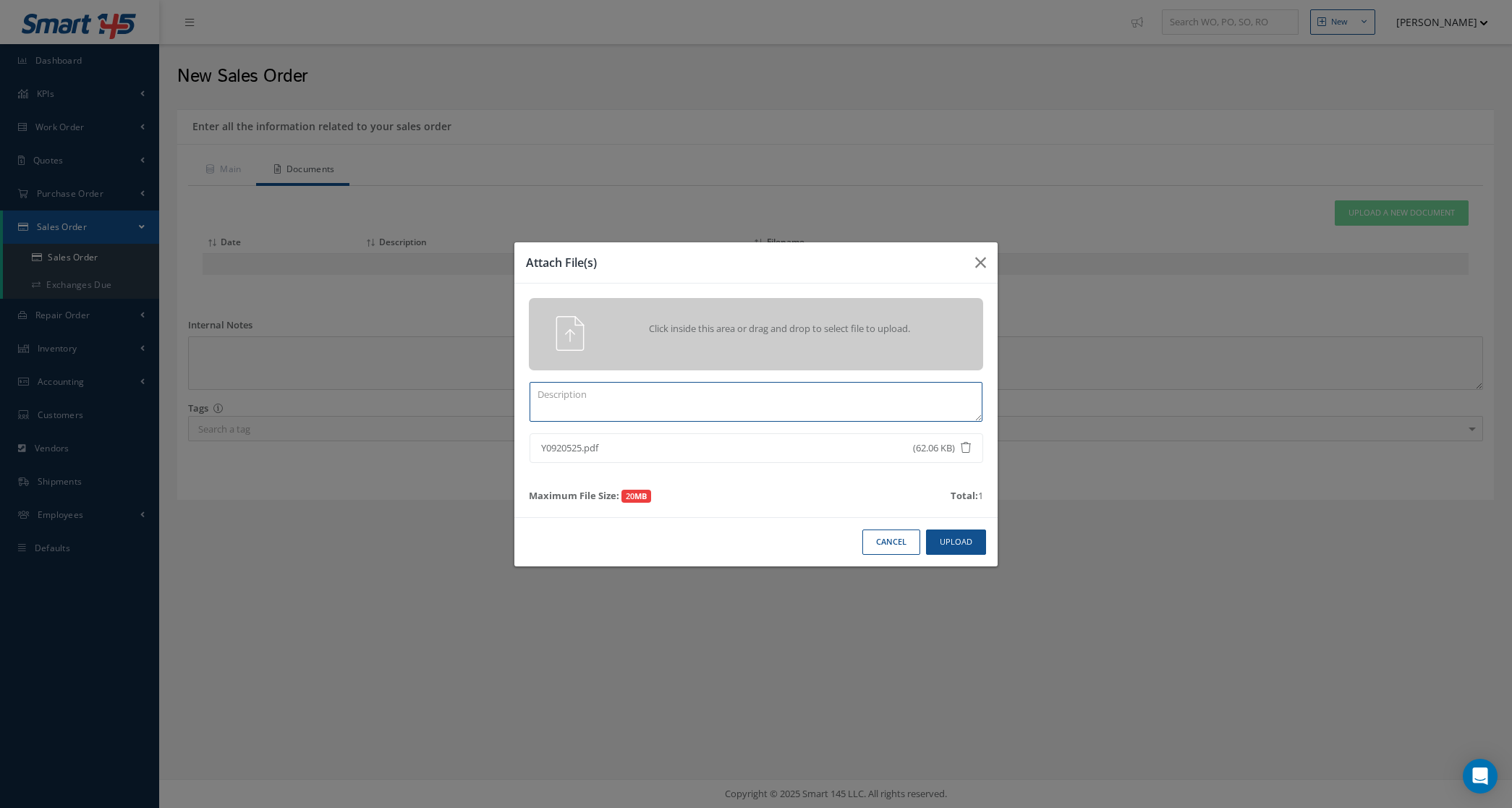
click at [749, 402] on textarea at bounding box center [756, 401] width 453 height 40
type textarea "po"
click at [964, 536] on button "Upload" at bounding box center [956, 542] width 60 height 26
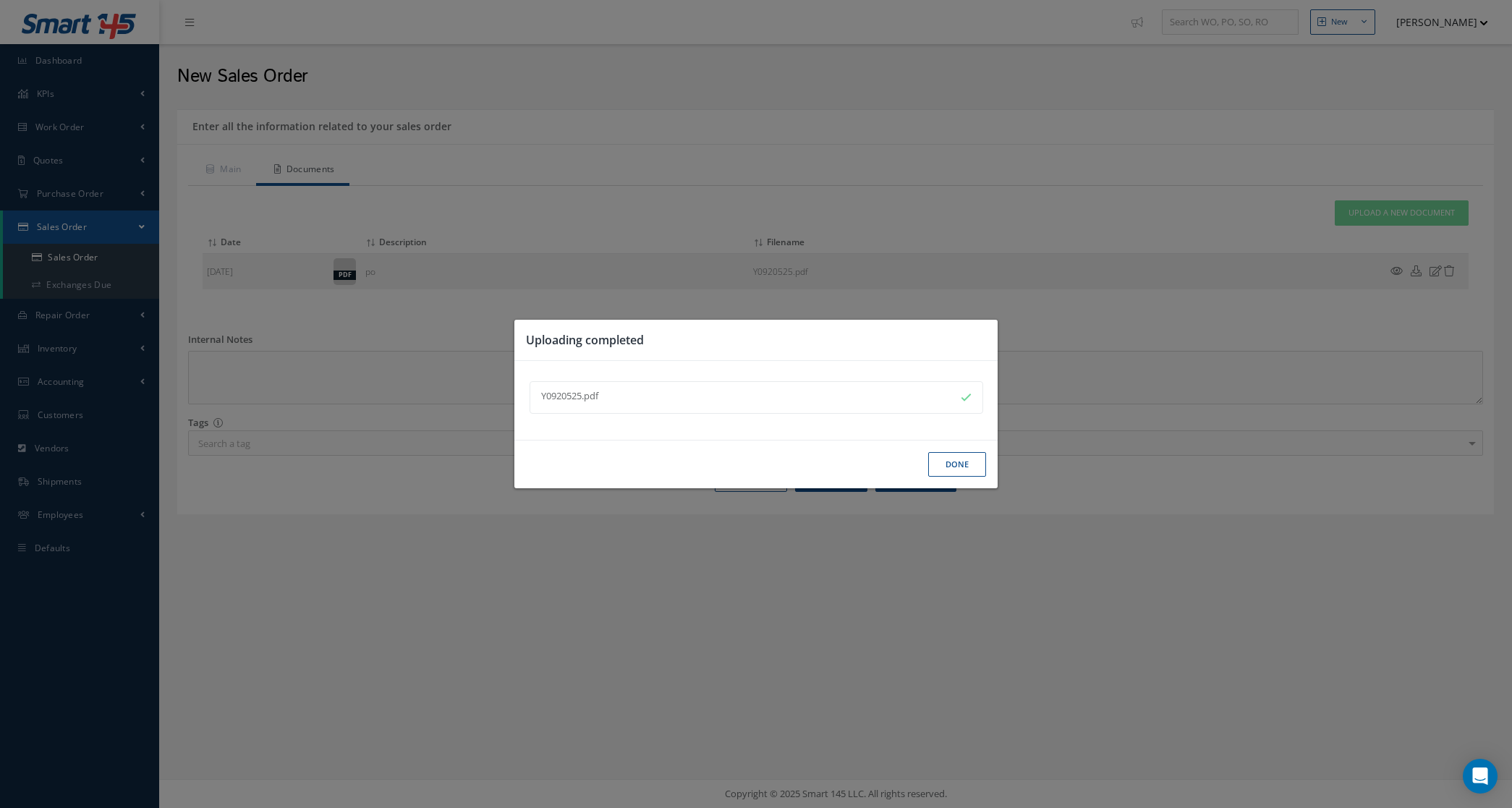
click at [951, 464] on button "Done" at bounding box center [956, 465] width 58 height 26
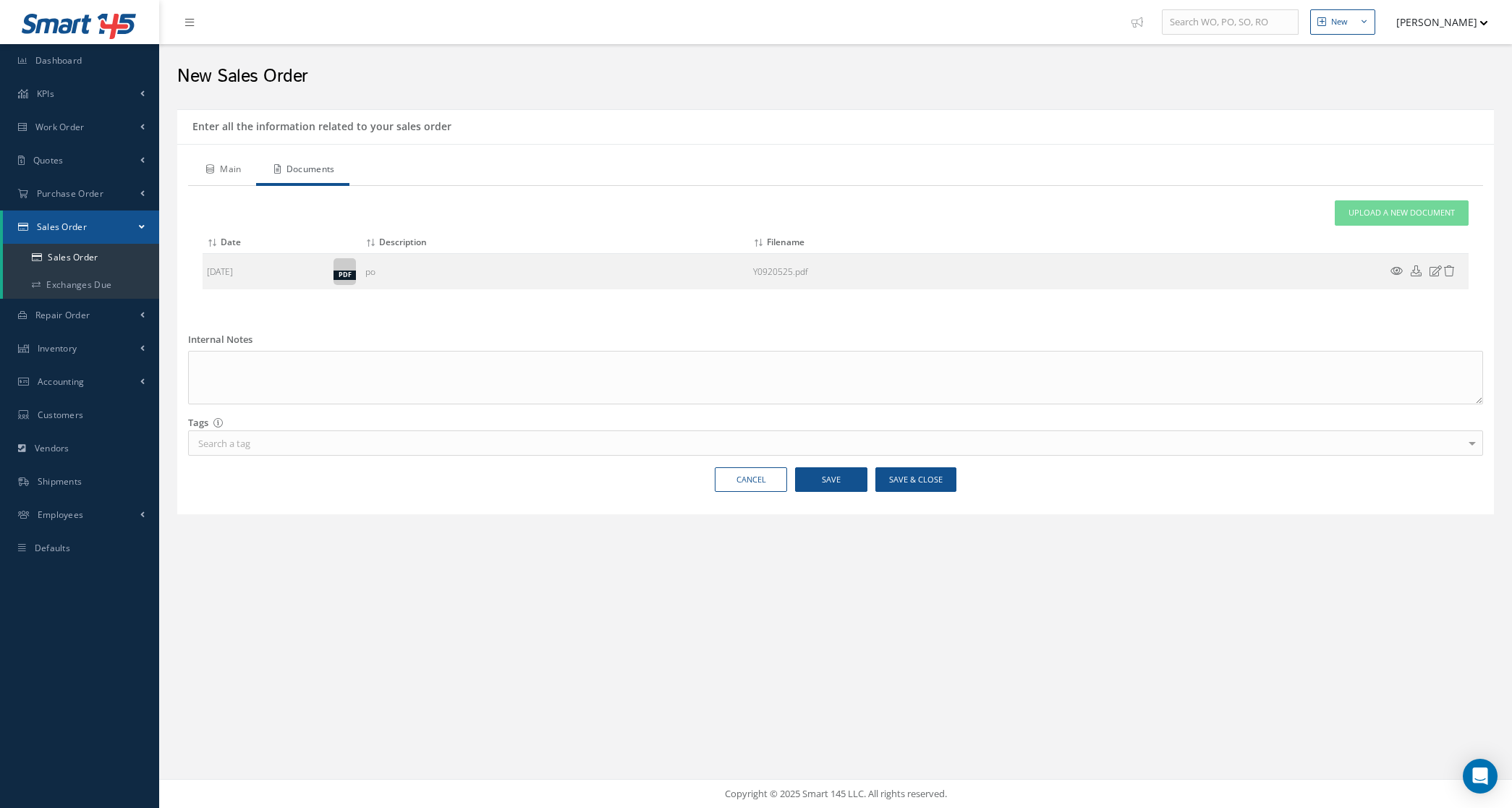
click at [208, 164] on link "Main" at bounding box center [222, 170] width 68 height 31
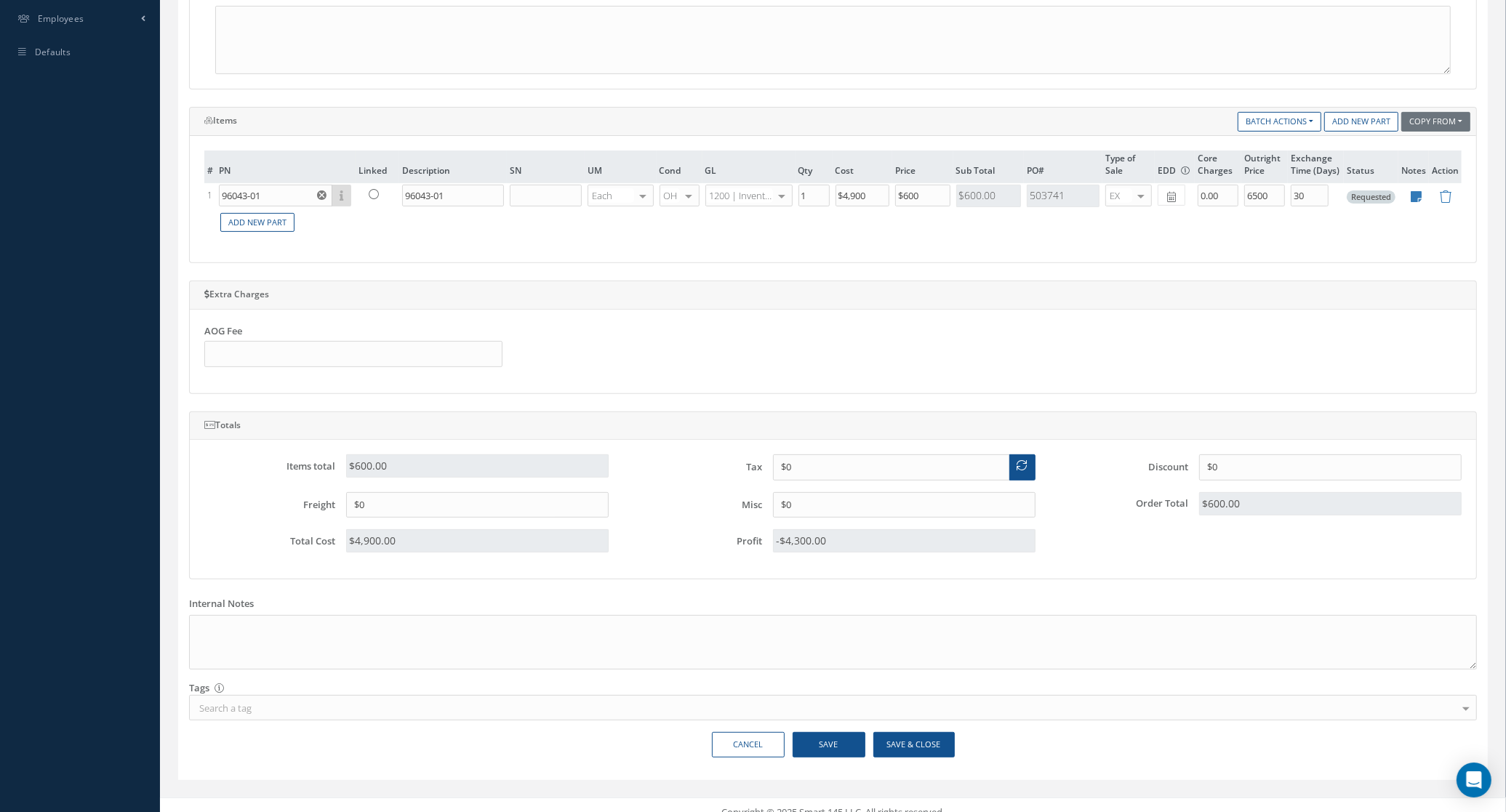
scroll to position [520, 0]
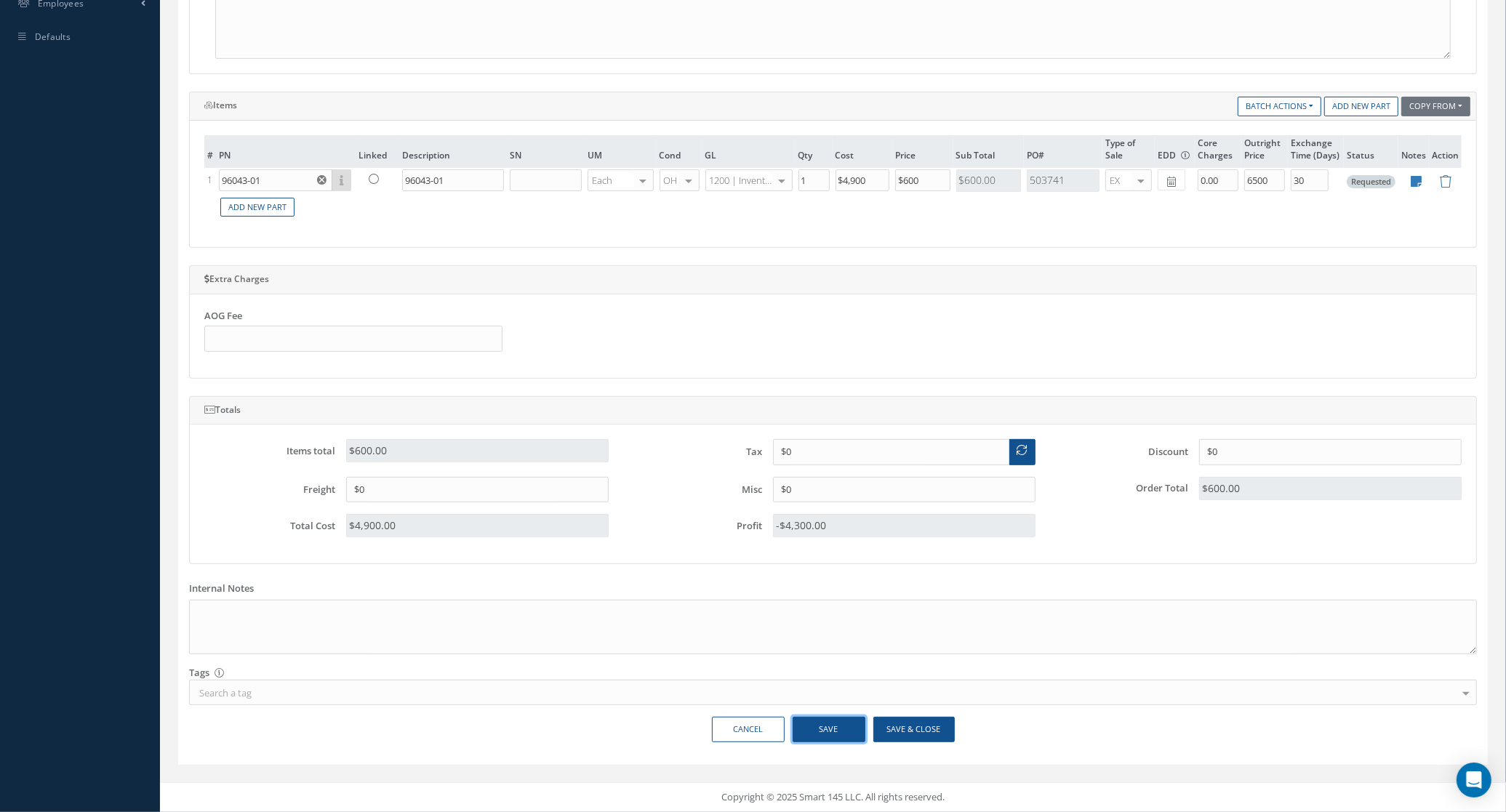
click at [850, 727] on button "Save" at bounding box center [829, 730] width 72 height 26
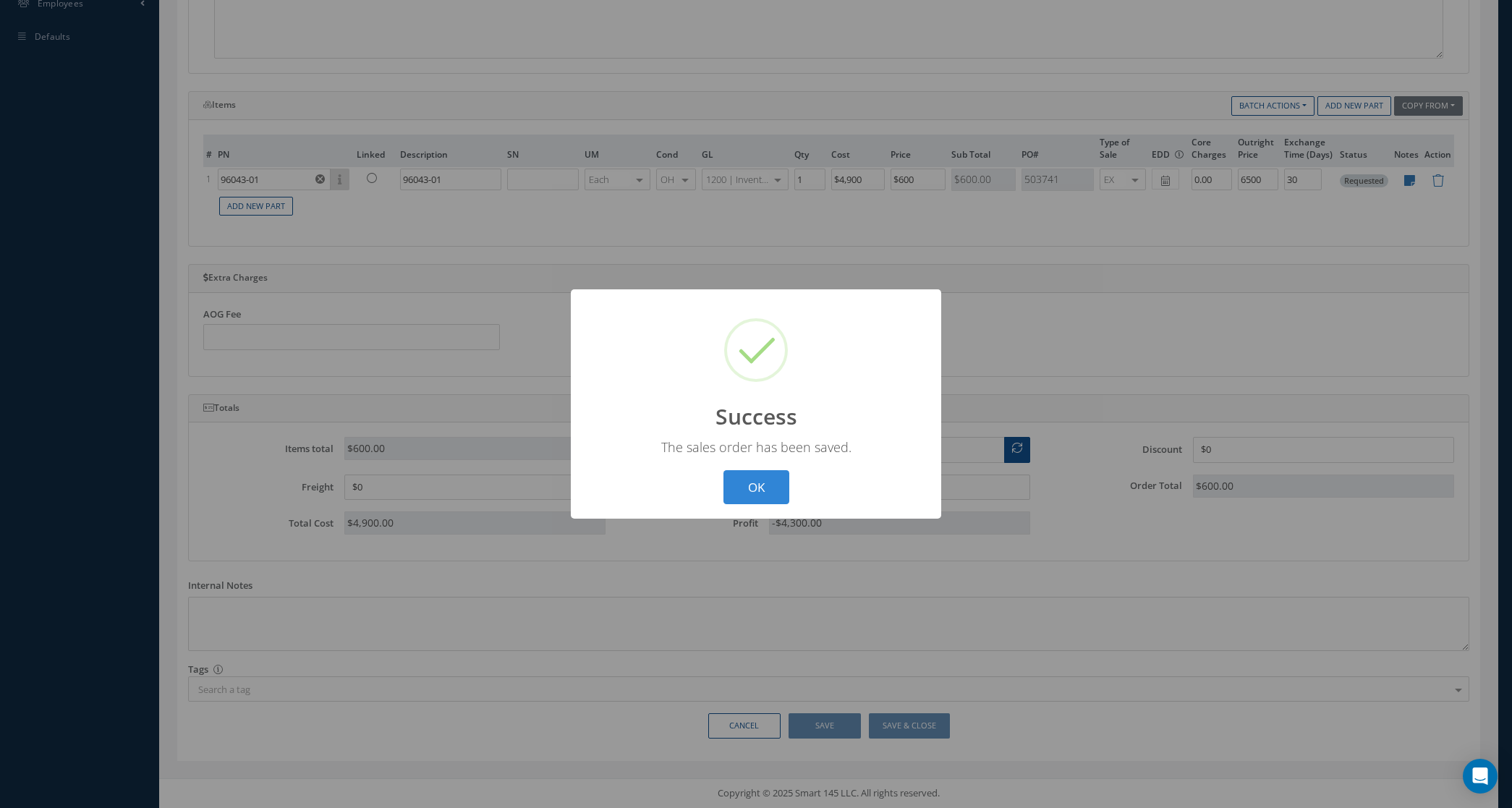
click at [769, 468] on div "? ! i Success × The sales order has been saved. OK Cancel" at bounding box center [756, 404] width 370 height 230
click at [766, 470] on button "OK" at bounding box center [756, 487] width 66 height 34
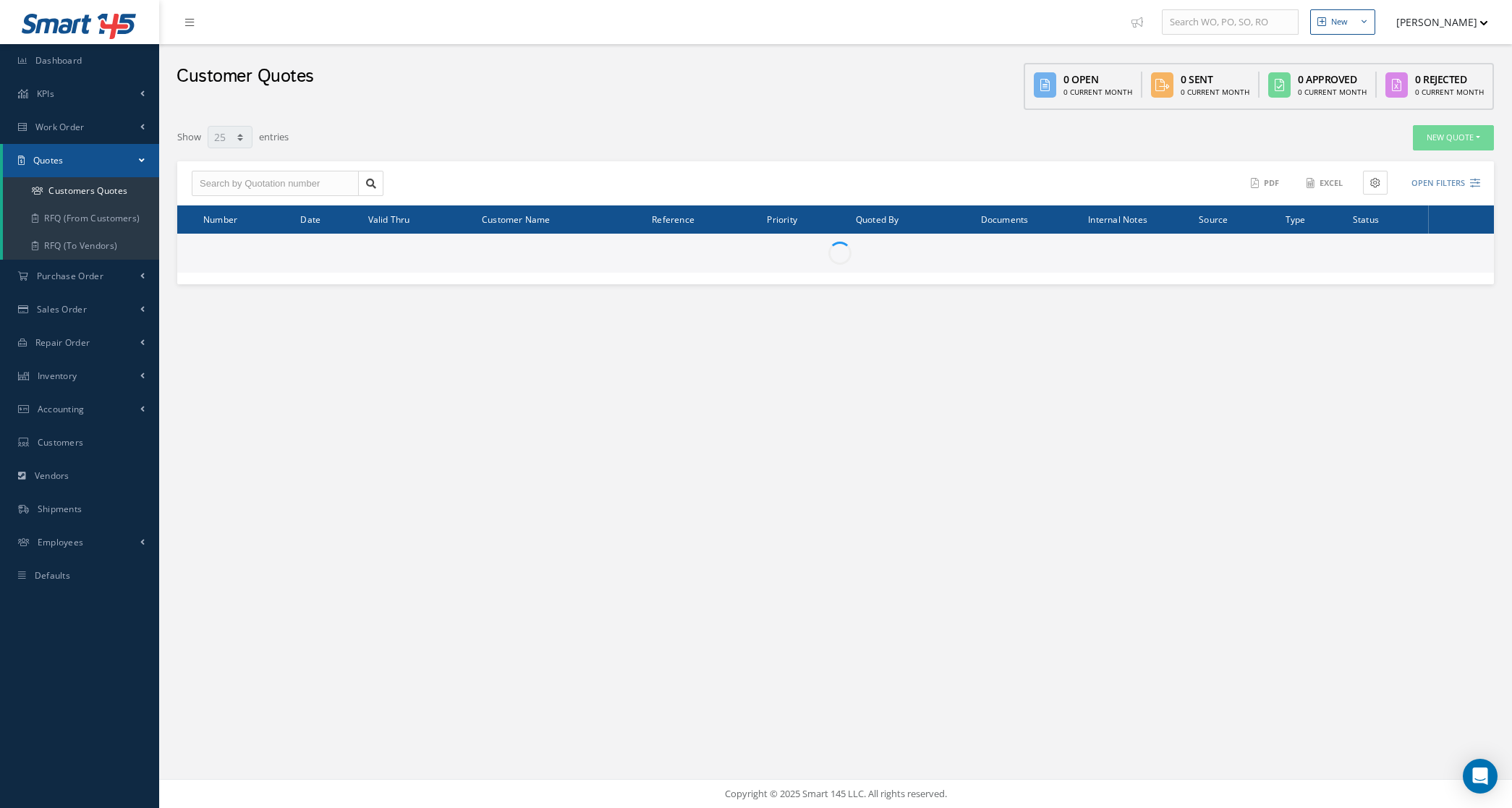
select select "25"
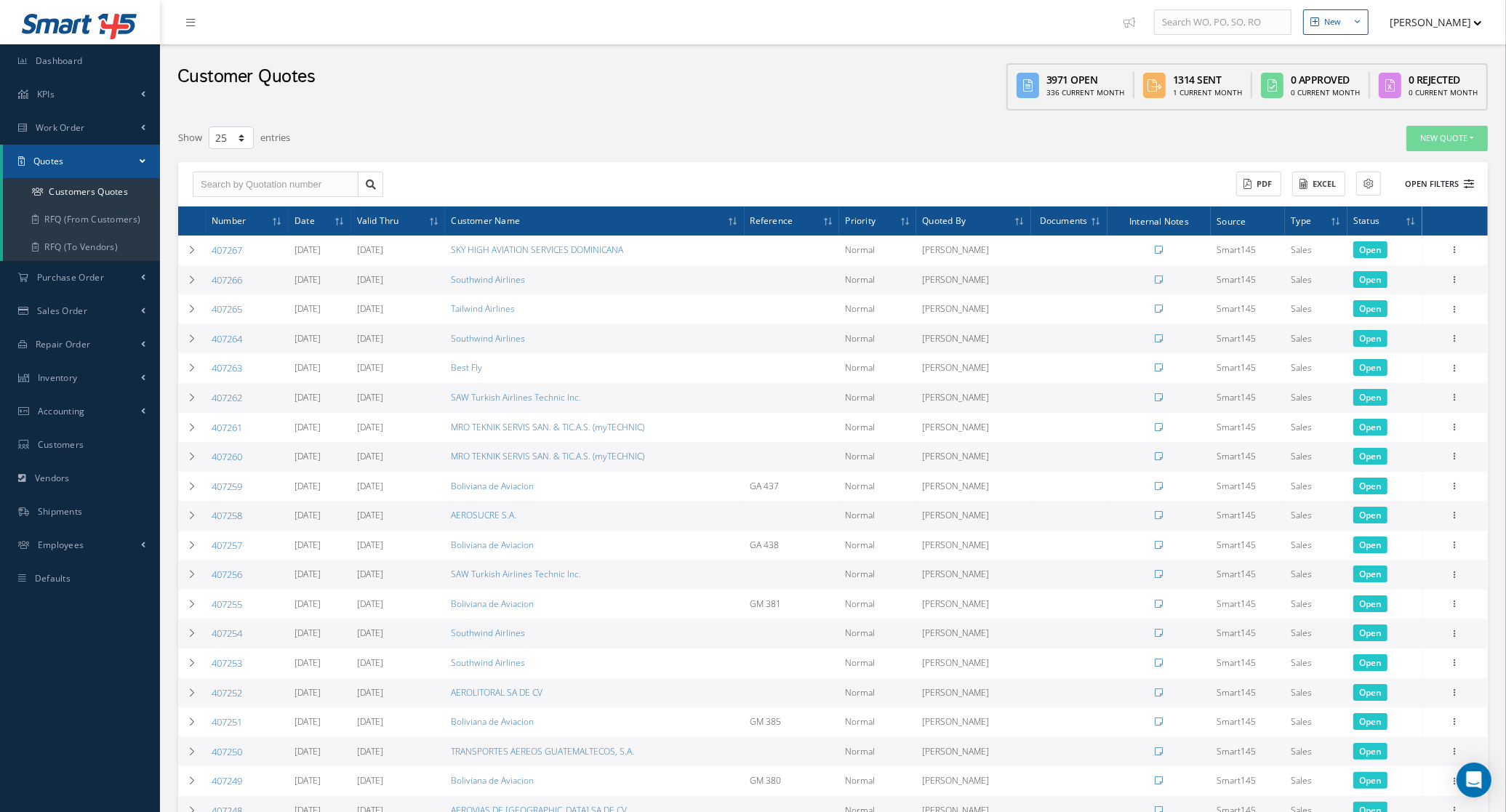
click at [1457, 187] on button "Open Filters" at bounding box center [1433, 185] width 82 height 24
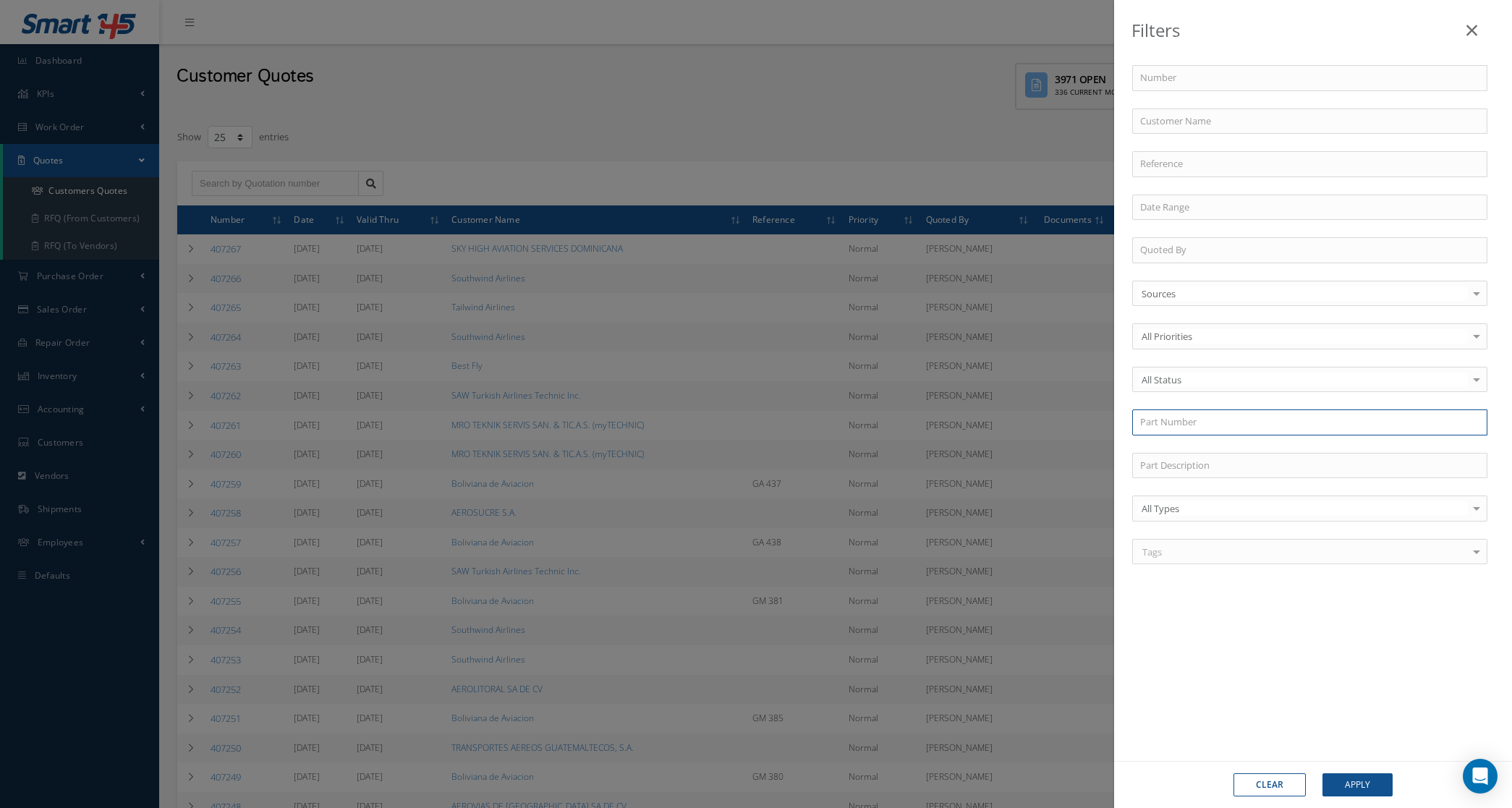
click at [1204, 427] on input "text" at bounding box center [1310, 422] width 356 height 26
paste input "96043-01"
type input "96043-01"
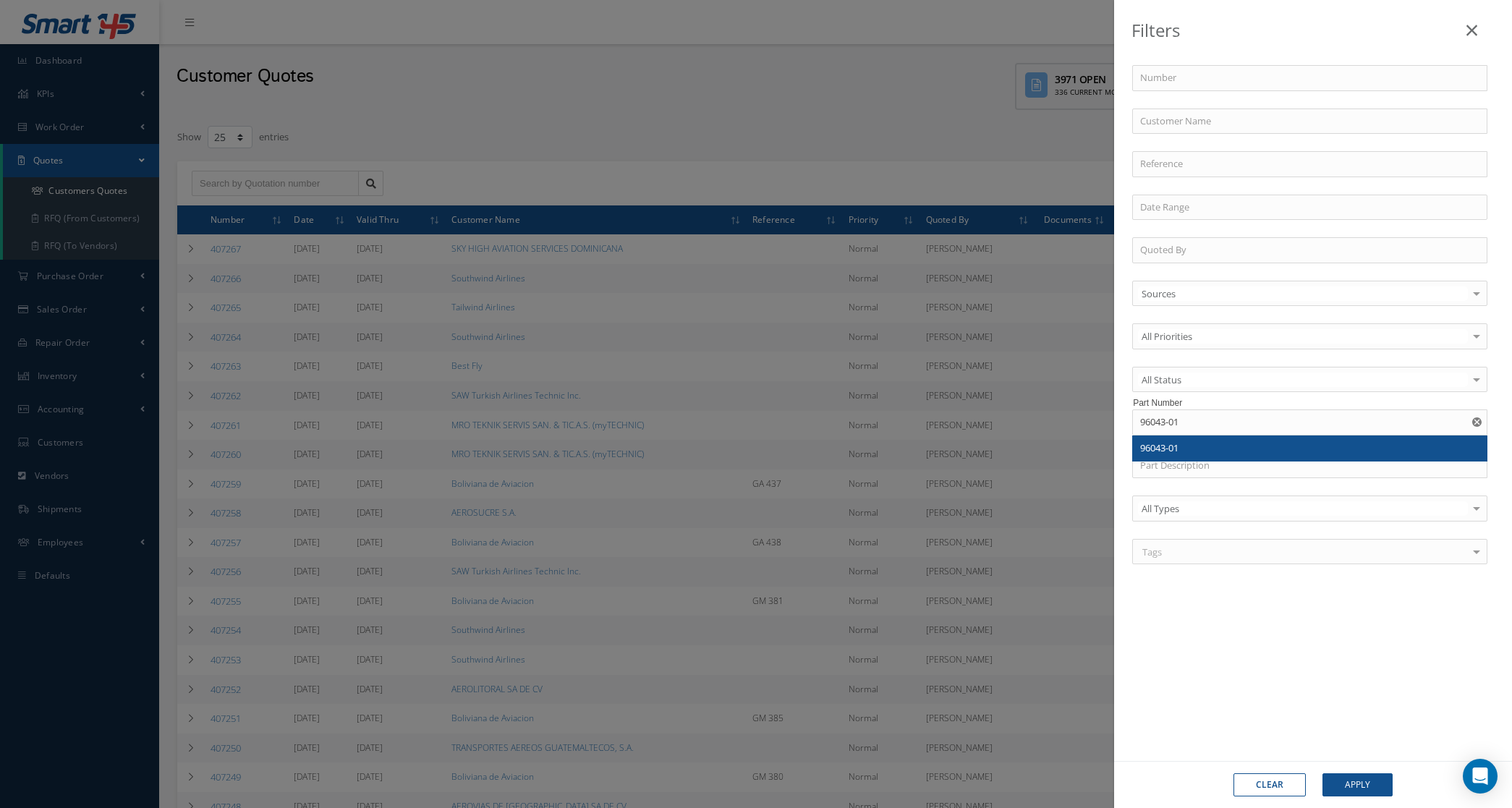
click at [1250, 449] on div "96043-01" at bounding box center [1310, 448] width 339 height 14
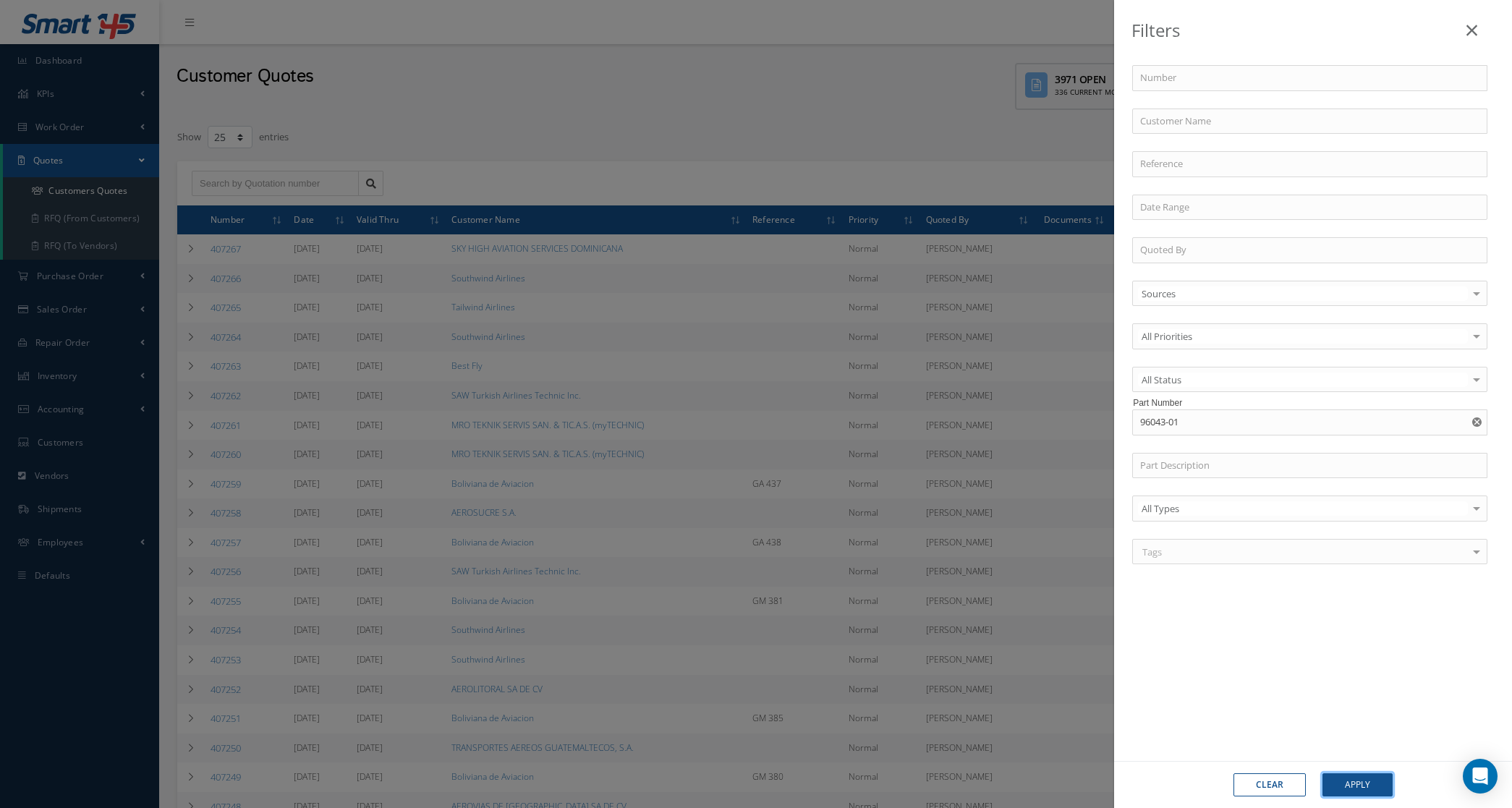
click at [1374, 779] on button "Apply" at bounding box center [1358, 785] width 70 height 23
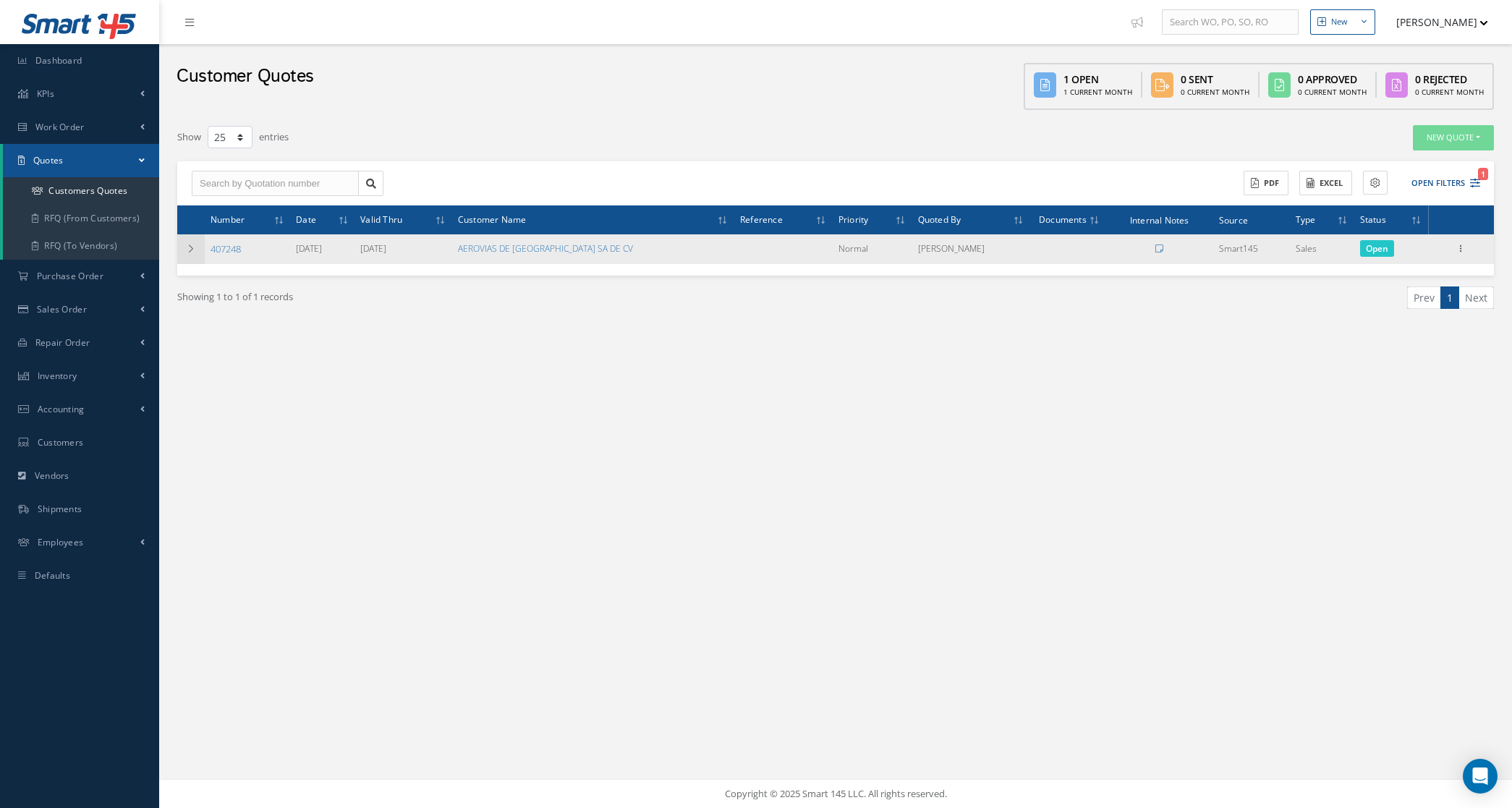
click at [193, 254] on td at bounding box center [190, 249] width 28 height 30
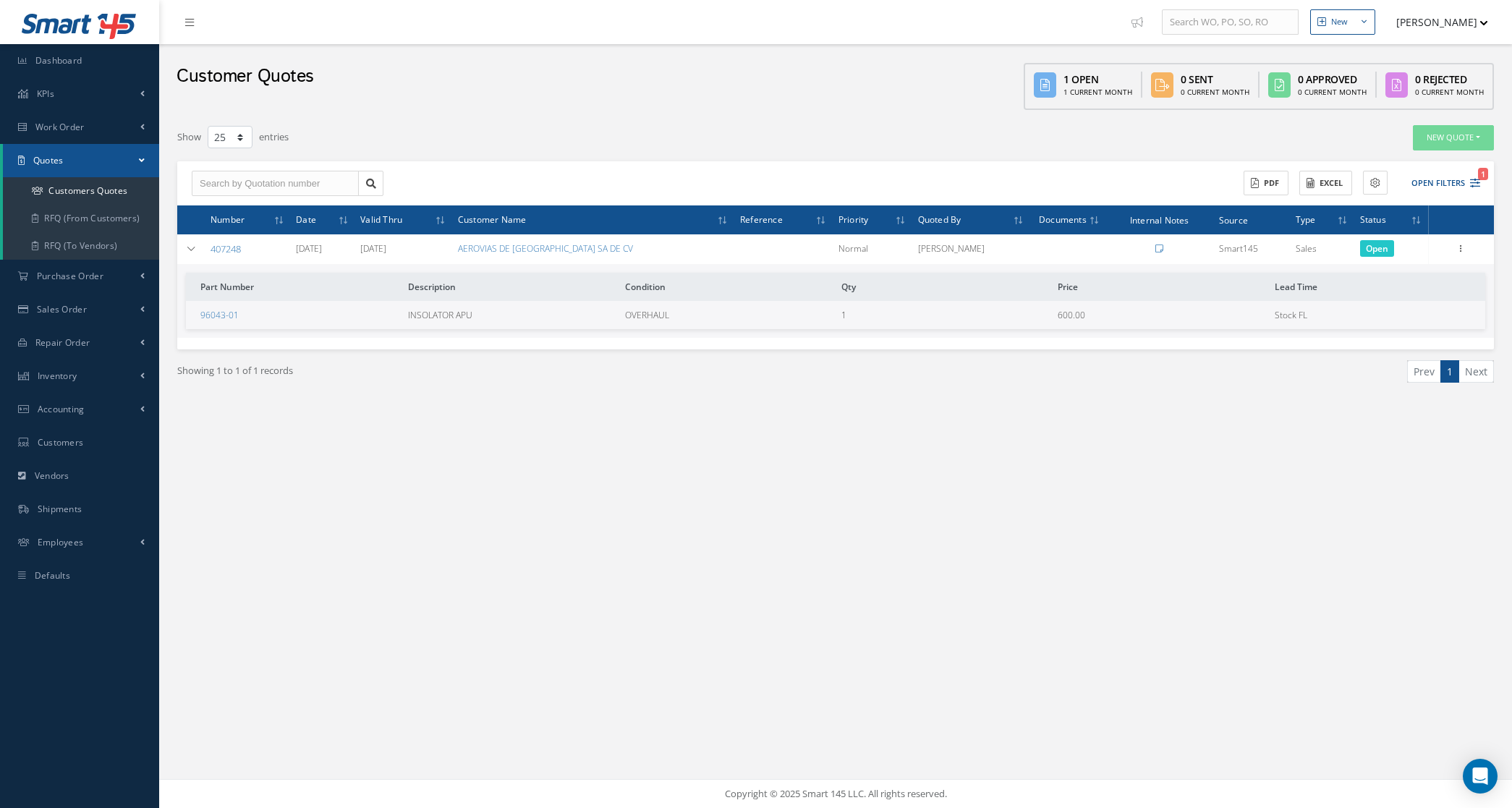
click at [228, 251] on link "407248" at bounding box center [226, 248] width 31 height 13
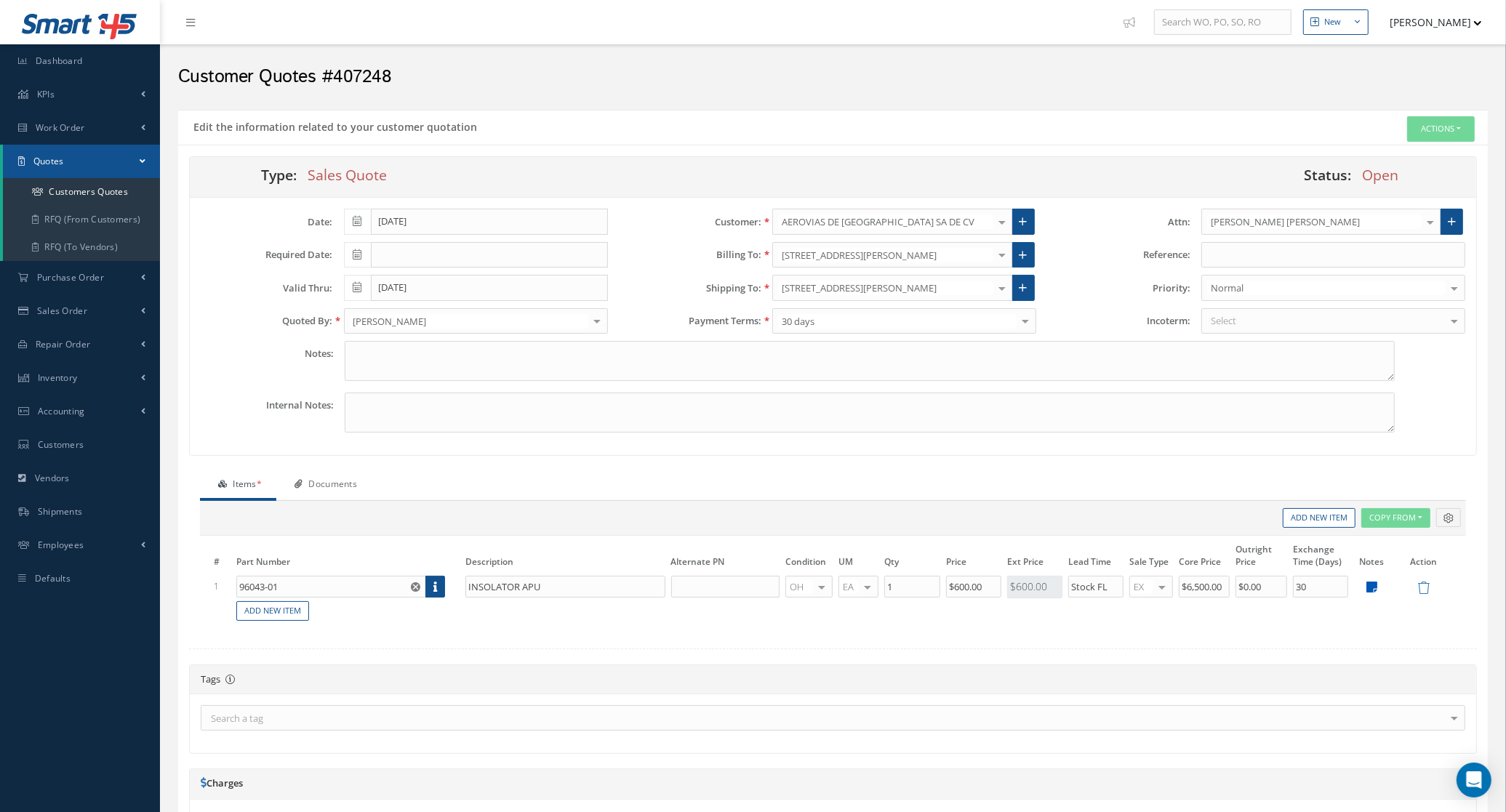
click at [1377, 590] on icon at bounding box center [1372, 587] width 11 height 12
type textarea "Cert Source: SAS Tag Src: ACCESSORY TECHNOLOGIES CORP. Tag Date: [DATE] Warrant…"
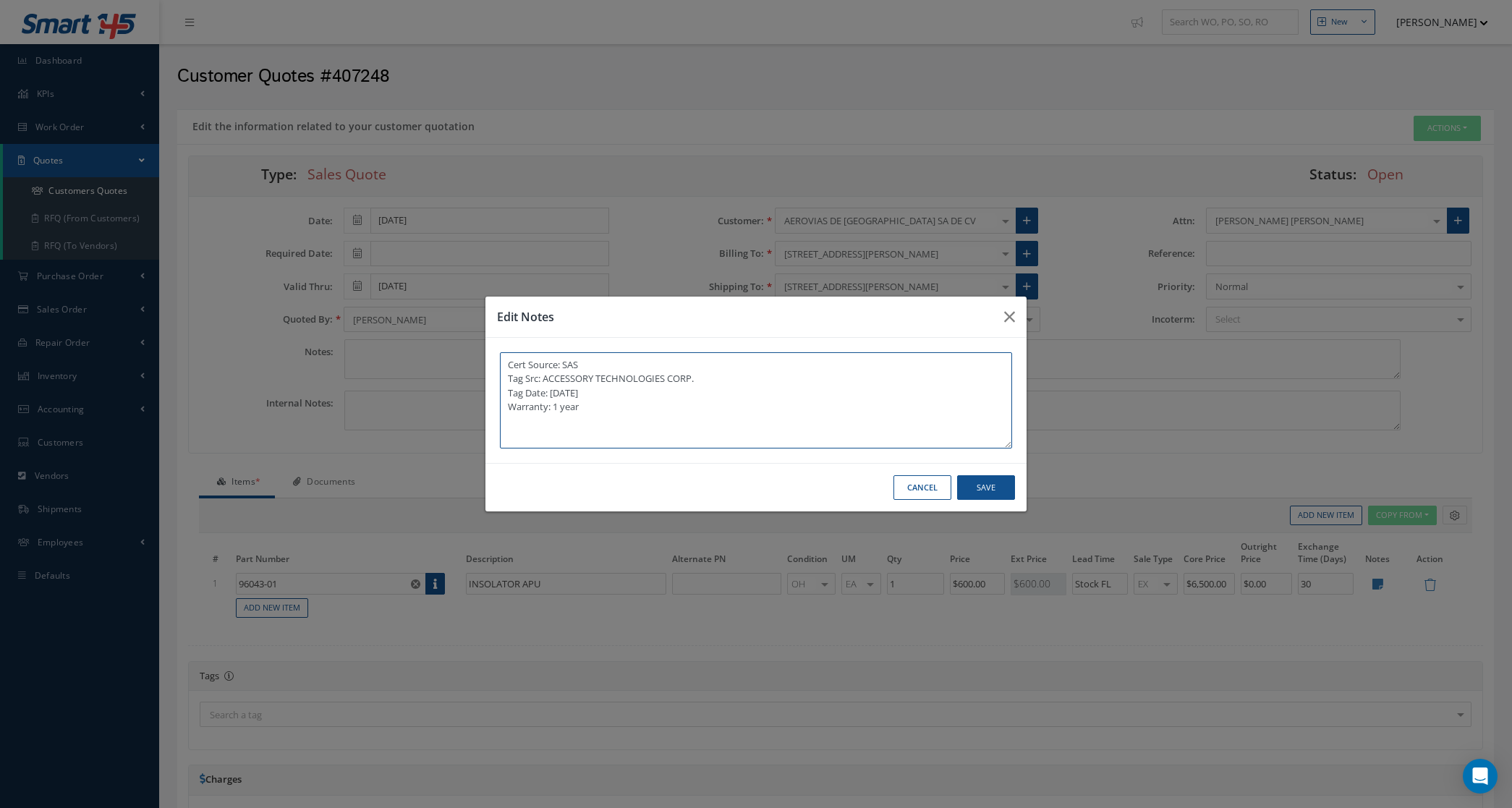
drag, startPoint x: 630, startPoint y: 423, endPoint x: 488, endPoint y: 356, distance: 157.0
click at [488, 356] on div "Cert Source: SAS Tag Src: ACCESSORY TECHNOLOGIES CORP. Tag Date: [DATE] Warrant…" at bounding box center [755, 400] width 541 height 125
click at [942, 491] on button "Cancel" at bounding box center [922, 488] width 58 height 26
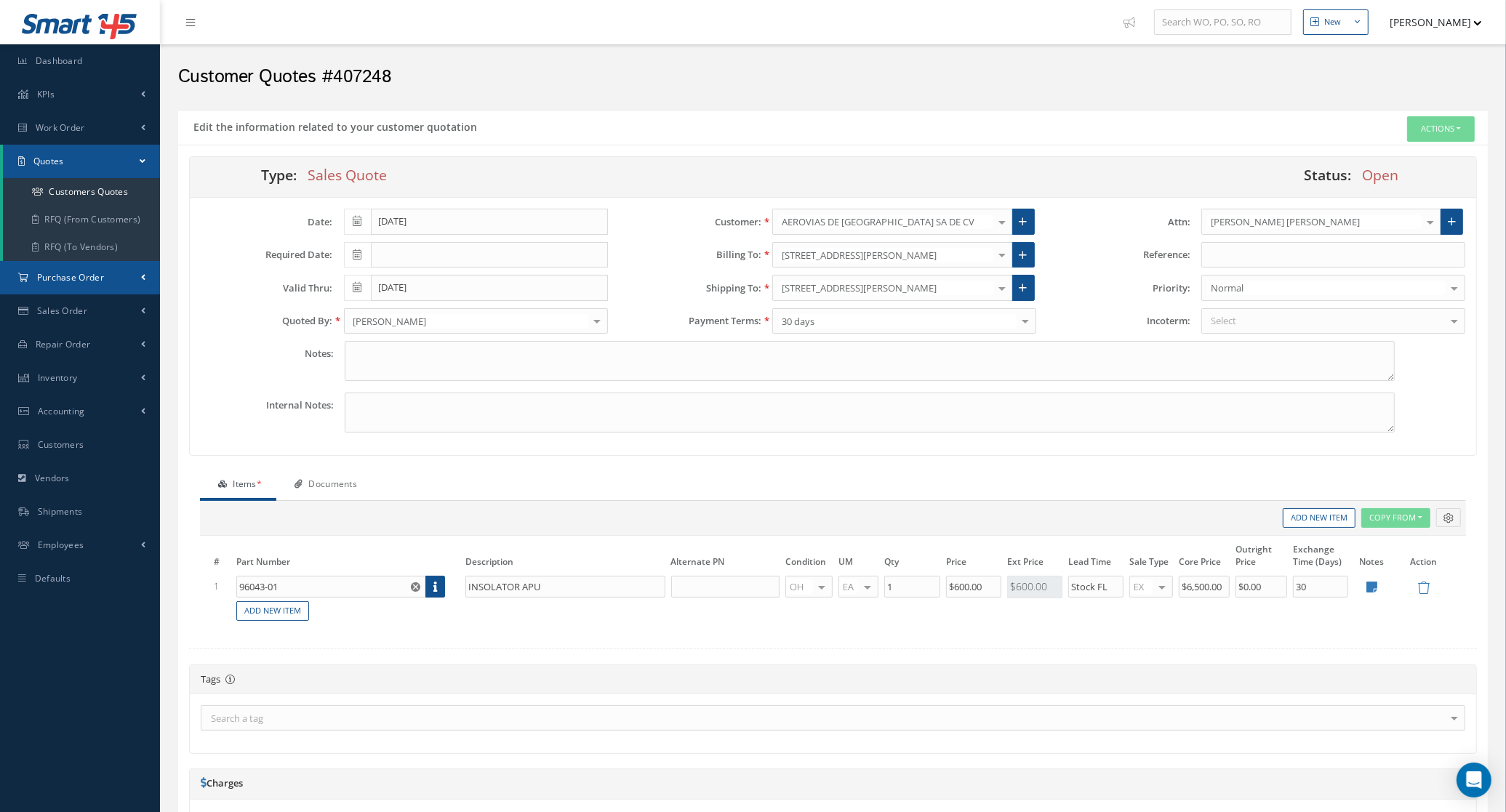
click at [80, 283] on link "Purchase Order" at bounding box center [80, 277] width 160 height 33
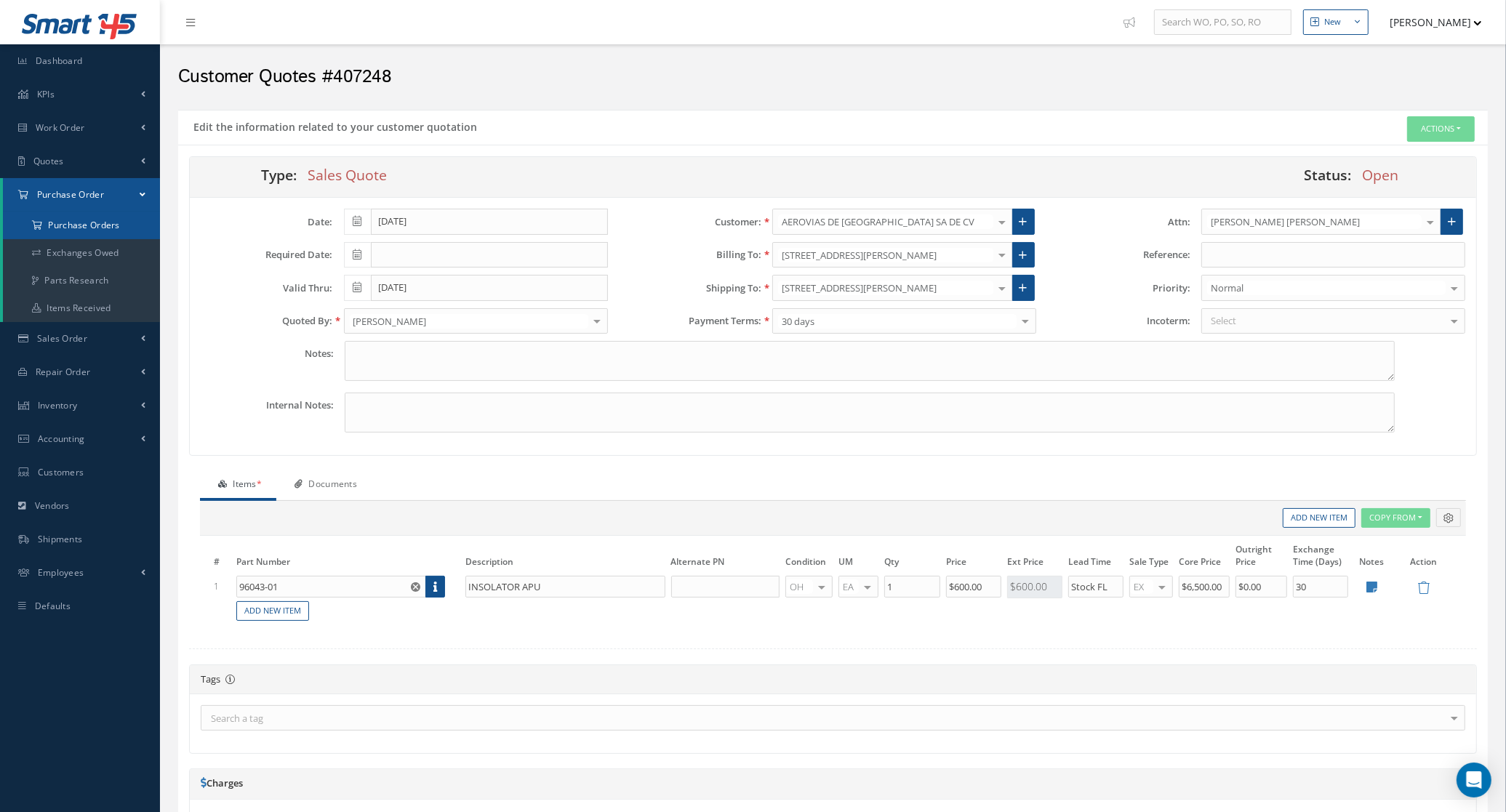
click at [66, 223] on a=1&status_id=2&status_id=3&status_id=5&collapsedFilters"] "Purchase Orders" at bounding box center [81, 225] width 157 height 28
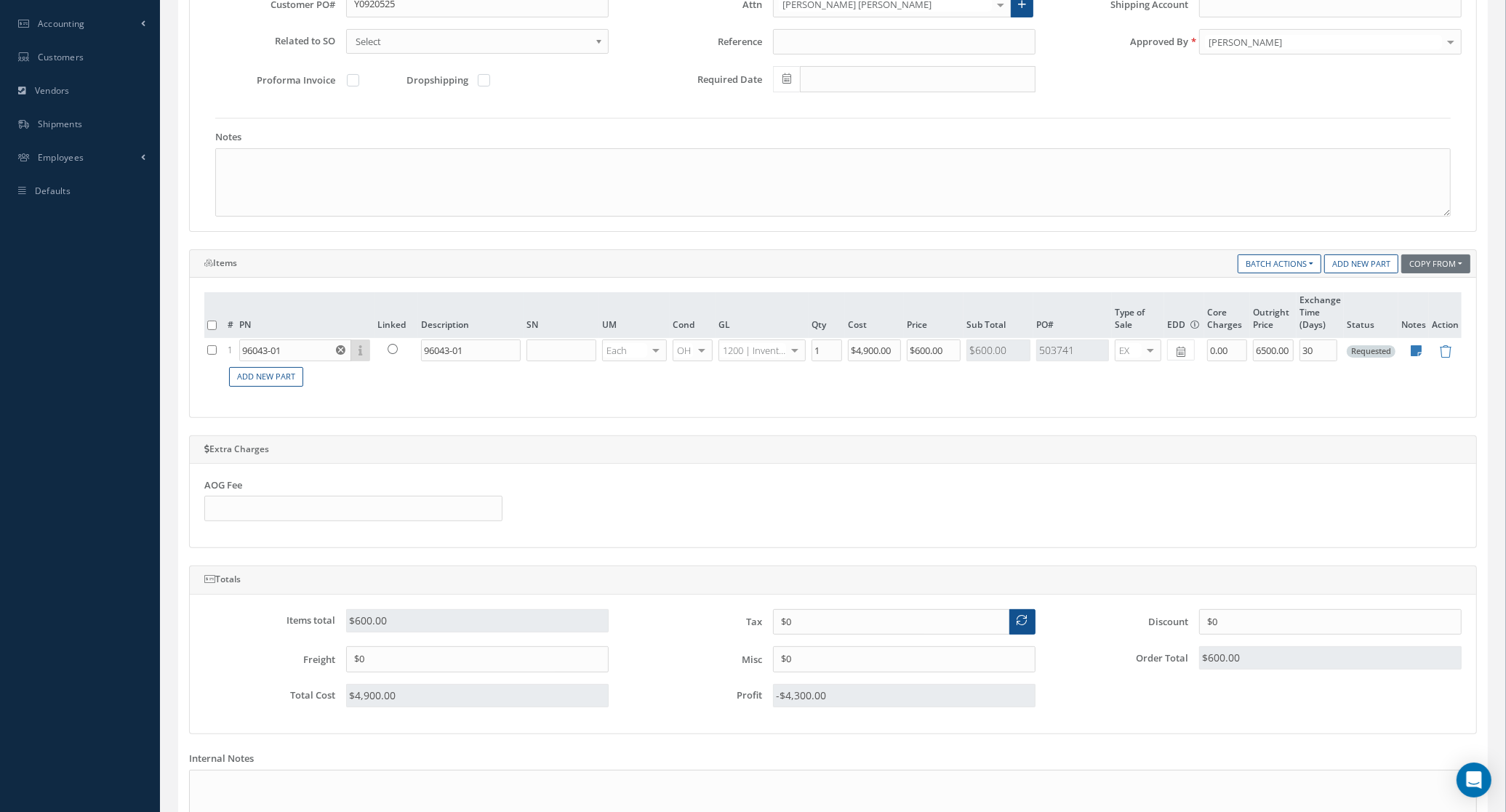
scroll to position [535, 0]
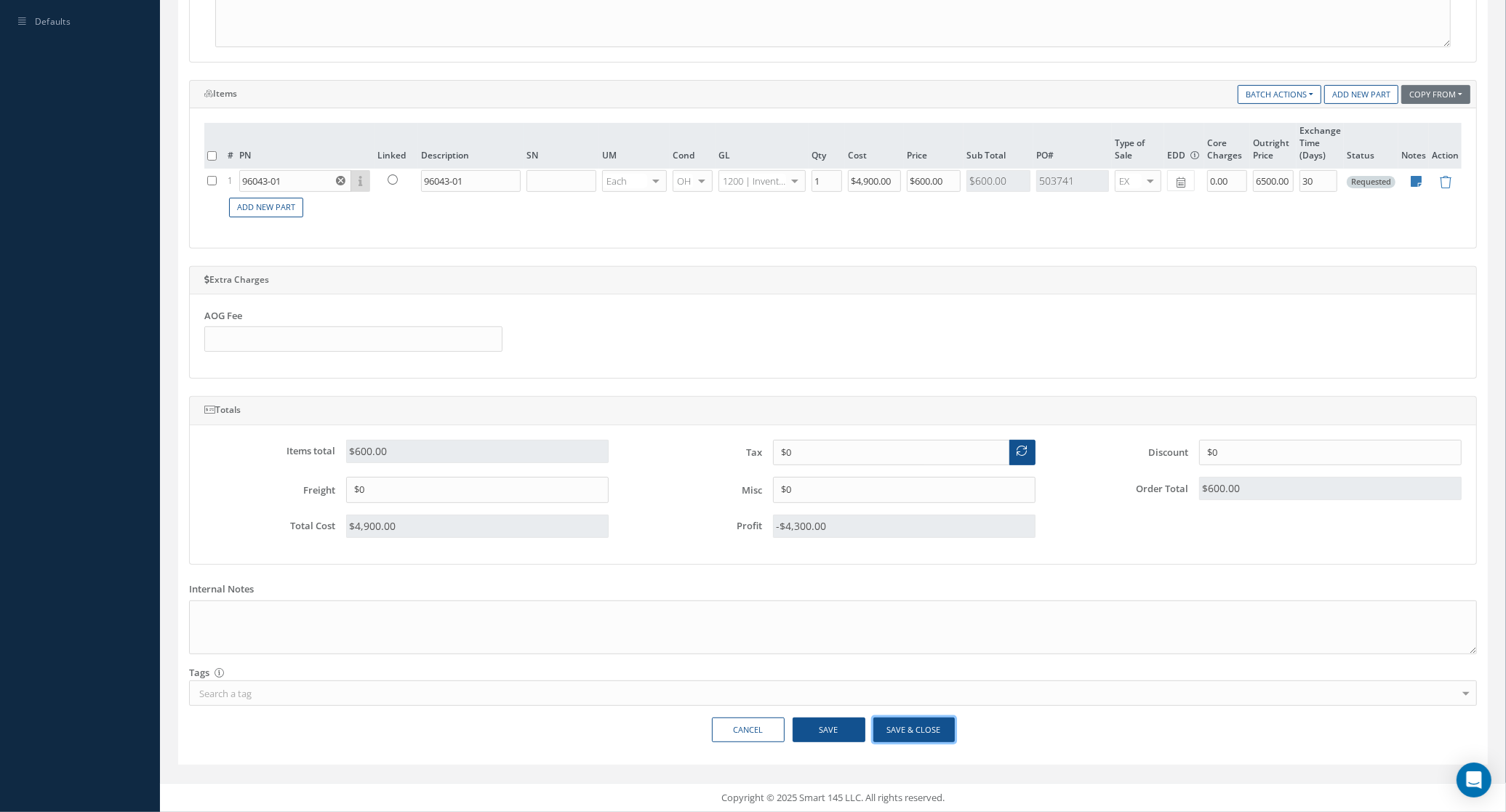
click at [935, 736] on button "Save & Close" at bounding box center [914, 731] width 81 height 26
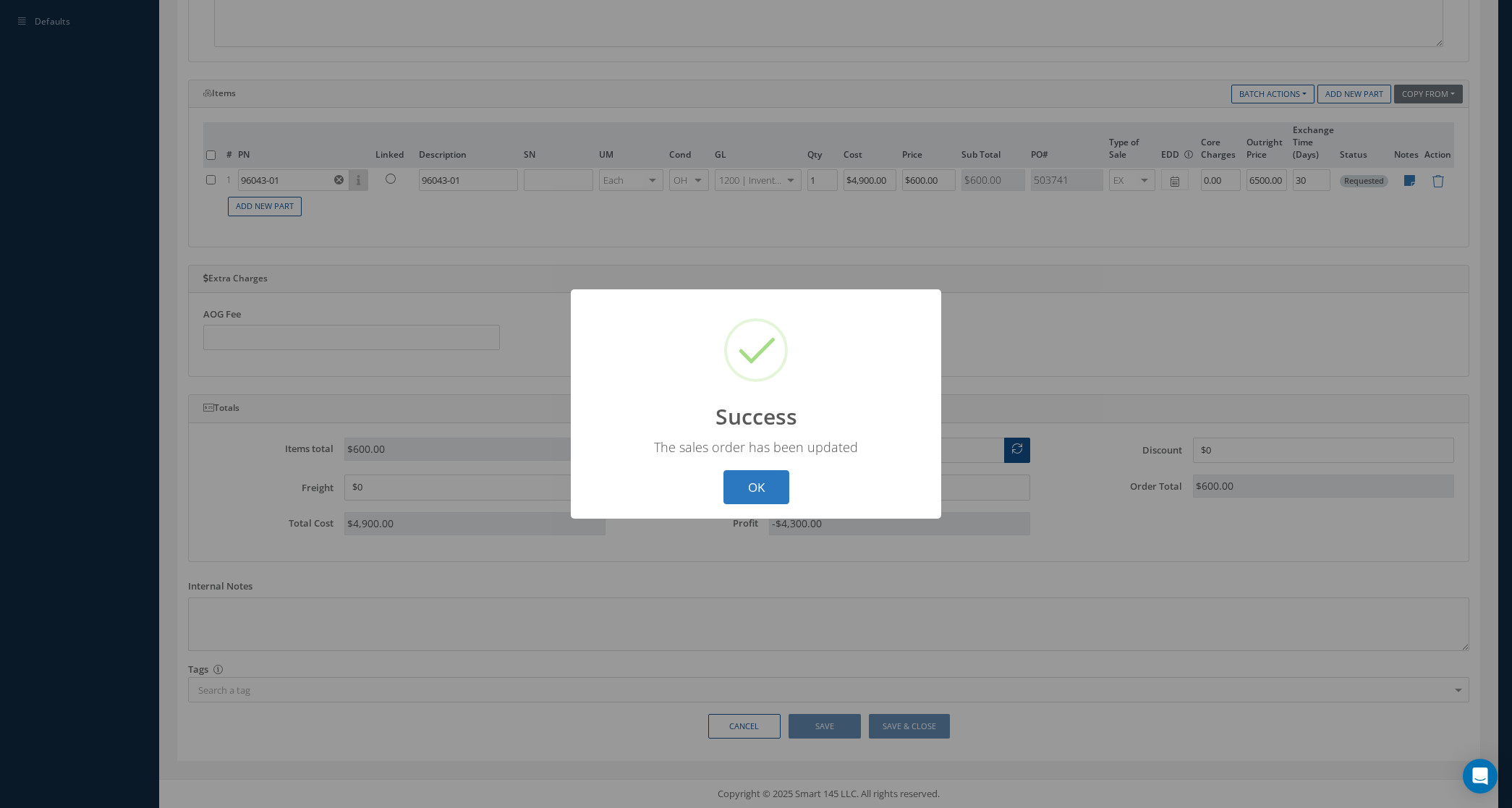
click at [754, 474] on button "OK" at bounding box center [756, 487] width 66 height 34
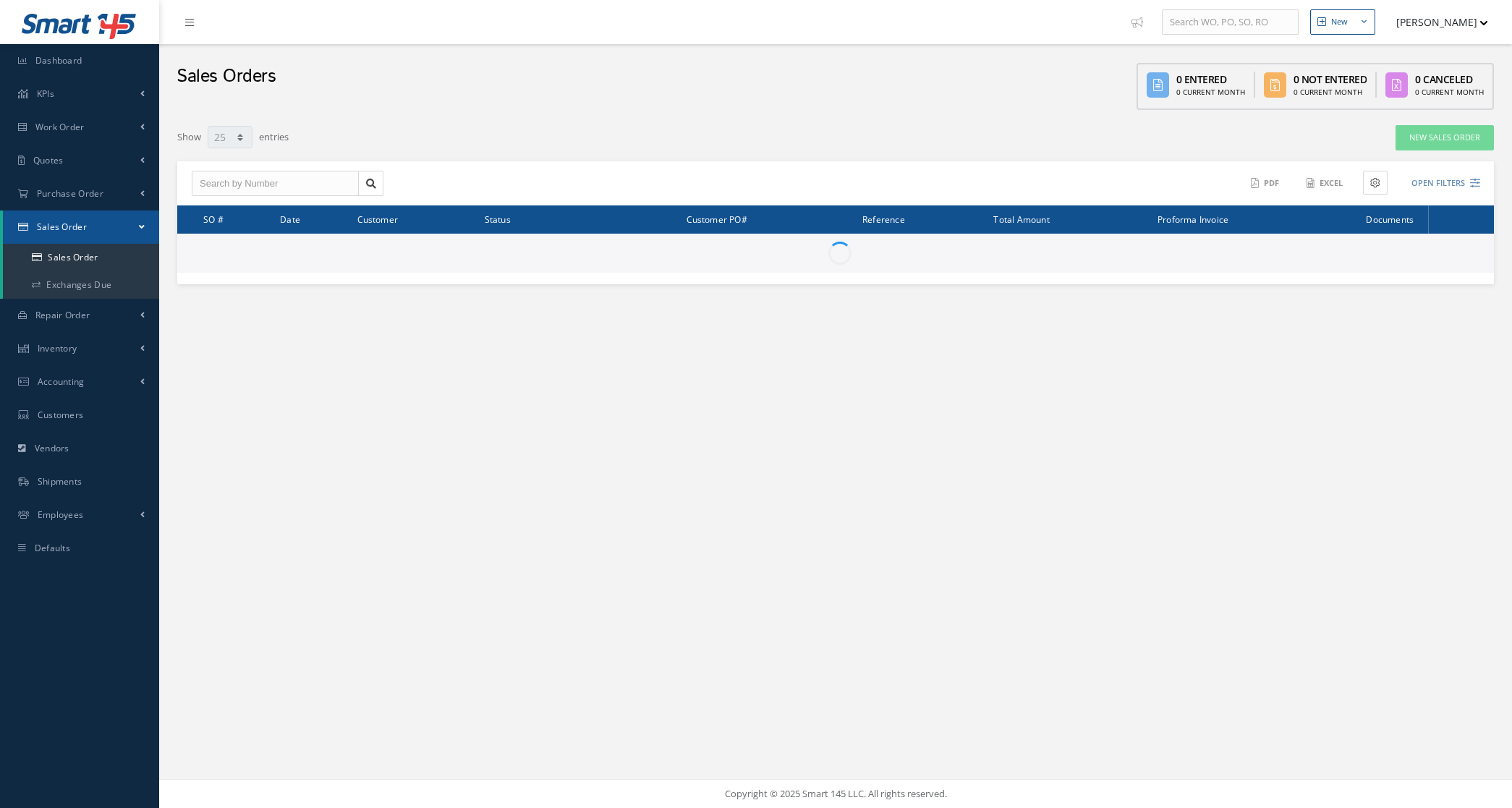
select select "25"
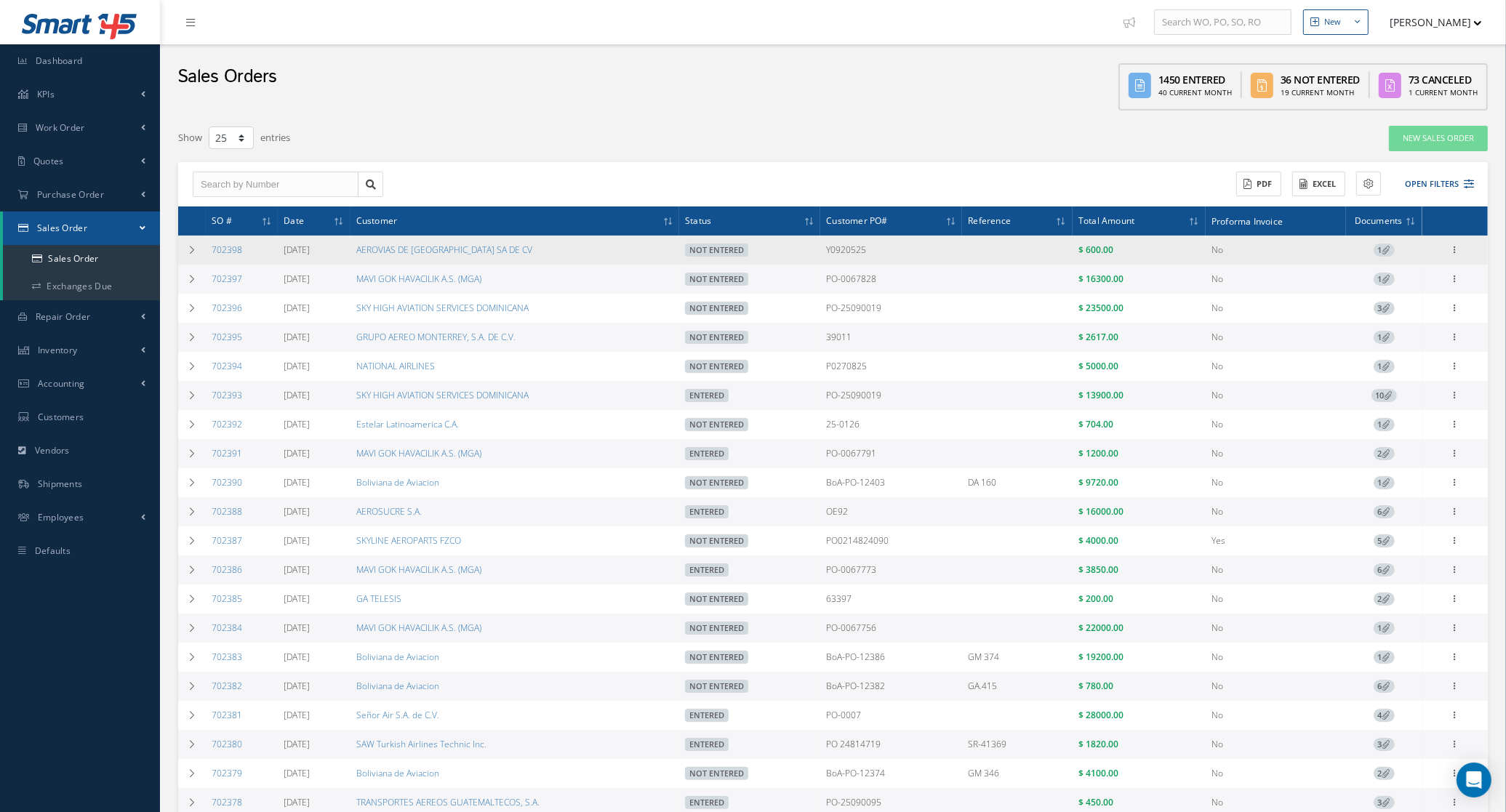
drag, startPoint x: 258, startPoint y: 253, endPoint x: 208, endPoint y: 253, distance: 50.0
click at [208, 253] on td "702398" at bounding box center [241, 250] width 72 height 29
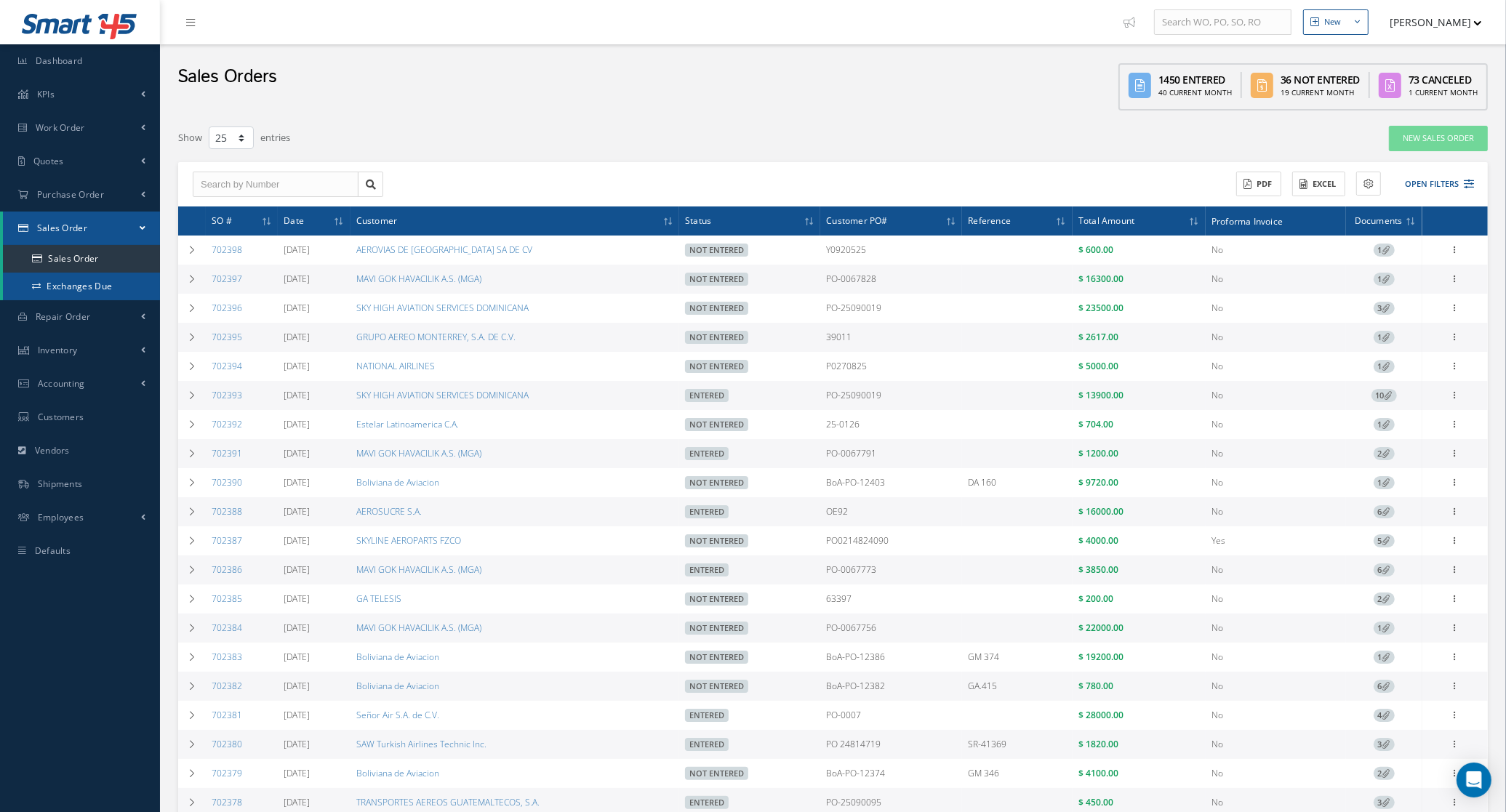
copy link "702398"
click at [197, 397] on td at bounding box center [192, 395] width 28 height 29
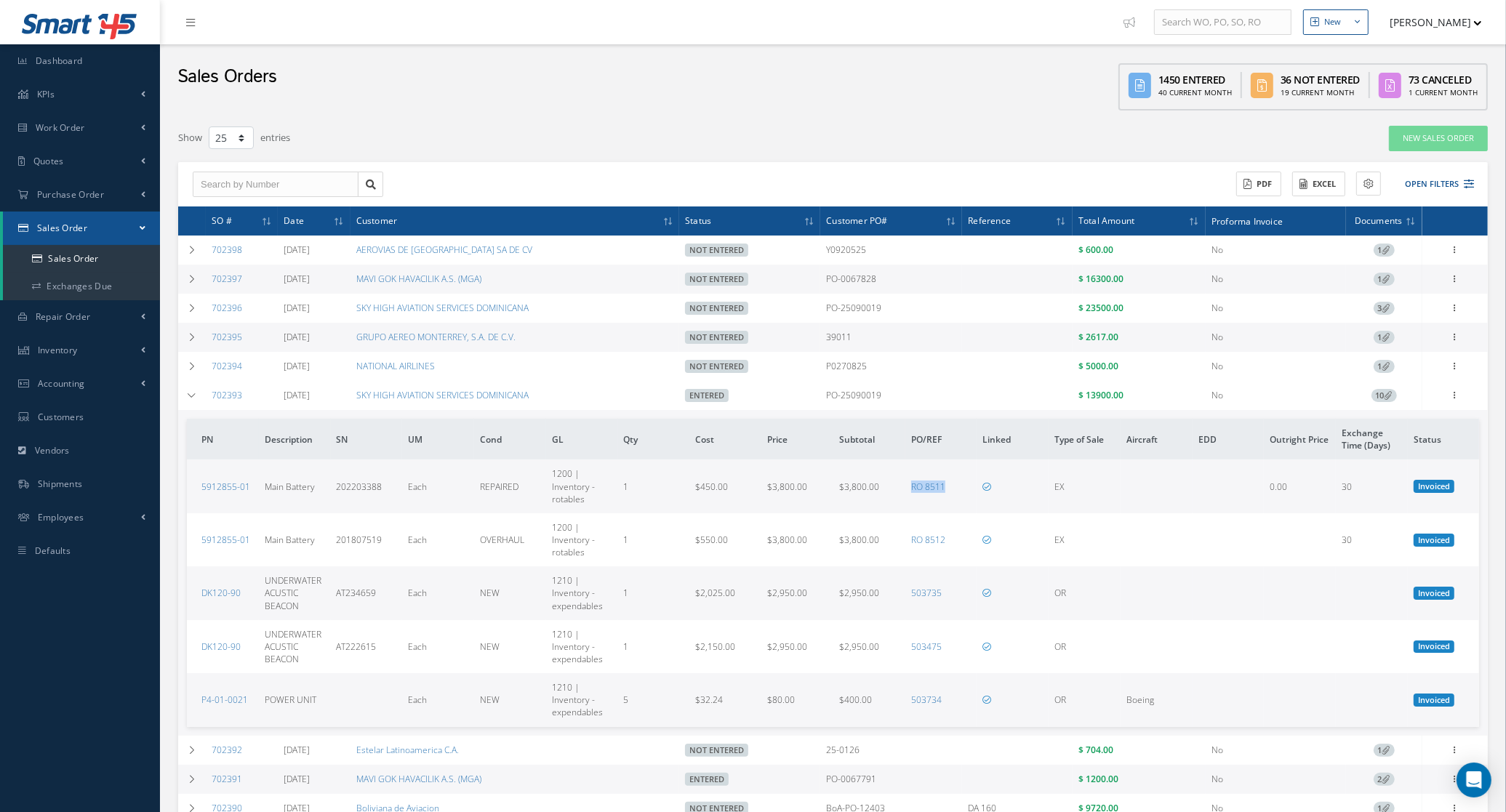
drag, startPoint x: 954, startPoint y: 495, endPoint x: 903, endPoint y: 501, distance: 51.4
click at [903, 501] on tr "5912855-01 Main Battery 202203388 Each REPAIRED 1200 | Inventory - rotables 1 $…" at bounding box center [833, 486] width 1293 height 53
copy tr "RO 8511"
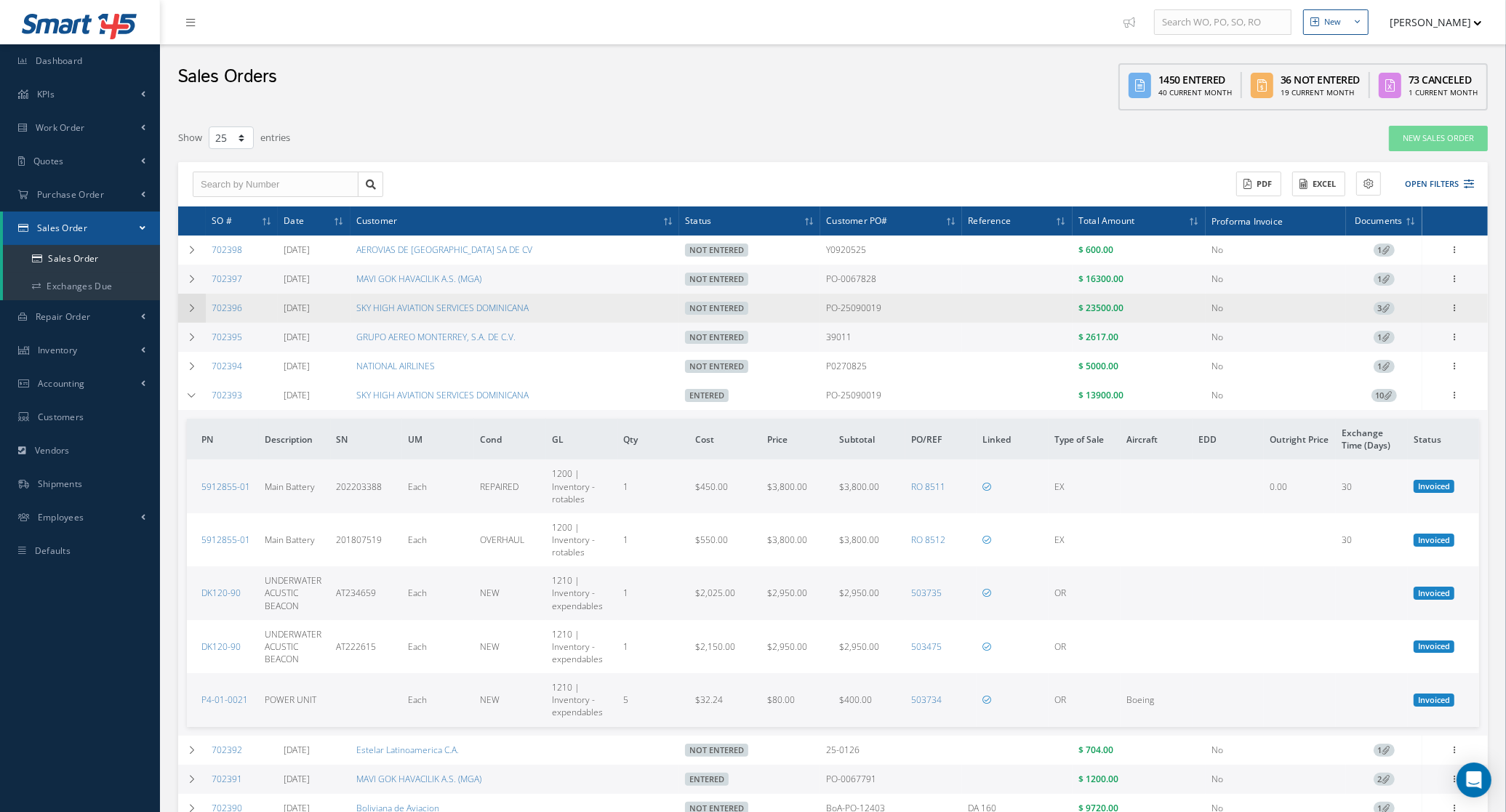
click at [189, 311] on icon at bounding box center [192, 308] width 11 height 9
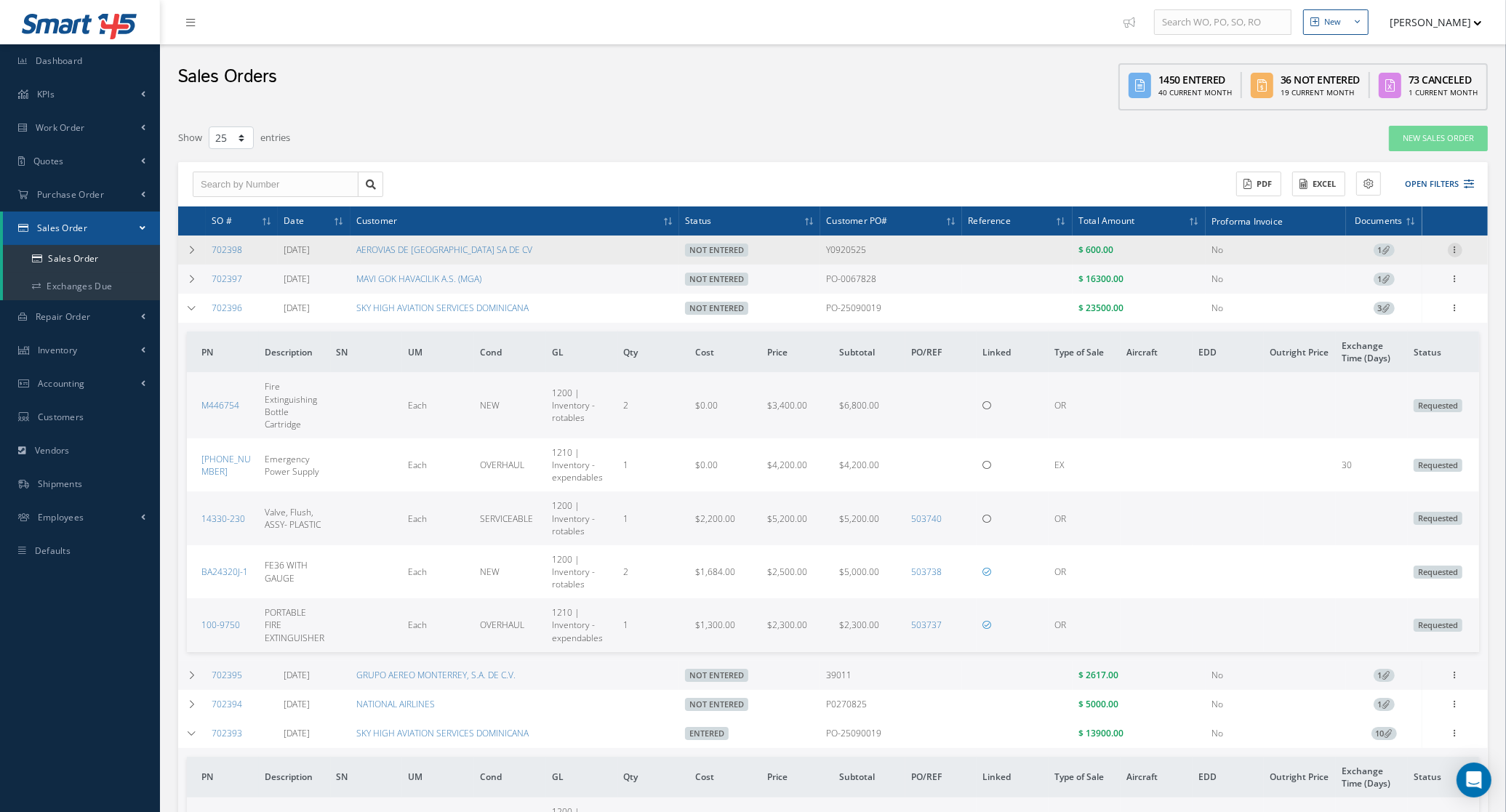
click at [1448, 255] on icon at bounding box center [1455, 248] width 14 height 11
click at [1391, 277] on link "Edit" at bounding box center [1388, 278] width 115 height 19
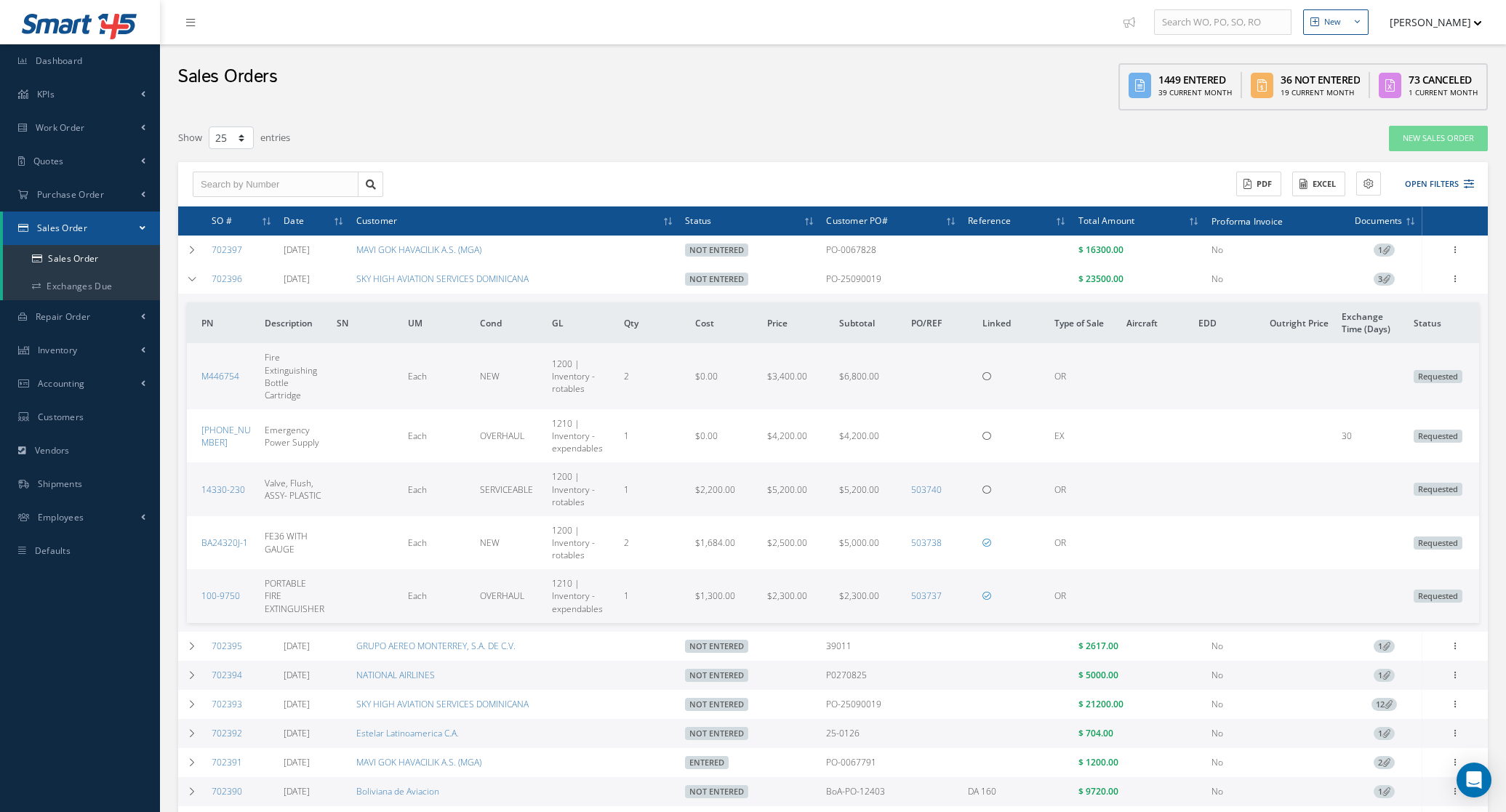
select select "25"
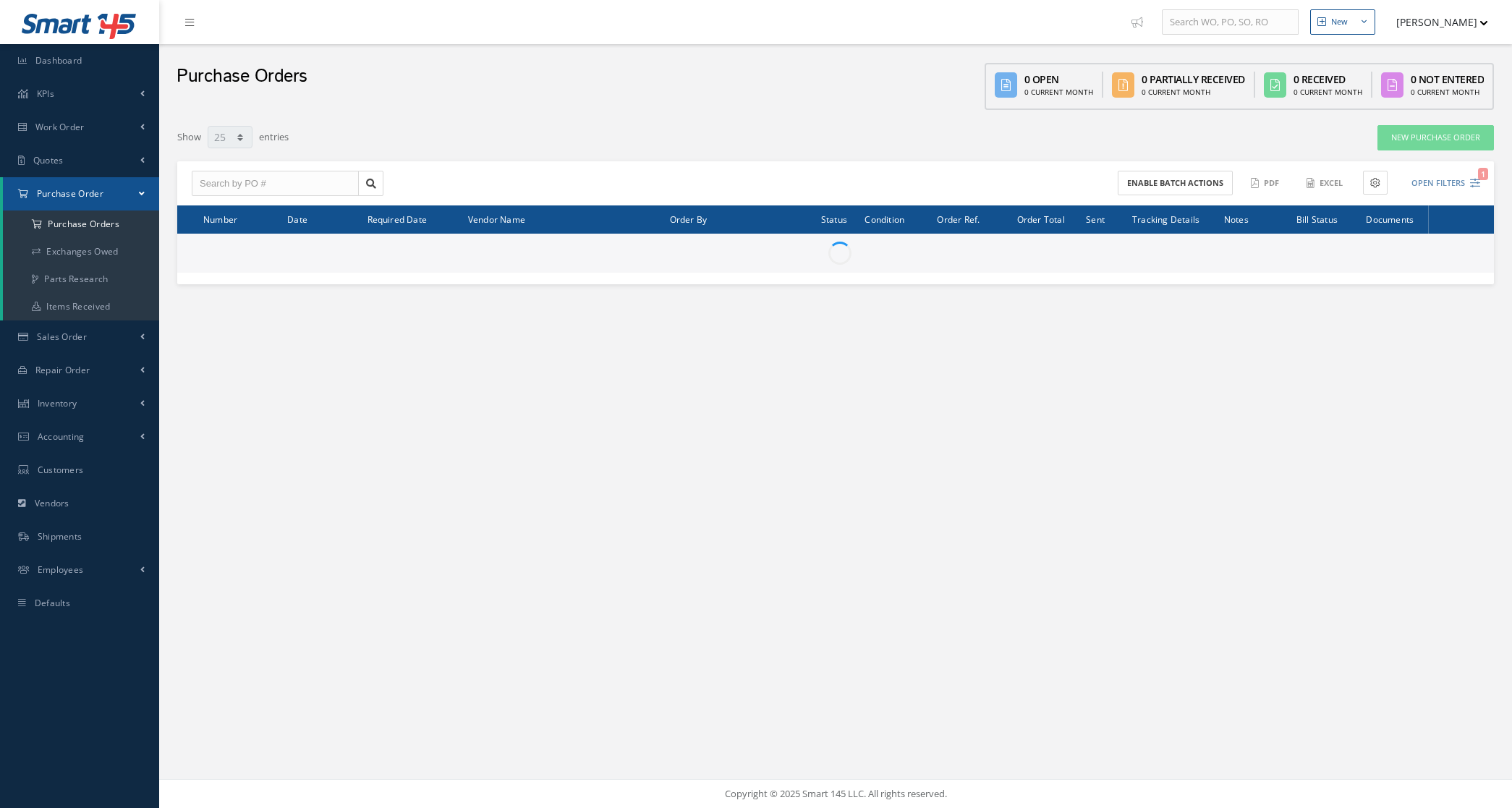
select select "25"
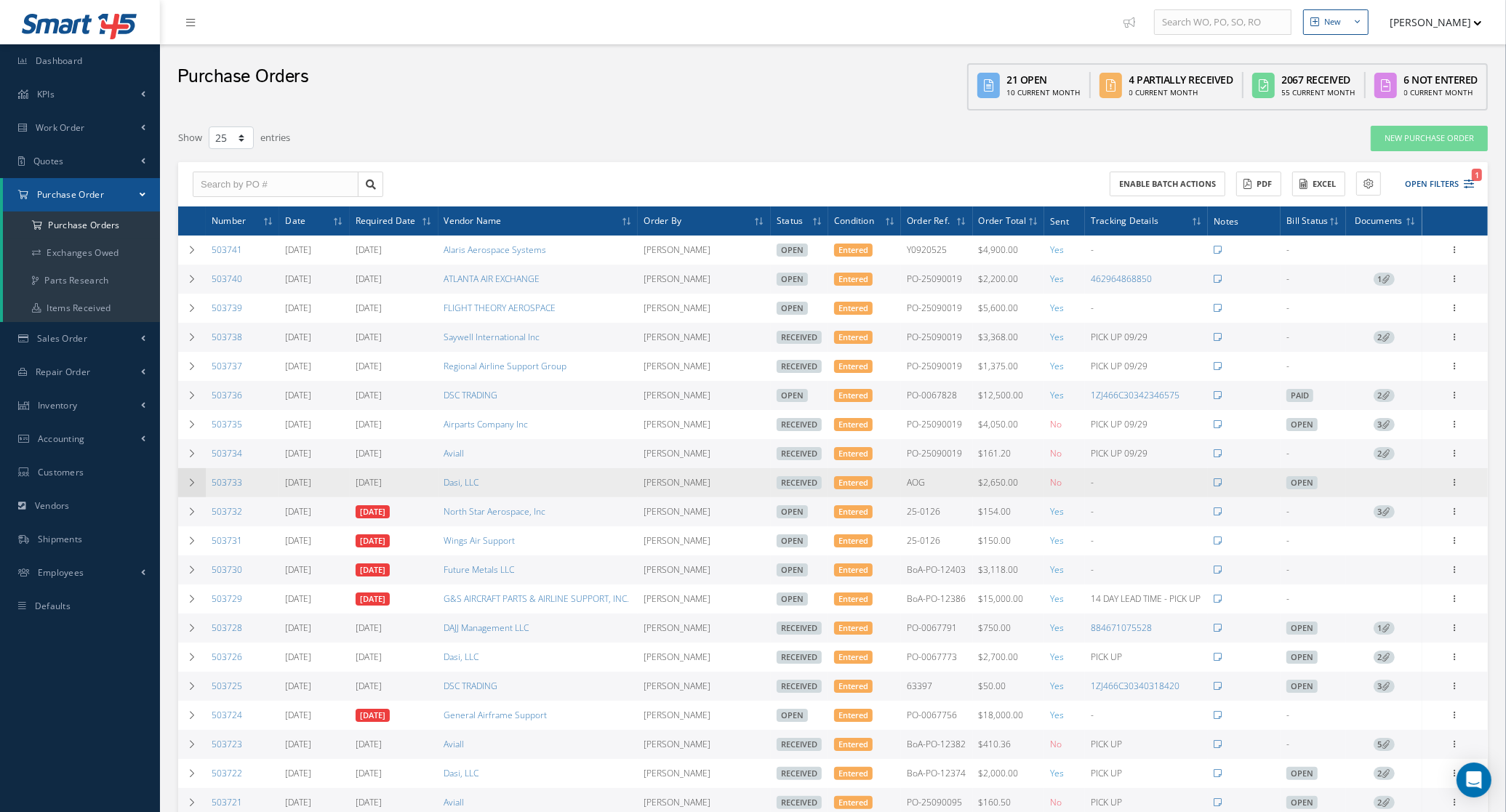
click at [195, 487] on icon at bounding box center [192, 483] width 11 height 9
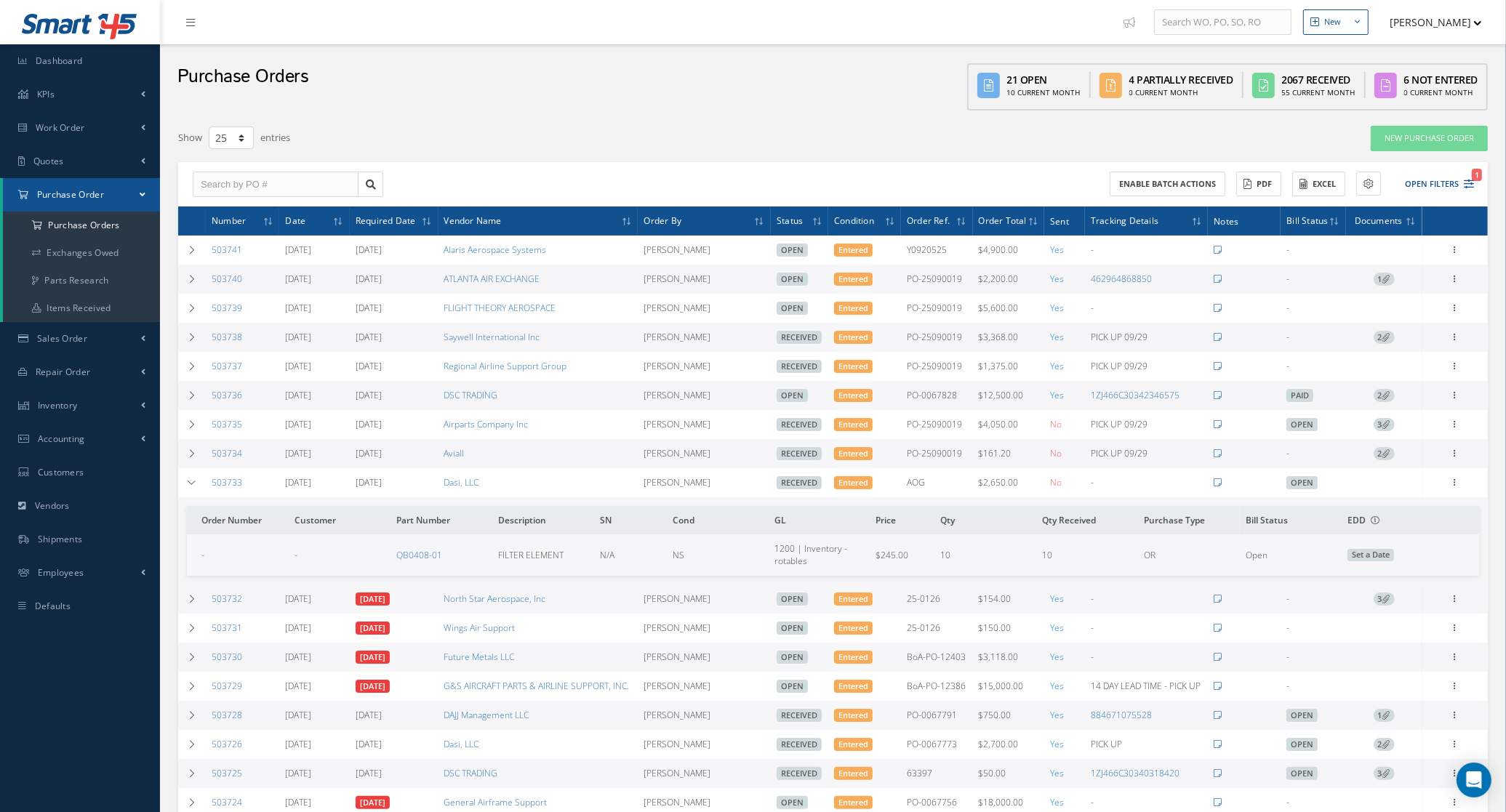
click at [533, 172] on div "Enable batch actions ACTIONS Receive Payments Select Customer MABA AERO LLC 21 …" at bounding box center [833, 185] width 1310 height 45
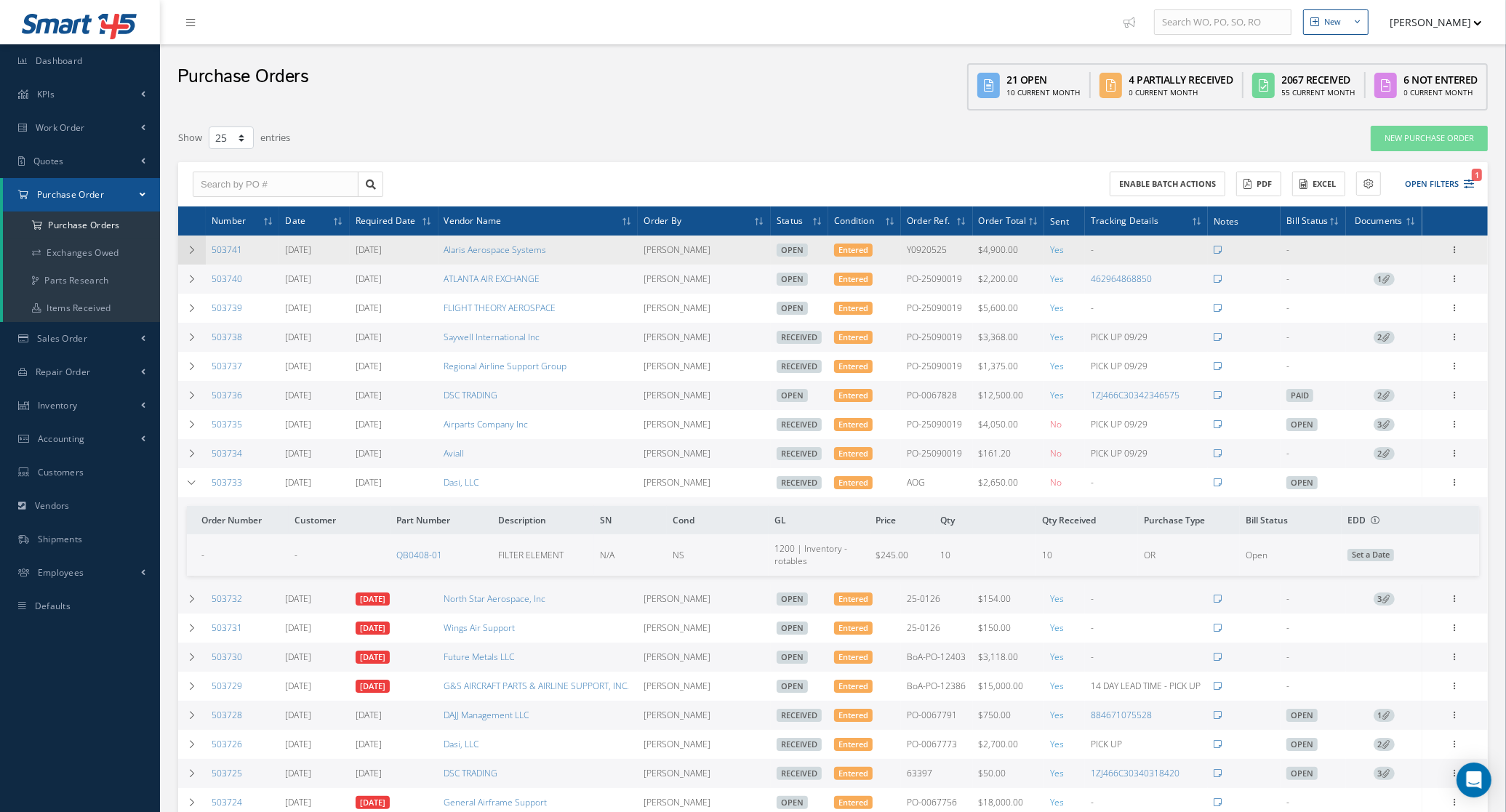
click at [197, 245] on td at bounding box center [192, 250] width 28 height 29
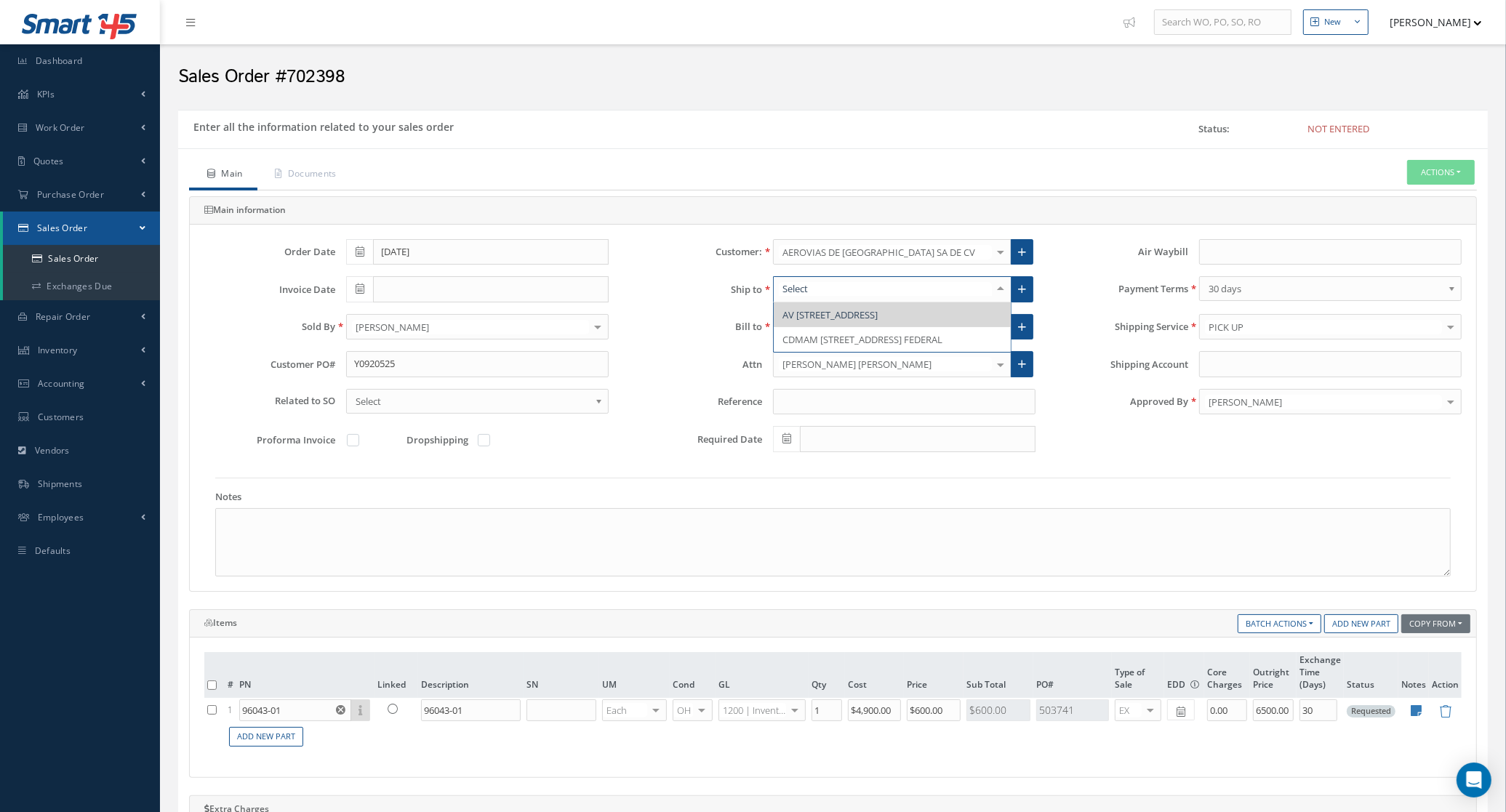
click at [1009, 295] on div at bounding box center [1001, 289] width 20 height 24
click at [932, 332] on span "CDMAM AVENIDA FUERZA AEREA 416 FEDERAL" at bounding box center [892, 339] width 237 height 25
drag, startPoint x: 430, startPoint y: 362, endPoint x: 302, endPoint y: 361, distance: 128.0
click at [305, 365] on div "Customer PO# Y0920525" at bounding box center [406, 364] width 426 height 26
click at [1026, 297] on link at bounding box center [1023, 289] width 23 height 26
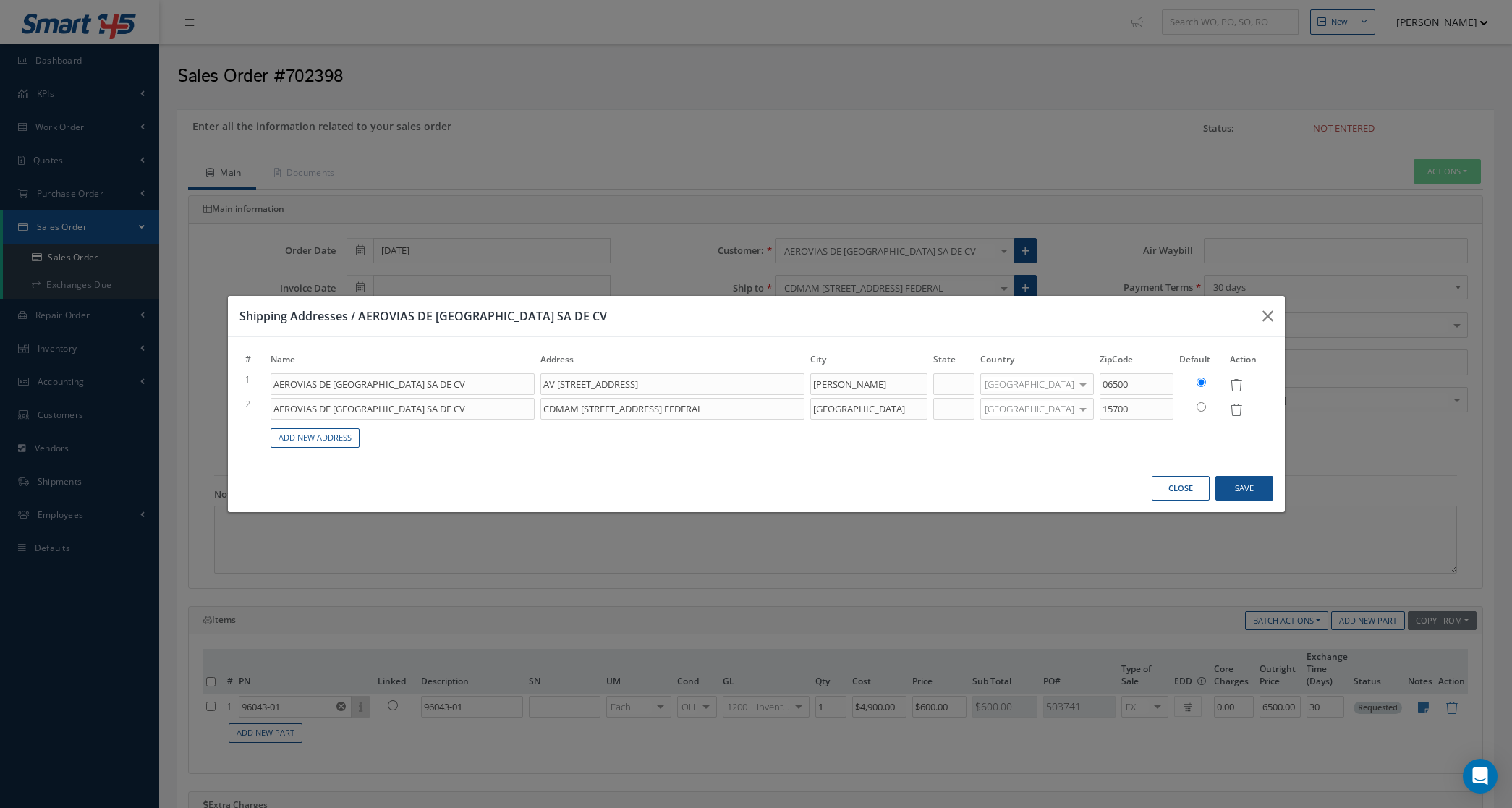
click at [1199, 407] on input "radio" at bounding box center [1201, 407] width 10 height 10
radio input "true"
click at [1226, 479] on button "Save" at bounding box center [1244, 489] width 58 height 26
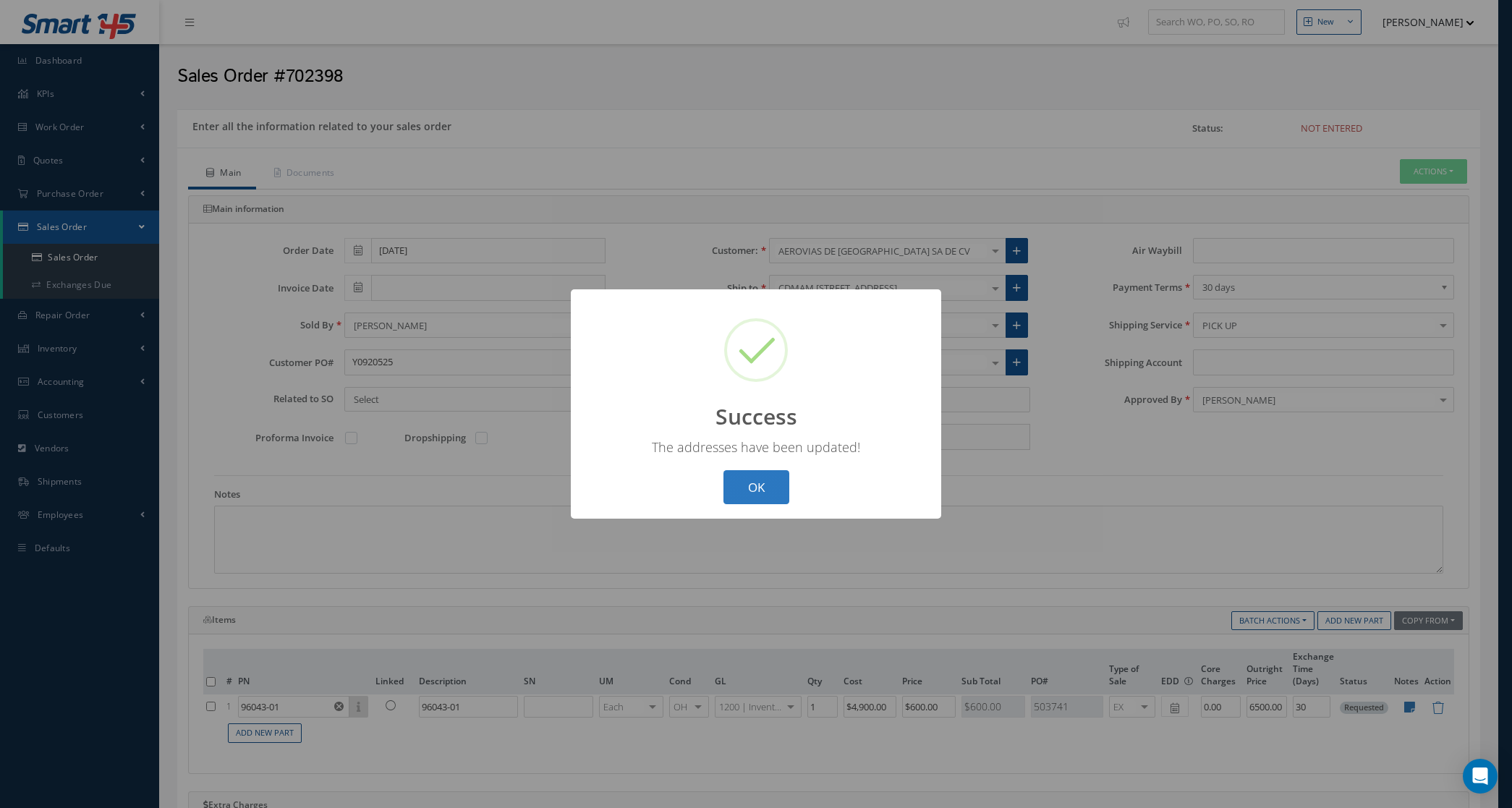
click at [742, 479] on button "OK" at bounding box center [756, 487] width 66 height 34
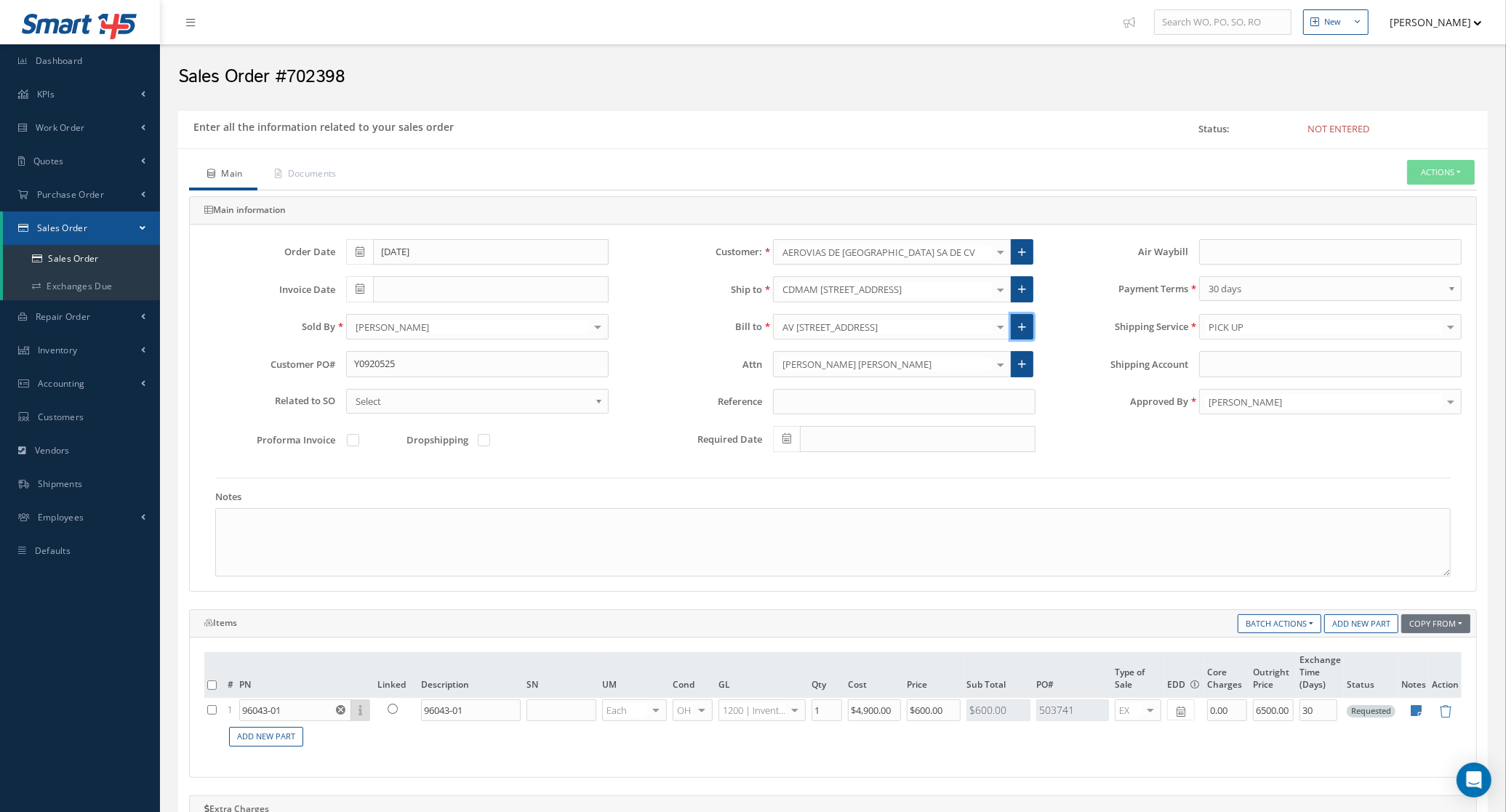
click at [1019, 332] on icon at bounding box center [1022, 327] width 8 height 11
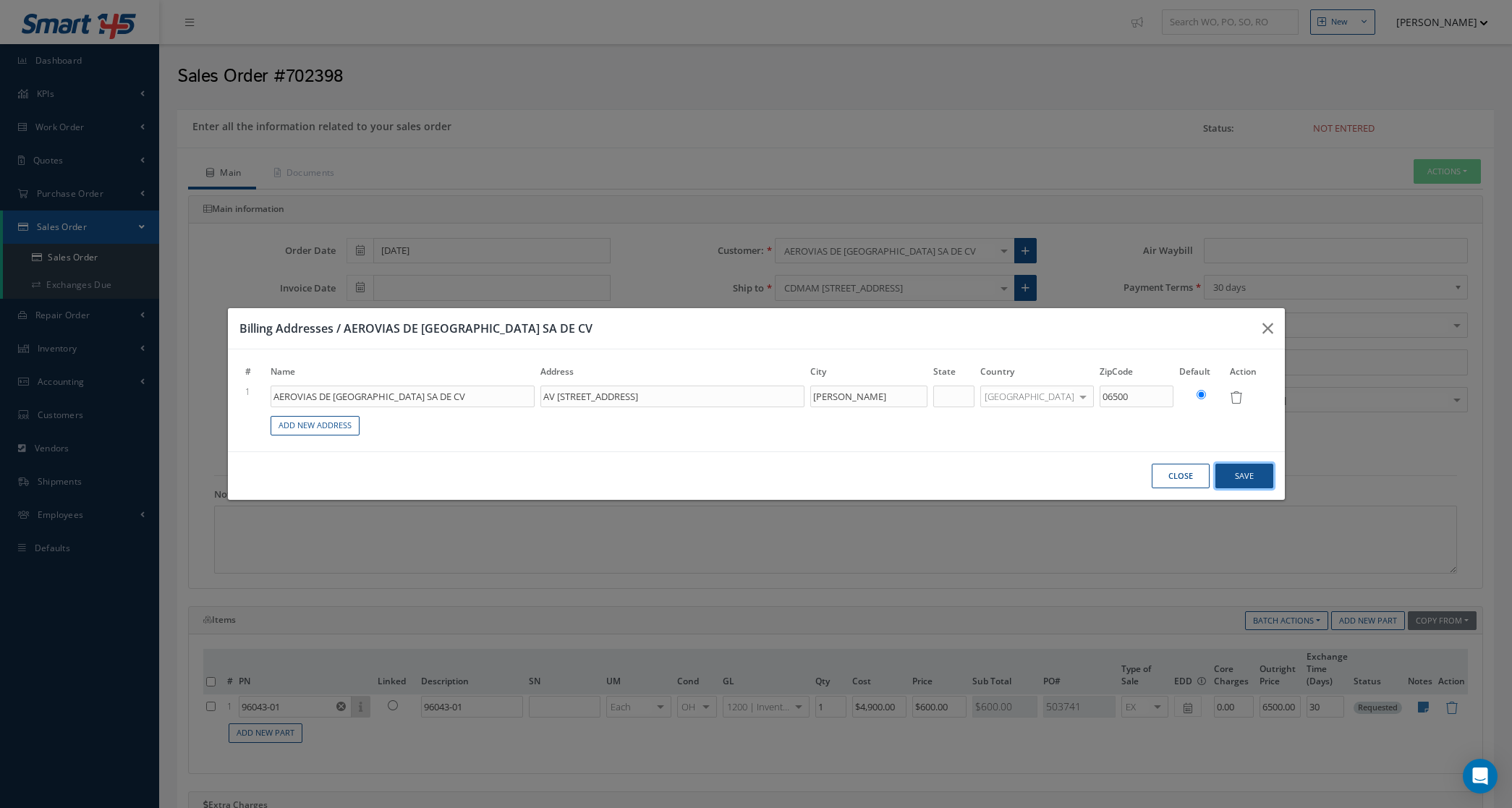
click at [1249, 476] on button "Save" at bounding box center [1244, 476] width 58 height 26
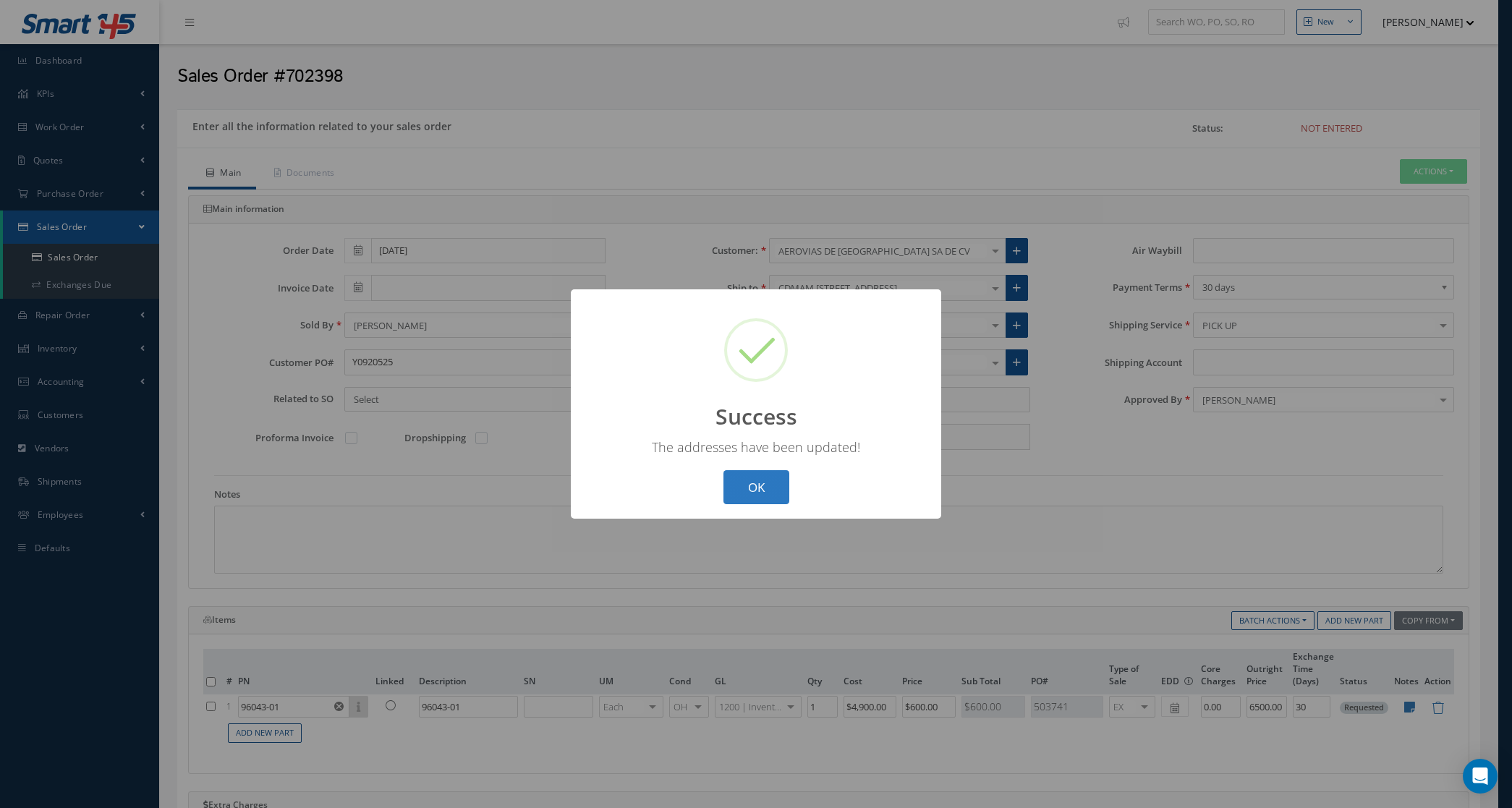
click at [754, 491] on button "OK" at bounding box center [756, 487] width 66 height 34
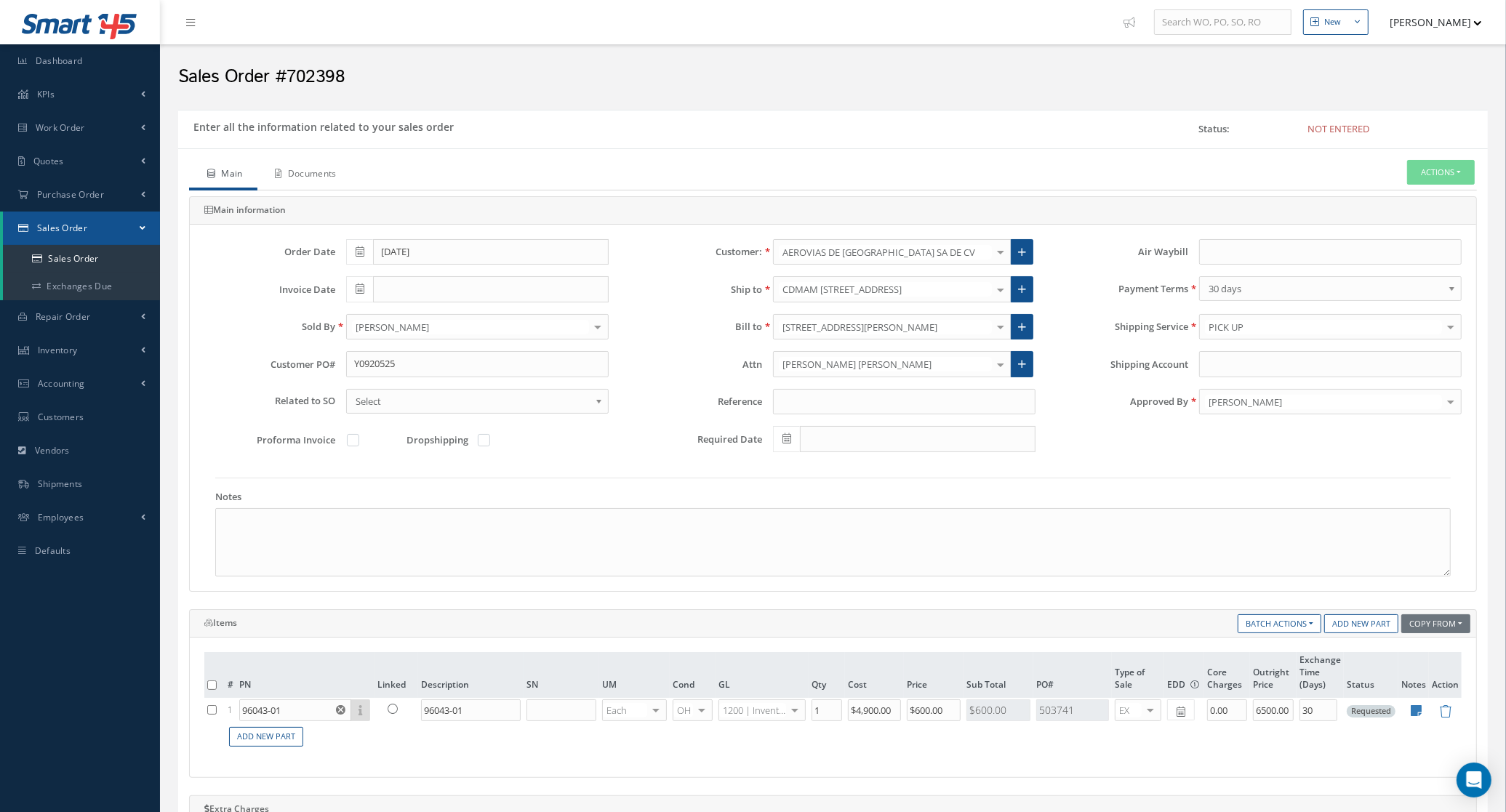
click at [325, 178] on link "Documents" at bounding box center [304, 175] width 94 height 31
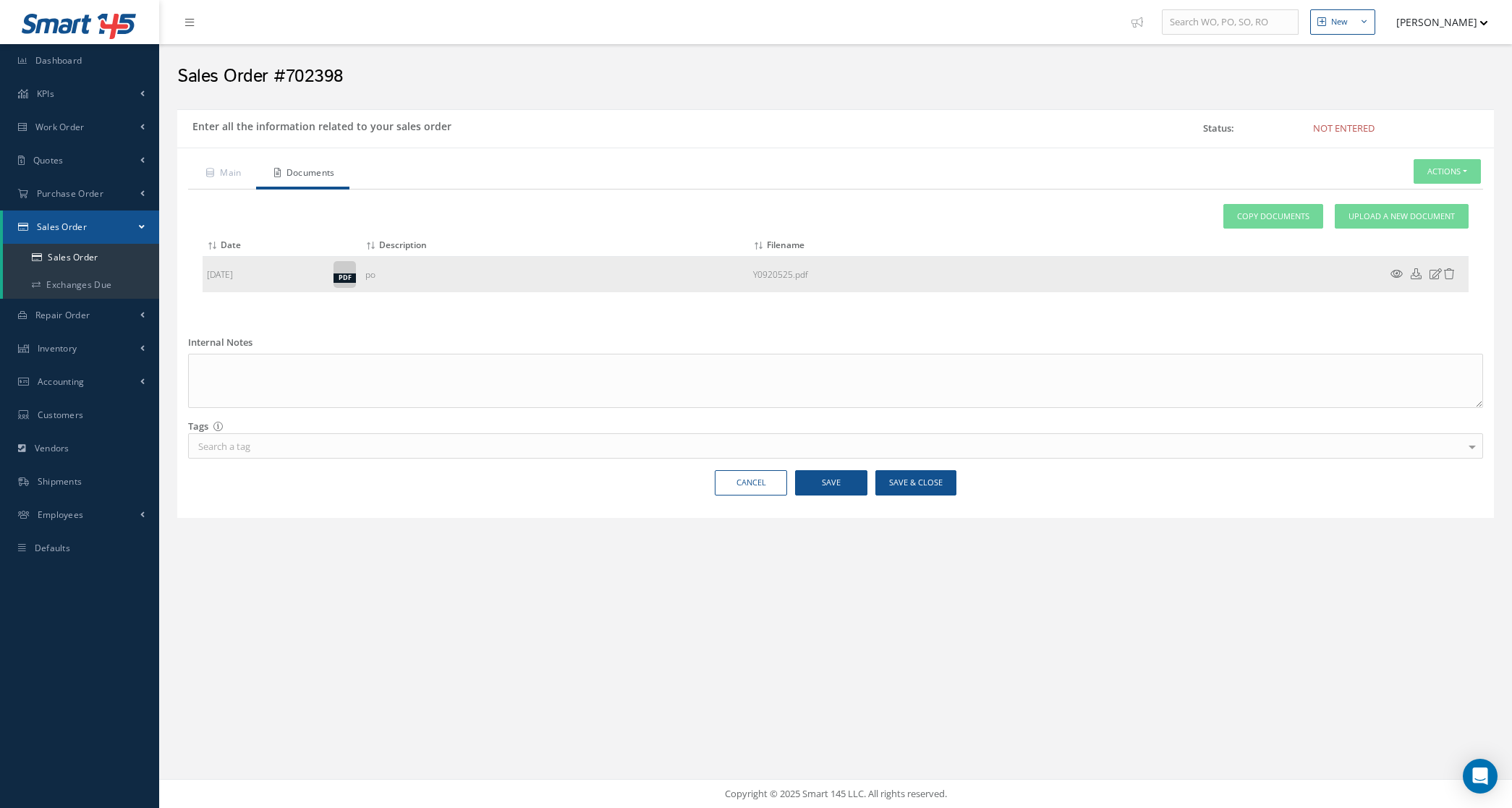
click at [1397, 275] on icon at bounding box center [1396, 274] width 12 height 11
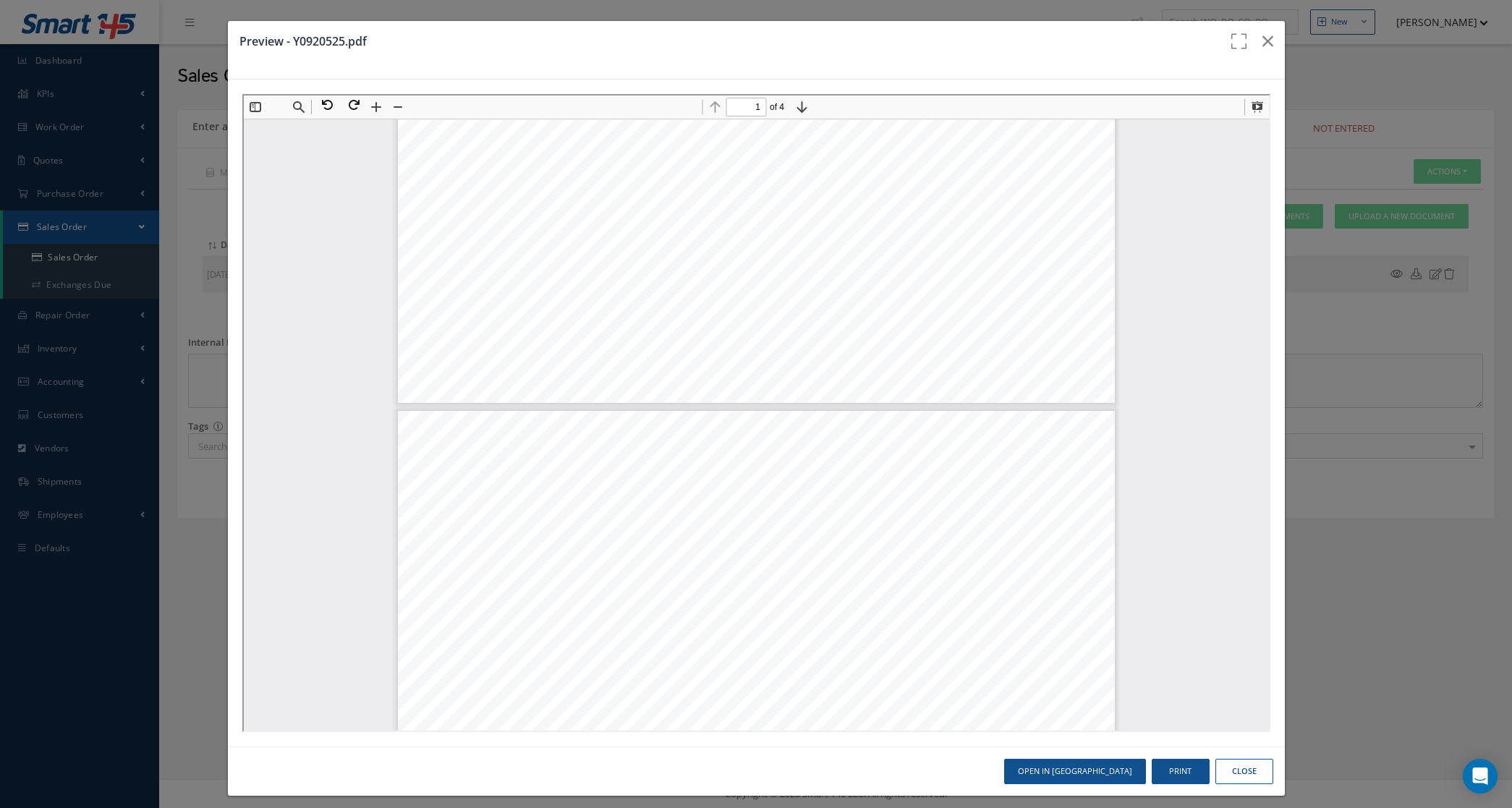
type input "2"
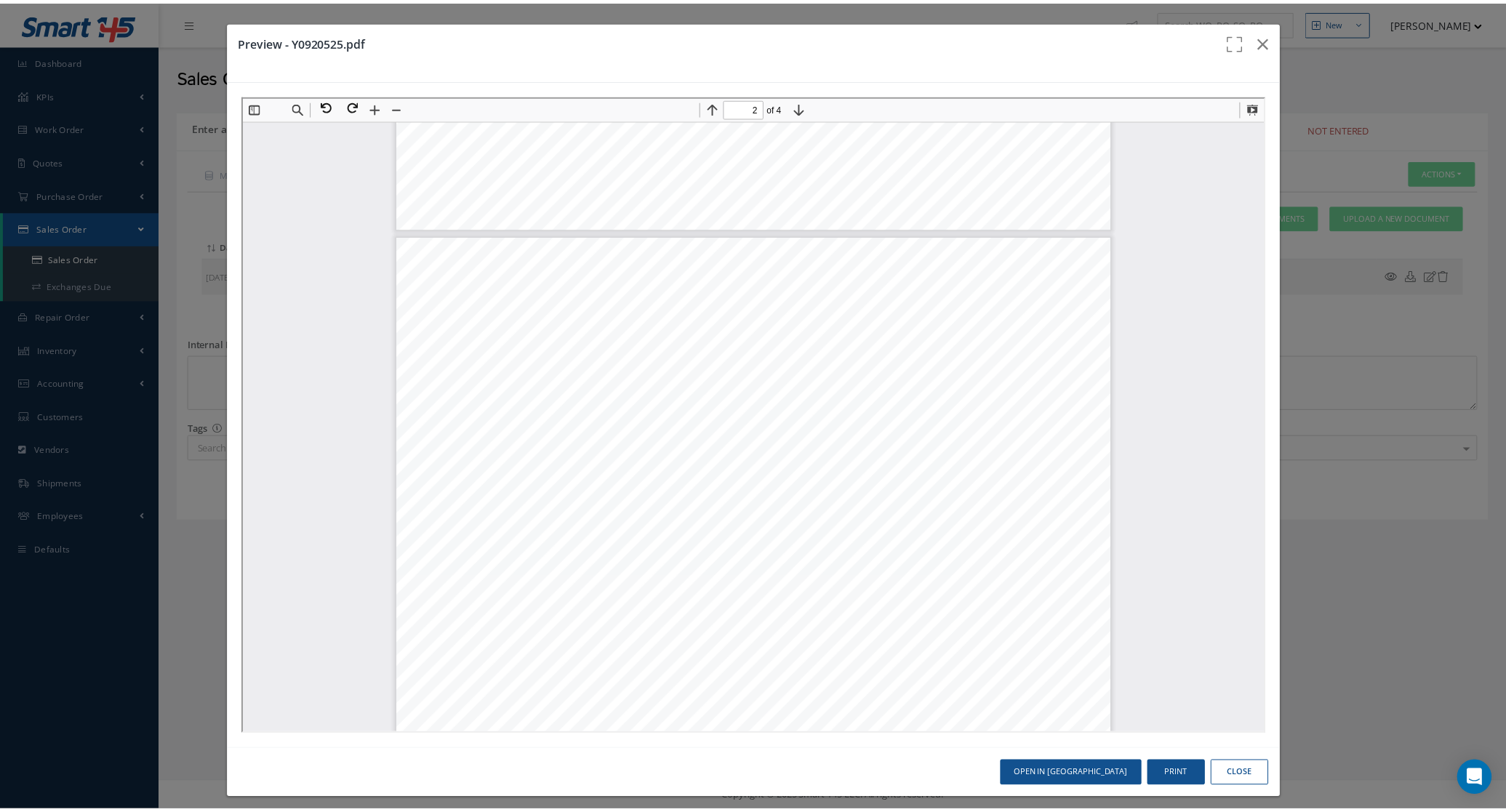
scroll to position [1007, 0]
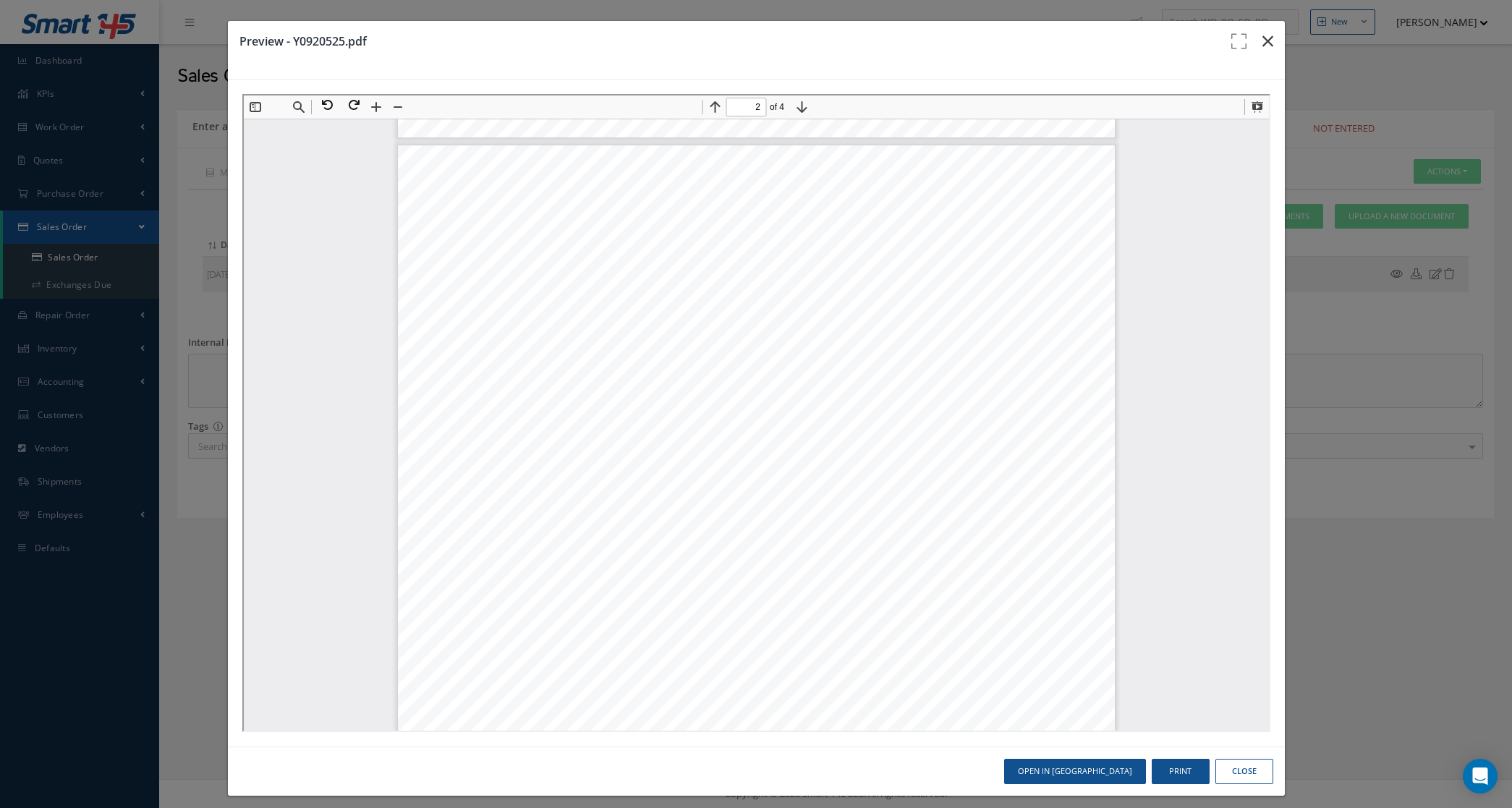
click at [1262, 49] on icon "button" at bounding box center [1268, 41] width 10 height 17
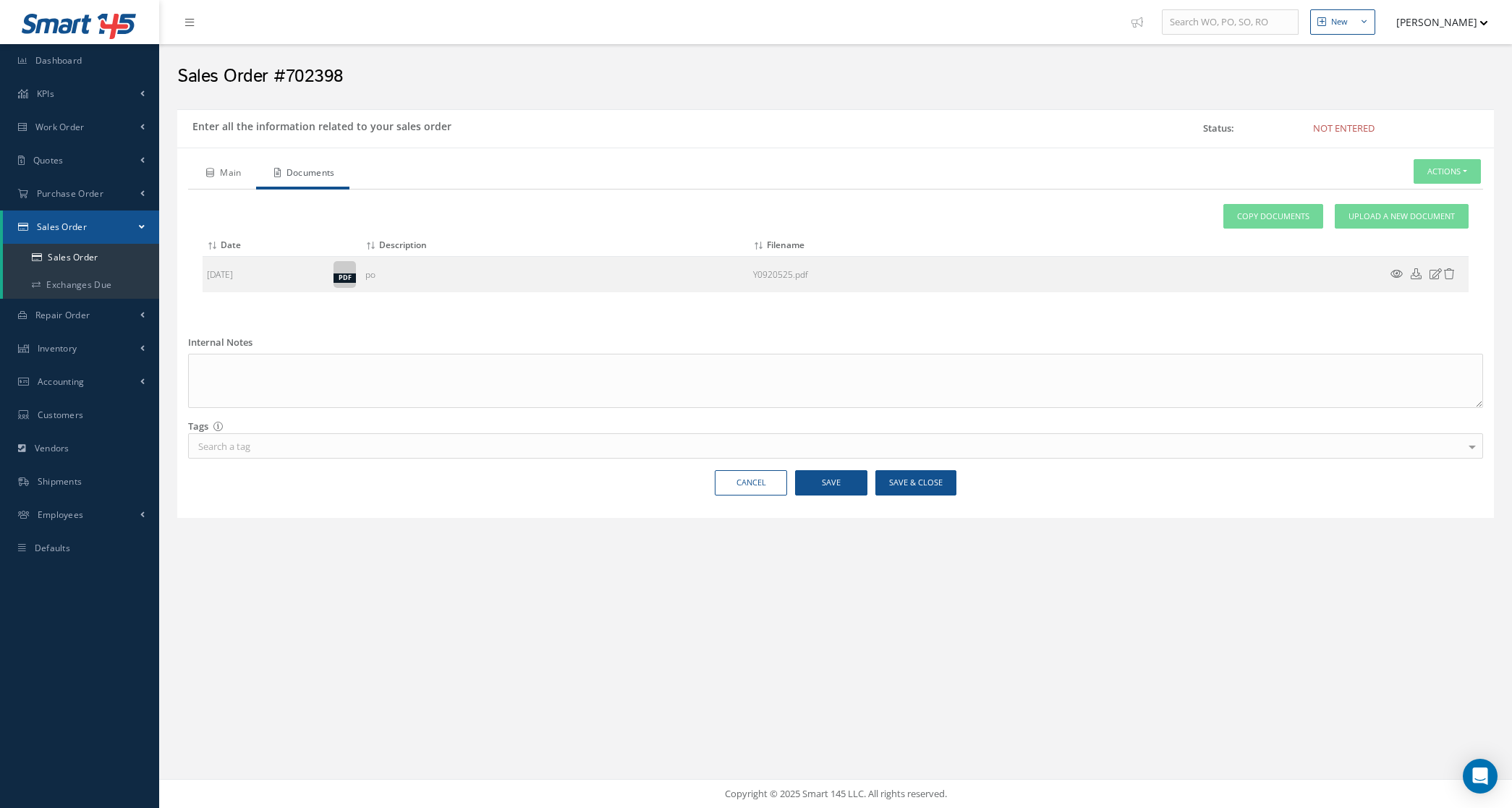
click at [204, 170] on link "Main" at bounding box center [222, 174] width 68 height 31
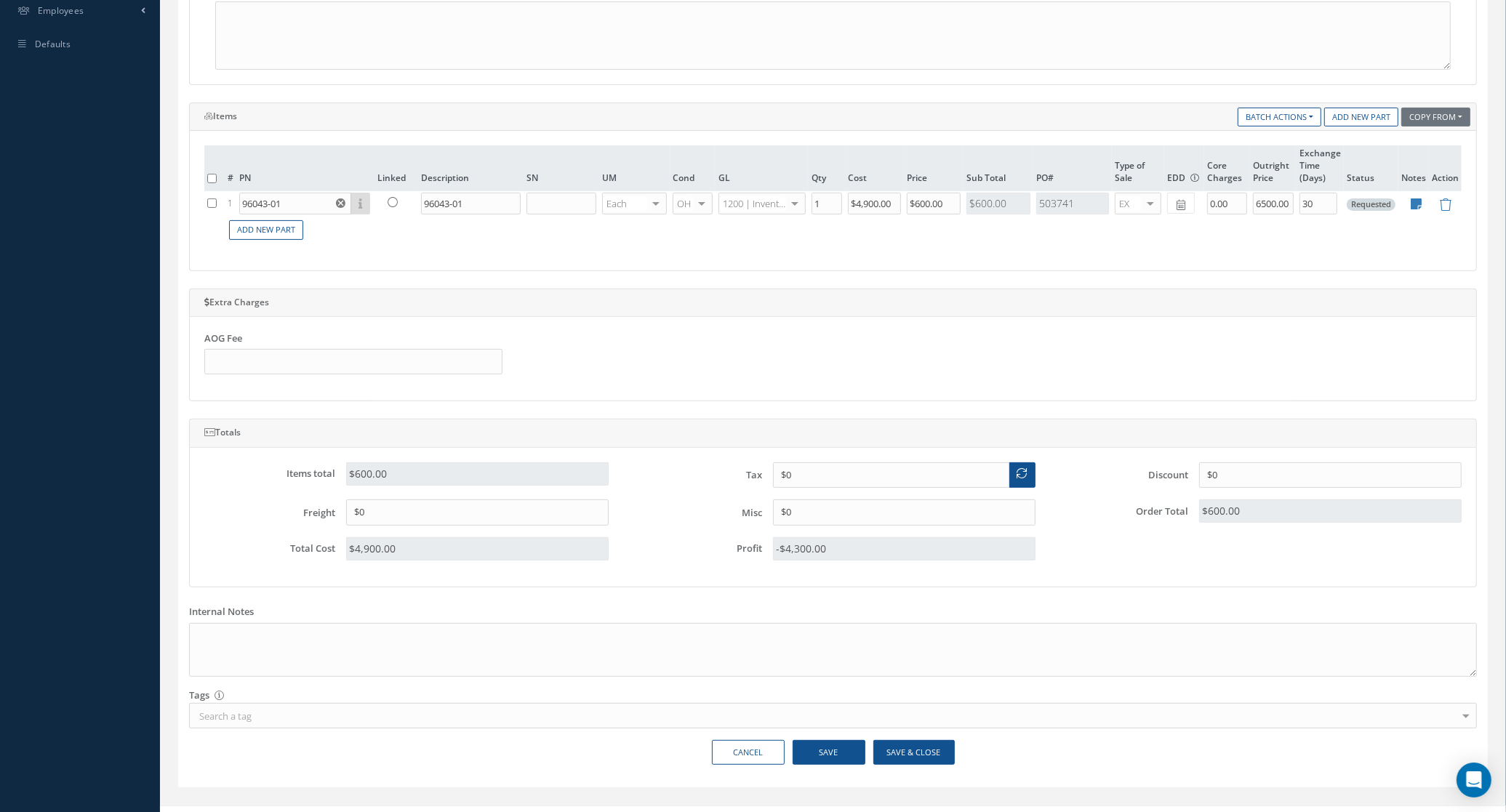
scroll to position [535, 0]
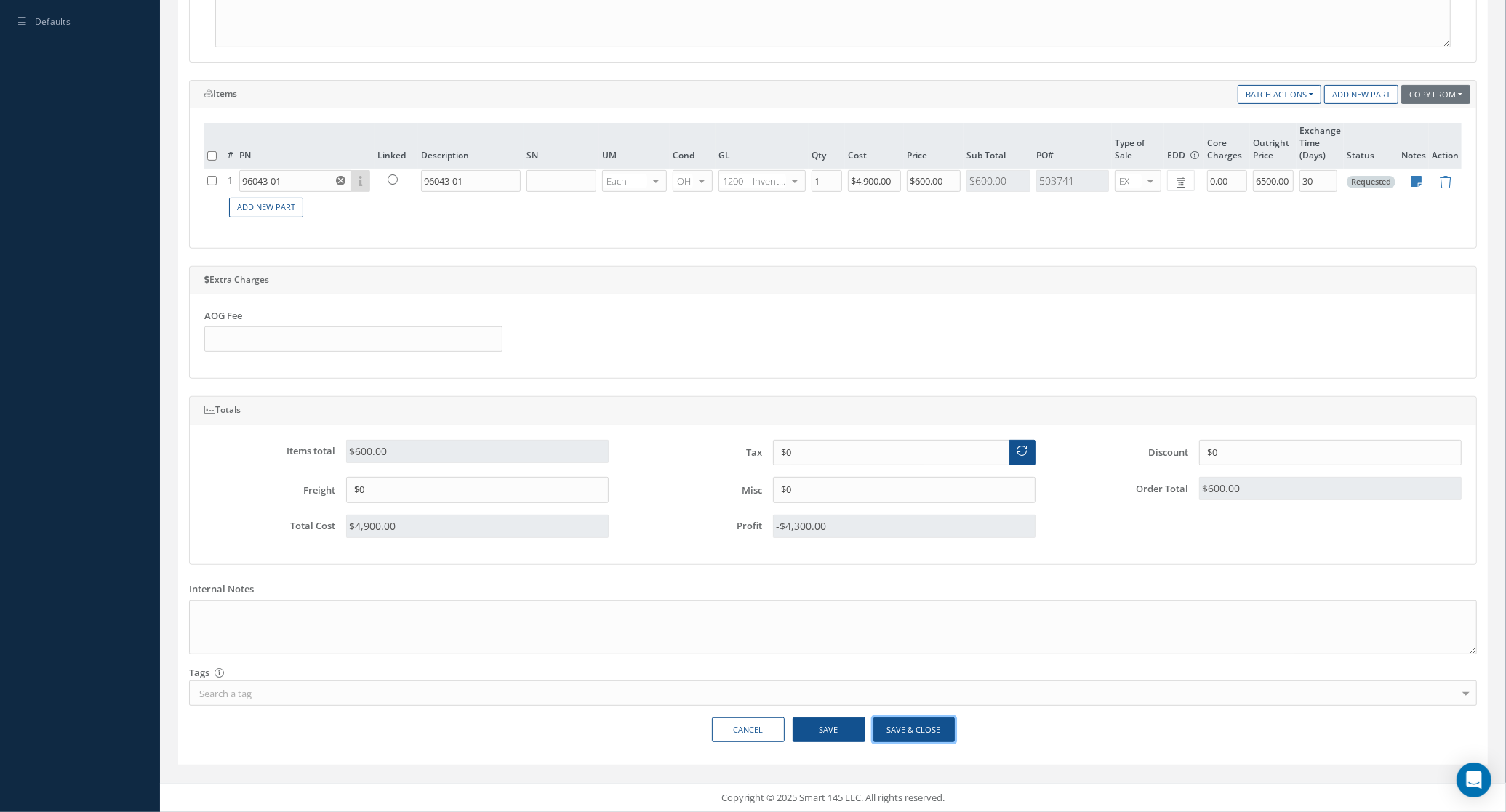
click at [935, 721] on button "Save & Close" at bounding box center [914, 731] width 81 height 26
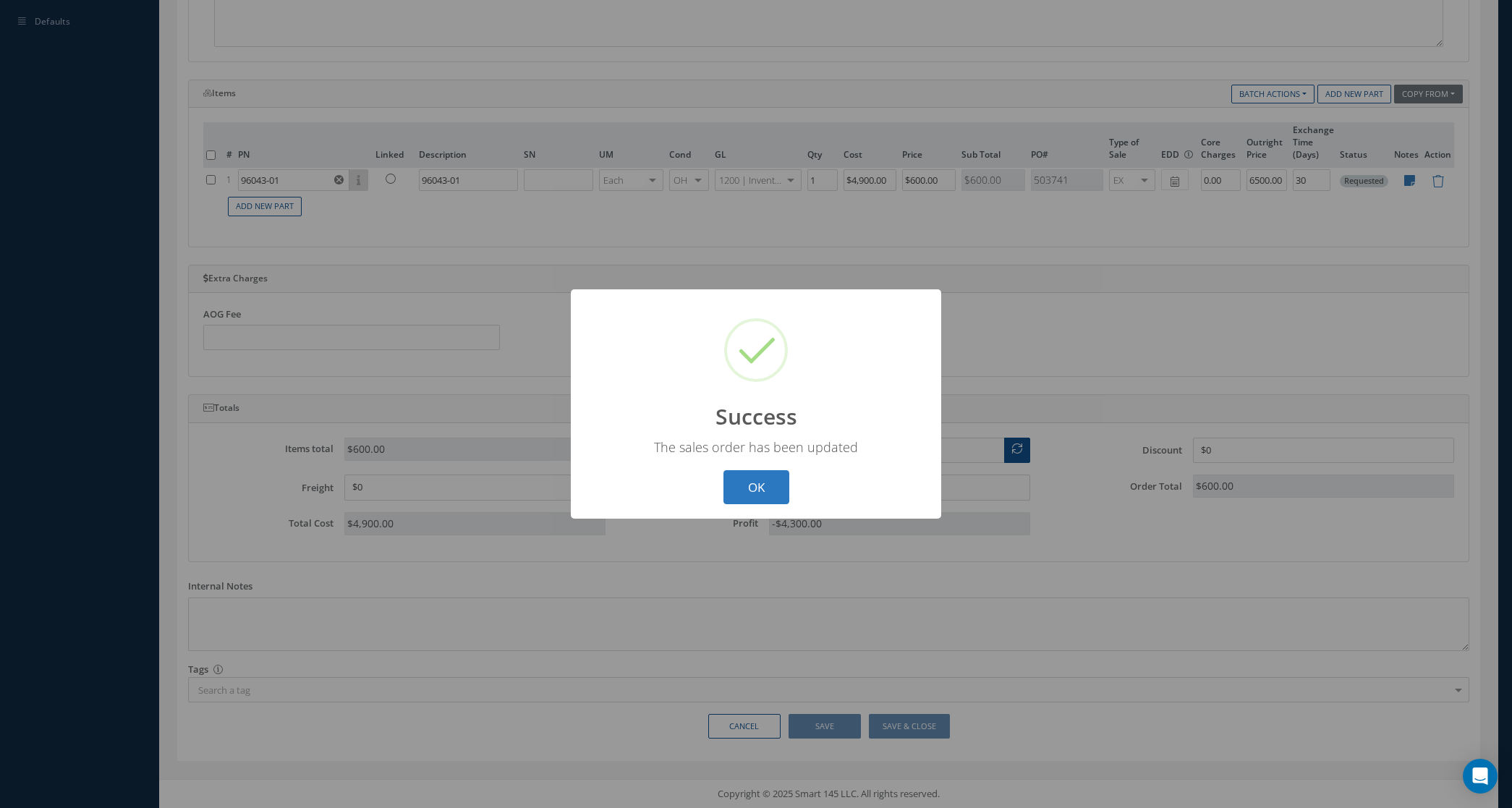
click at [778, 476] on button "OK" at bounding box center [756, 487] width 66 height 34
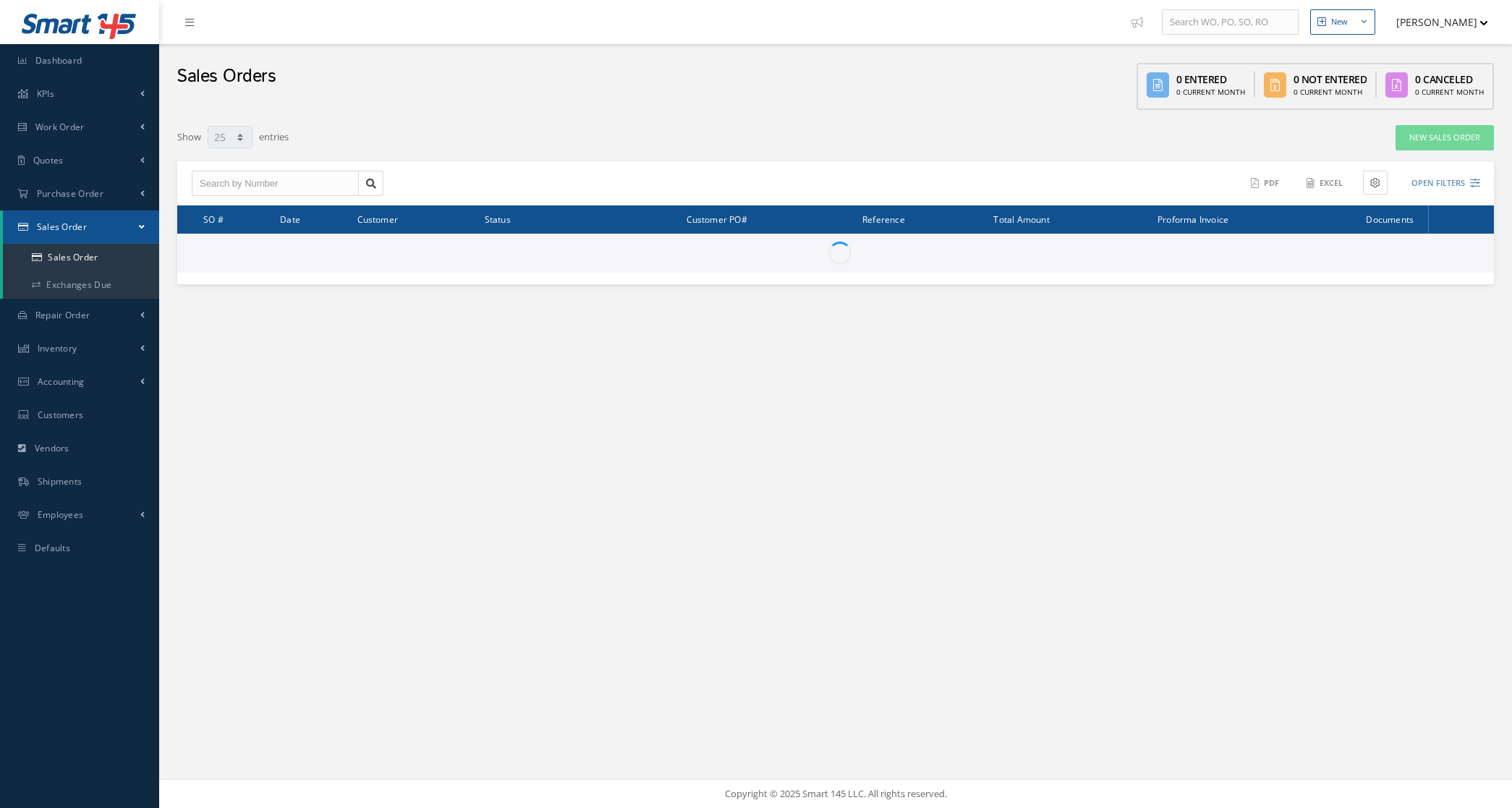
select select "25"
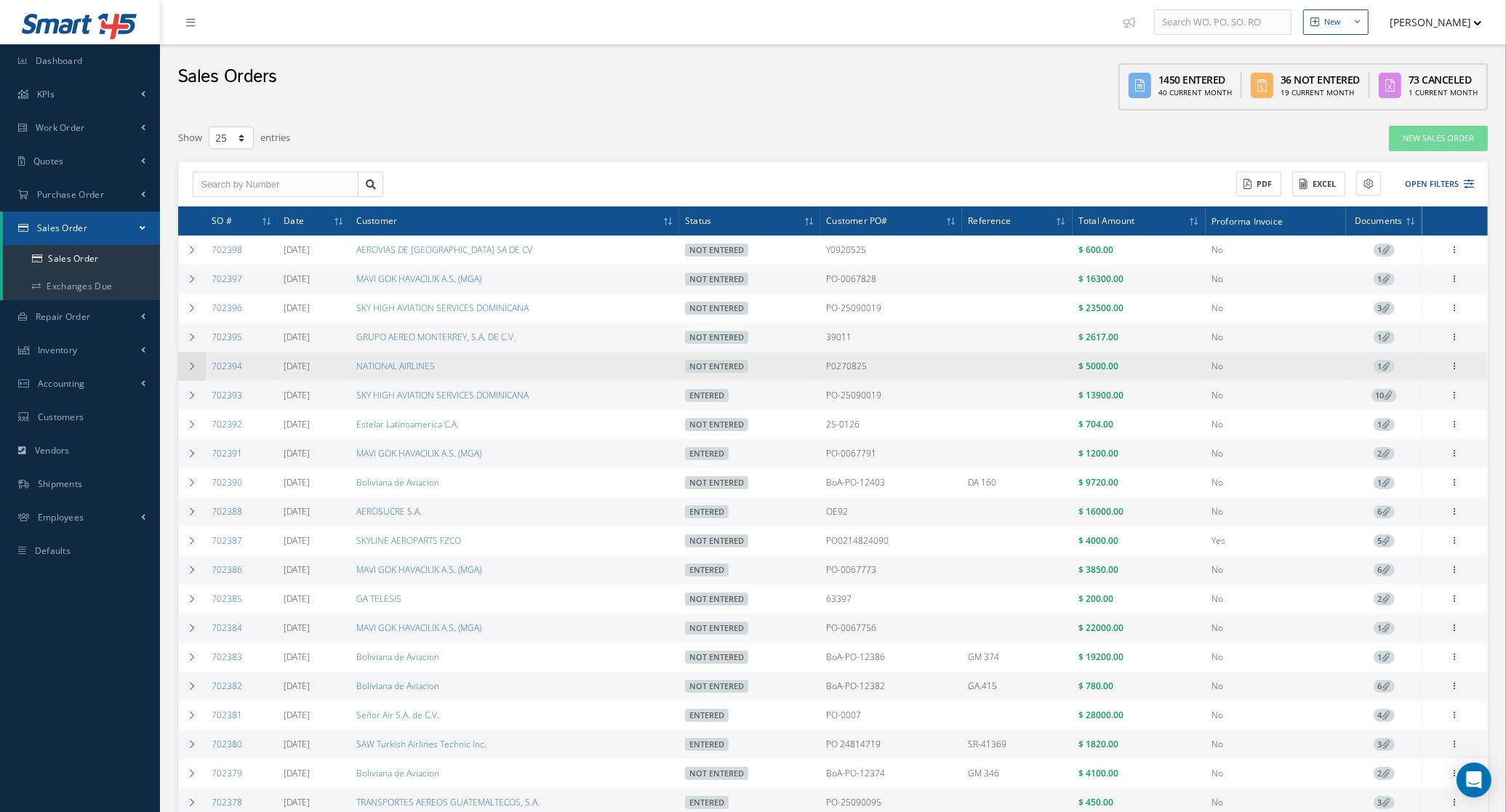
click at [196, 365] on icon at bounding box center [192, 366] width 11 height 9
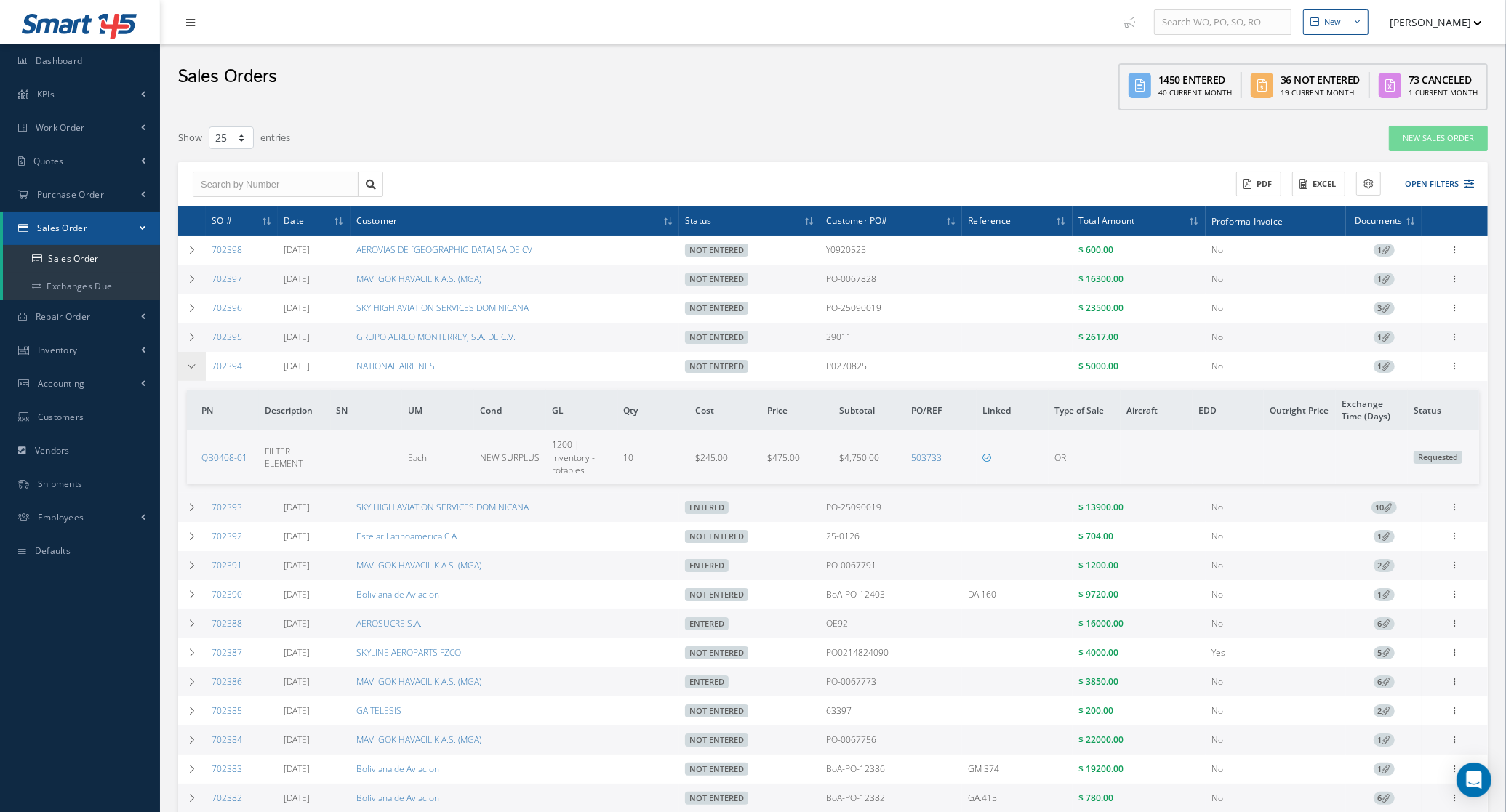
click at [190, 364] on icon at bounding box center [192, 366] width 11 height 9
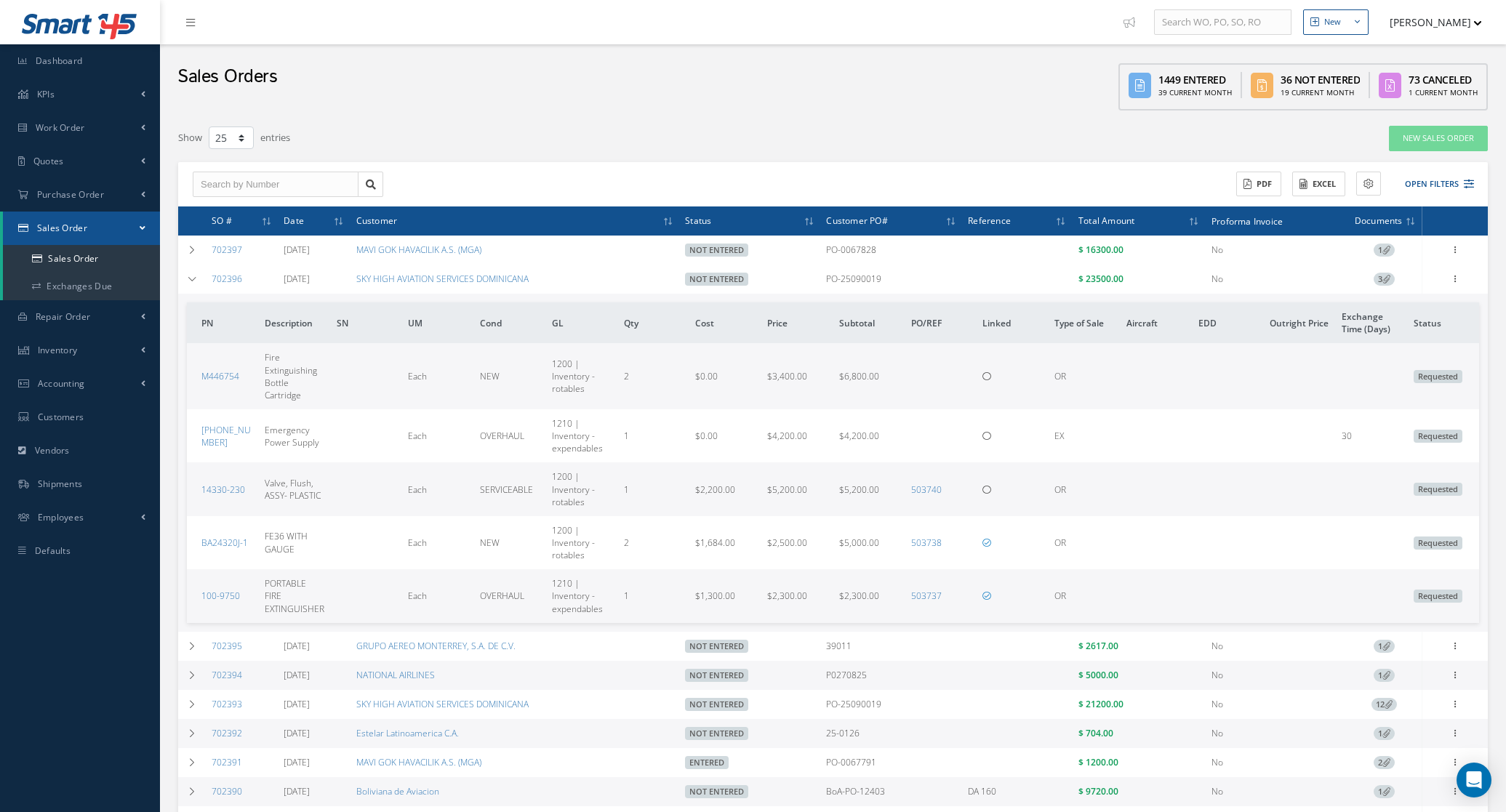
select select "25"
click at [198, 278] on td at bounding box center [192, 279] width 28 height 29
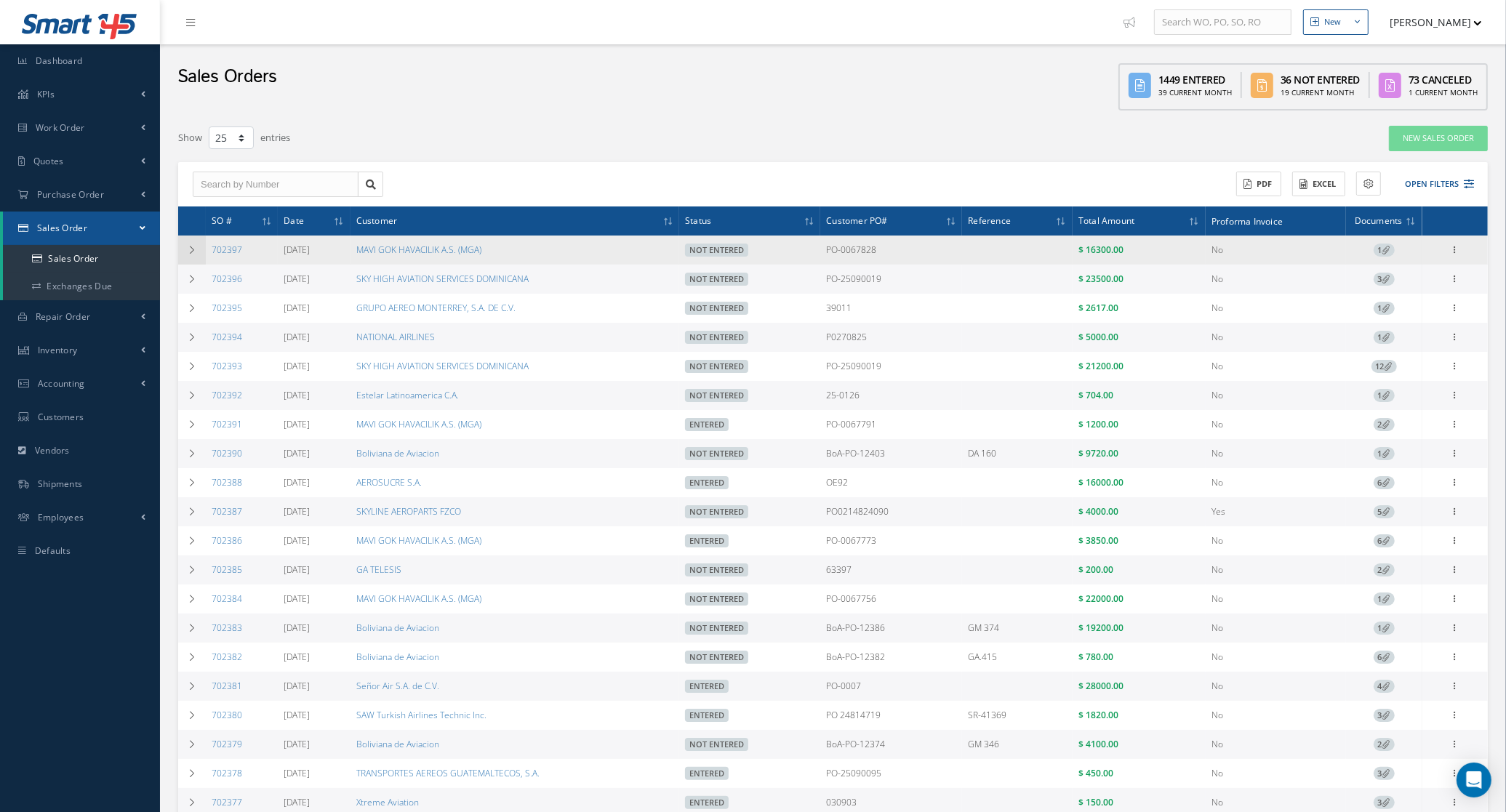
click at [192, 256] on td at bounding box center [192, 250] width 28 height 29
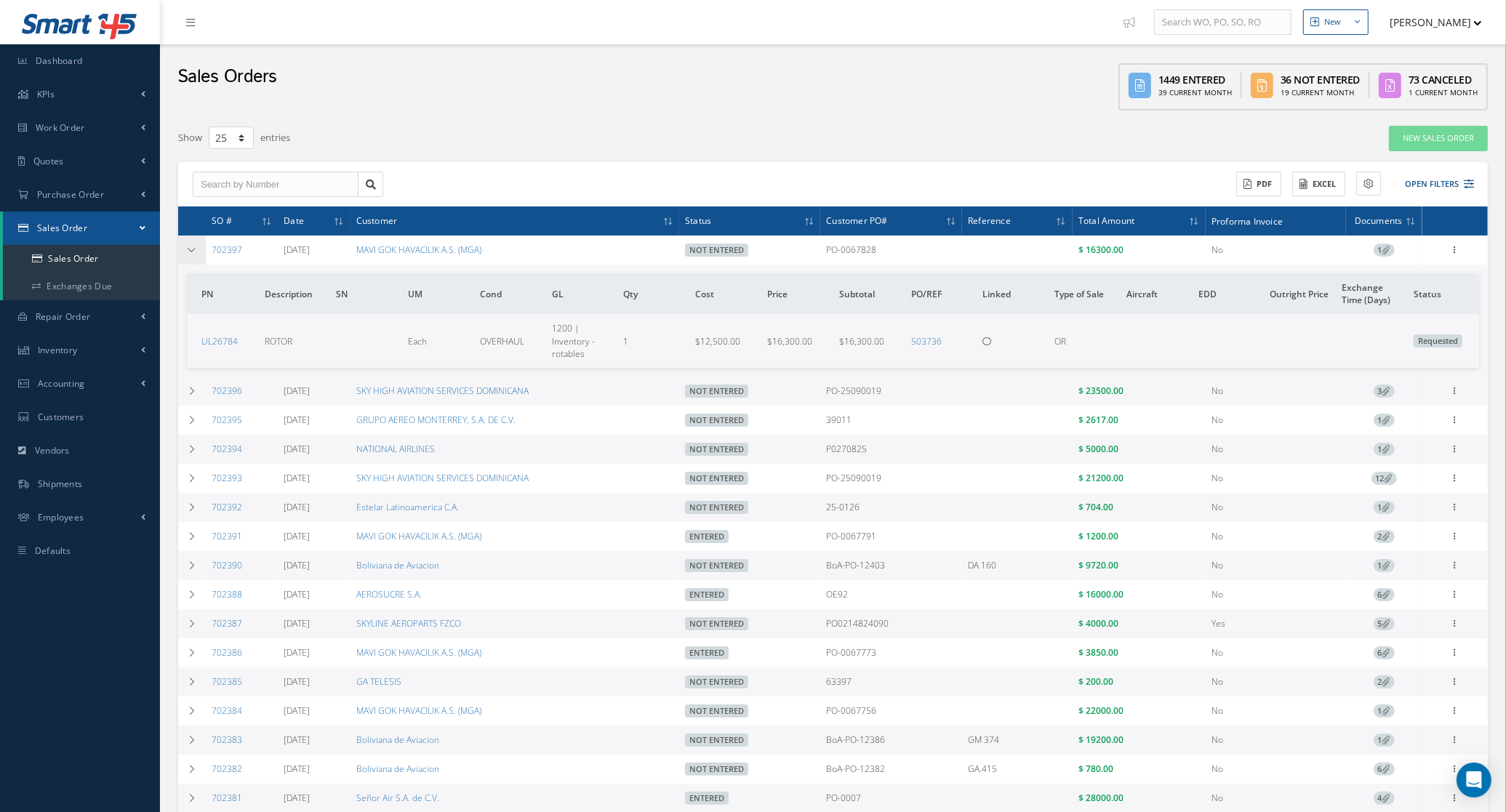
click at [192, 256] on td at bounding box center [192, 250] width 28 height 29
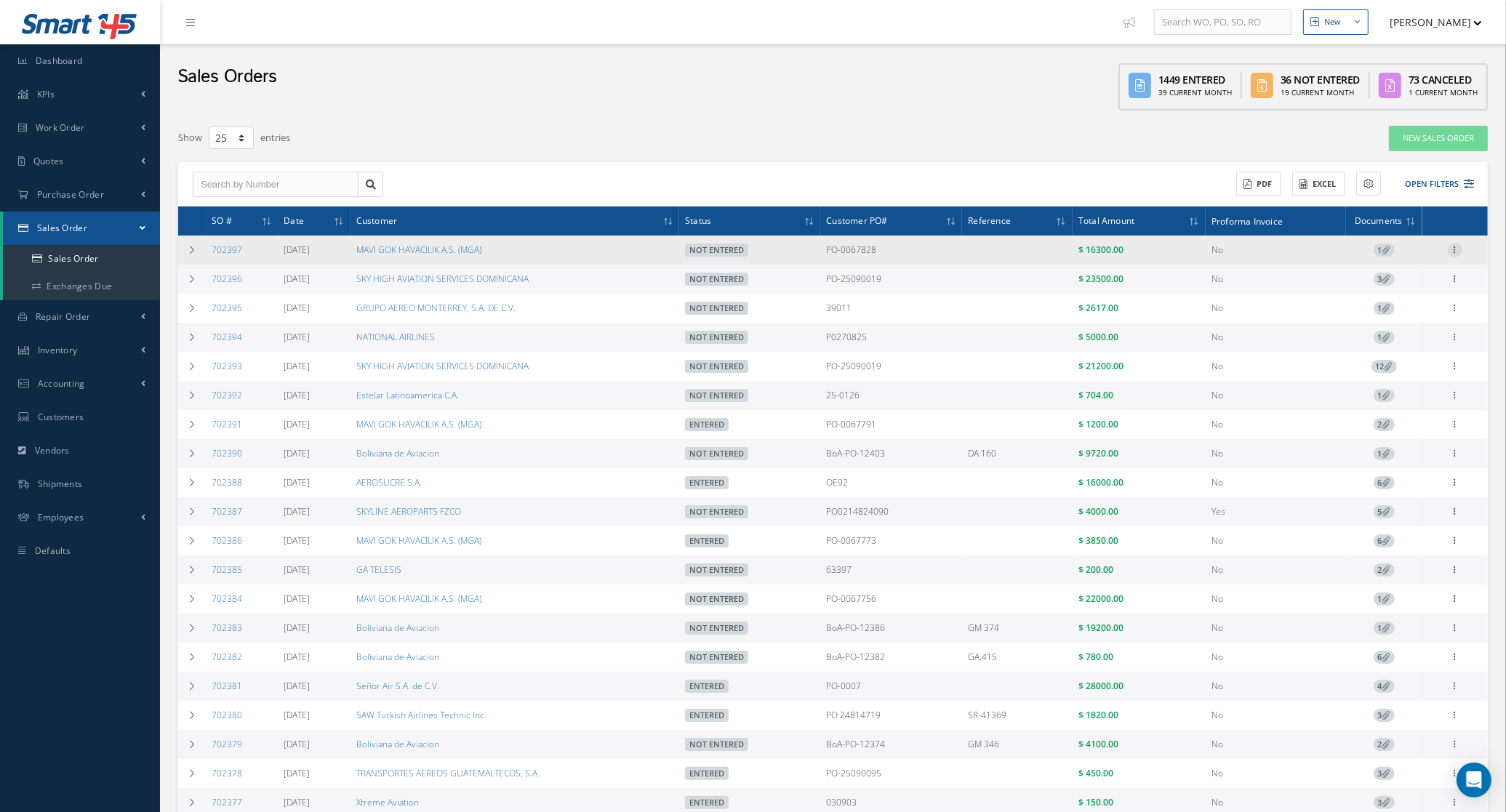
click at [1453, 255] on icon at bounding box center [1455, 248] width 14 height 11
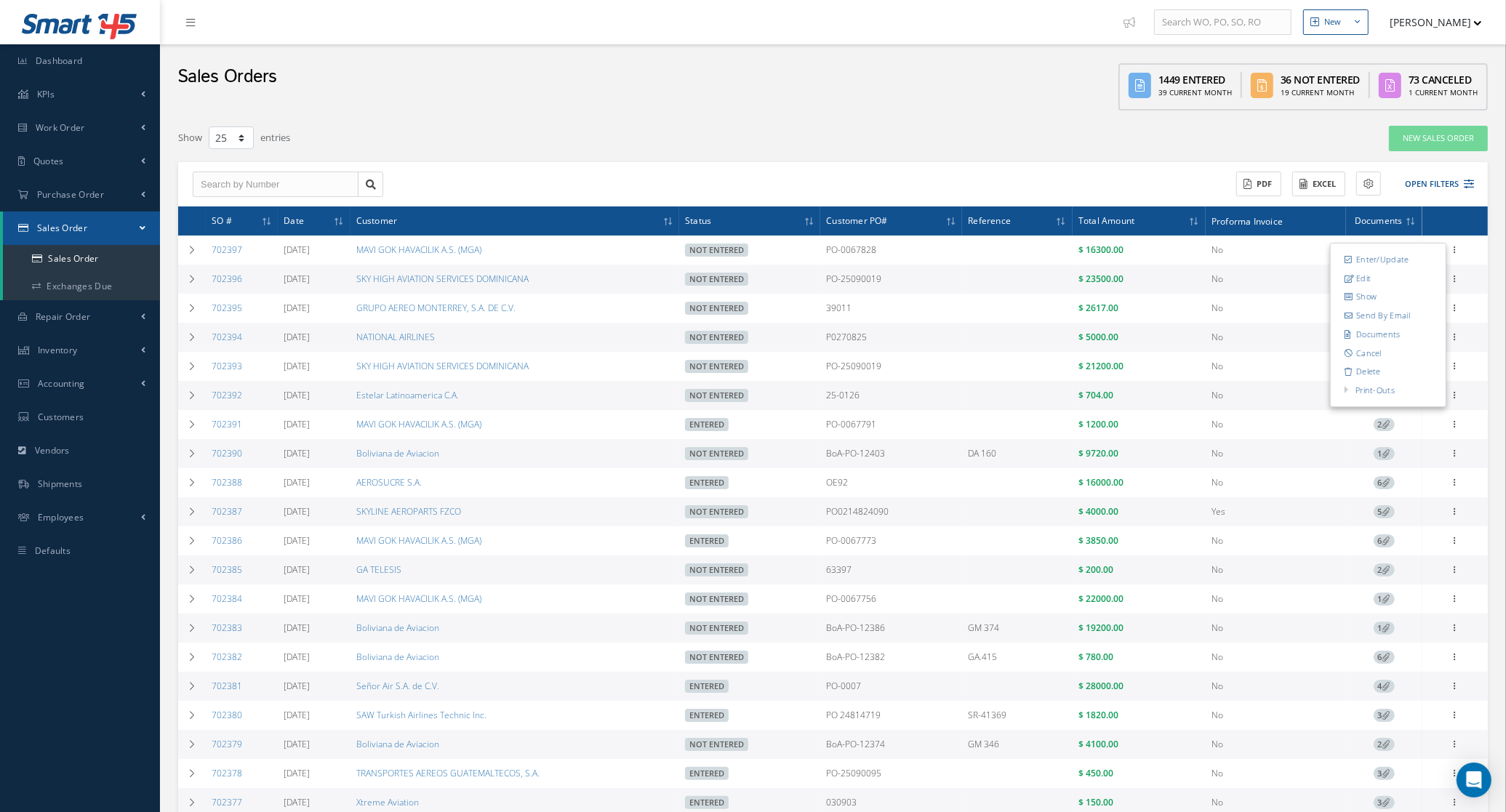
click at [902, 147] on div "Show 10 25 50 100 entries" at bounding box center [556, 138] width 777 height 26
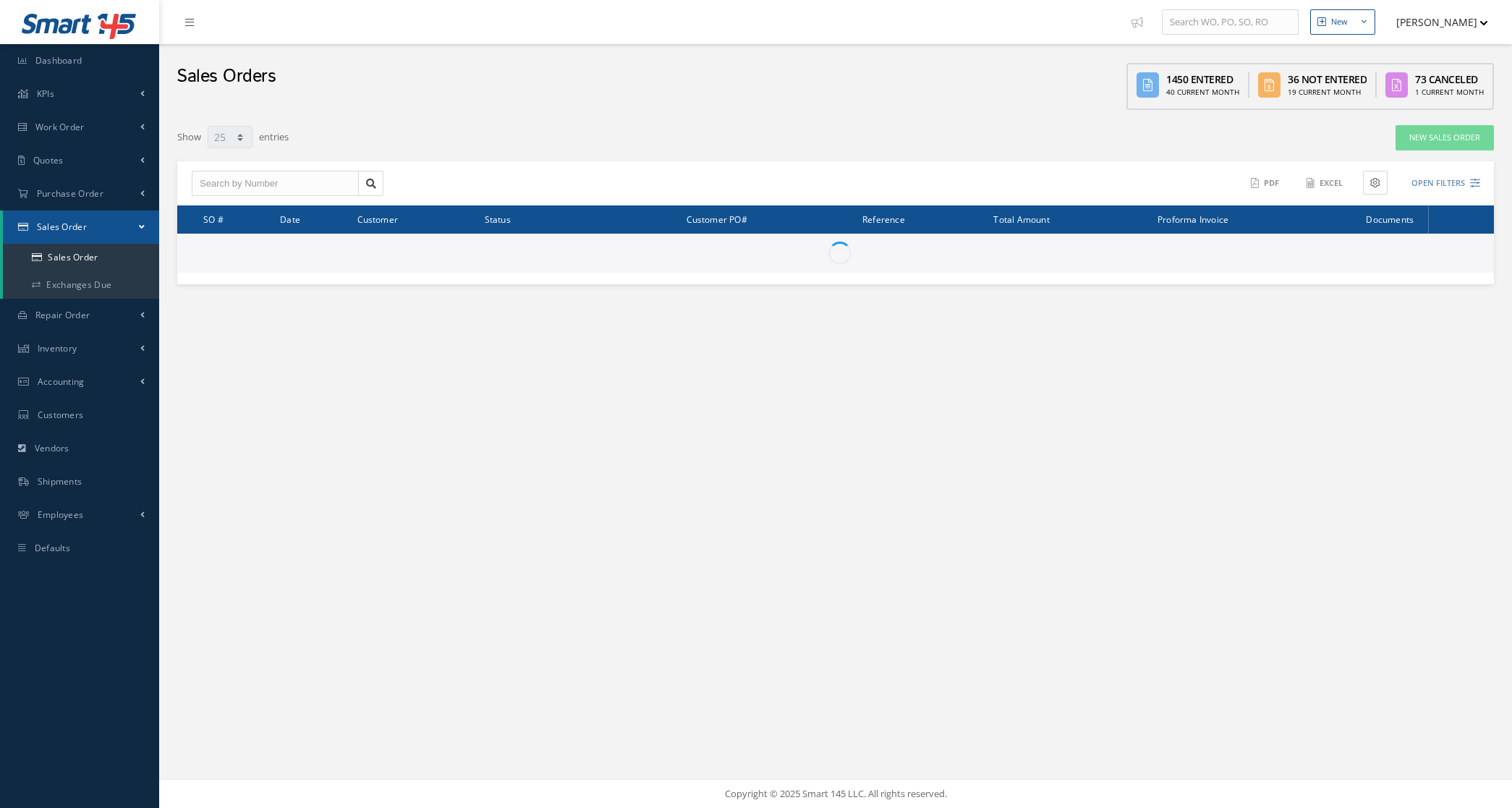
select select "25"
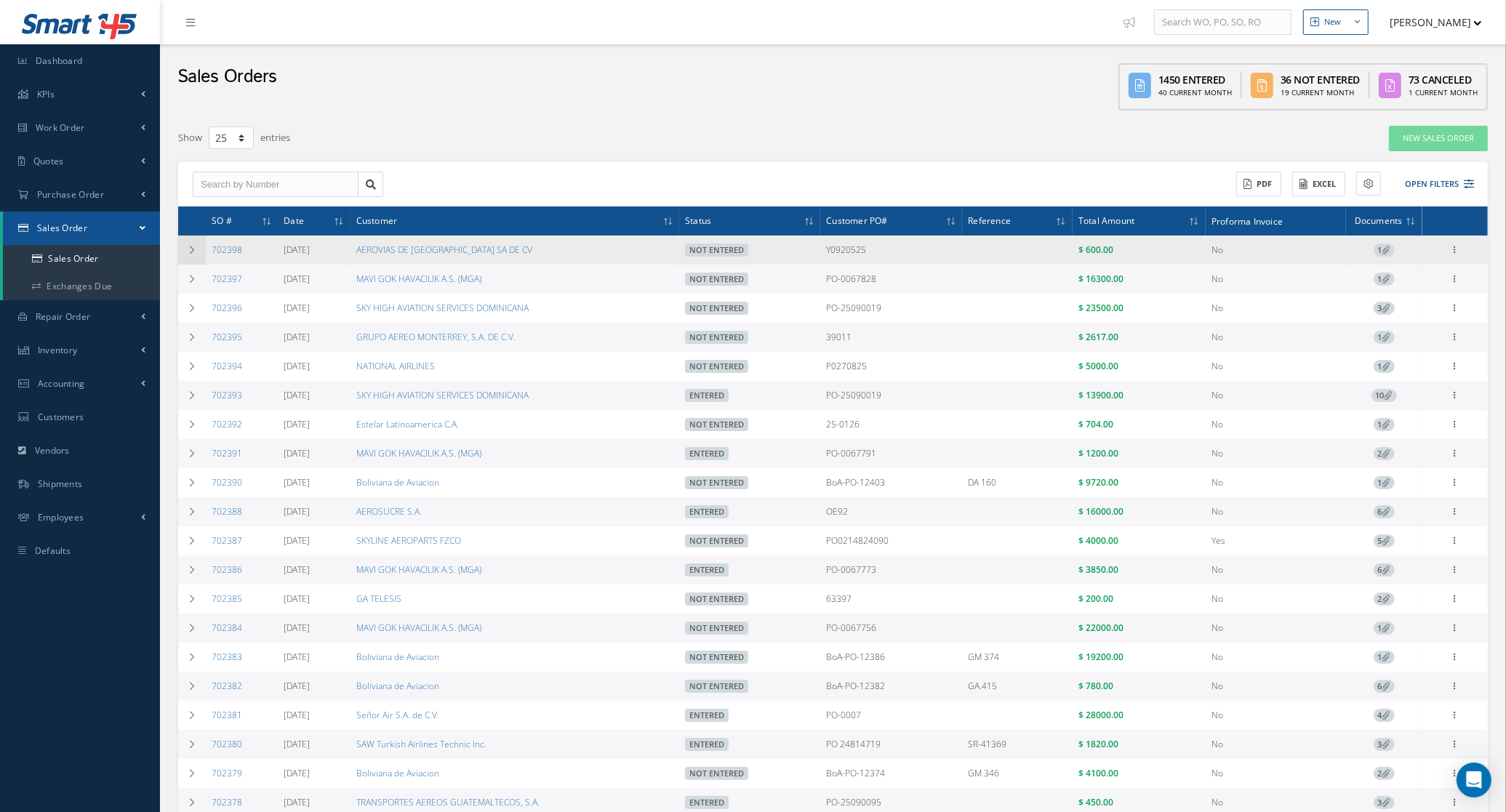
click at [184, 252] on td at bounding box center [192, 250] width 28 height 29
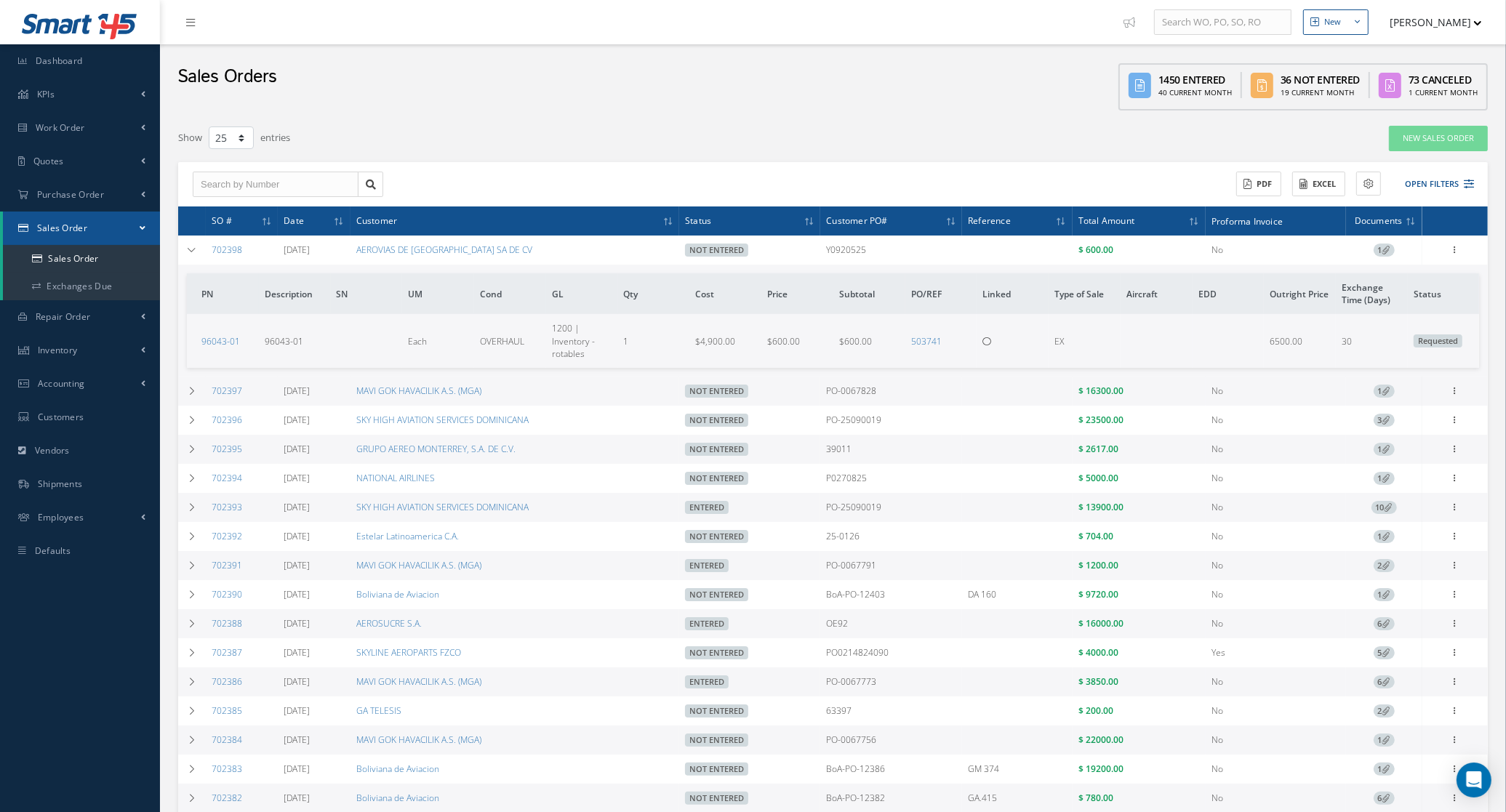
click at [710, 136] on div "Show 10 25 50 100 entries" at bounding box center [556, 138] width 777 height 26
click at [197, 244] on td at bounding box center [192, 250] width 28 height 29
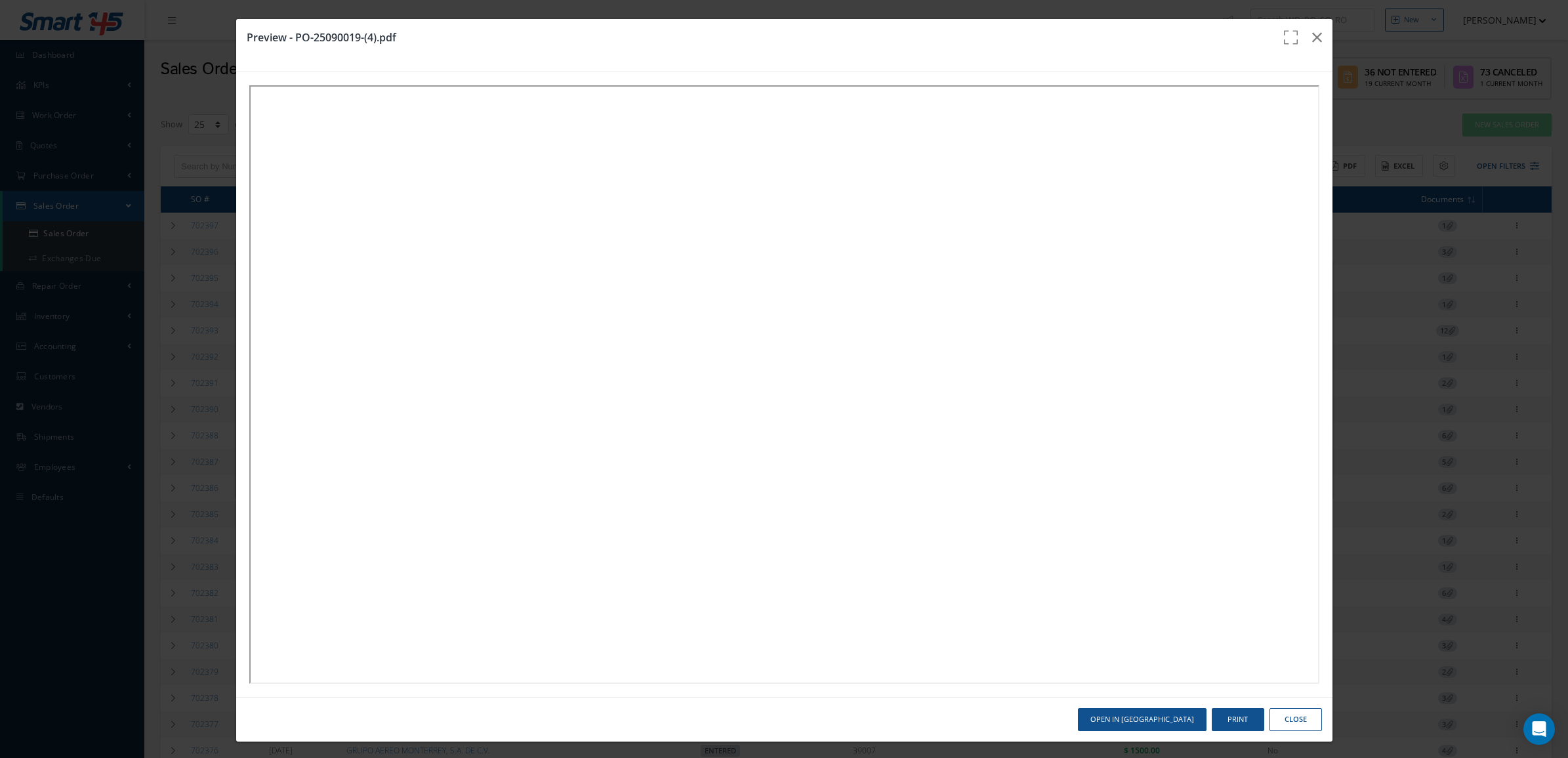
select select "25"
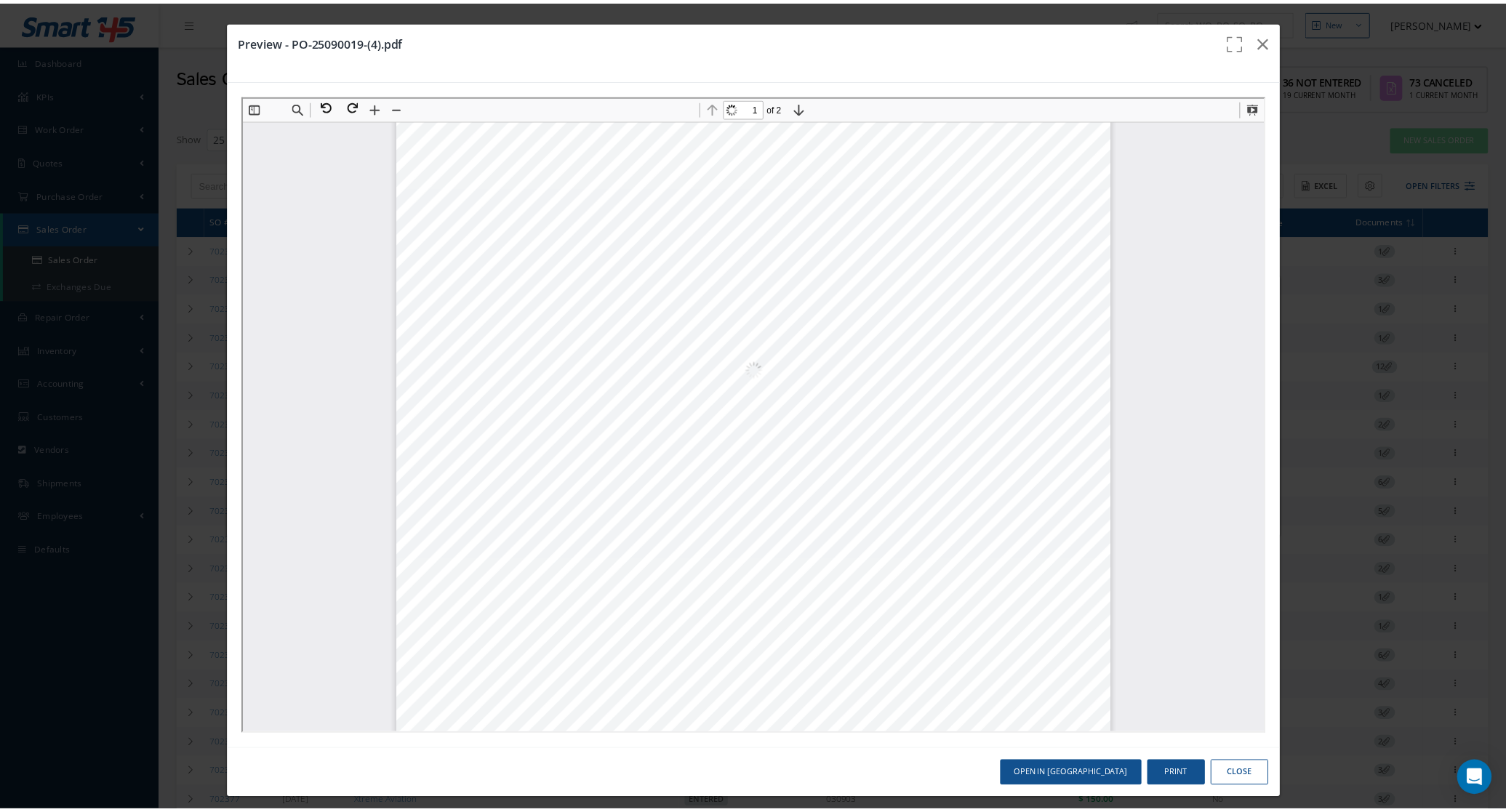
scroll to position [371, 0]
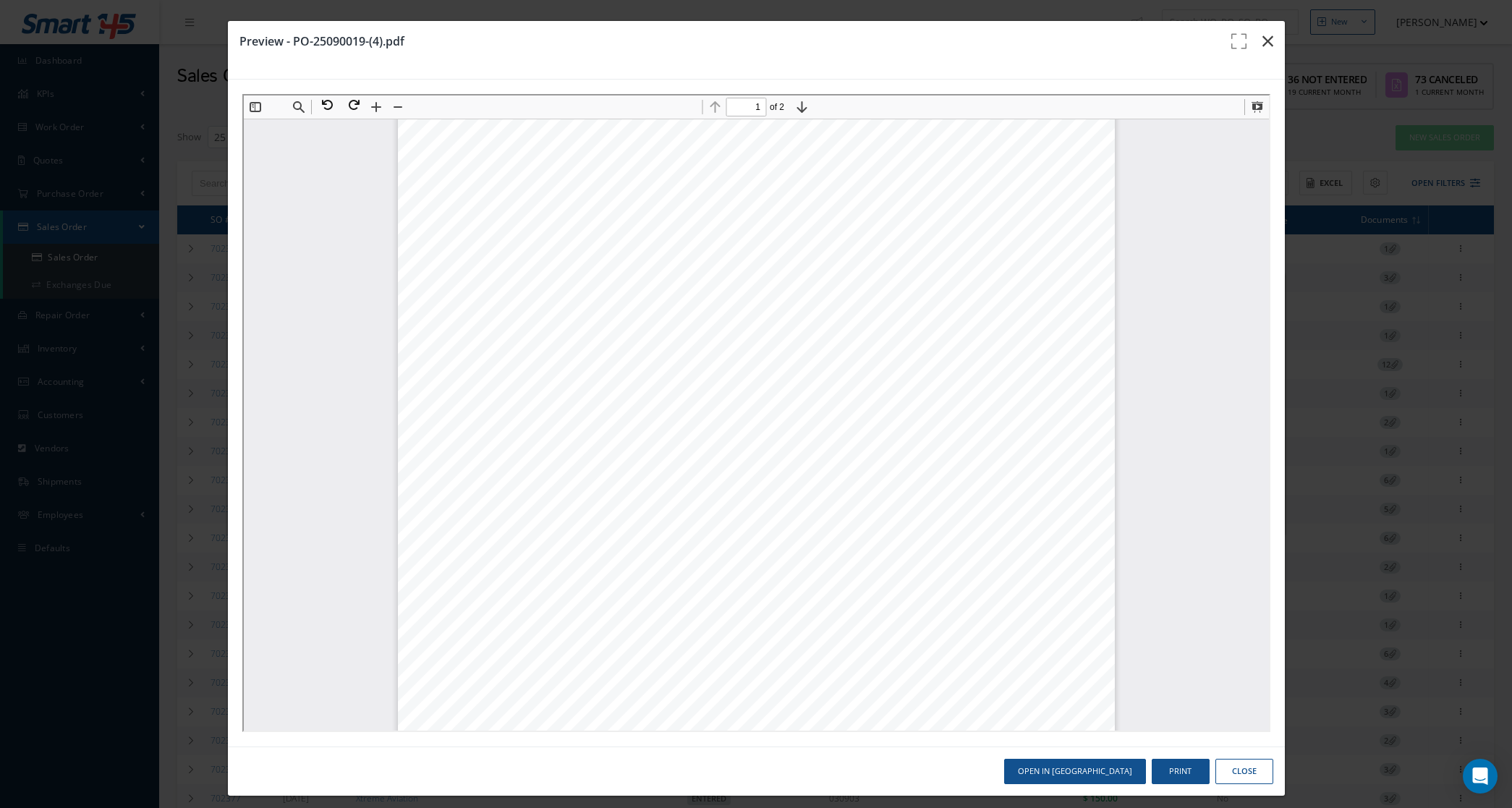
click at [1262, 38] on icon "button" at bounding box center [1268, 41] width 10 height 17
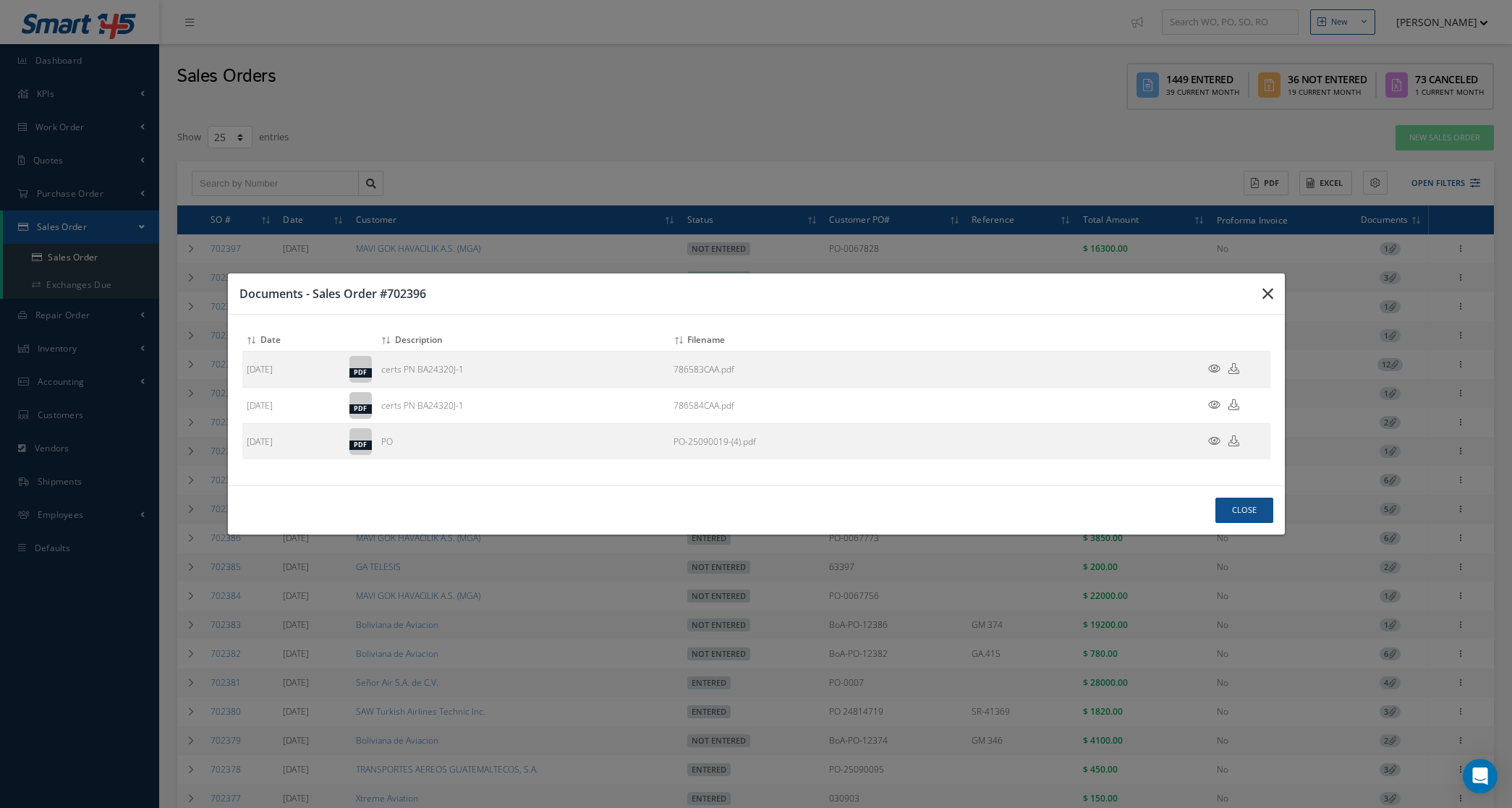
click at [1268, 291] on icon "button" at bounding box center [1268, 293] width 10 height 17
